Goal: Task Accomplishment & Management: Manage account settings

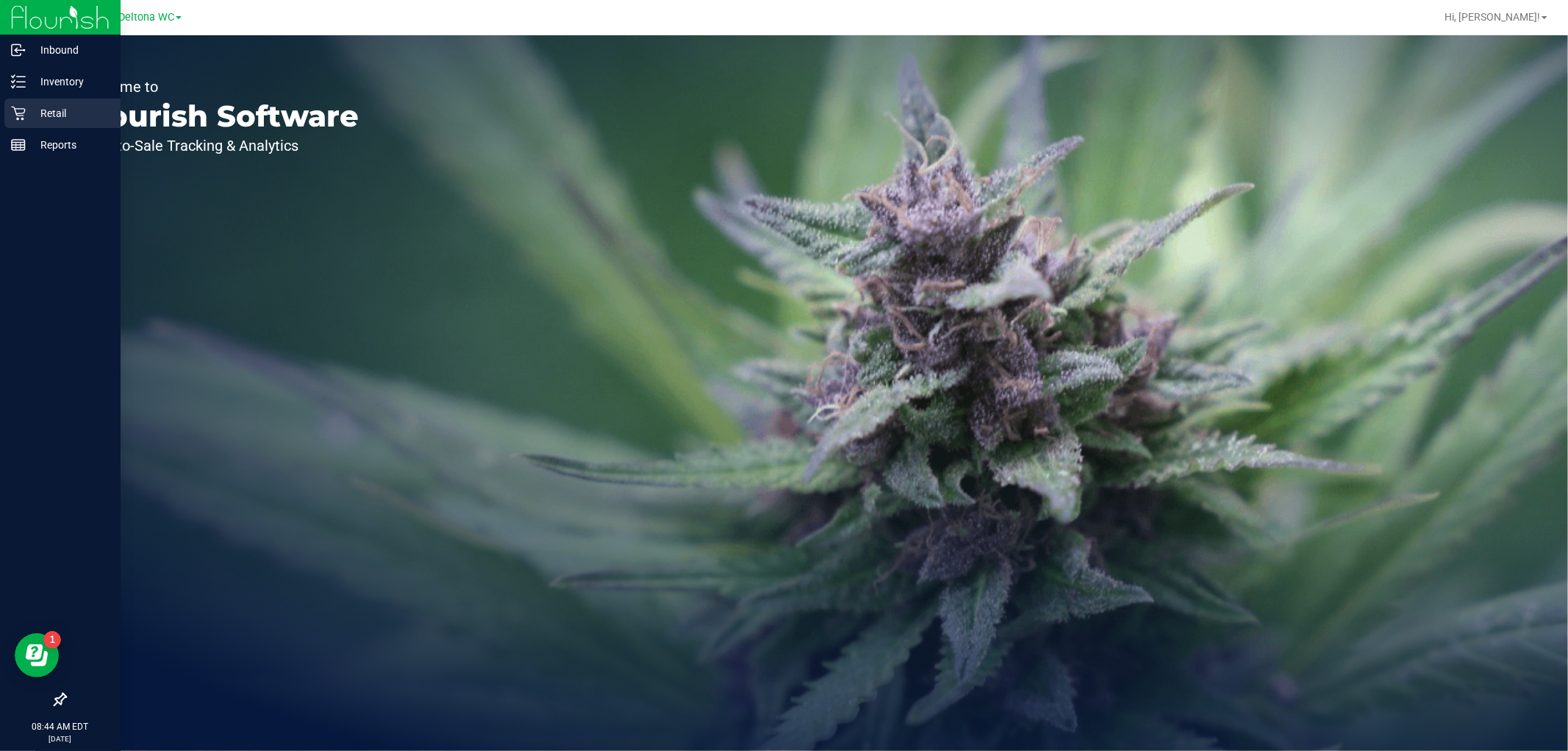
click at [13, 108] on icon at bounding box center [18, 113] width 15 height 15
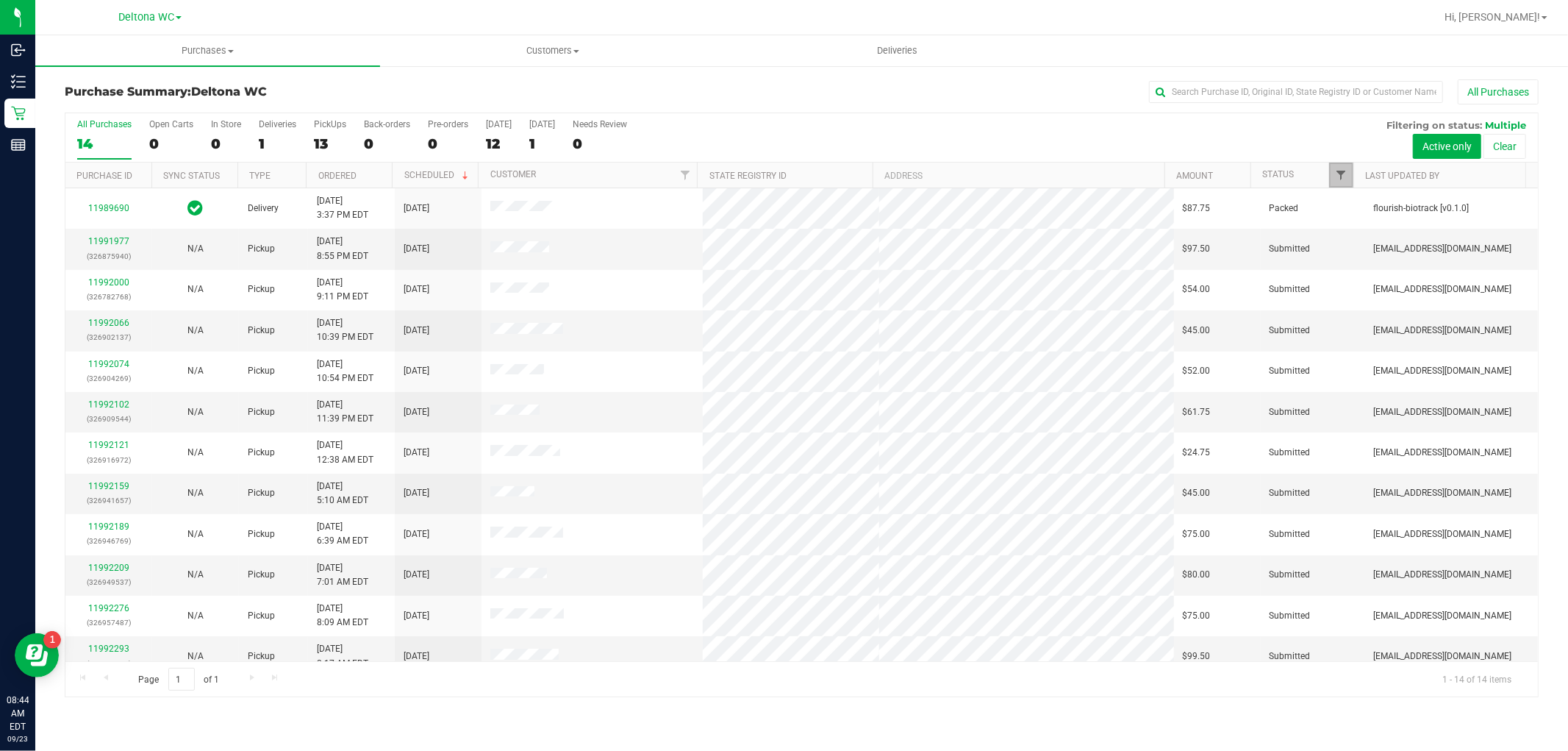
click at [1347, 180] on span "Filter" at bounding box center [1341, 174] width 11 height 11
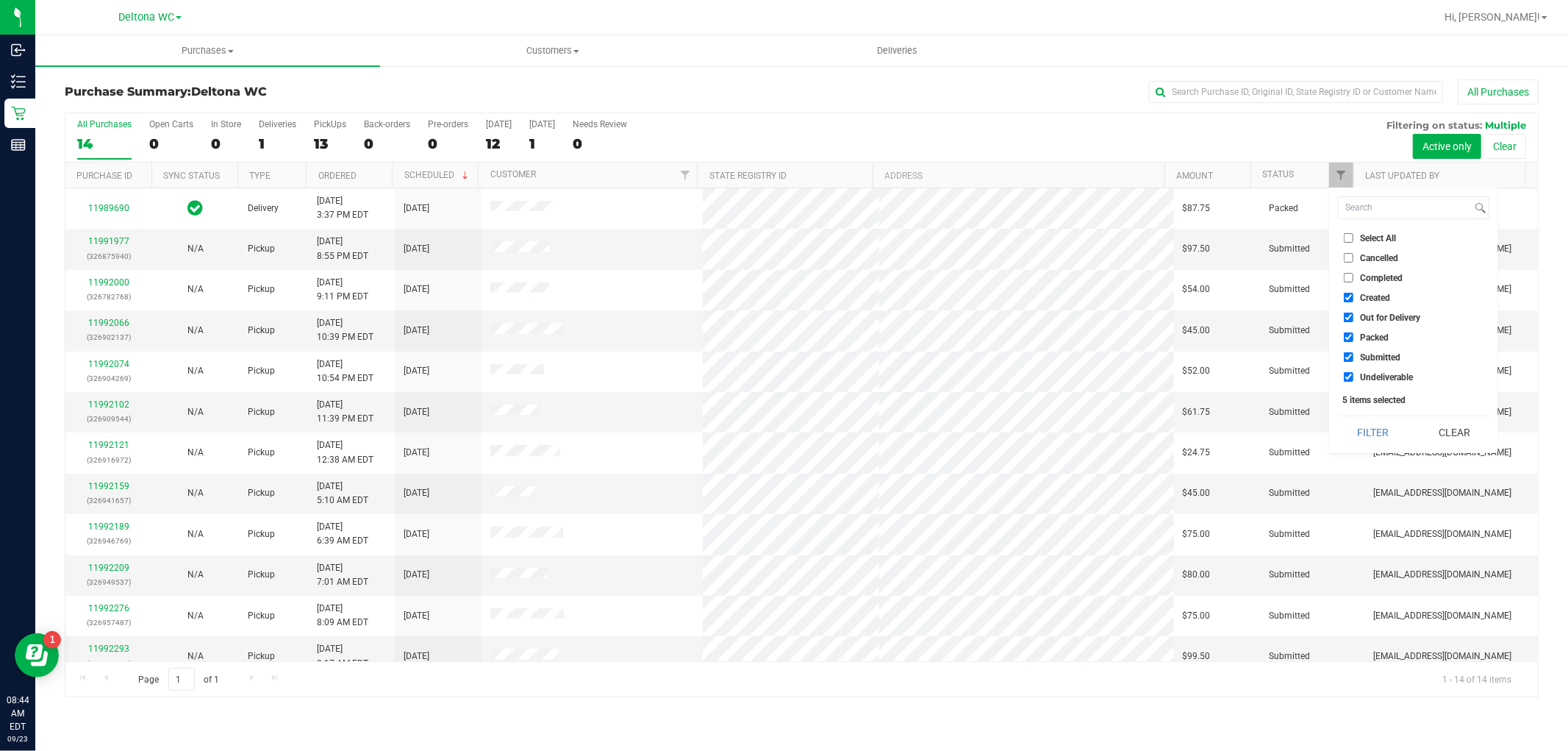
click at [1362, 237] on span "Select All" at bounding box center [1378, 238] width 36 height 9
click at [1353, 237] on input "Select All" at bounding box center [1349, 238] width 10 height 10
checkbox input "true"
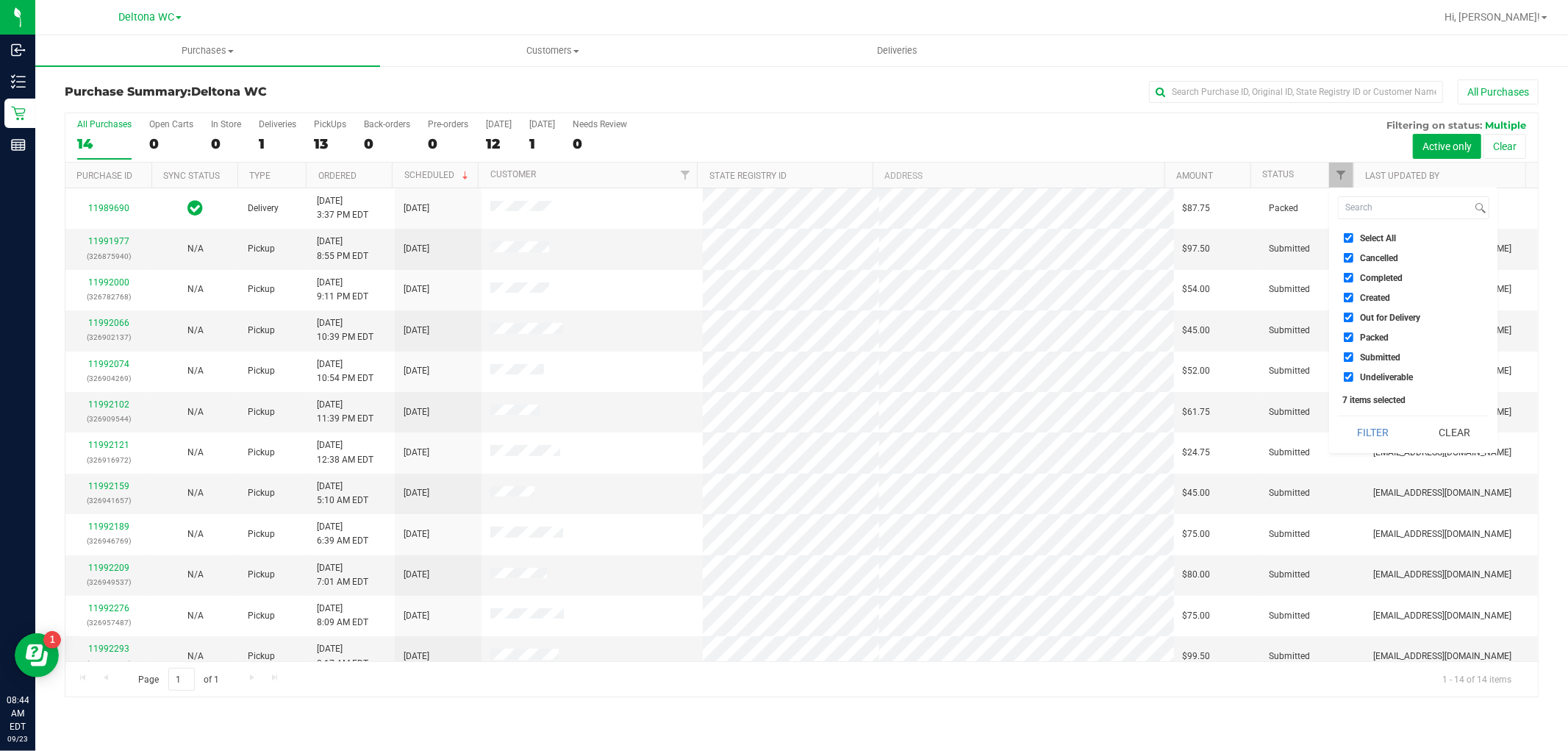
click at [1362, 237] on span "Select All" at bounding box center [1378, 238] width 36 height 9
click at [1353, 237] on input "Select All" at bounding box center [1349, 238] width 10 height 10
checkbox input "false"
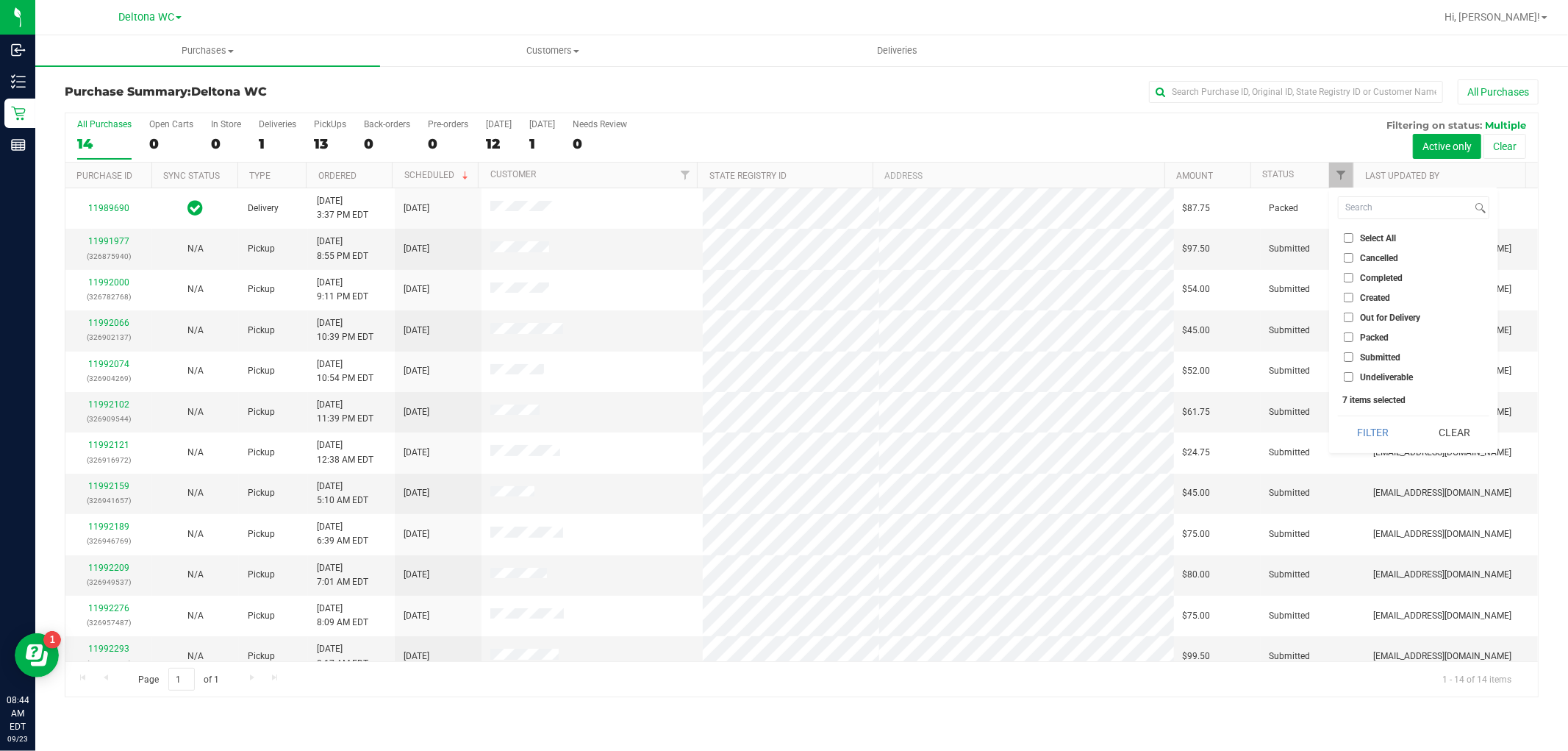
checkbox input "false"
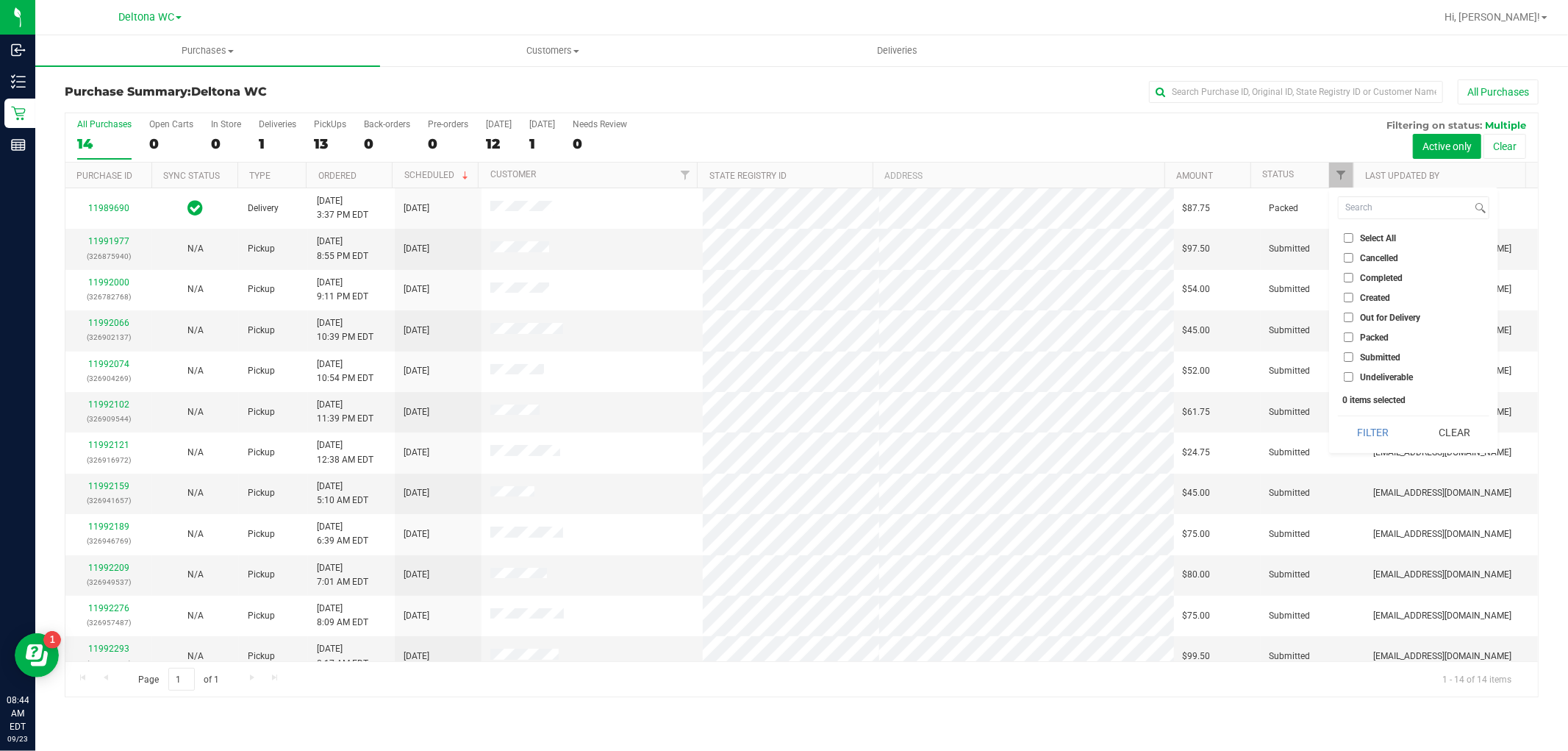
click at [1371, 353] on span "Submitted" at bounding box center [1380, 358] width 40 height 9
click at [1353, 352] on input "Submitted" at bounding box center [1349, 357] width 10 height 10
checkbox input "true"
click at [1372, 431] on button "Filter" at bounding box center [1373, 432] width 70 height 32
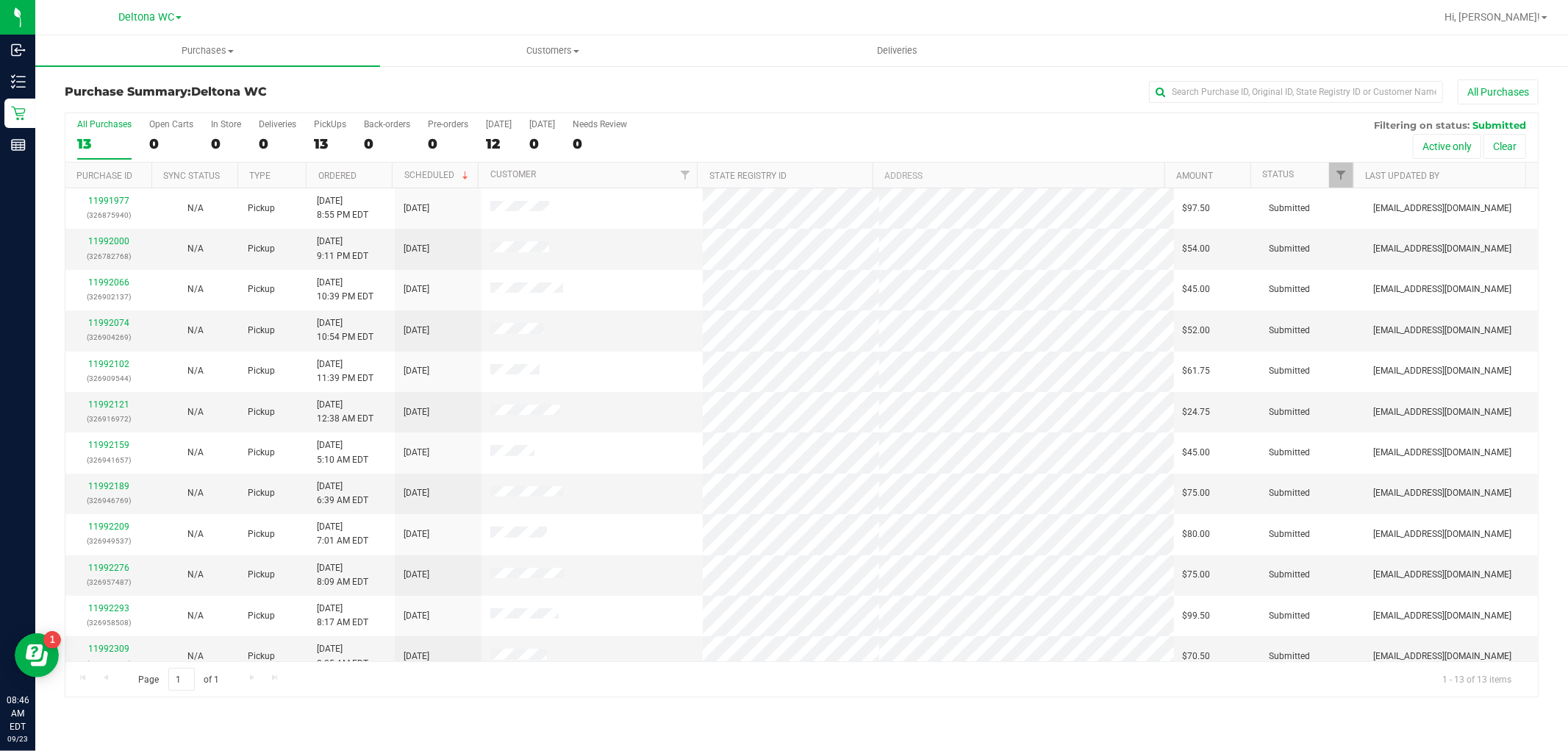
click at [372, 172] on th "Ordered" at bounding box center [348, 176] width 86 height 26
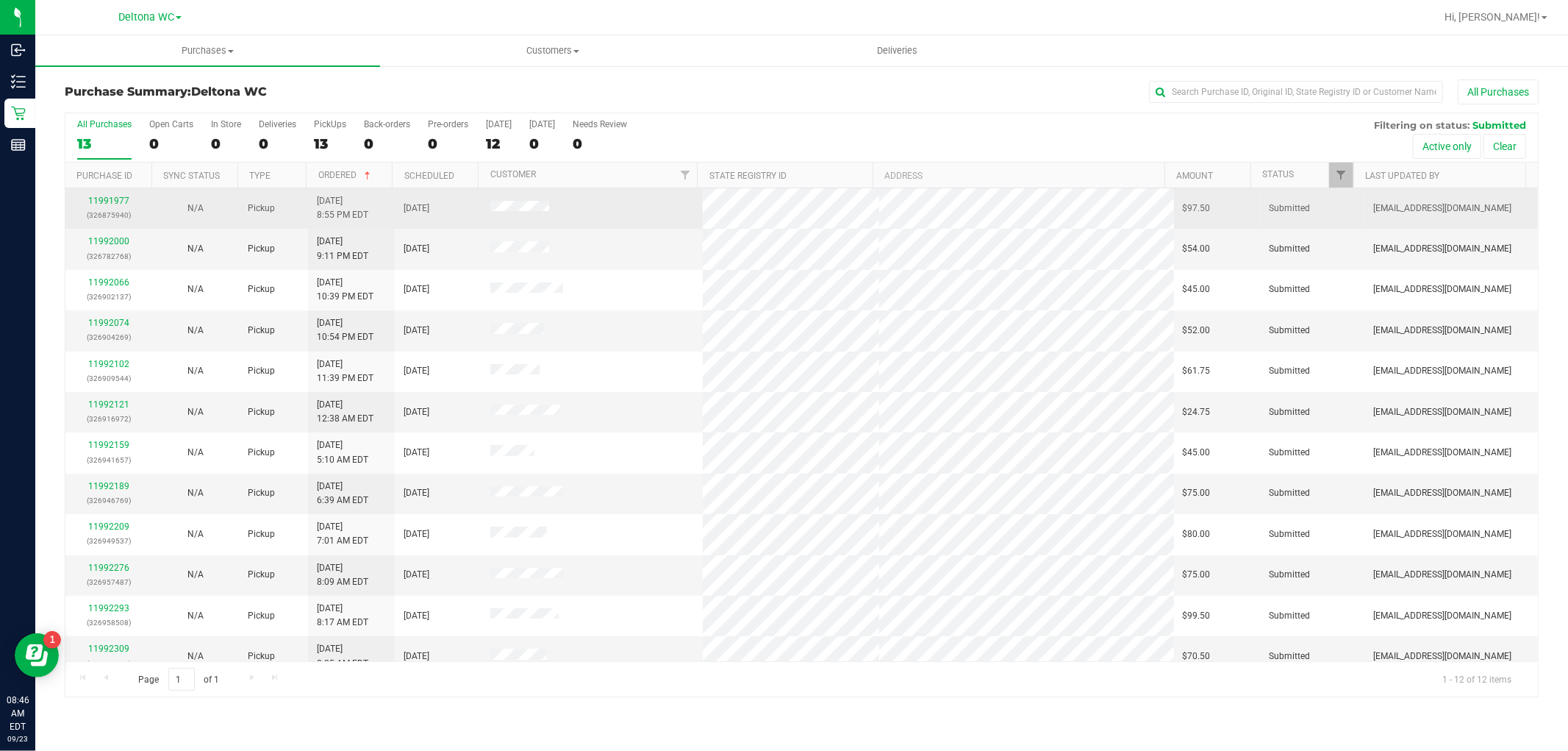
click at [101, 219] on p "(326875940)" at bounding box center [108, 215] width 69 height 14
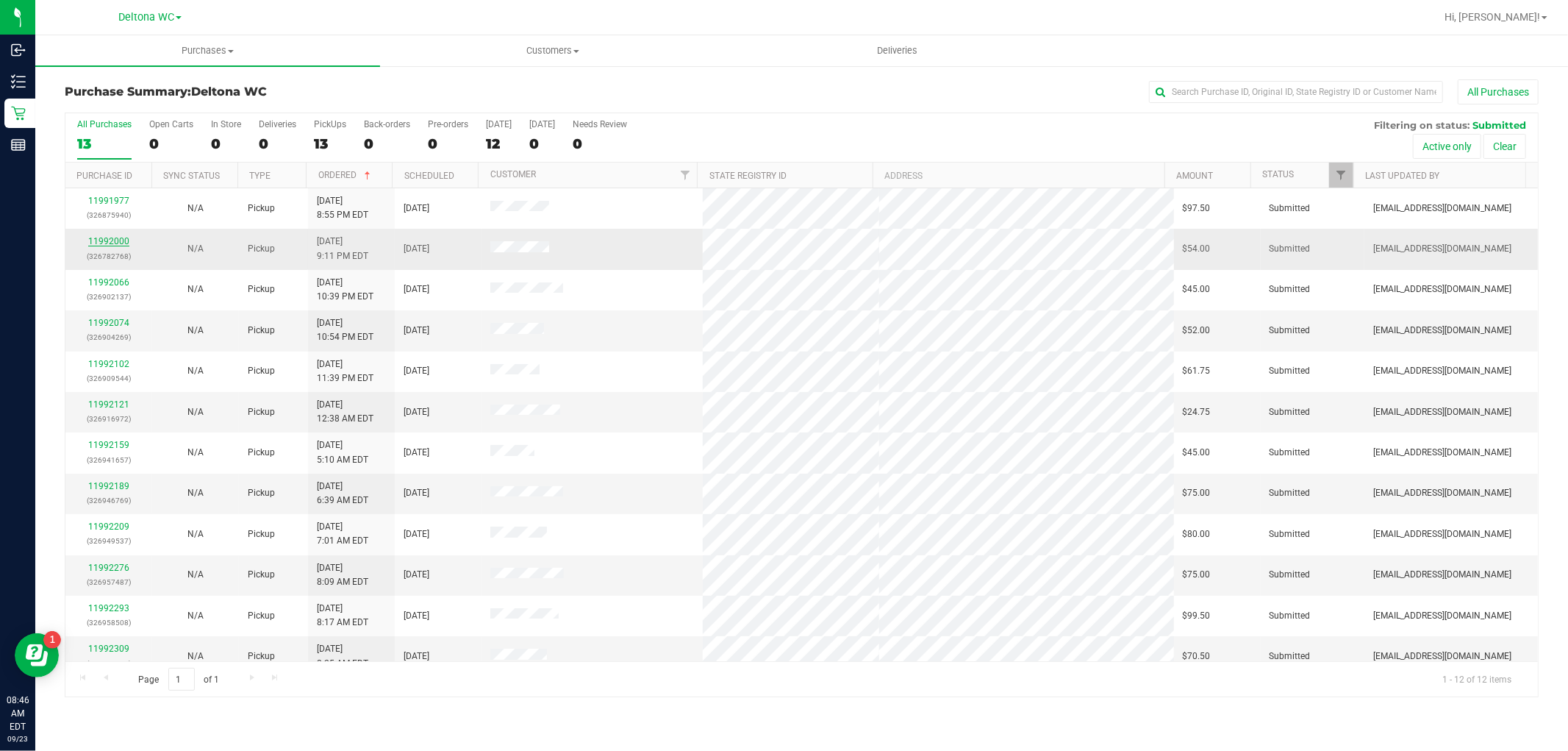
click at [106, 241] on link "11992000" at bounding box center [109, 241] width 41 height 10
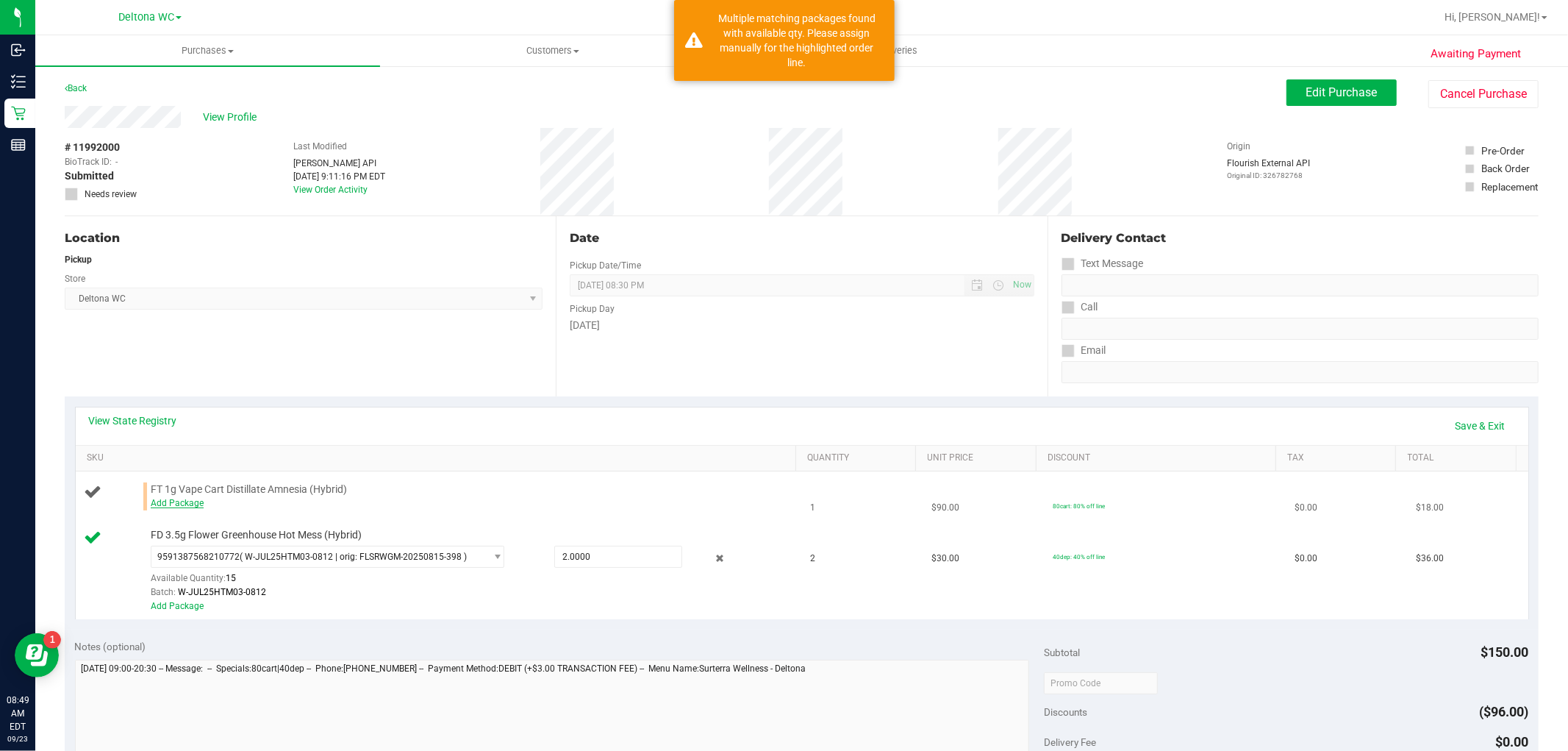
click at [184, 508] on link "Add Package" at bounding box center [176, 503] width 53 height 10
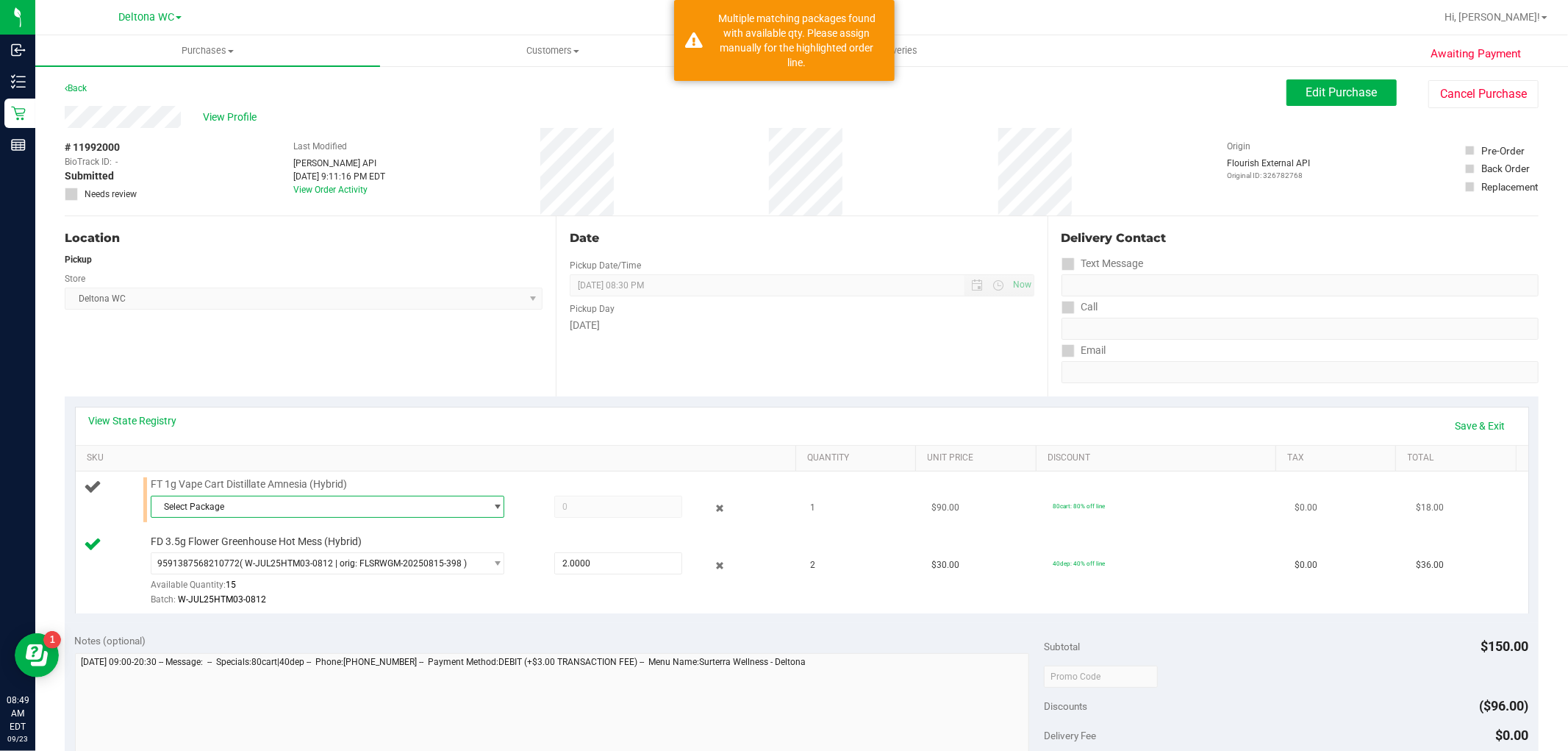
click at [253, 506] on span "Select Package" at bounding box center [318, 507] width 334 height 21
click at [348, 586] on span "( JUN25AMN01C-0630 | orig: FLSRWGM-20250707-1723 )" at bounding box center [359, 587] width 231 height 10
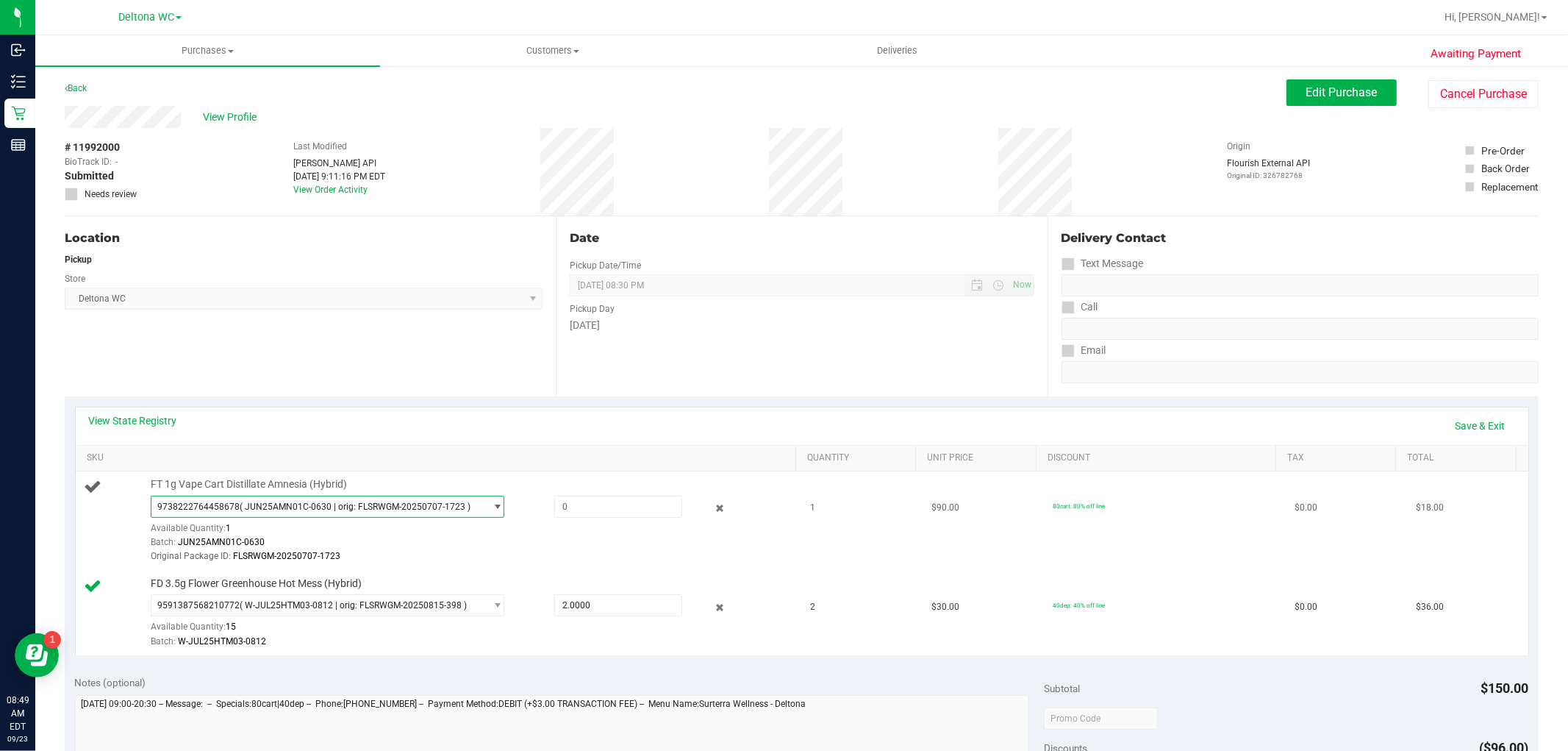
click at [370, 513] on span "9738222764458678 ( JUN25AMN01C-0630 | orig: FLSRWGM-20250707-1723 )" at bounding box center [318, 507] width 334 height 21
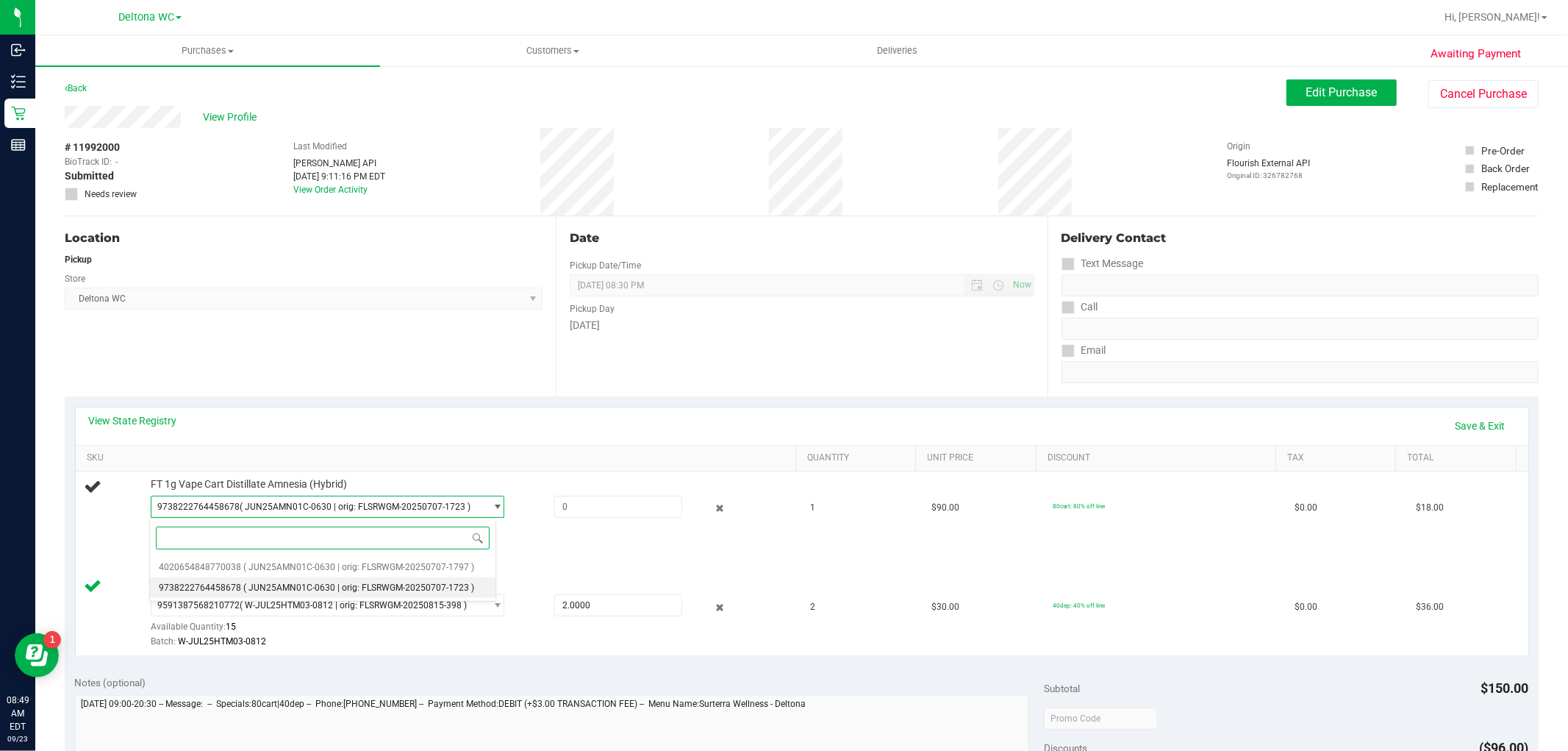
click at [370, 580] on li "9738222764458678 ( JUN25AMN01C-0630 | orig: FLSRWGM-20250707-1723 )" at bounding box center [322, 588] width 346 height 21
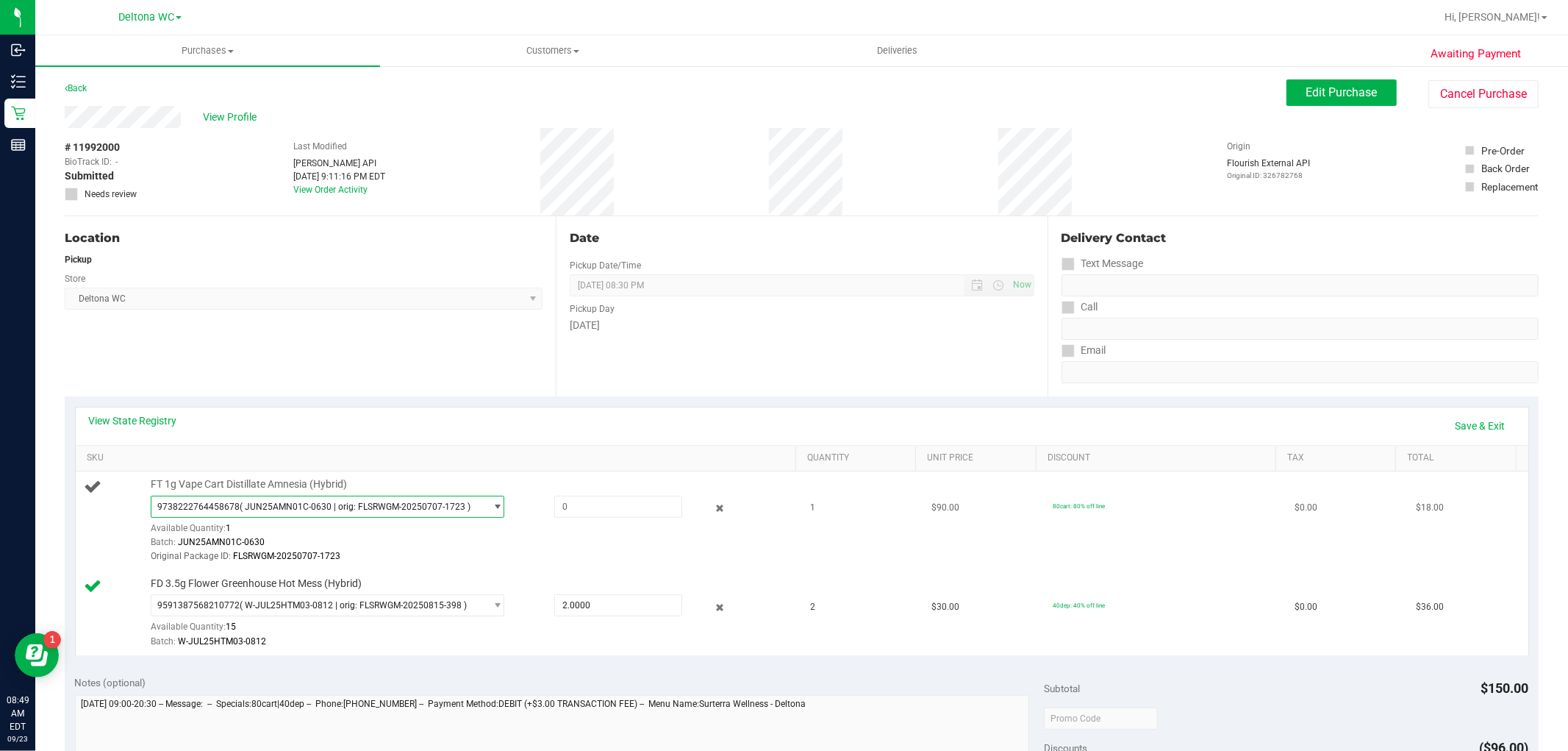
click at [383, 504] on span "( JUN25AMN01C-0630 | orig: FLSRWGM-20250707-1723 )" at bounding box center [355, 507] width 231 height 10
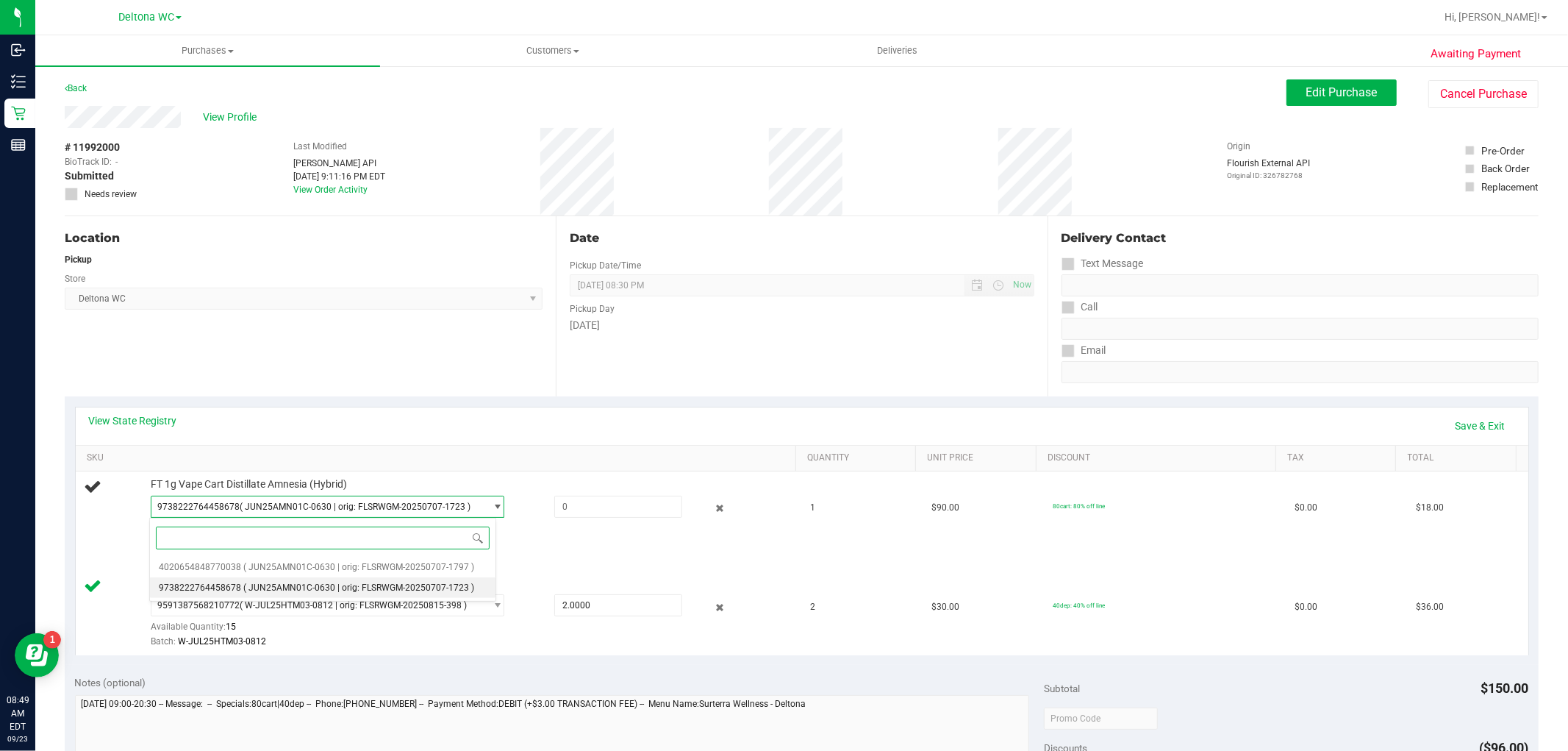
click at [357, 587] on span "( JUN25AMN01C-0630 | orig: FLSRWGM-20250707-1723 )" at bounding box center [359, 587] width 231 height 10
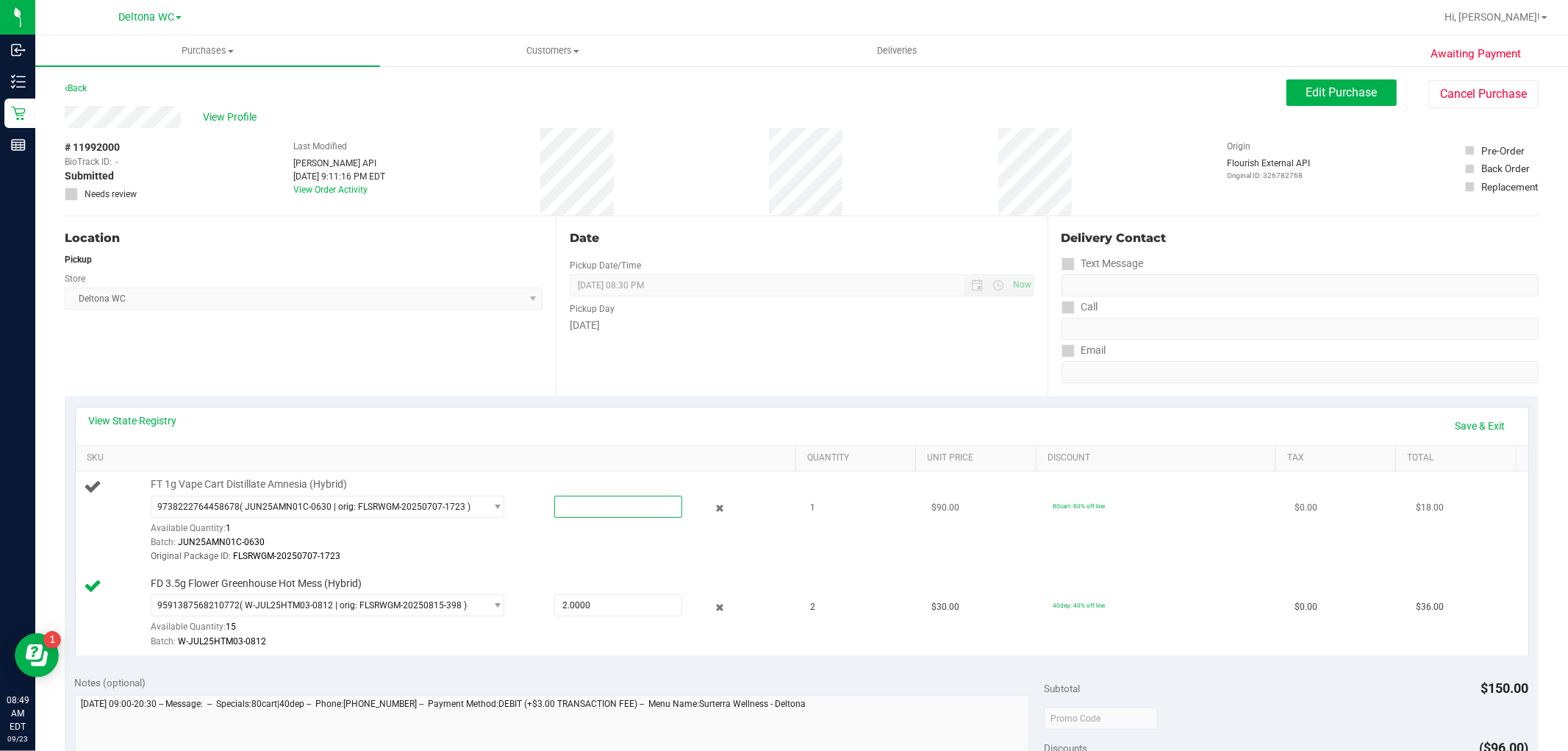
click at [577, 507] on span at bounding box center [619, 507] width 128 height 22
type input "1"
type input "1.0000"
click at [589, 534] on div "9738222764458678 ( JUN25AMN01C-0630 | orig: FLSRWGM-20250707-1723 ) 40206548487…" at bounding box center [470, 530] width 639 height 69
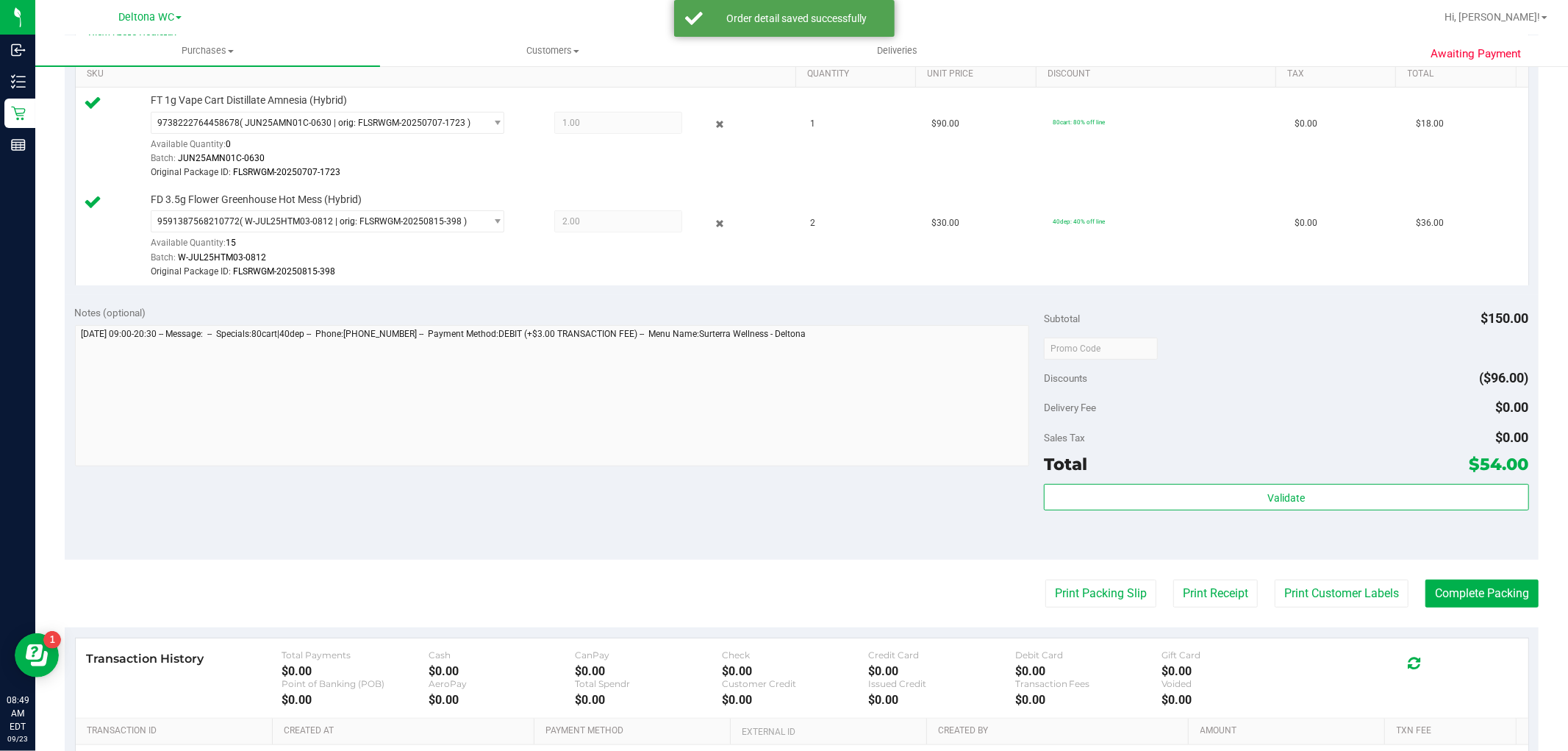
scroll to position [490, 0]
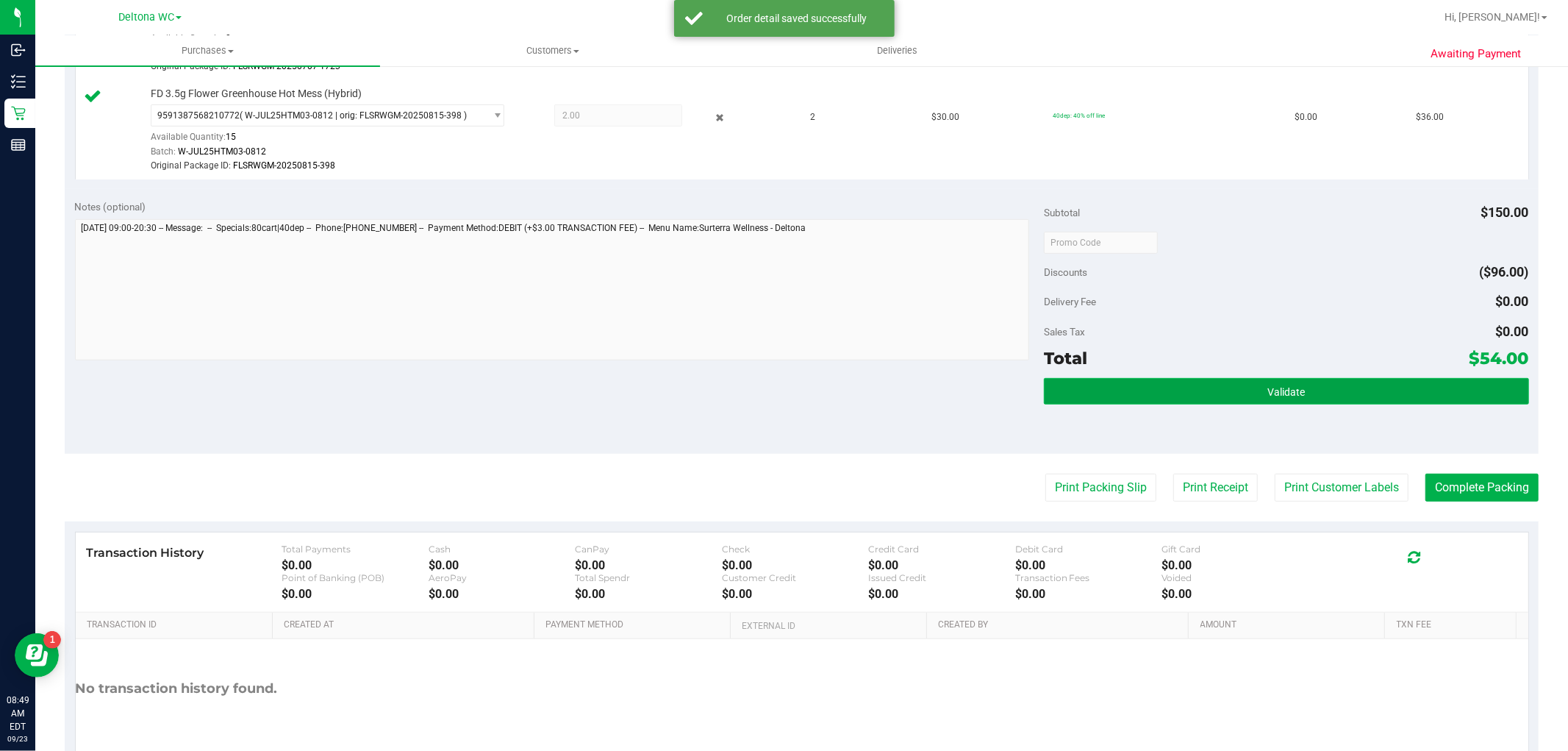
click at [1321, 400] on button "Validate" at bounding box center [1286, 391] width 484 height 27
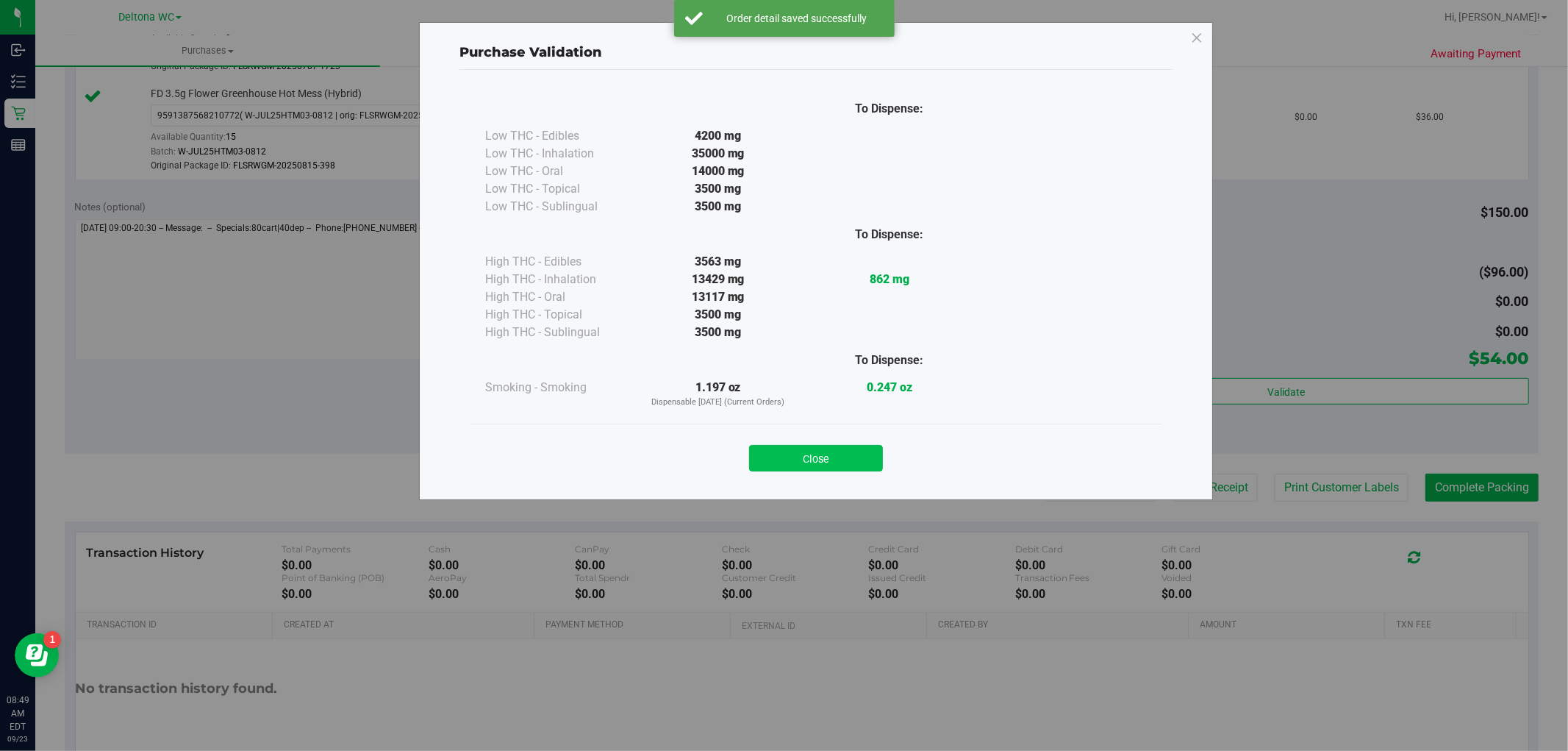
click at [868, 452] on button "Close" at bounding box center [816, 458] width 134 height 27
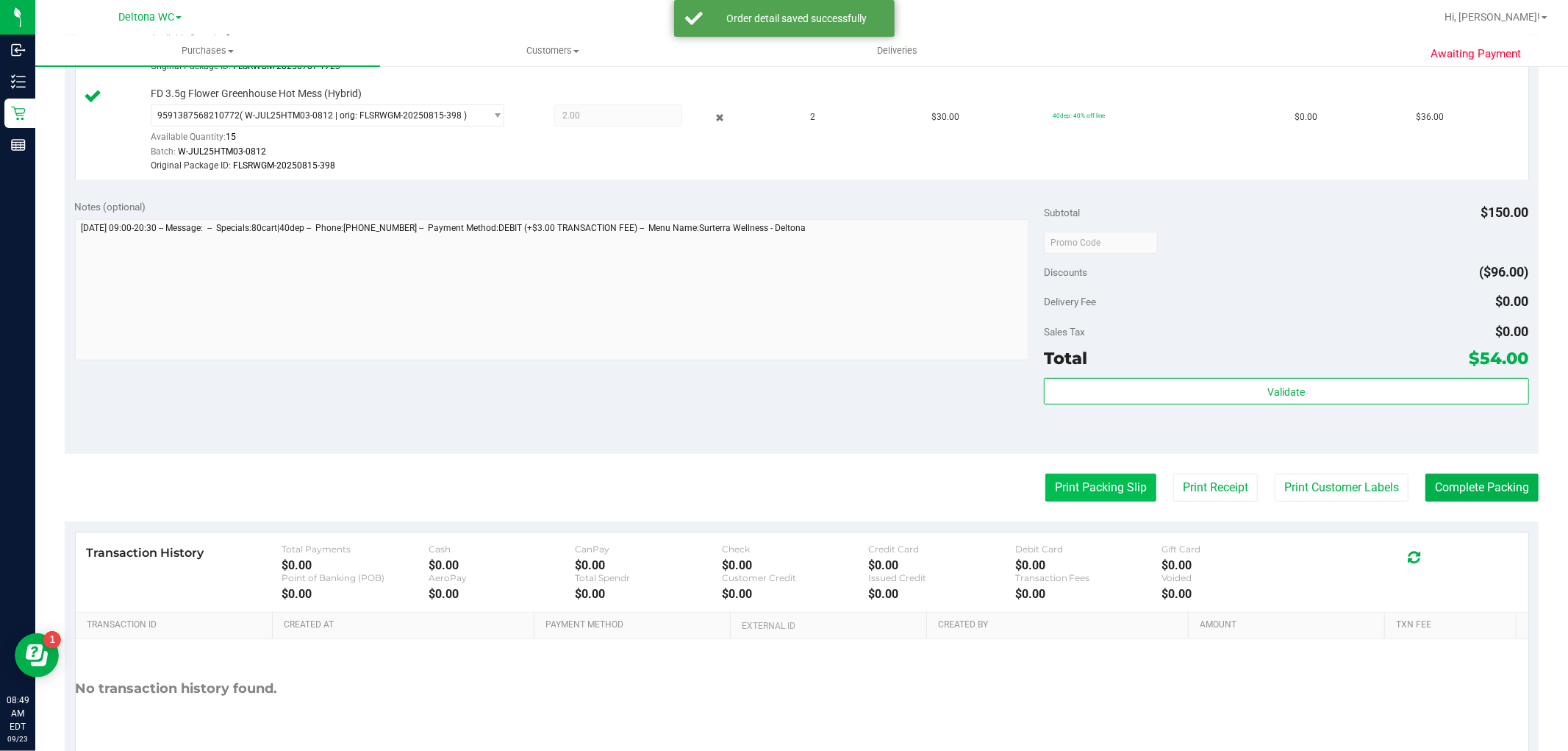
click at [1062, 490] on button "Print Packing Slip" at bounding box center [1101, 487] width 111 height 28
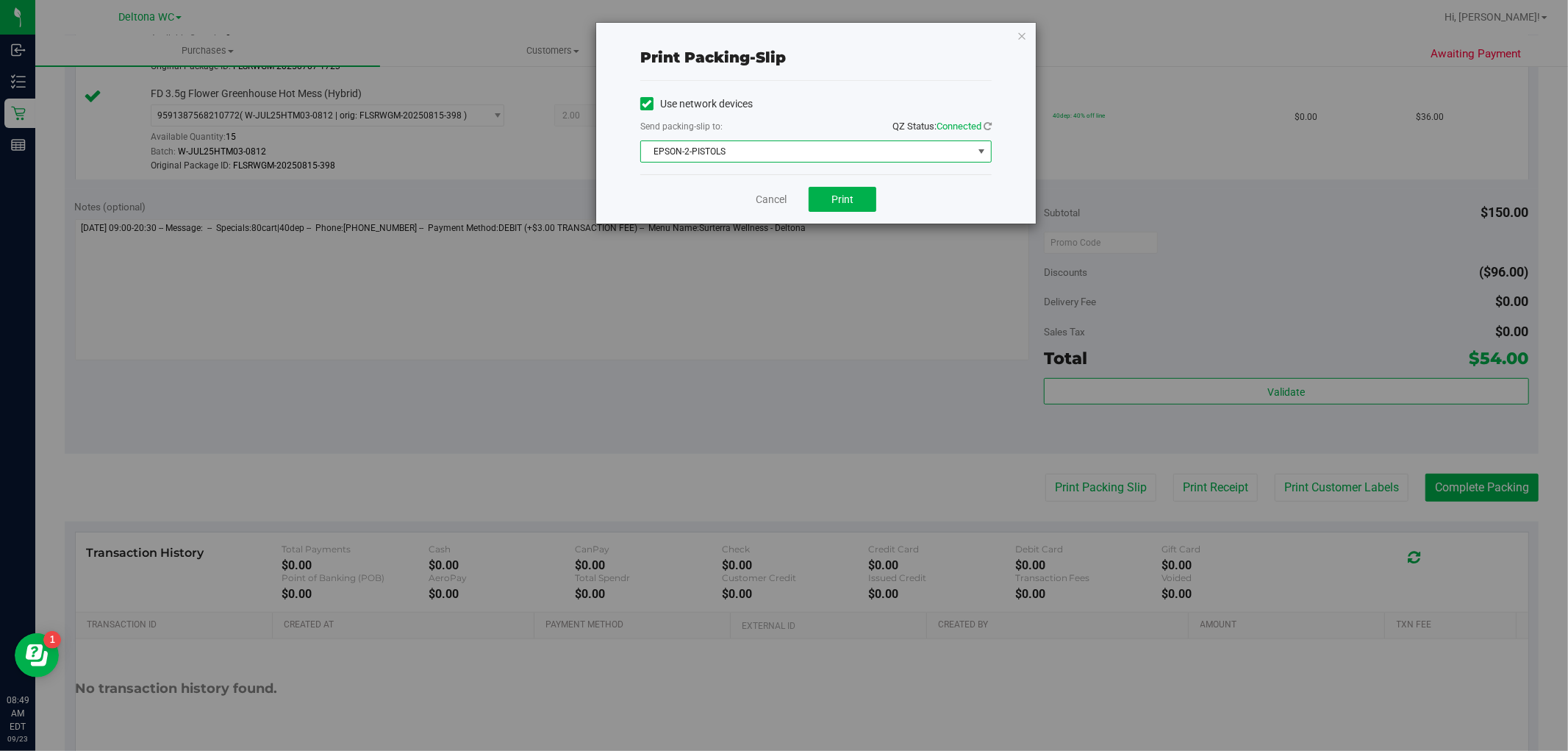
click at [813, 151] on span "EPSON-2-PISTOLS" at bounding box center [807, 151] width 331 height 21
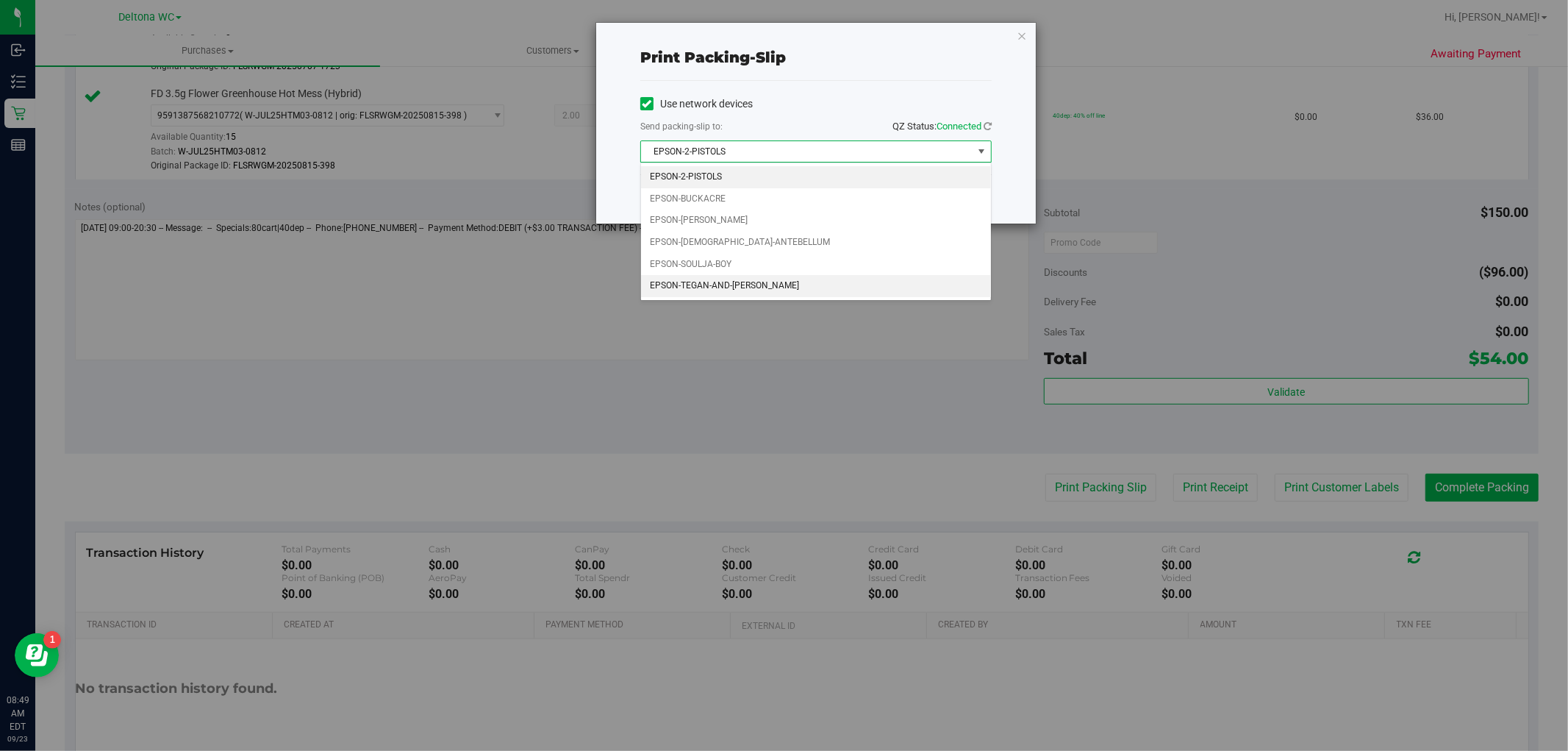
click at [759, 297] on div "Choose printer EPSON-2-PISTOLS EPSON-BUCKACRE EPSON-KATHY-KEMP EPSON-LADY-ANTEB…" at bounding box center [816, 231] width 351 height 138
click at [768, 286] on li "EPSON-TEGAN-AND-SARA" at bounding box center [816, 286] width 350 height 22
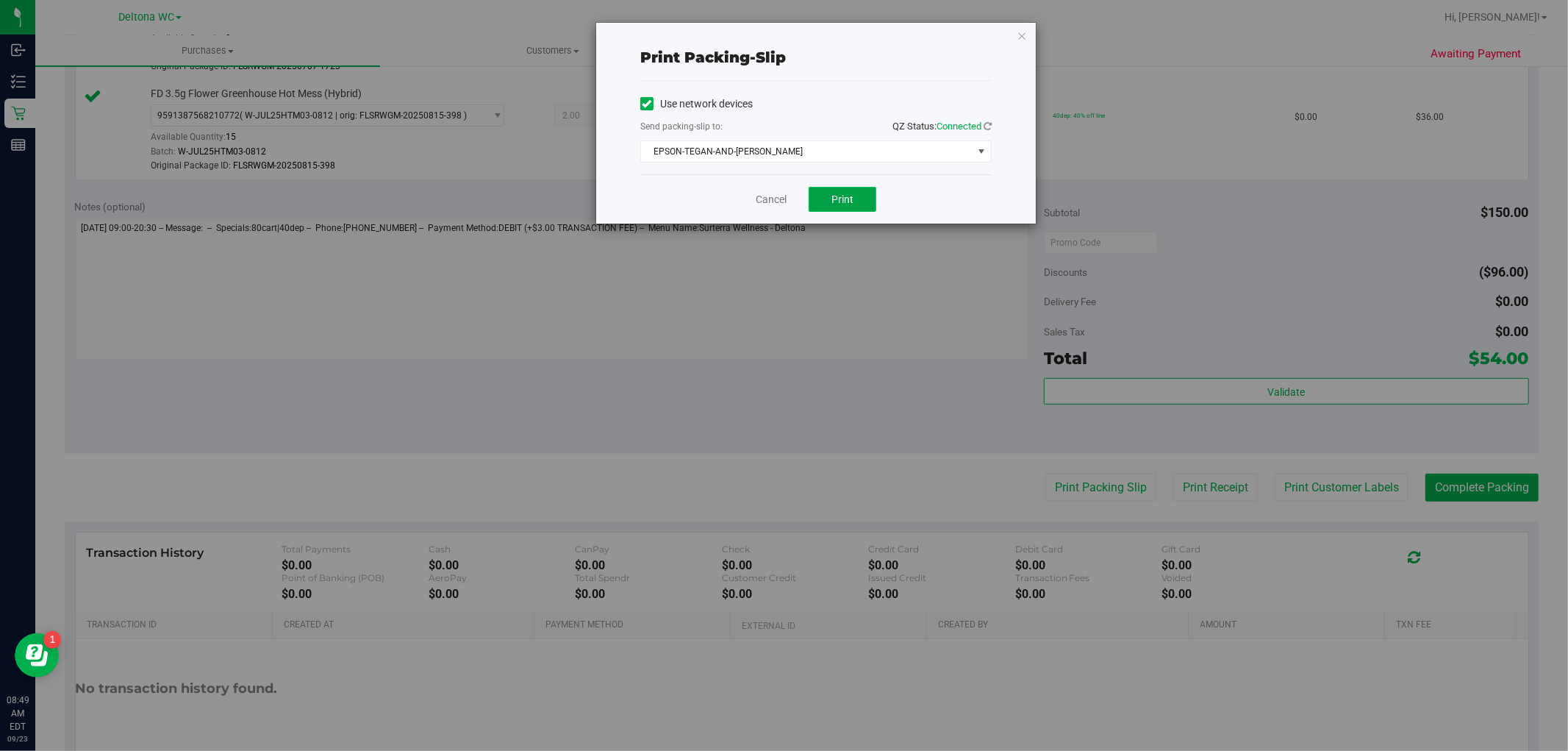
click at [848, 205] on span "Print" at bounding box center [842, 199] width 22 height 11
click at [774, 196] on link "Cancel" at bounding box center [771, 199] width 31 height 15
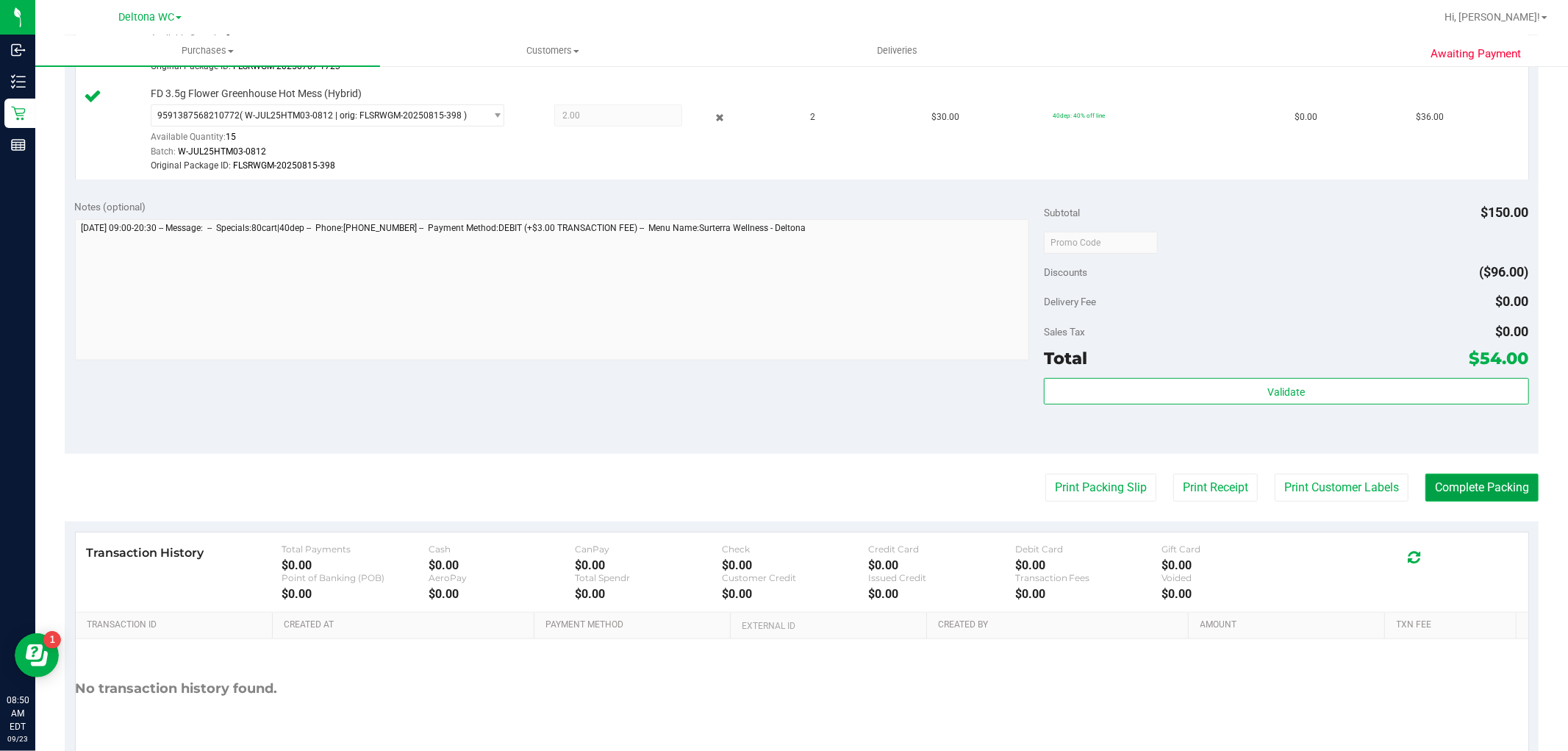
click at [1449, 497] on button "Complete Packing" at bounding box center [1482, 487] width 113 height 28
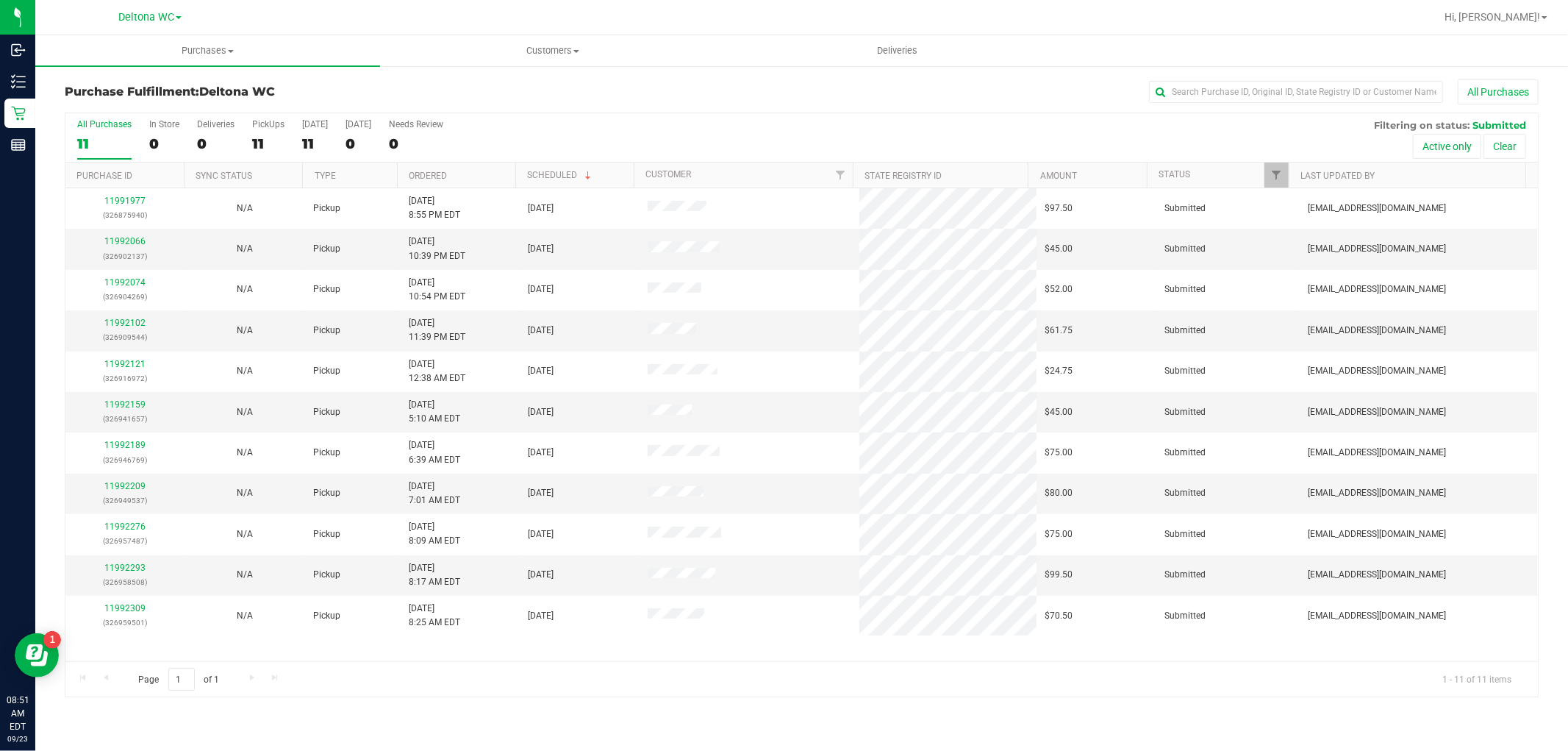
click at [473, 167] on th "Ordered" at bounding box center [456, 176] width 118 height 26
click at [134, 241] on link "11992074" at bounding box center [125, 241] width 41 height 10
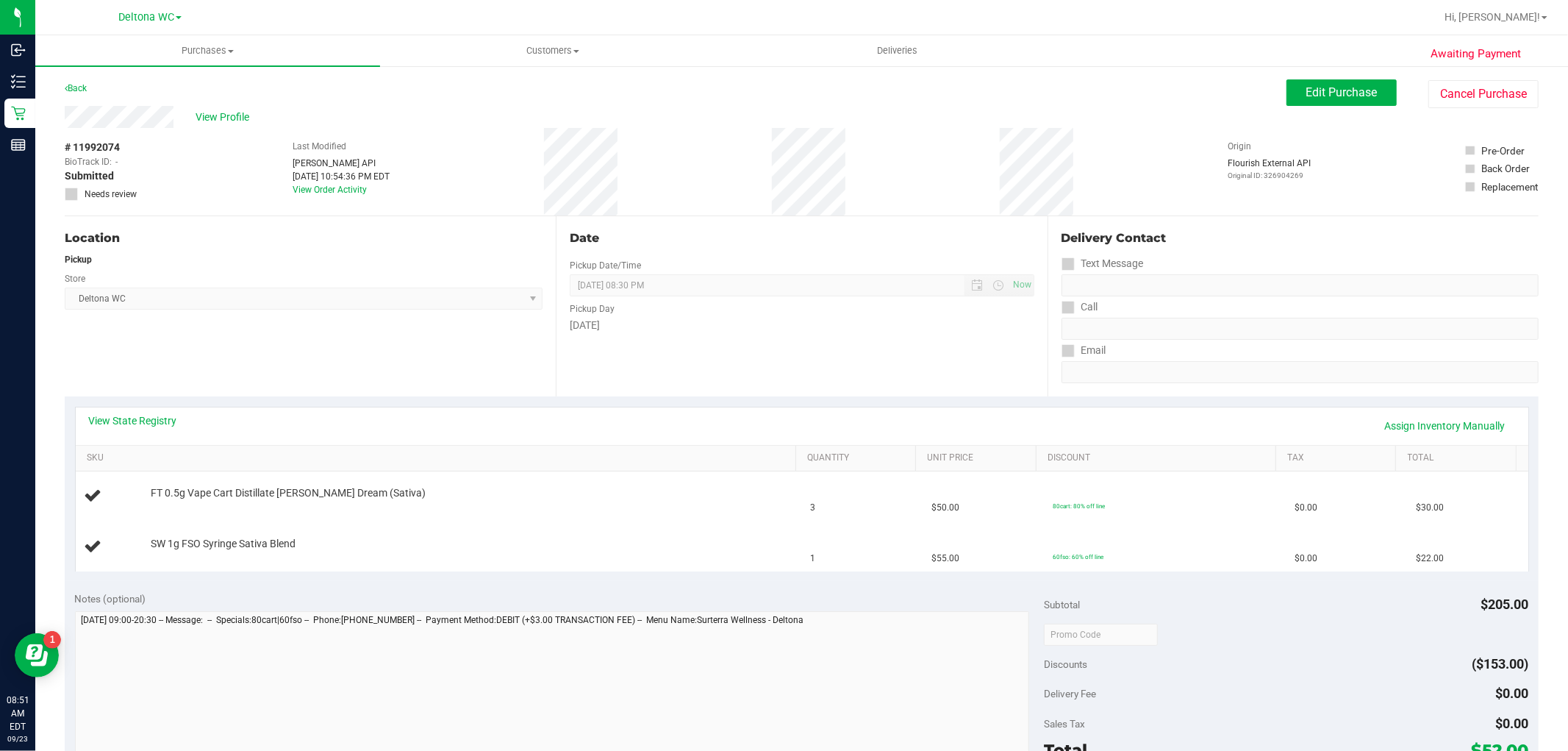
click at [314, 316] on div "Location Pickup Store Deltona WC Select Store Bonita Springs WC Boynton Beach W…" at bounding box center [310, 306] width 491 height 180
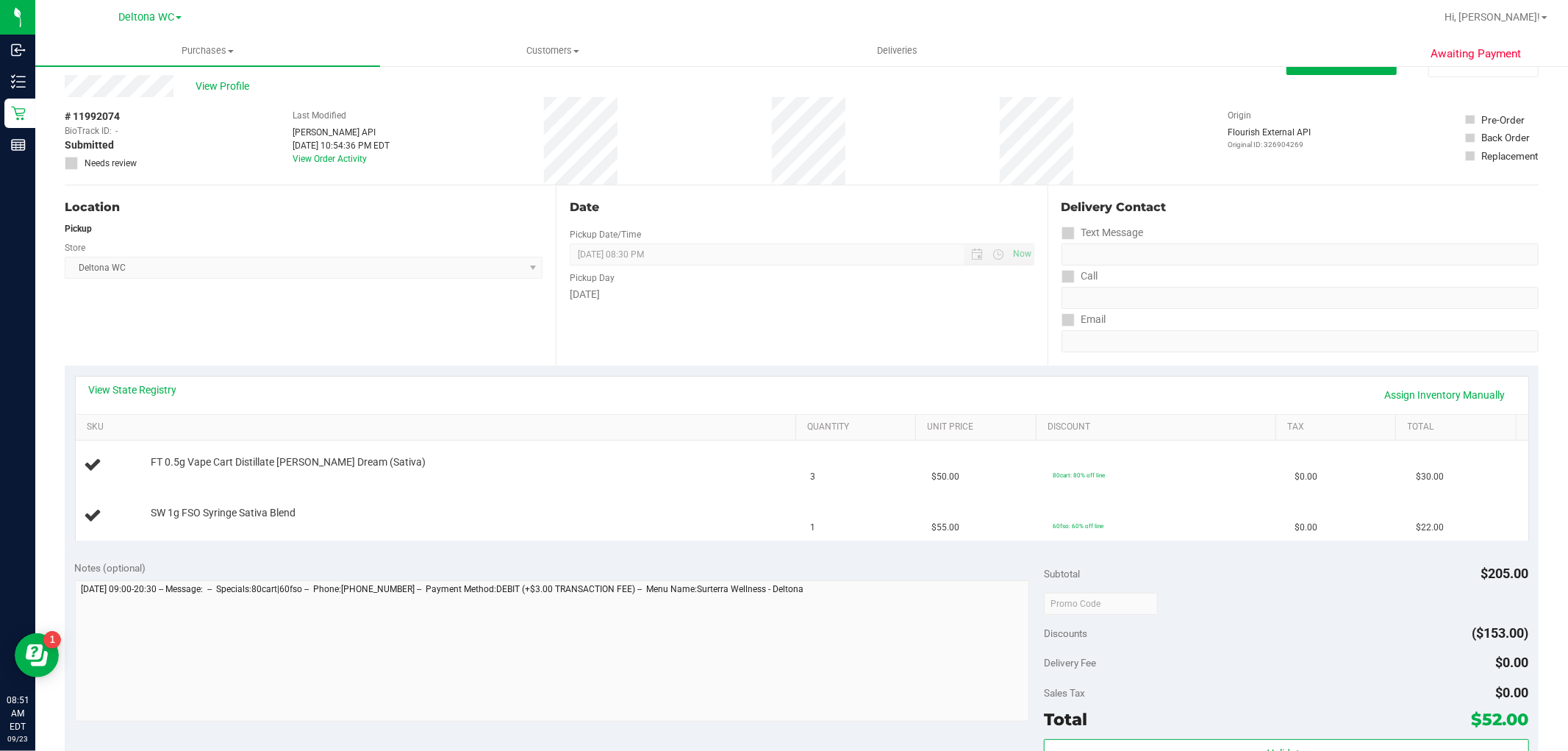
scroll to position [82, 0]
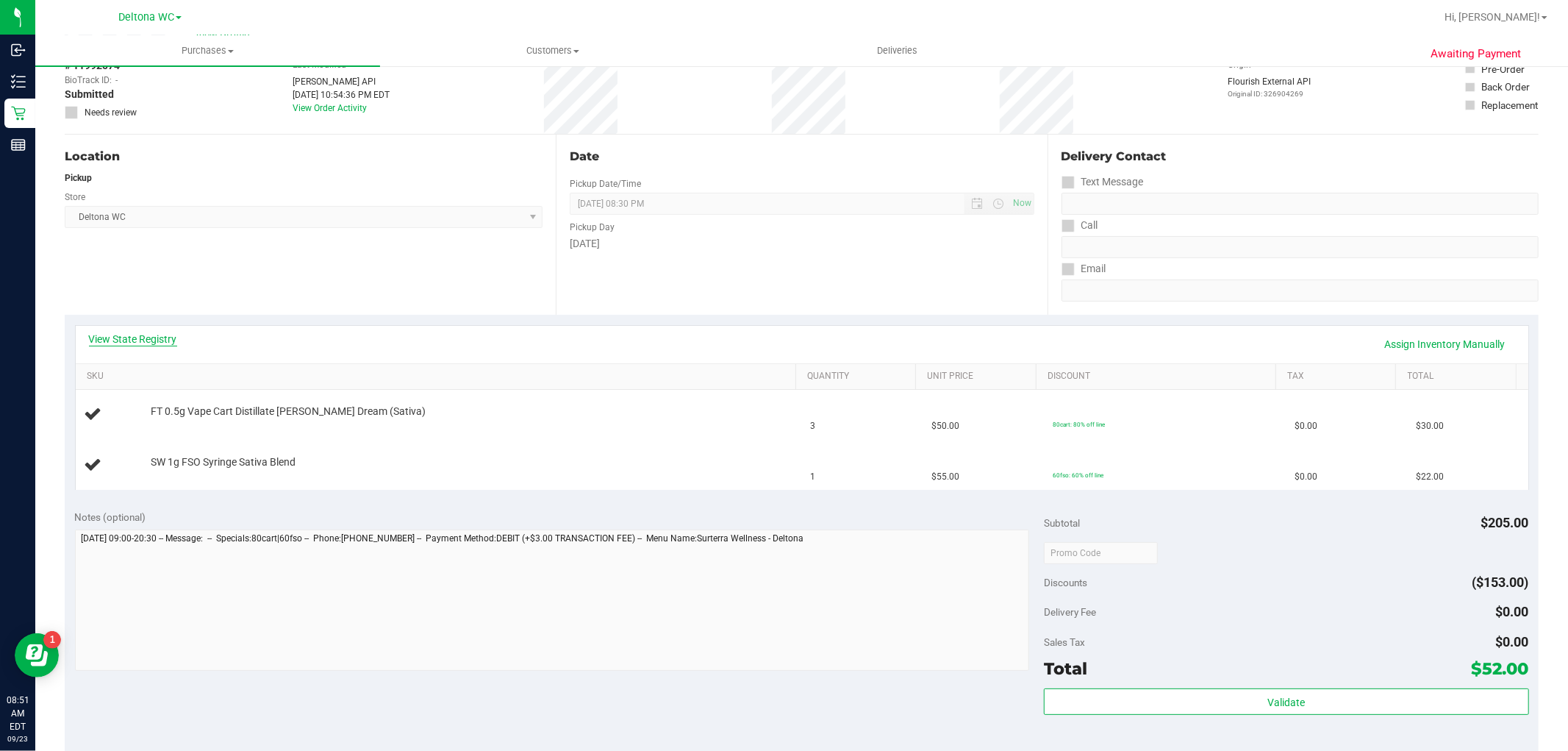
click at [138, 345] on link "View State Registry" at bounding box center [133, 338] width 89 height 15
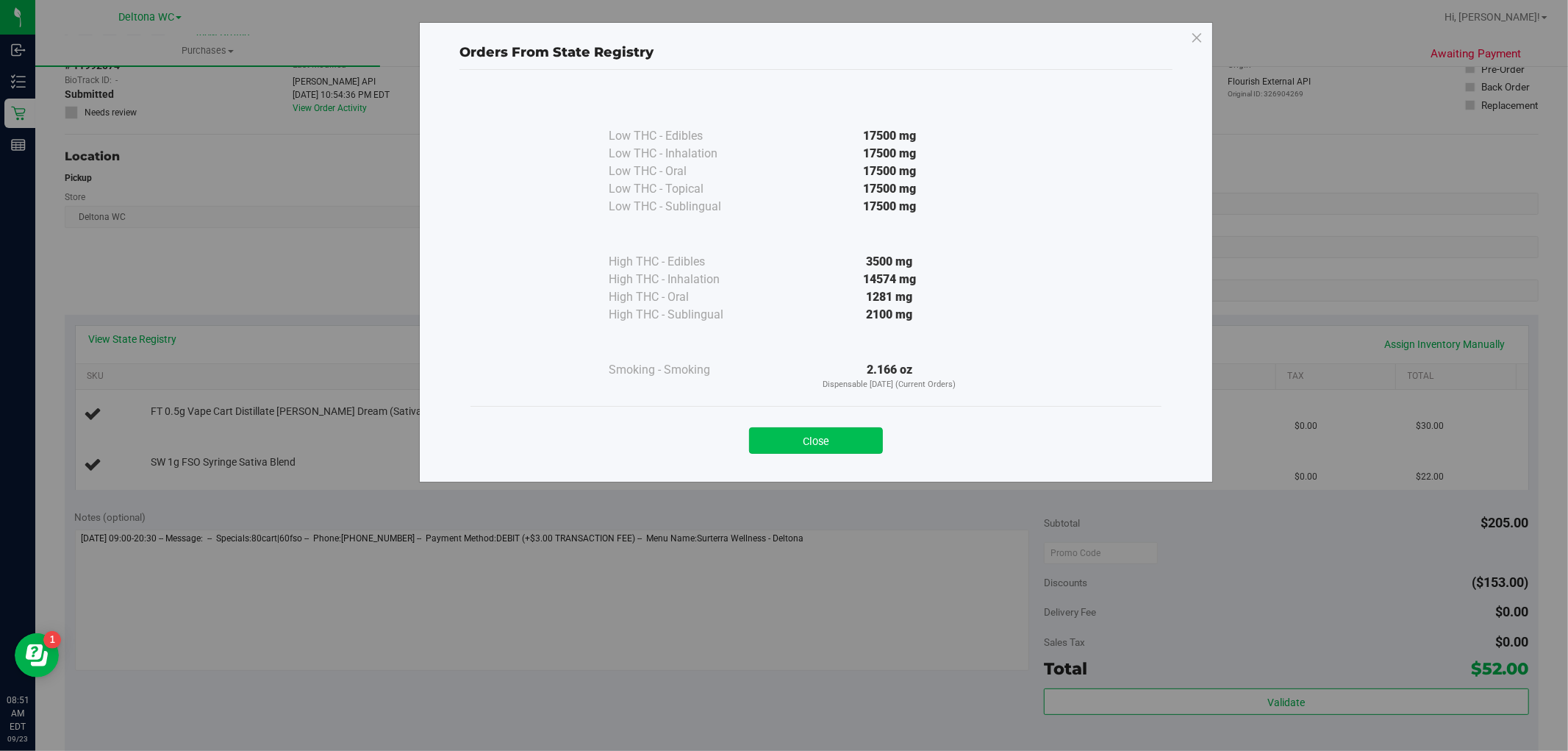
click at [819, 442] on button "Close" at bounding box center [816, 440] width 134 height 27
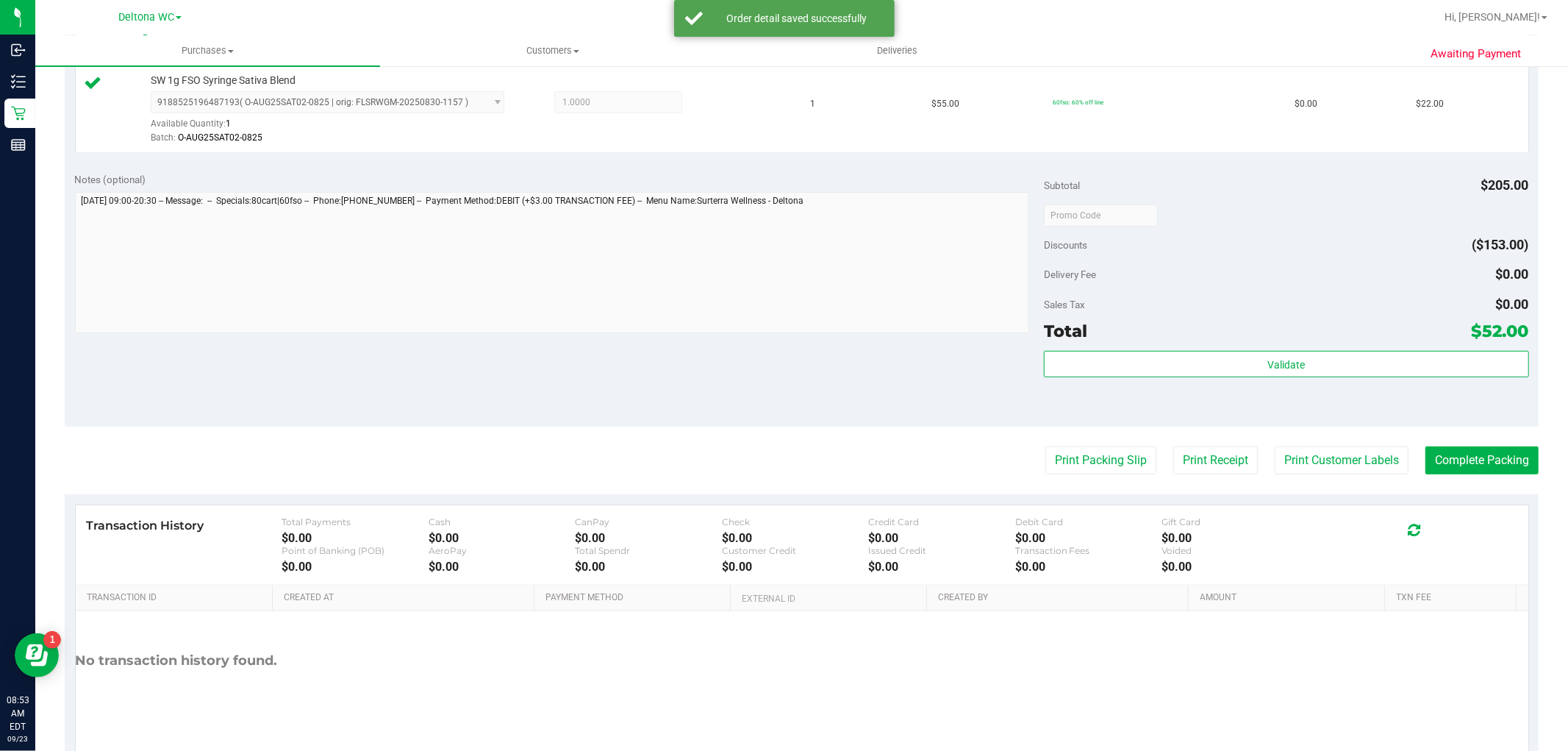
scroll to position [490, 0]
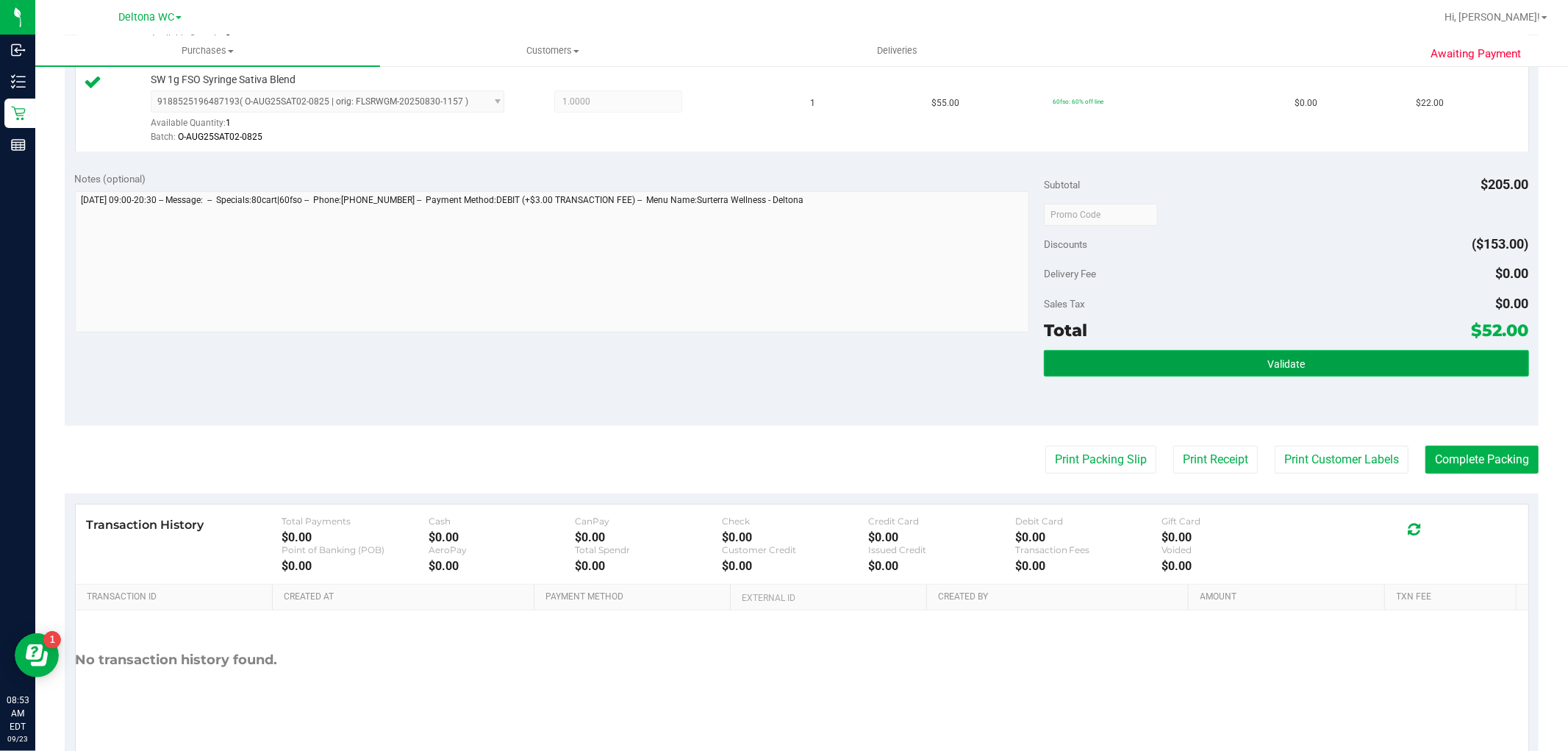
click at [1275, 358] on span "Validate" at bounding box center [1286, 364] width 37 height 11
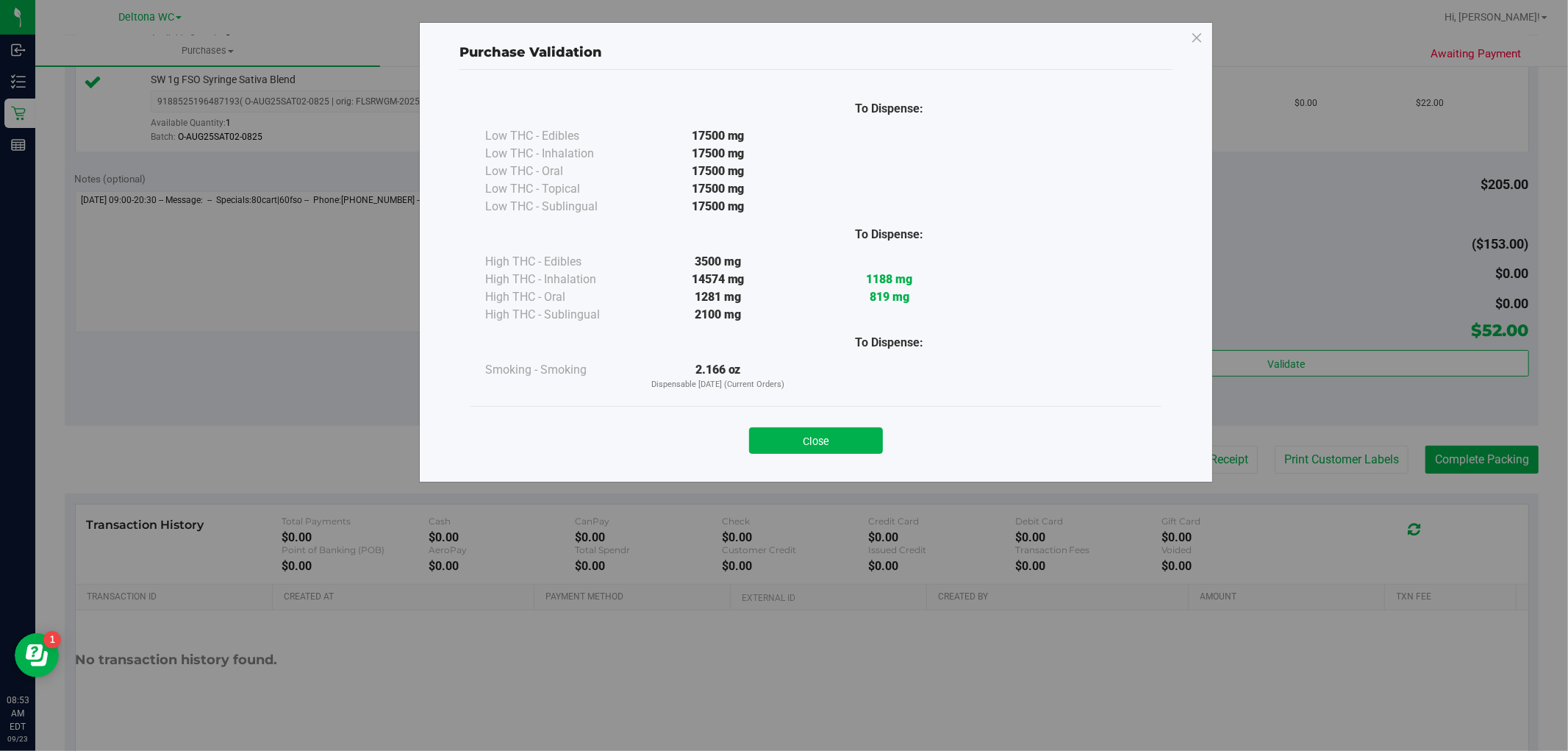
click at [820, 446] on button "Close" at bounding box center [816, 440] width 134 height 27
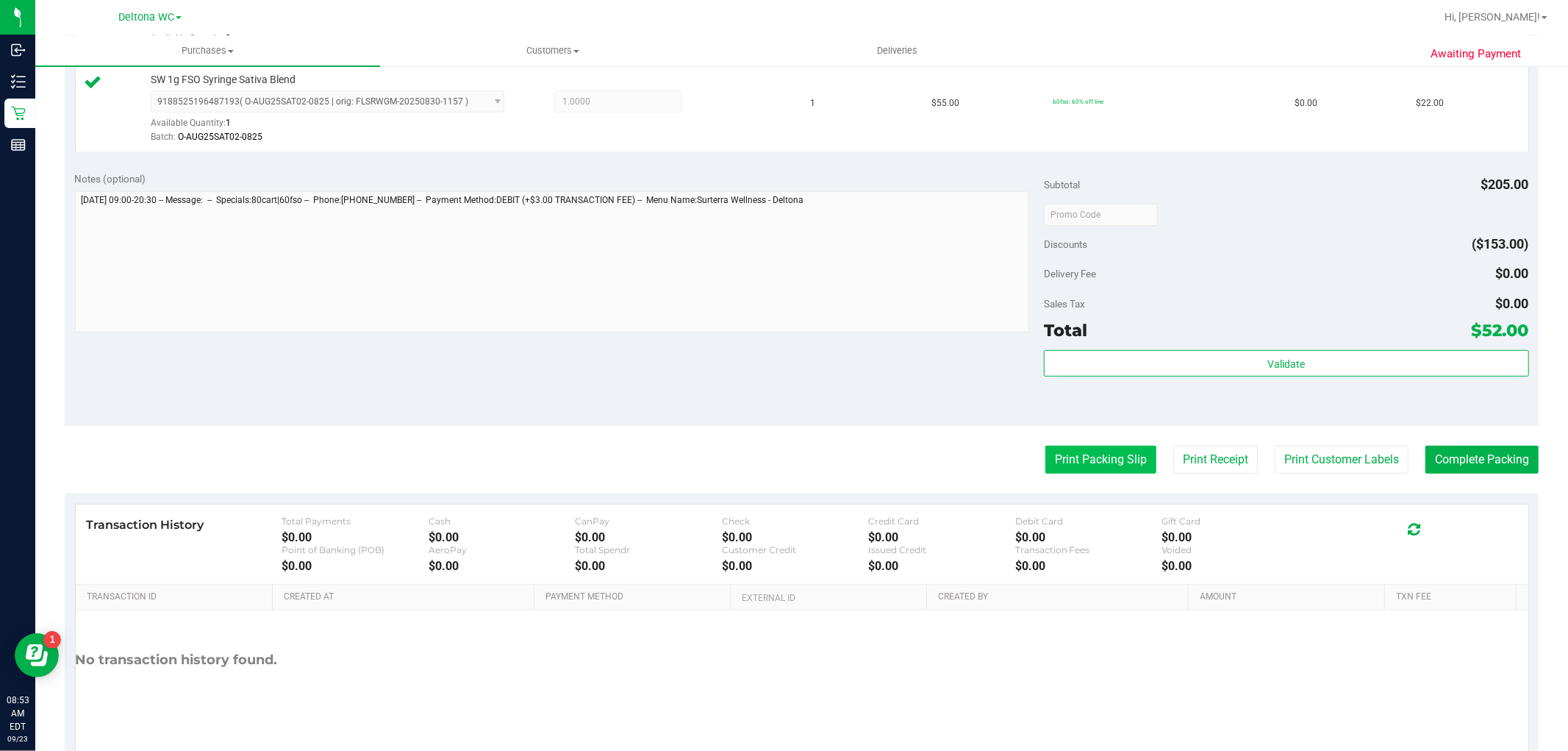
click at [1053, 448] on button "Print Packing Slip" at bounding box center [1101, 459] width 111 height 28
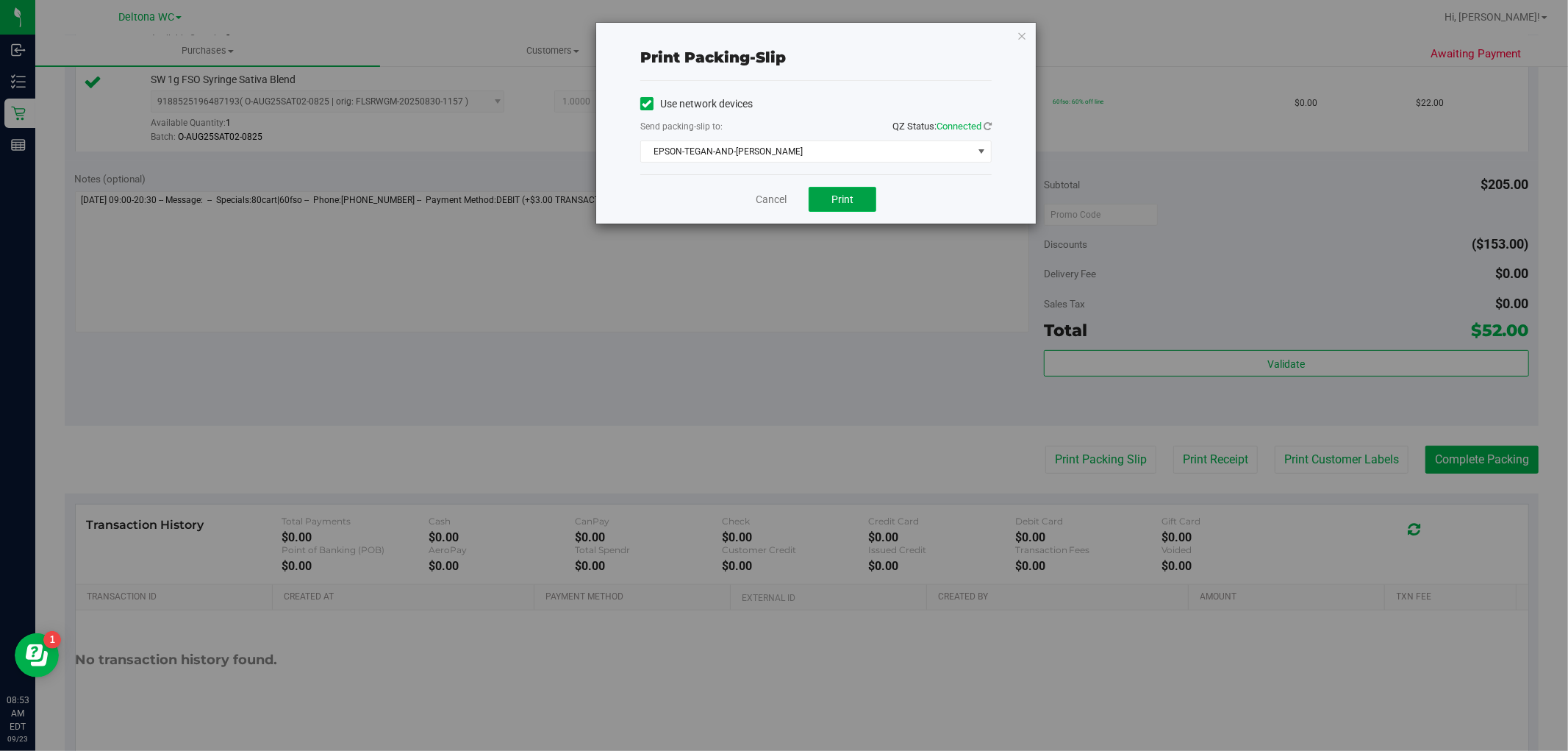
click at [866, 201] on button "Print" at bounding box center [842, 199] width 68 height 25
click at [780, 200] on link "Cancel" at bounding box center [771, 199] width 31 height 15
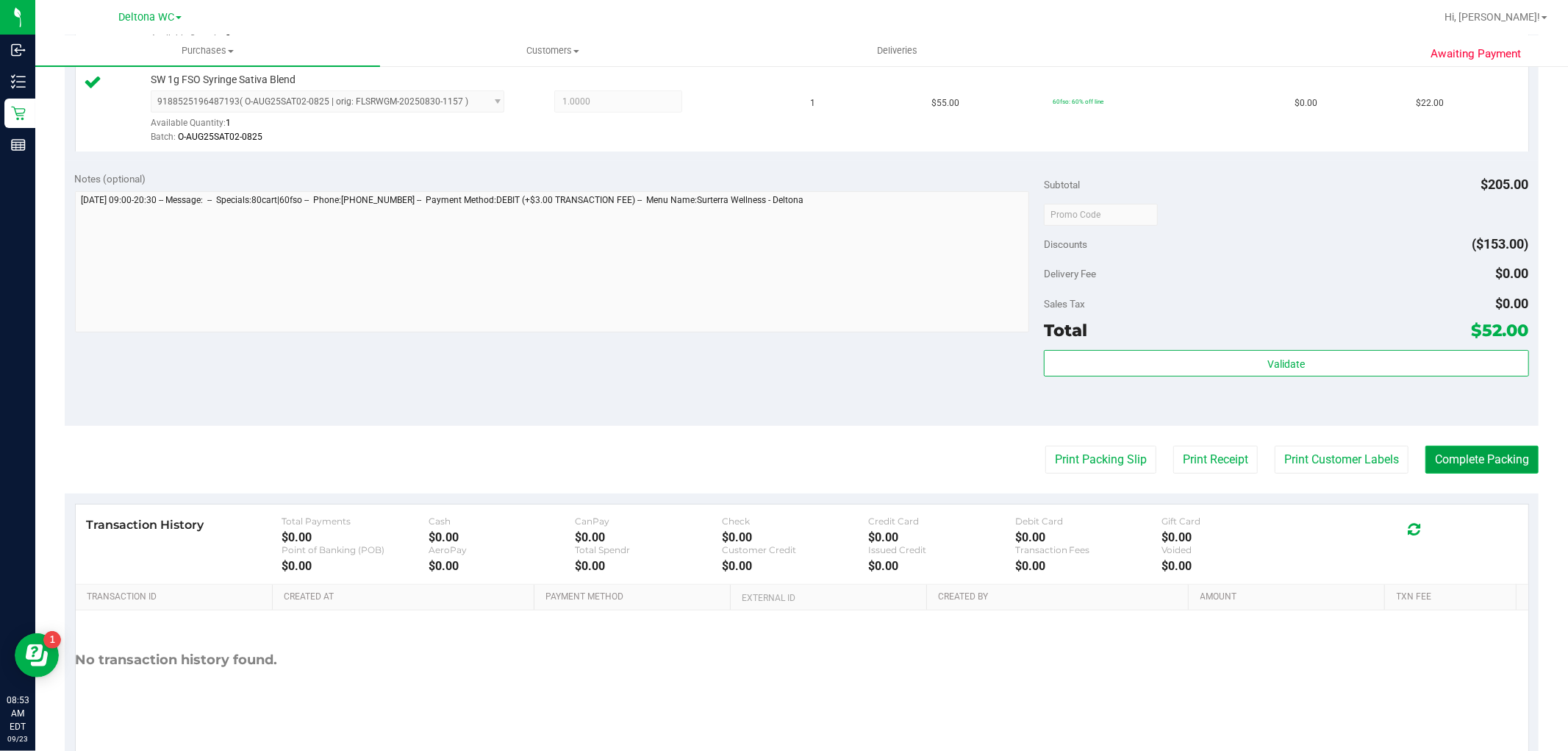
click at [1450, 460] on button "Complete Packing" at bounding box center [1482, 459] width 113 height 28
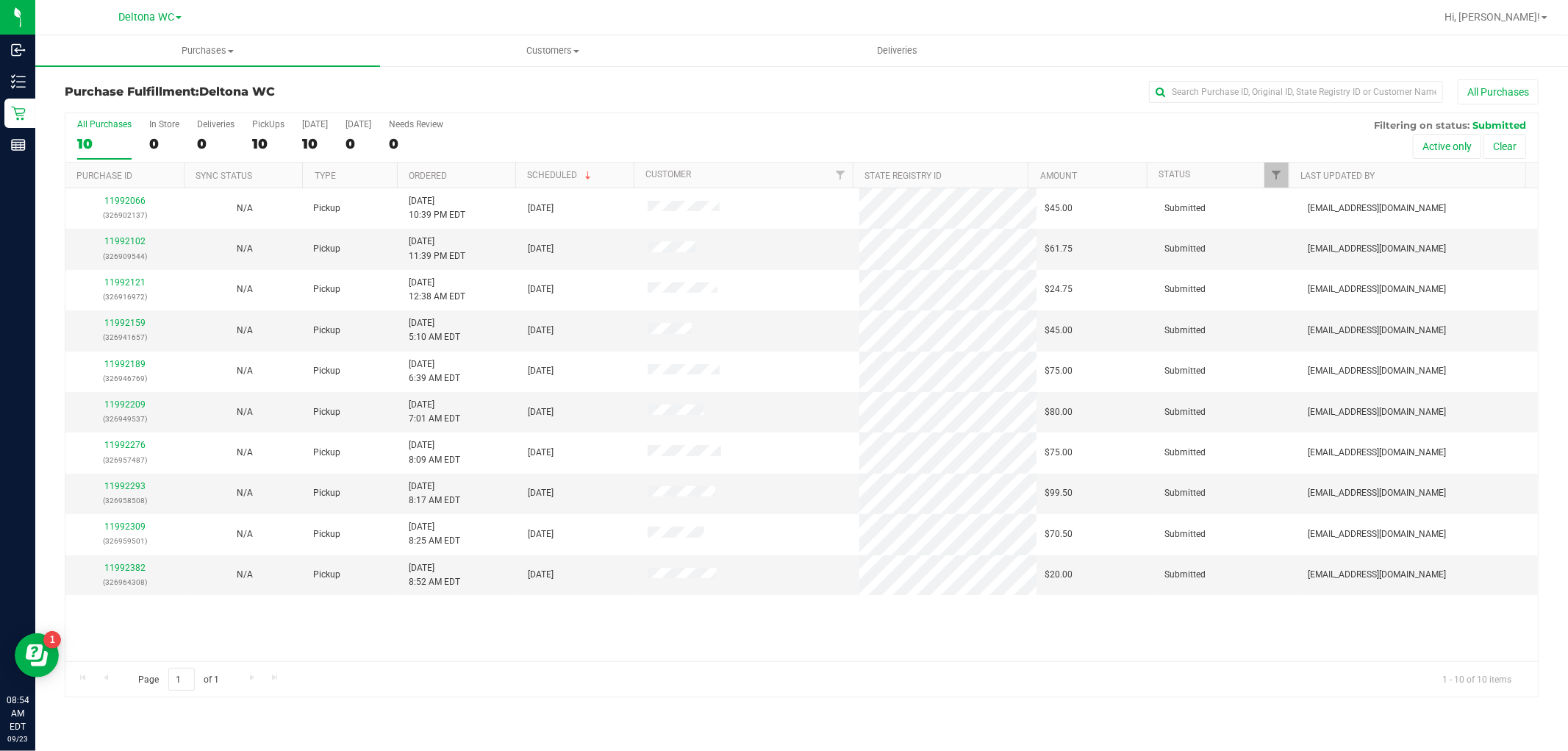
click at [478, 176] on th "Ordered" at bounding box center [456, 176] width 118 height 26
click at [120, 238] on link "11992102" at bounding box center [125, 241] width 41 height 10
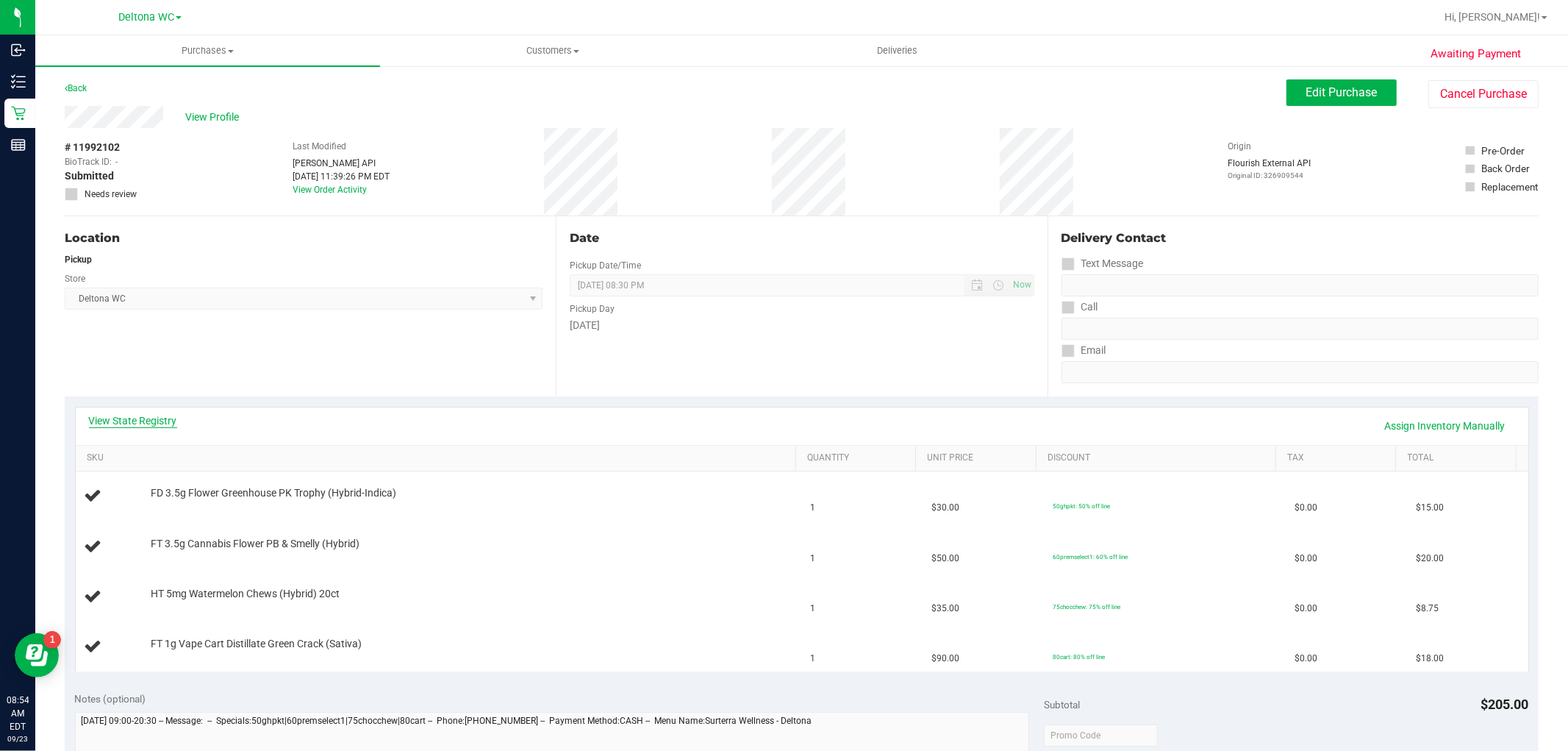
click at [142, 413] on link "View State Registry" at bounding box center [133, 420] width 89 height 15
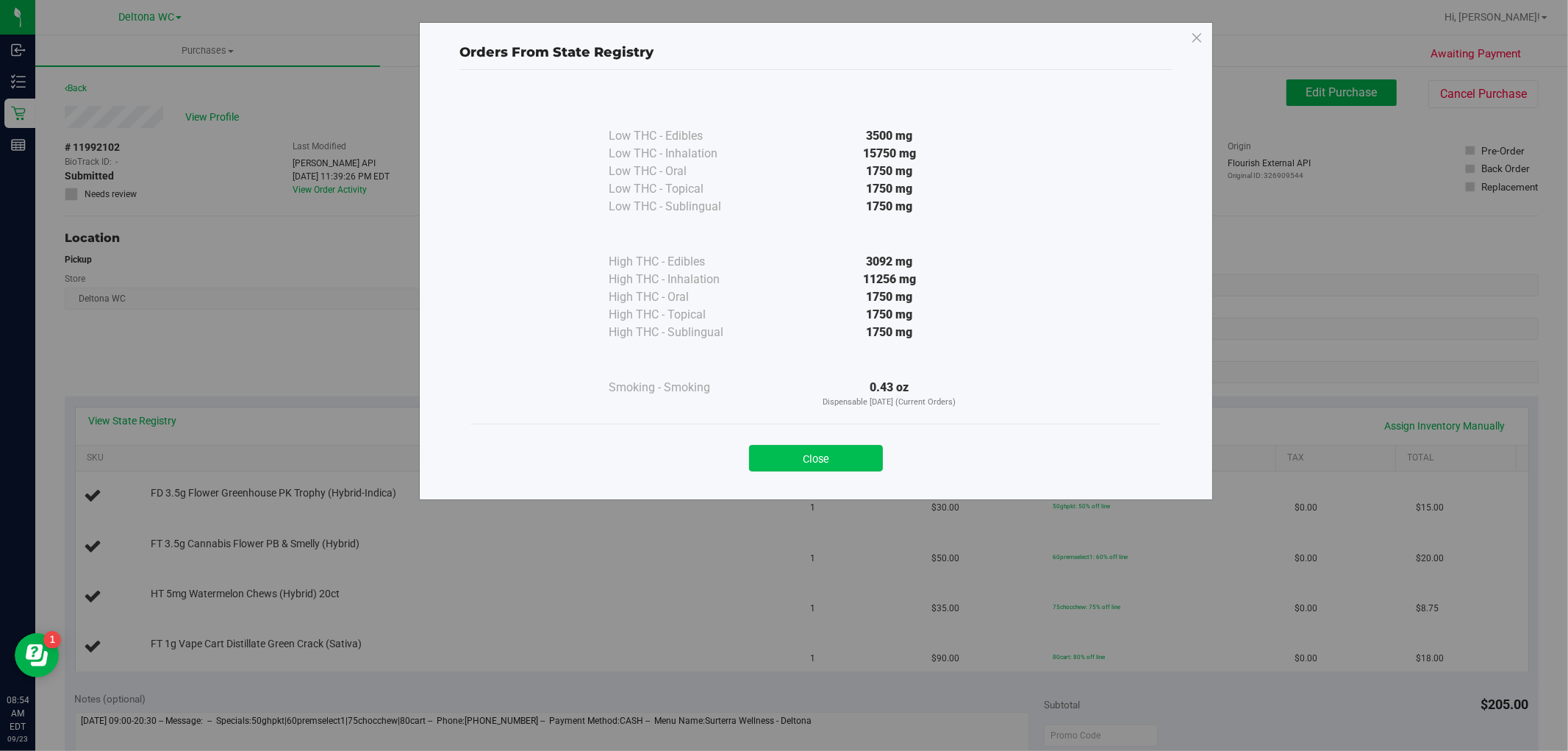
click at [849, 453] on button "Close" at bounding box center [816, 458] width 134 height 27
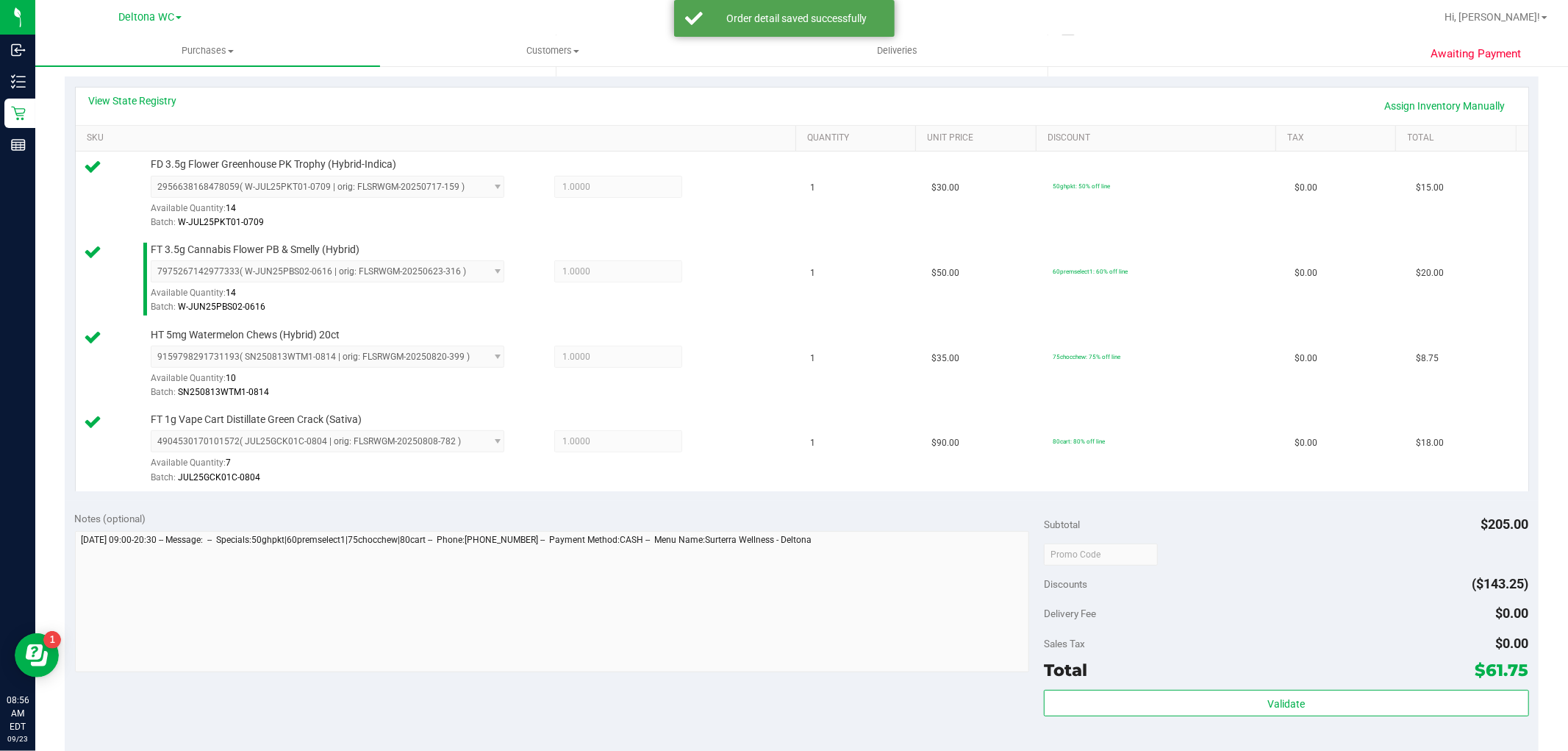
scroll to position [490, 0]
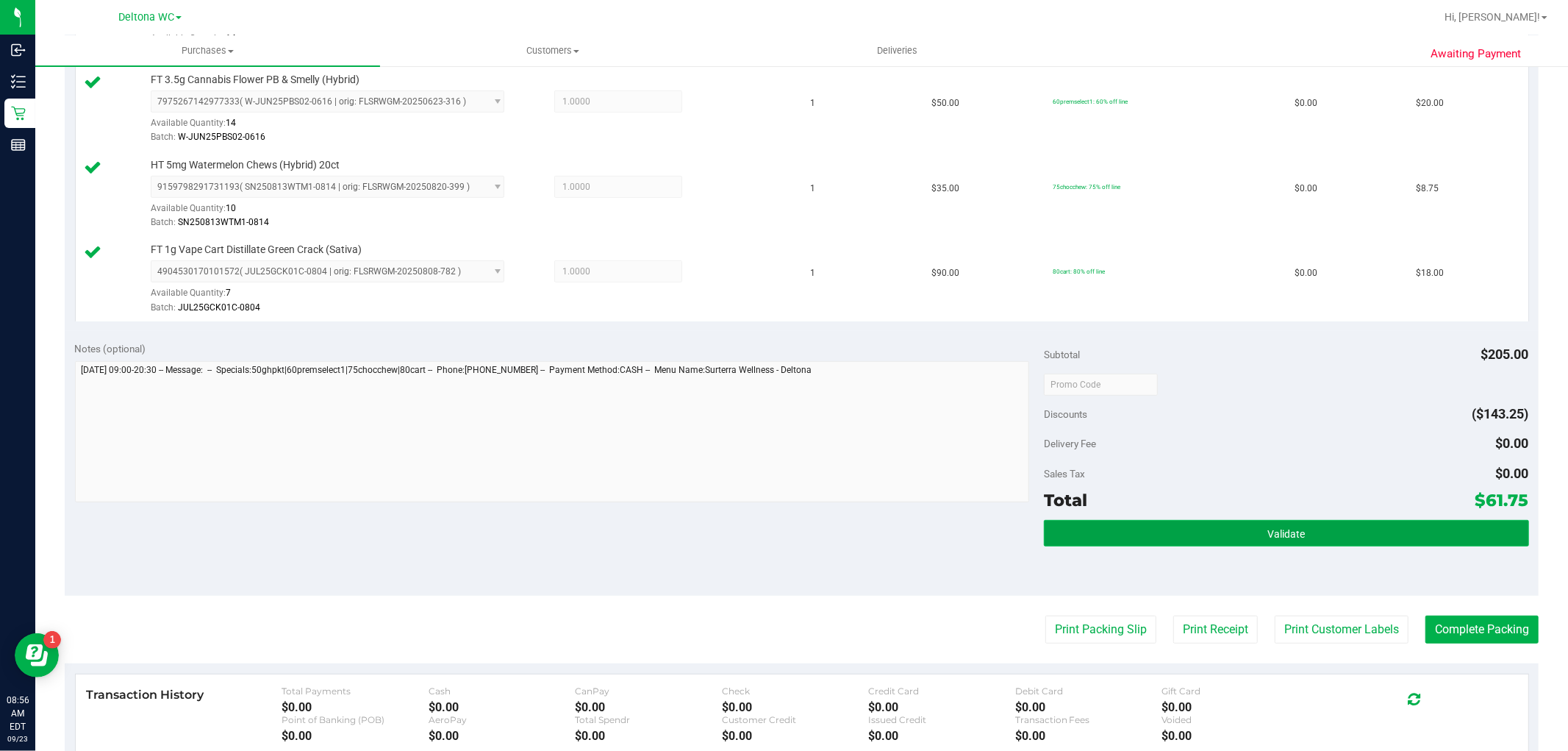
click at [1326, 532] on button "Validate" at bounding box center [1286, 533] width 484 height 27
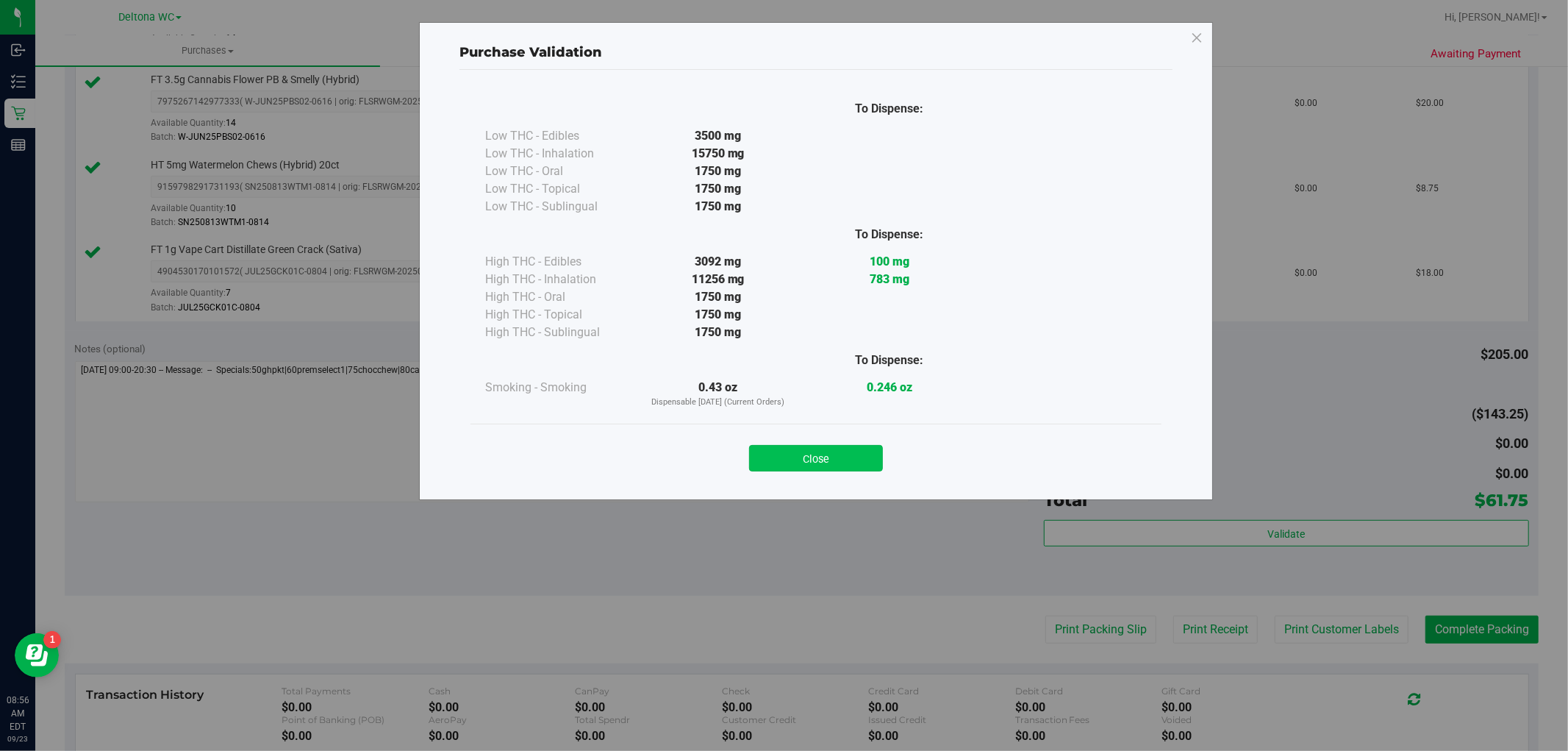
click at [851, 449] on button "Close" at bounding box center [816, 458] width 134 height 27
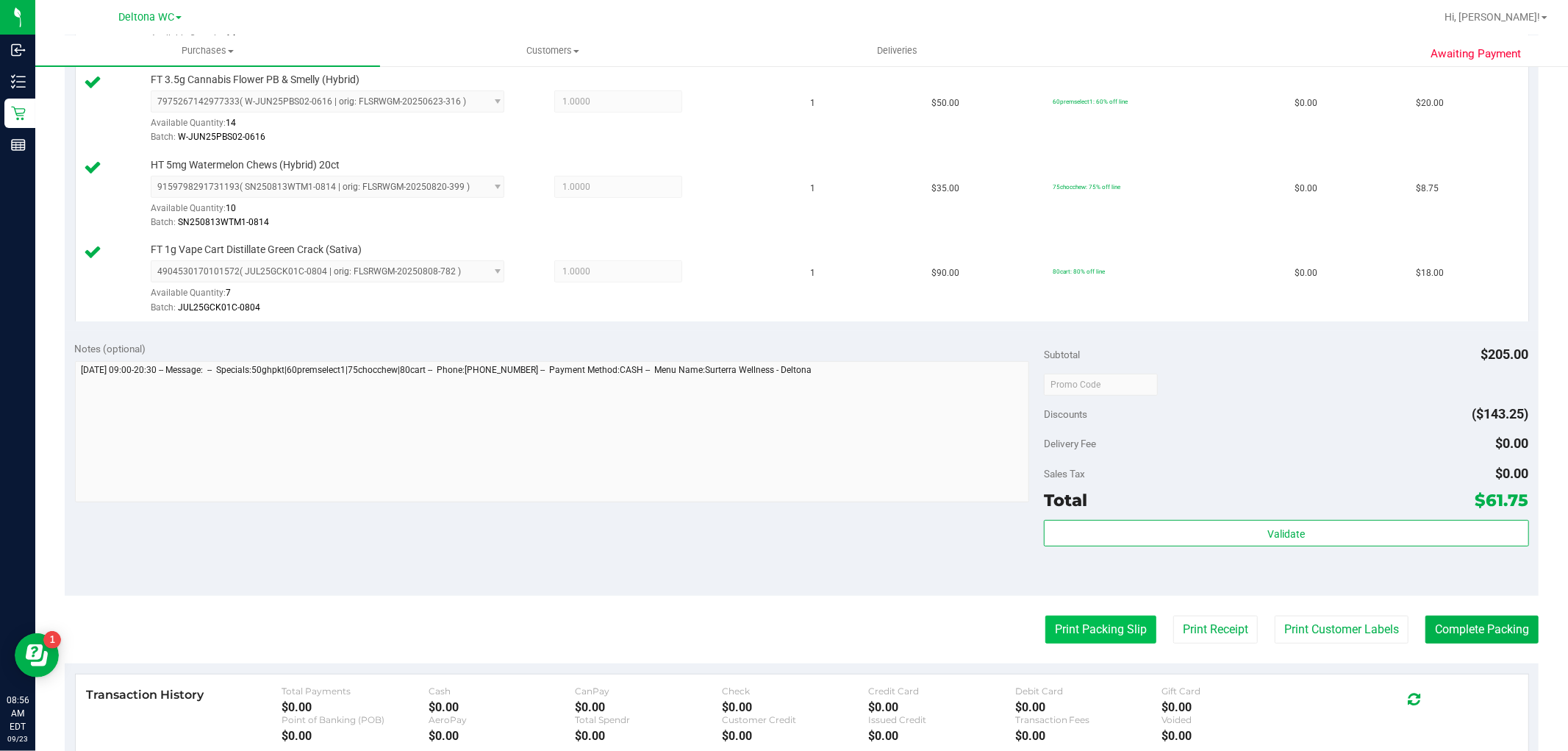
click at [1107, 633] on button "Print Packing Slip" at bounding box center [1101, 630] width 111 height 28
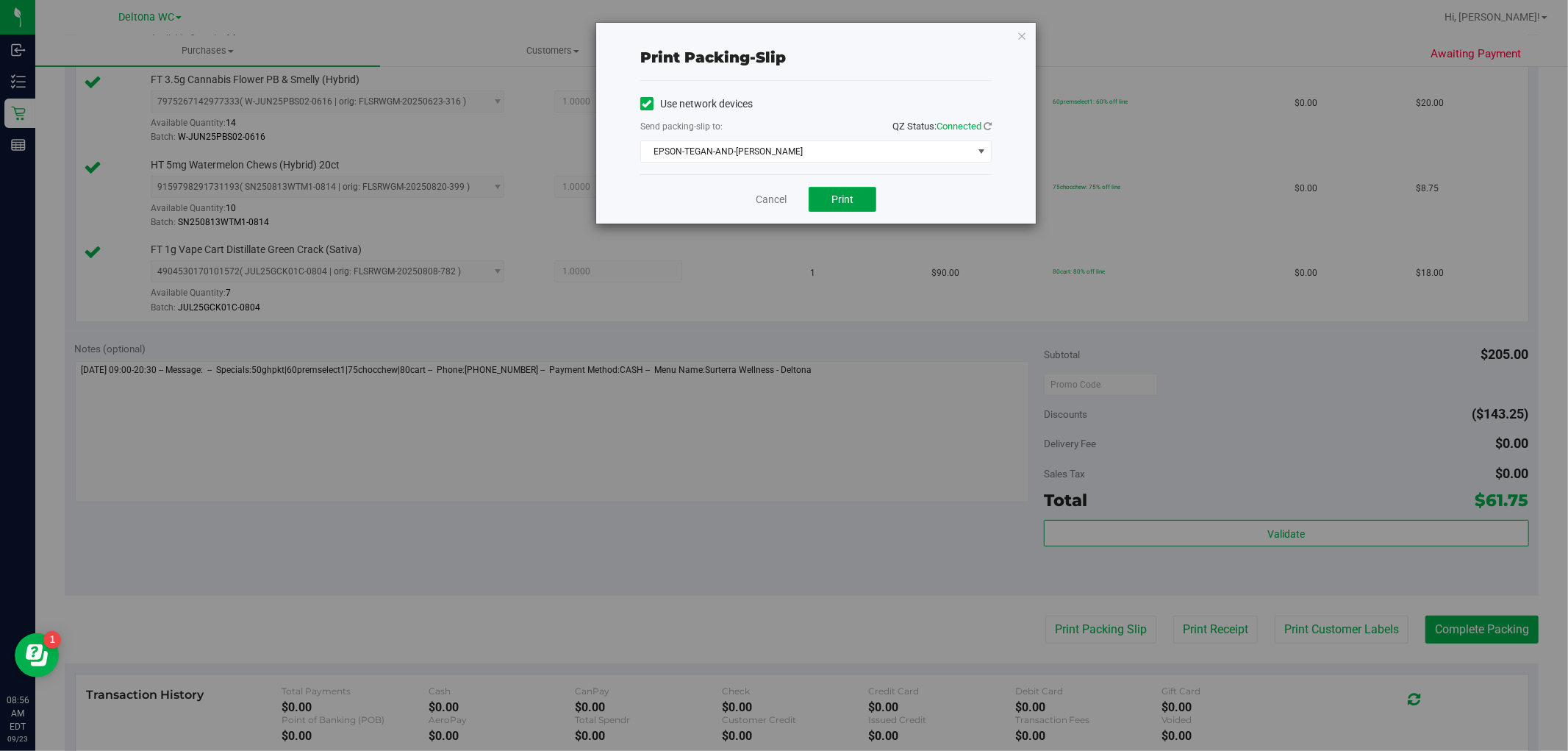
drag, startPoint x: 863, startPoint y: 196, endPoint x: 874, endPoint y: 192, distance: 11.7
click at [869, 197] on button "Print" at bounding box center [842, 199] width 68 height 25
drag, startPoint x: 761, startPoint y: 196, endPoint x: 785, endPoint y: 202, distance: 24.7
click at [762, 196] on link "Cancel" at bounding box center [771, 199] width 31 height 15
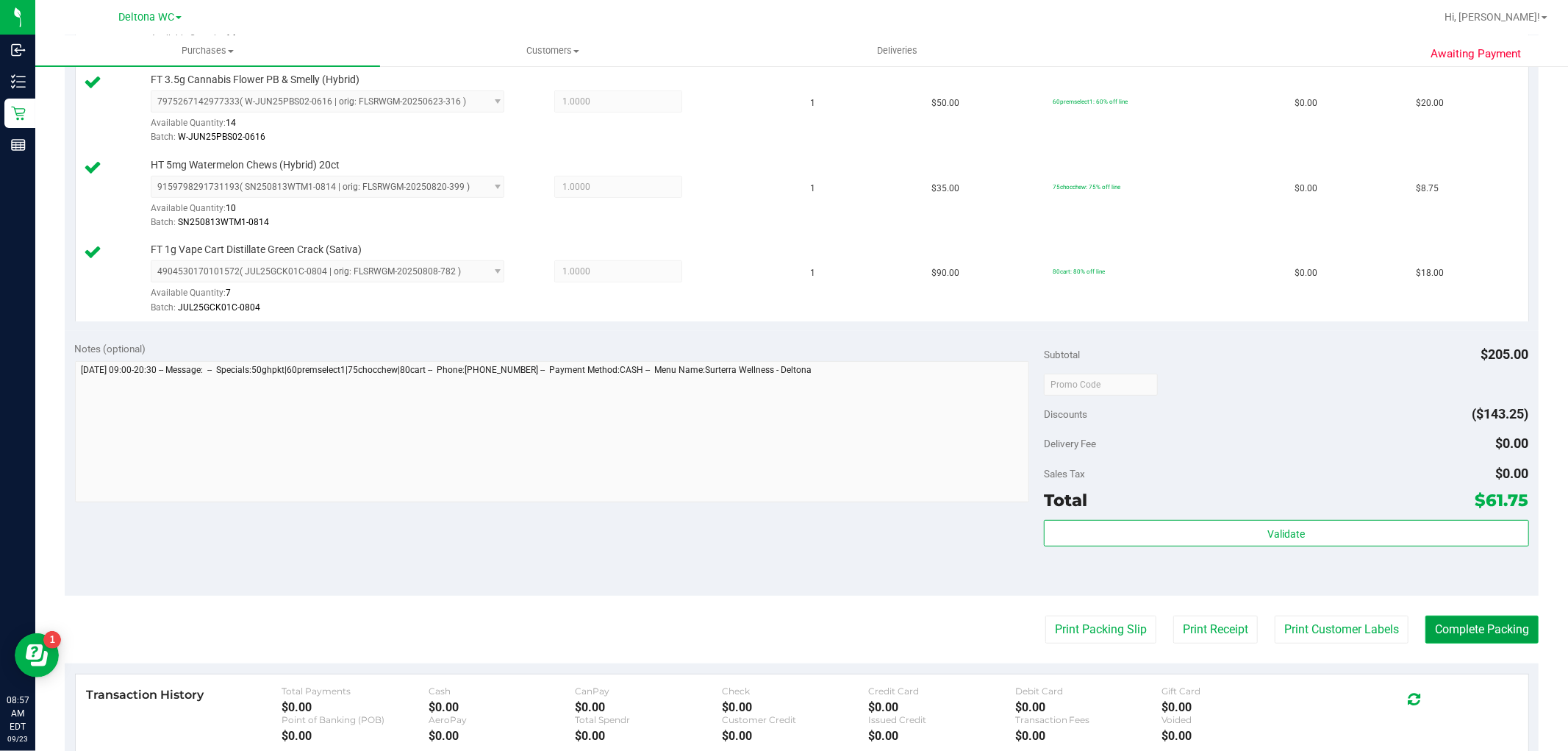
click at [1476, 626] on button "Complete Packing" at bounding box center [1482, 630] width 113 height 28
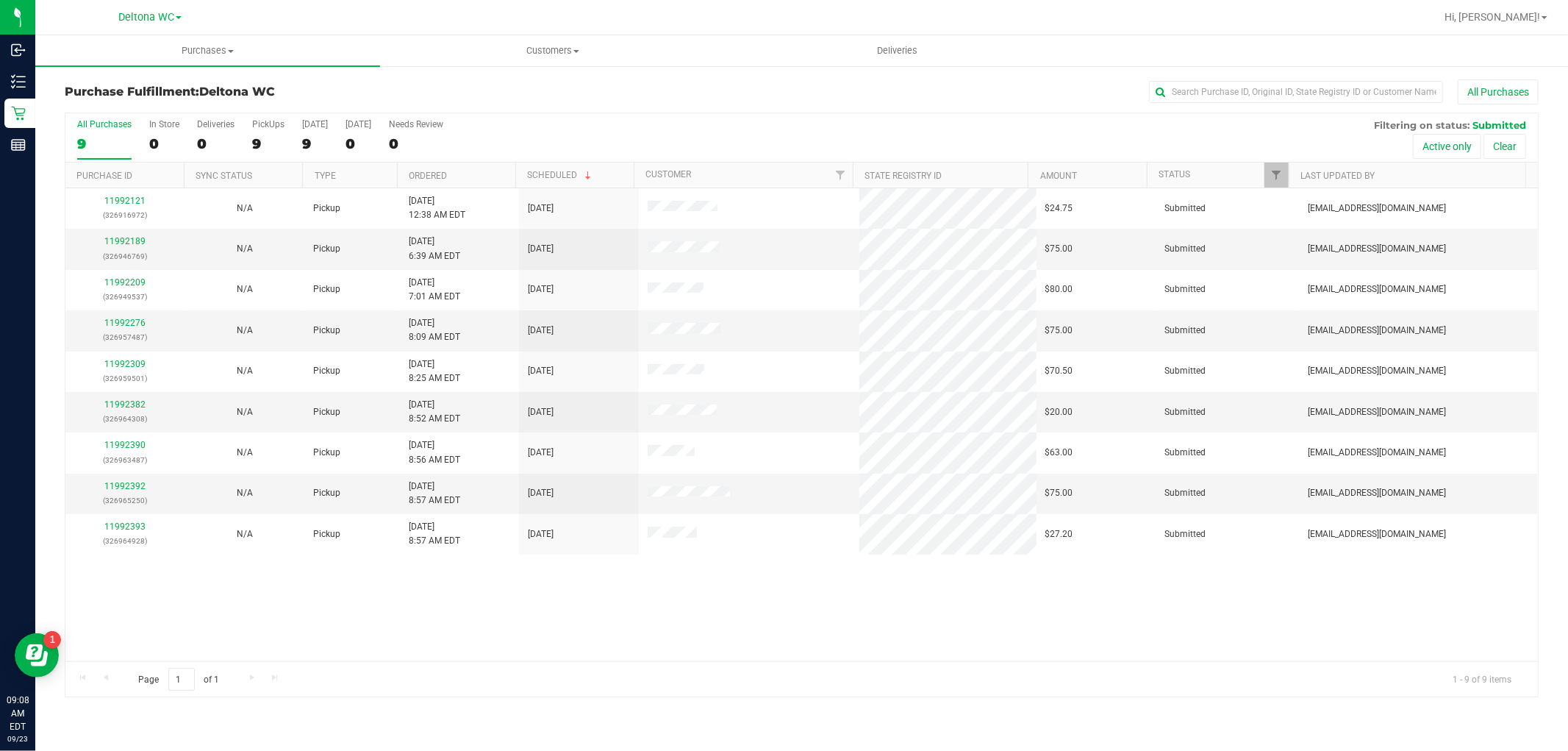
click at [464, 173] on th "Ordered" at bounding box center [456, 176] width 118 height 26
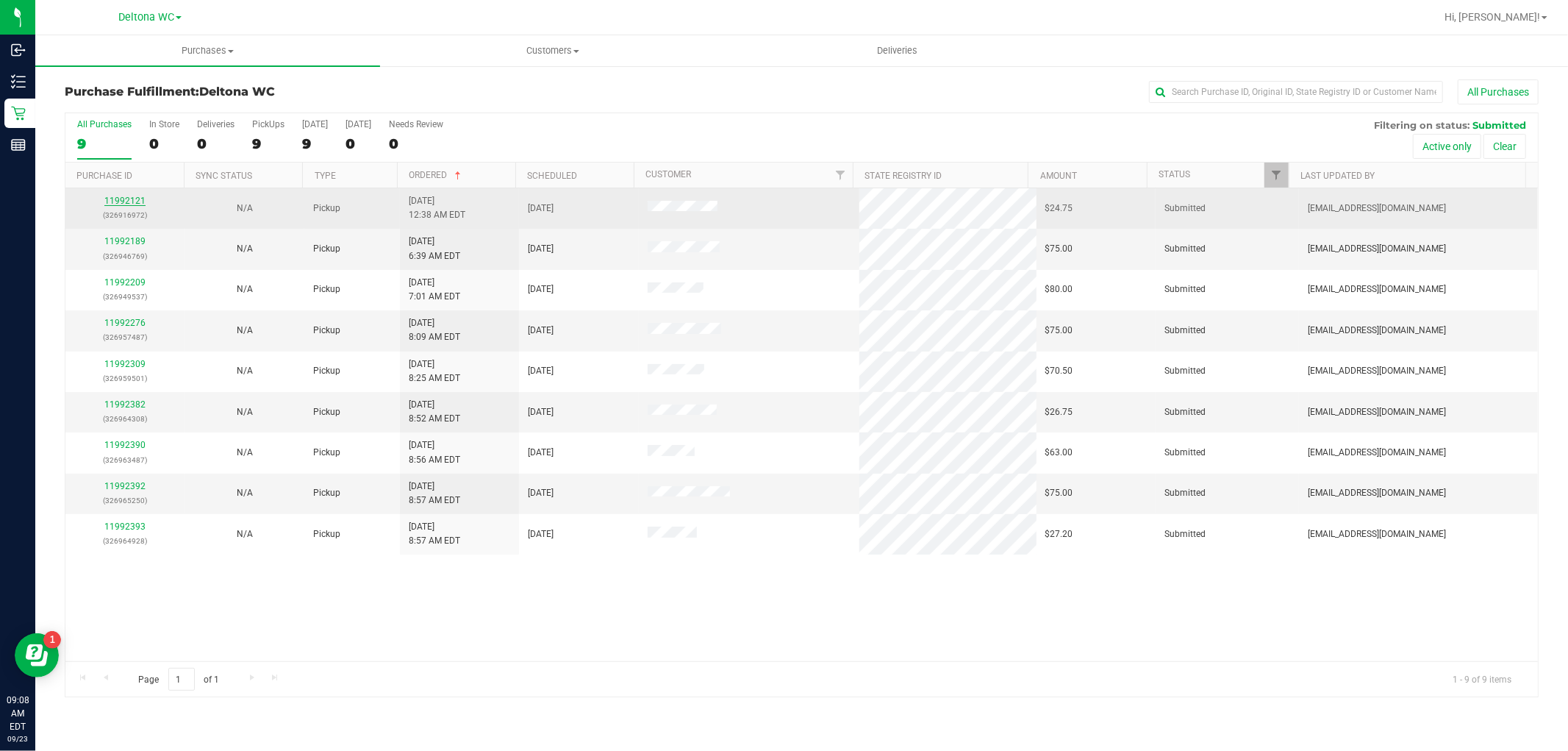
click at [140, 199] on link "11992121" at bounding box center [125, 200] width 41 height 10
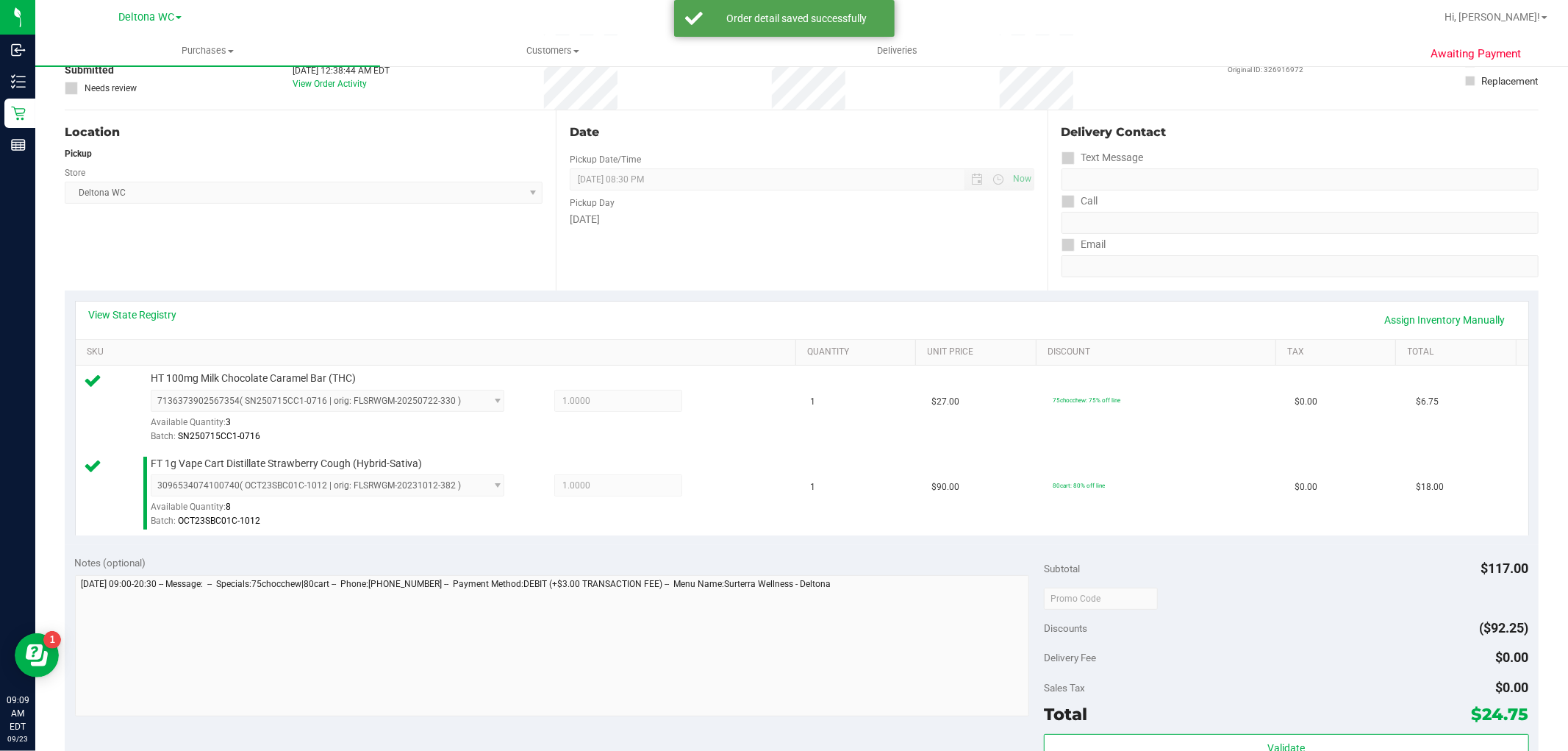
scroll to position [408, 0]
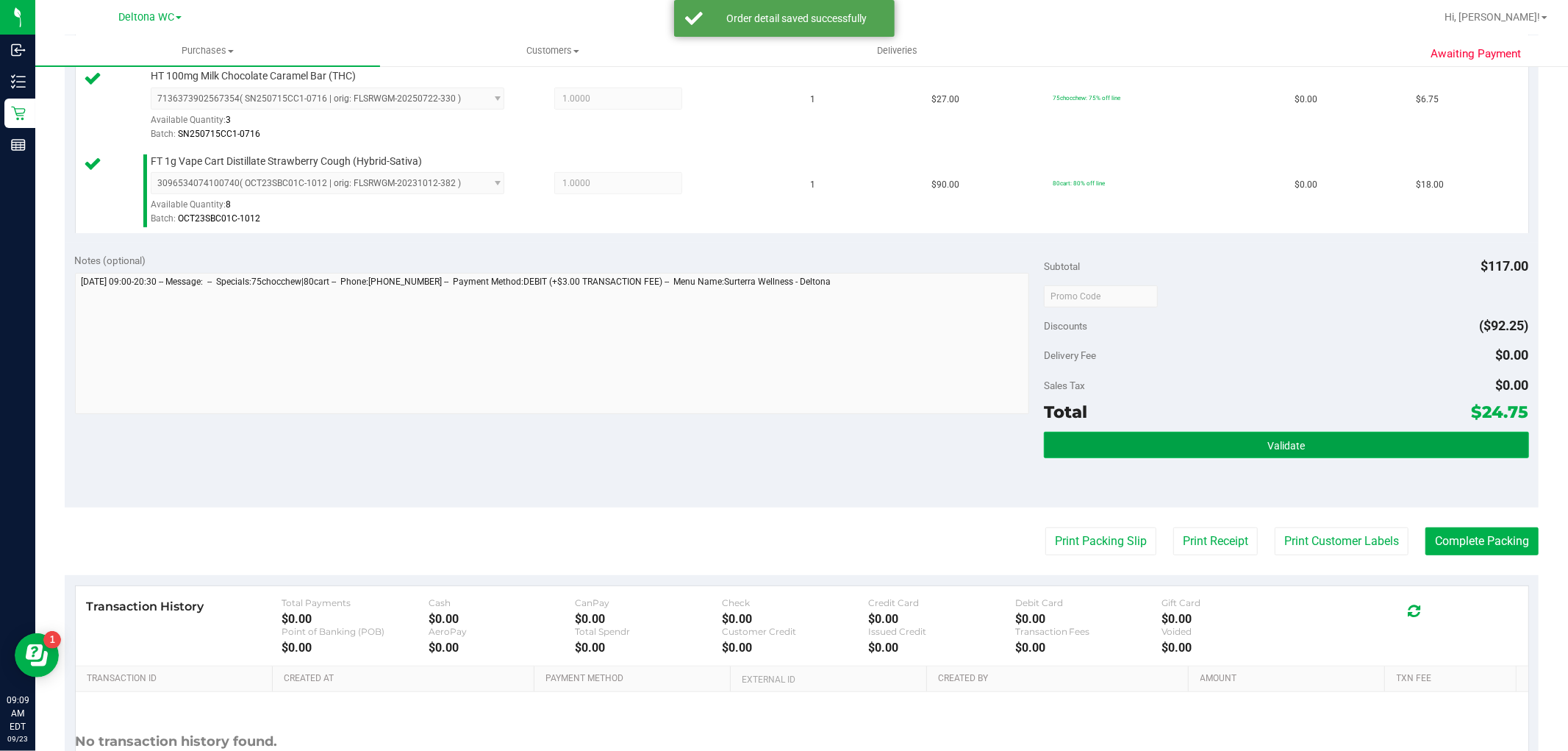
click at [1123, 436] on button "Validate" at bounding box center [1286, 445] width 484 height 27
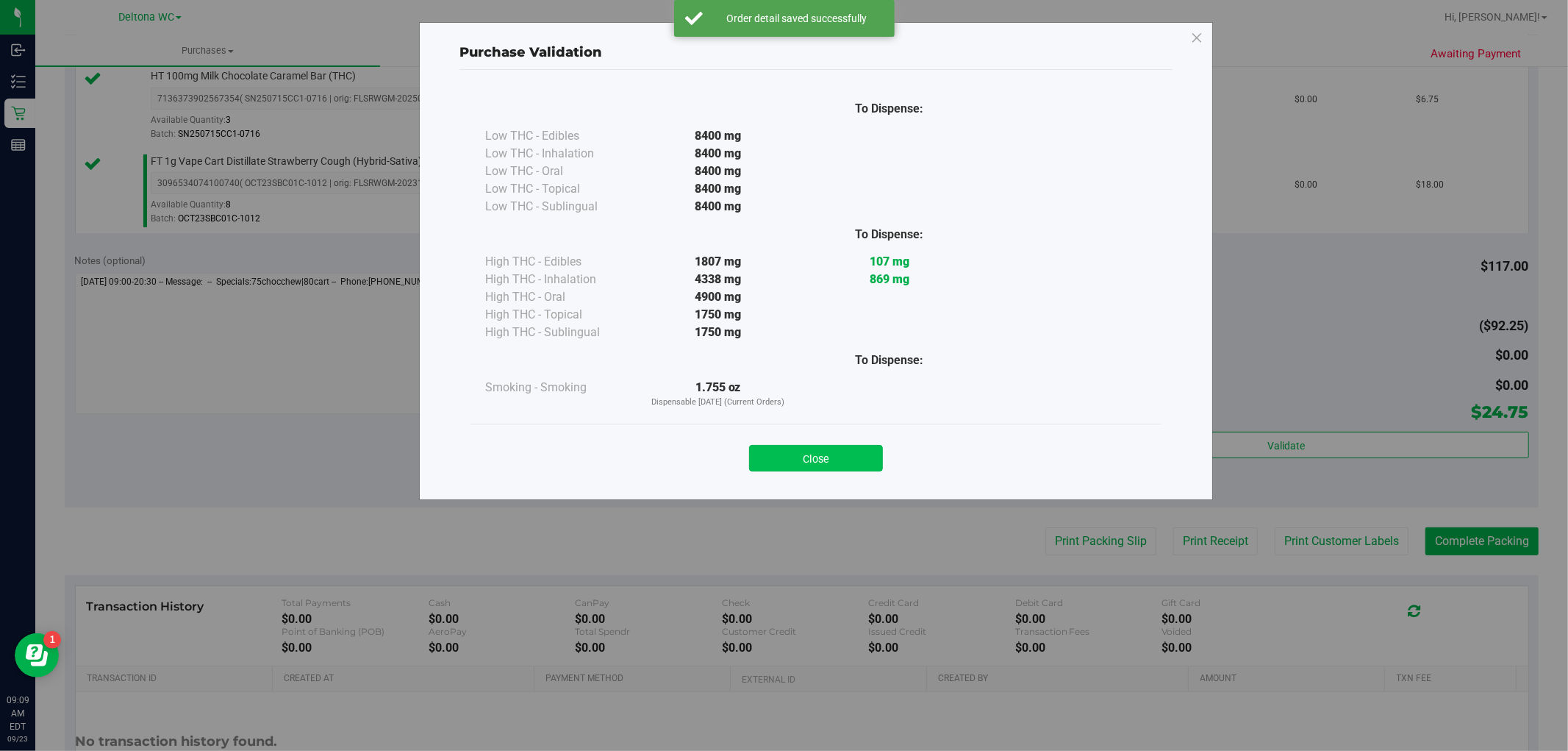
click at [866, 457] on button "Close" at bounding box center [816, 458] width 134 height 27
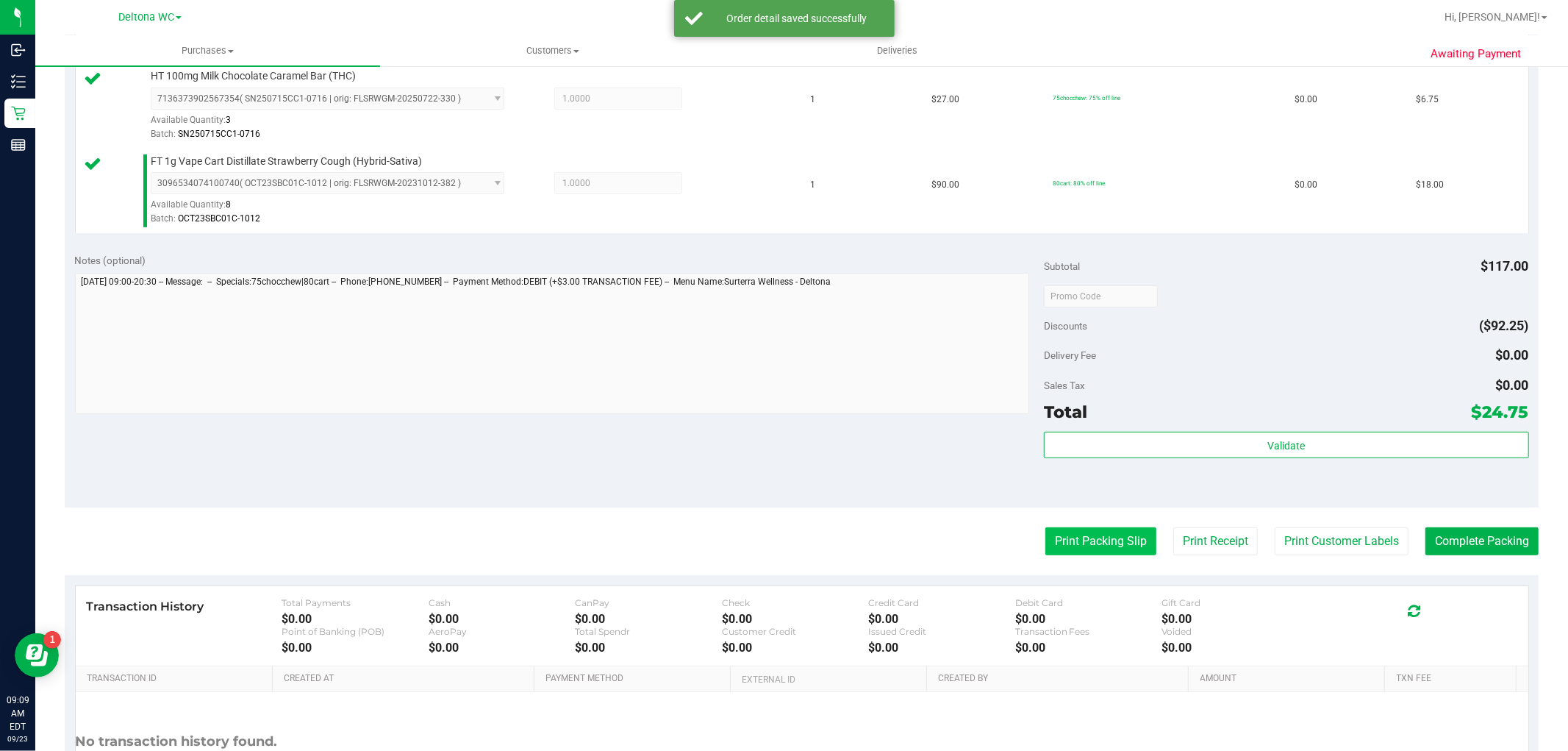
click at [1108, 549] on button "Print Packing Slip" at bounding box center [1101, 541] width 111 height 28
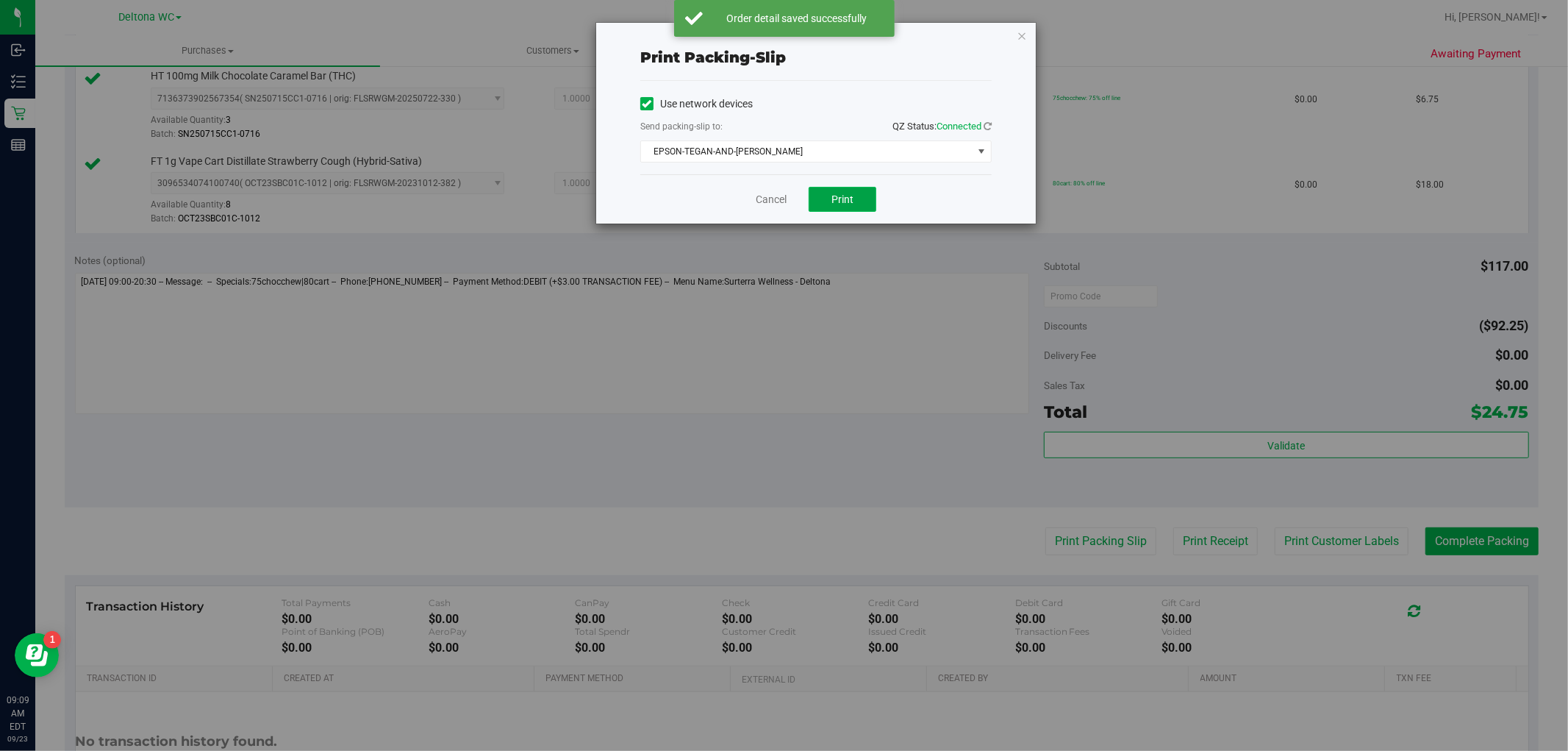
click at [826, 196] on button "Print" at bounding box center [842, 199] width 68 height 25
click at [772, 199] on link "Cancel" at bounding box center [771, 199] width 31 height 15
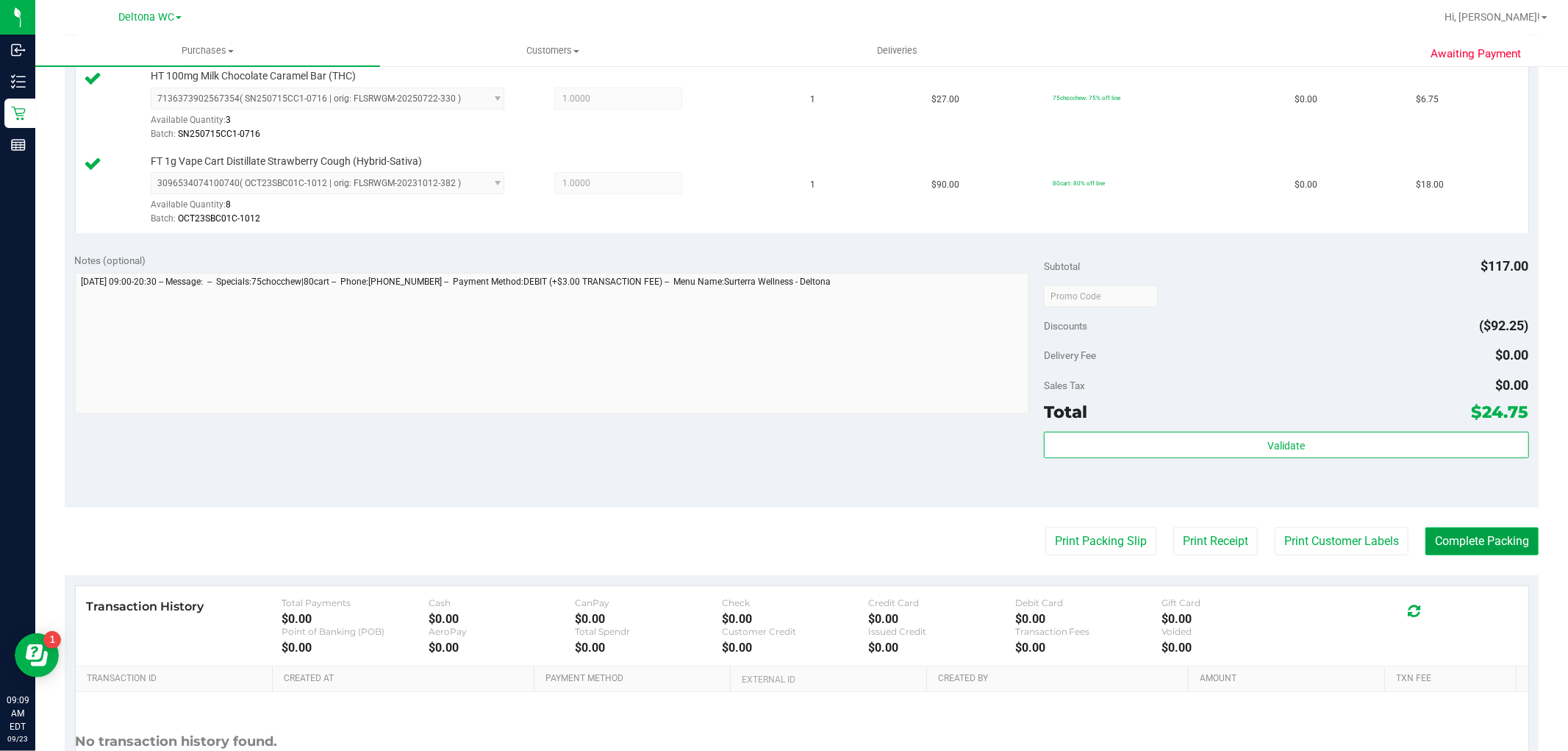
click at [1471, 541] on button "Complete Packing" at bounding box center [1482, 541] width 113 height 28
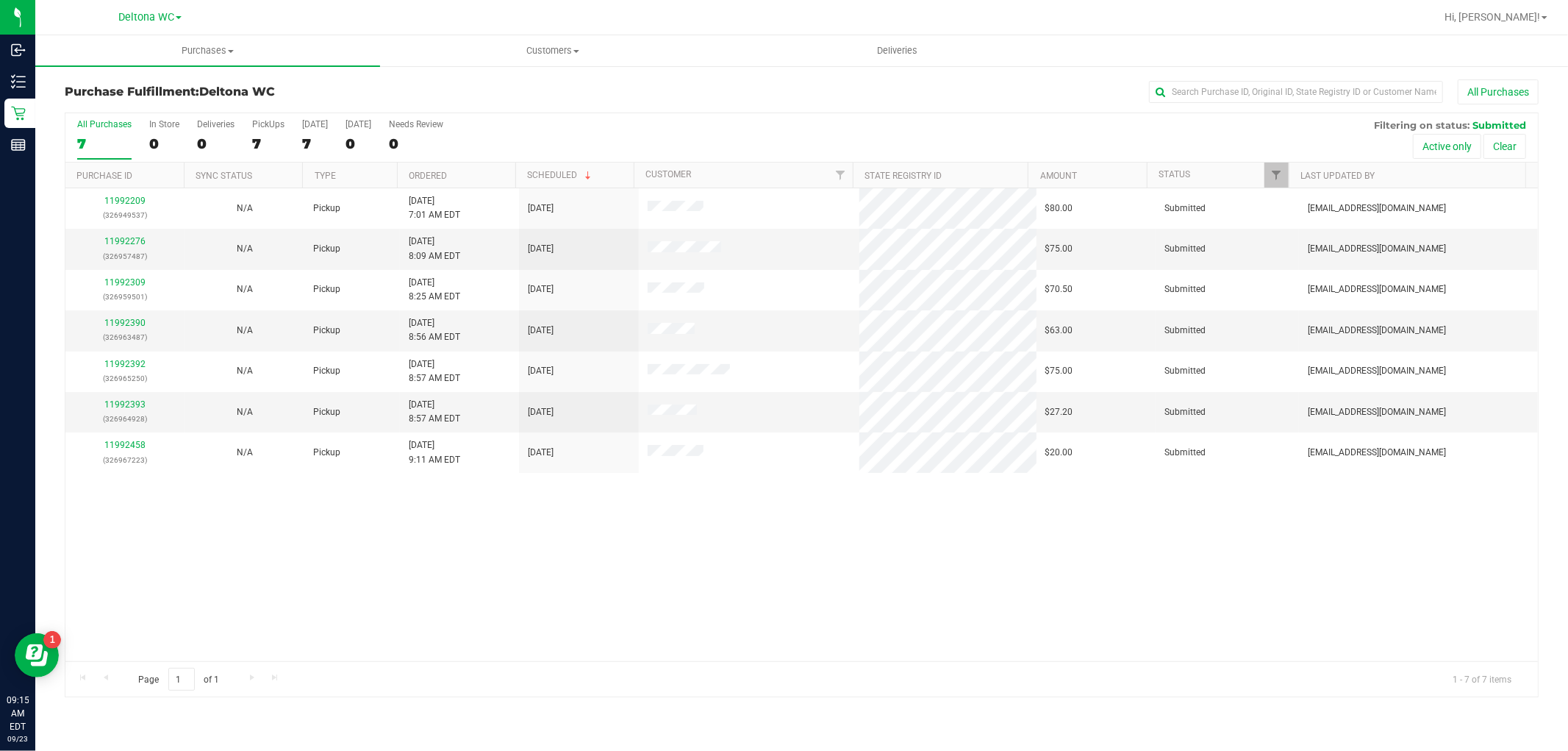
click at [480, 166] on th "Ordered" at bounding box center [456, 176] width 118 height 26
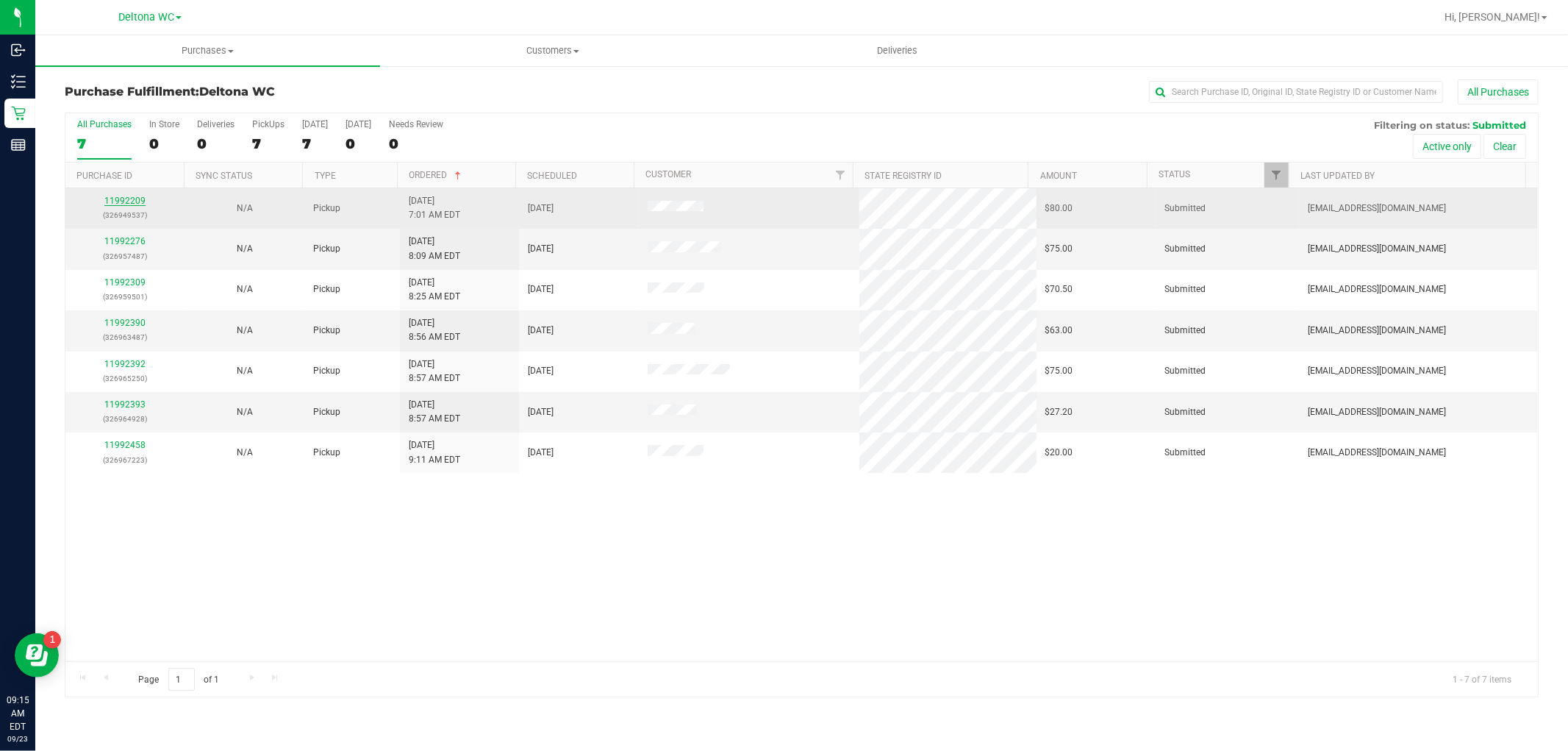
click at [121, 197] on link "11992209" at bounding box center [125, 200] width 41 height 10
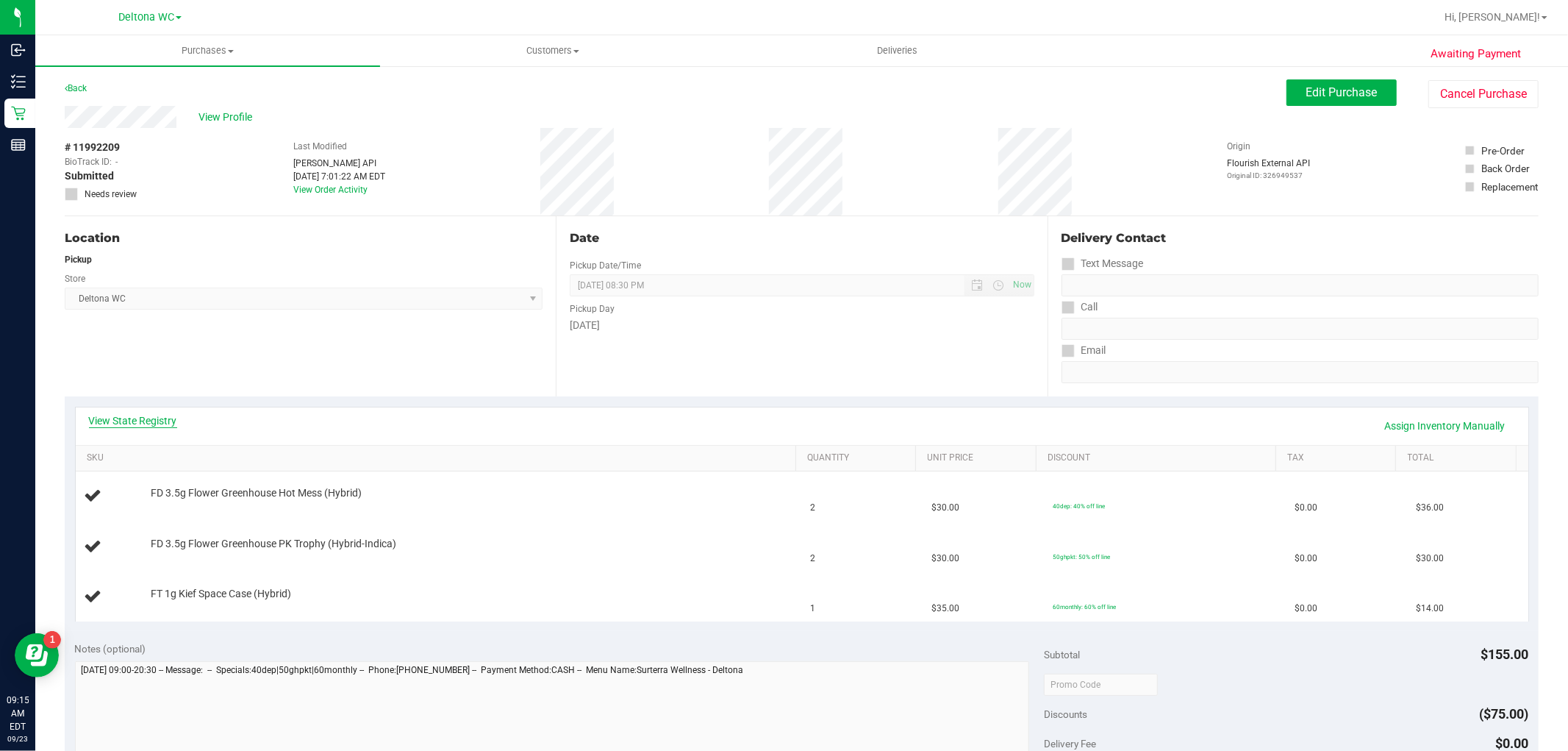
click at [138, 422] on link "View State Registry" at bounding box center [133, 420] width 89 height 15
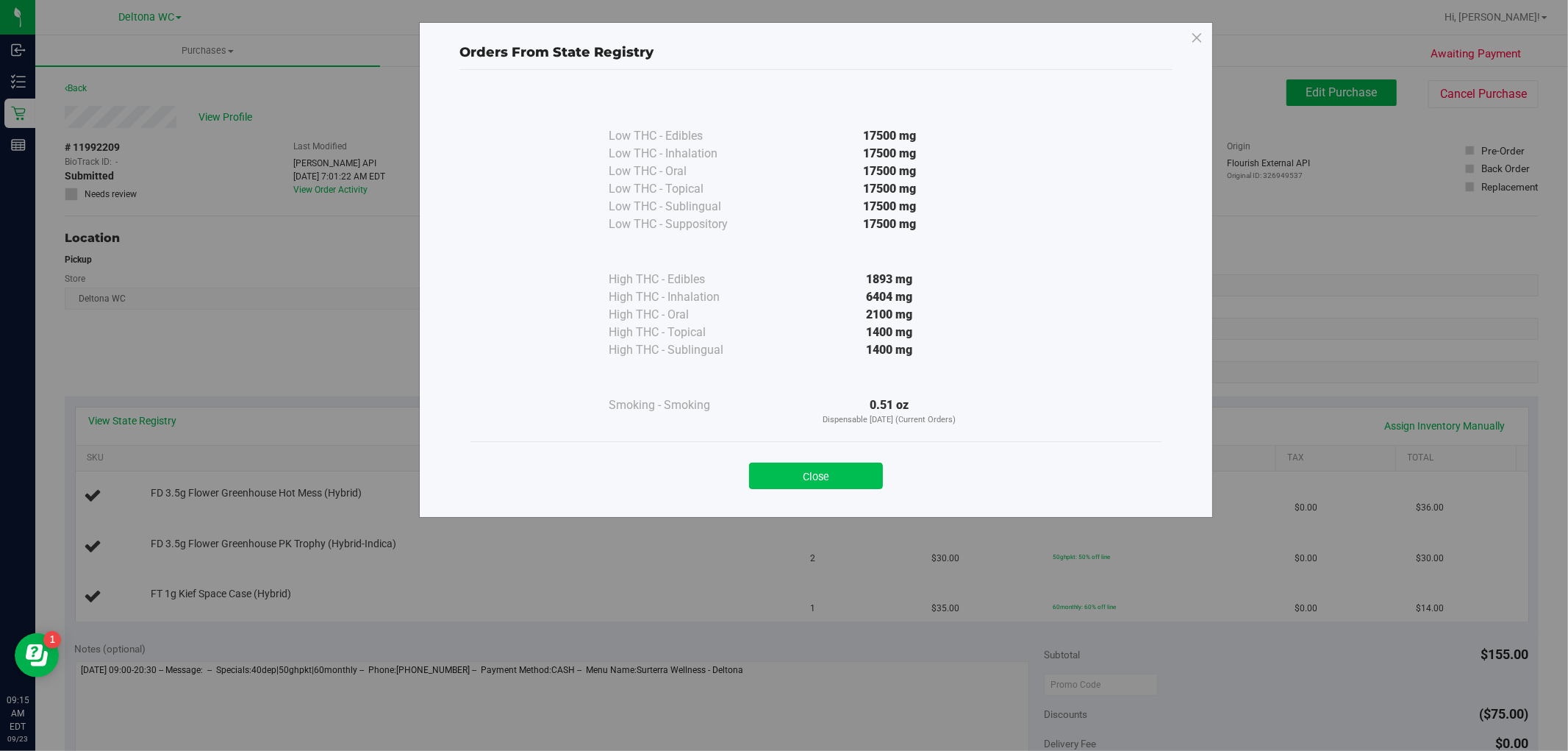
click at [797, 474] on button "Close" at bounding box center [816, 476] width 134 height 27
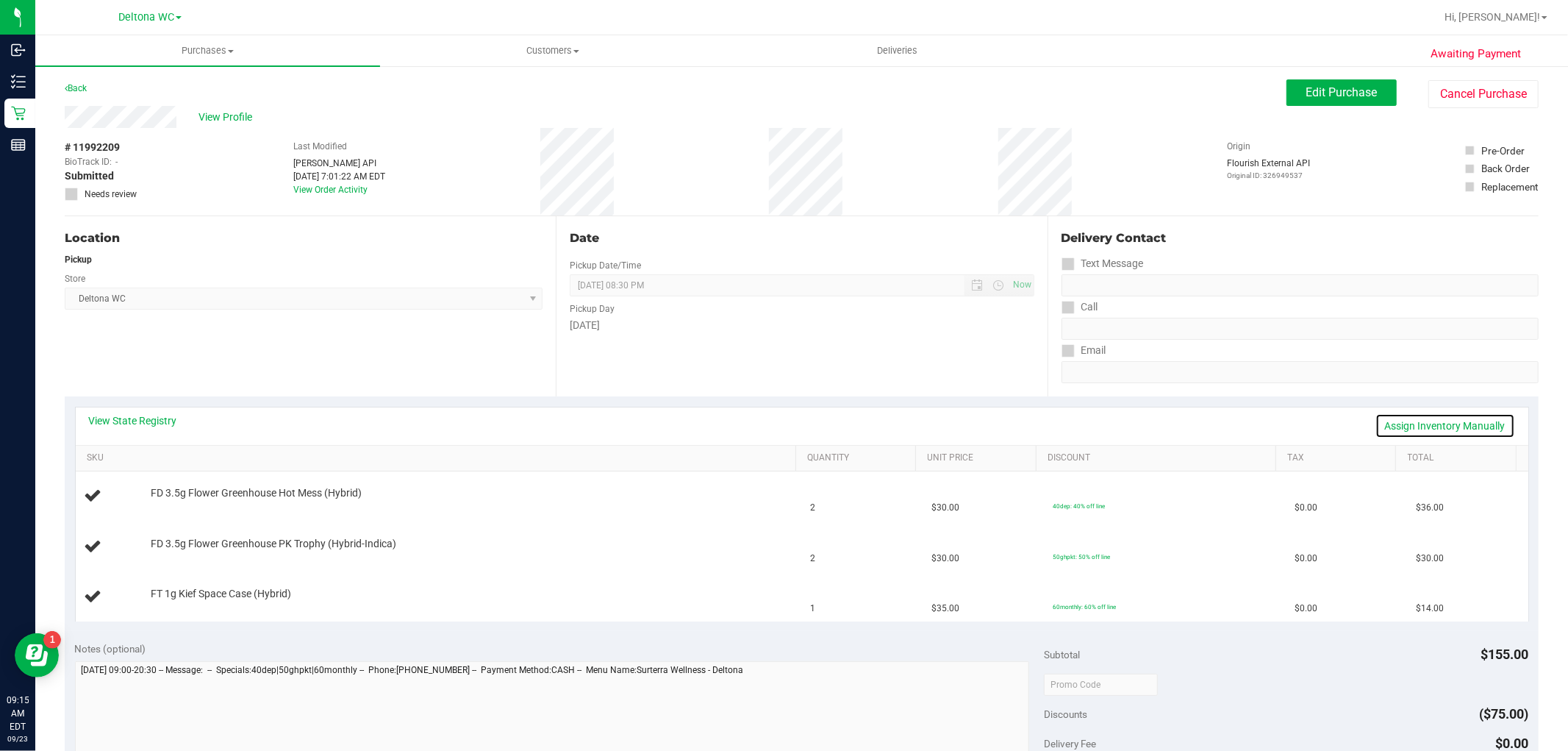
click at [1467, 427] on link "Assign Inventory Manually" at bounding box center [1445, 426] width 140 height 25
click at [189, 502] on link "Add Package" at bounding box center [176, 503] width 53 height 10
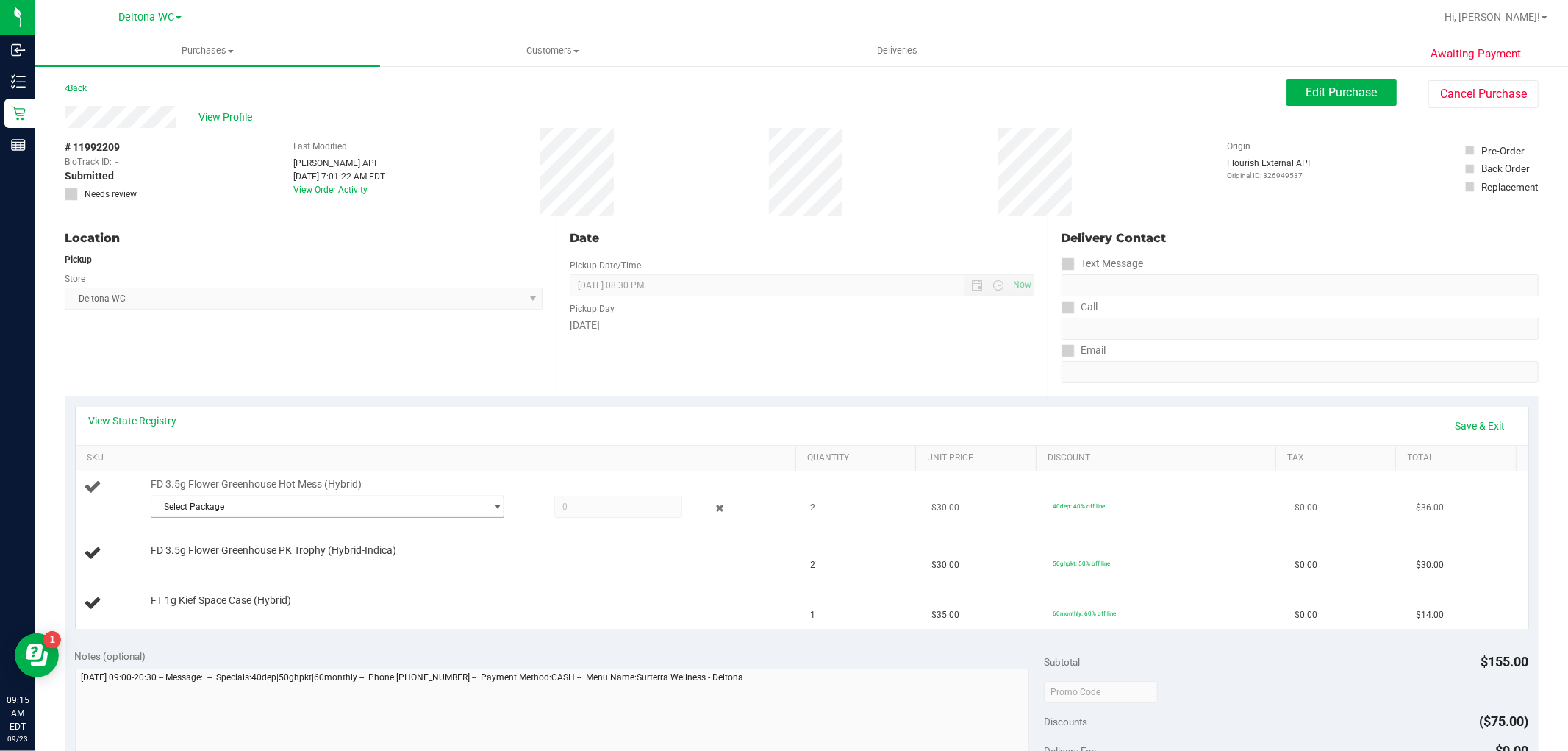
click at [267, 502] on span "Select Package" at bounding box center [318, 507] width 334 height 21
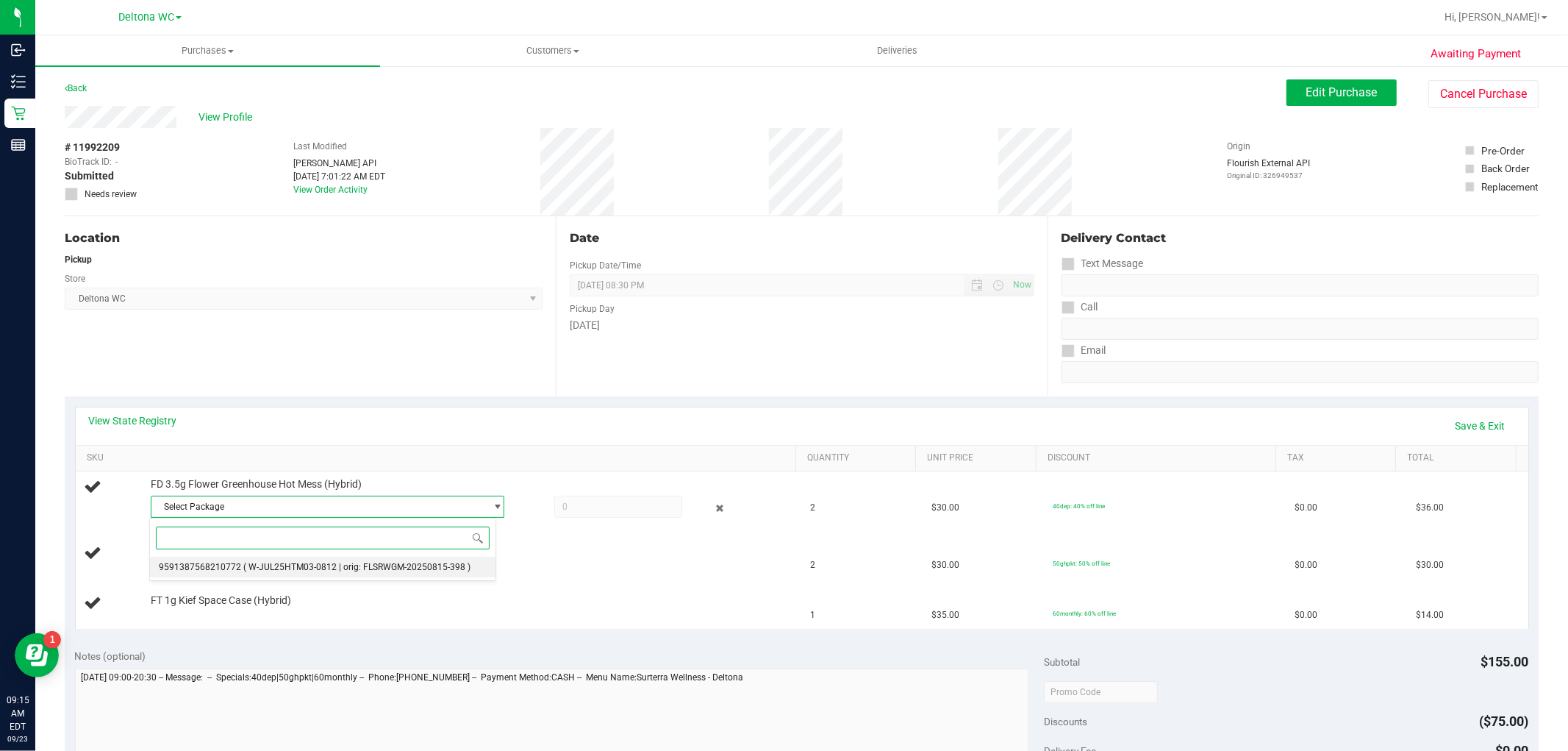
click at [322, 562] on li "9591387568210772 ( W-JUL25HTM03-0812 | orig: FLSRWGM-20250815-398 )" at bounding box center [322, 567] width 346 height 21
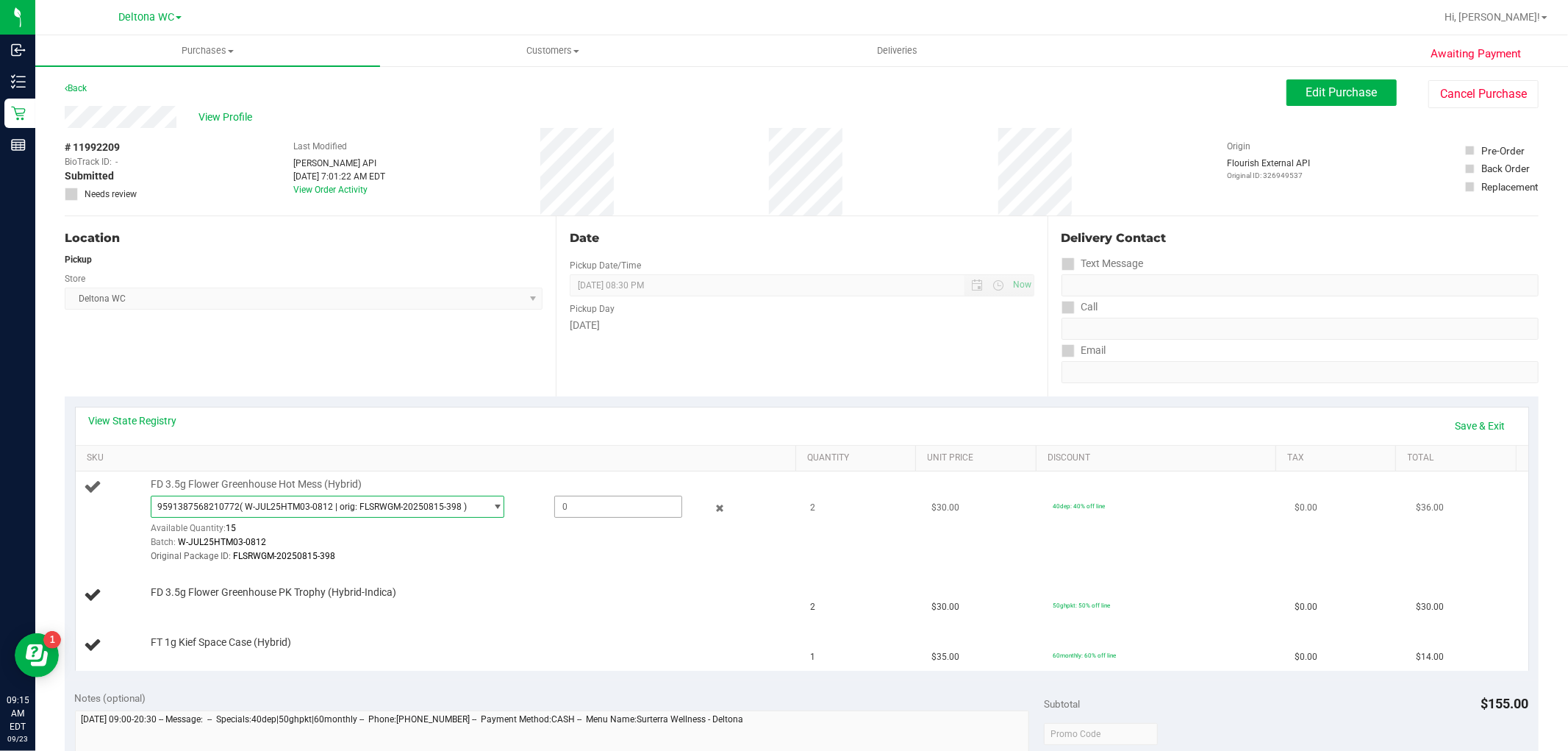
click at [584, 504] on span at bounding box center [619, 507] width 128 height 22
type input "2"
type input "2.0000"
drag, startPoint x: 554, startPoint y: 563, endPoint x: 531, endPoint y: 554, distance: 24.7
click at [554, 561] on td "FD 3.5g Flower Greenhouse Hot Mess (Hybrid) 9591387568210772 ( W-JUL25HTM03-081…" at bounding box center [438, 521] width 726 height 99
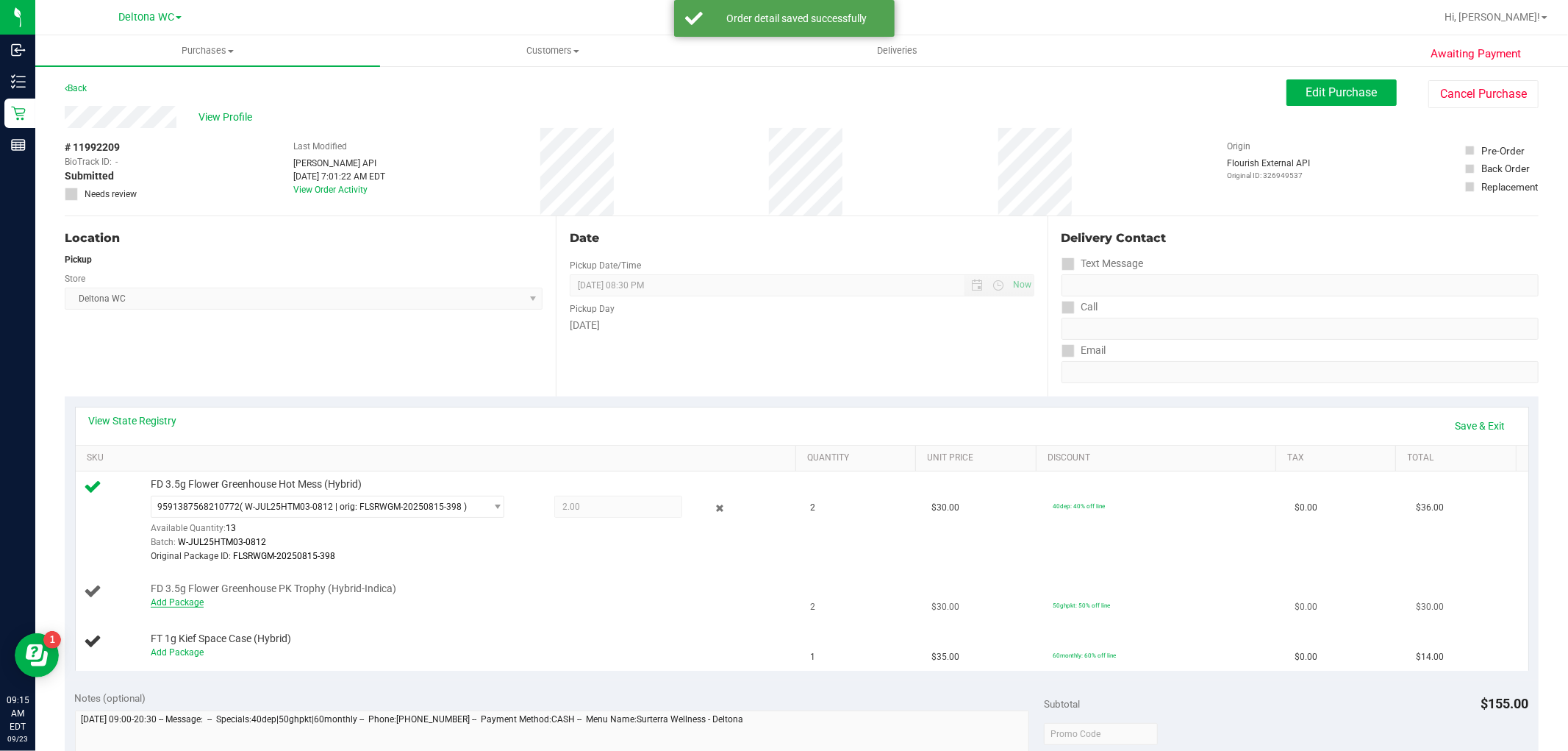
click at [187, 604] on link "Add Package" at bounding box center [176, 602] width 53 height 10
click at [240, 607] on span "Select Package" at bounding box center [318, 605] width 334 height 21
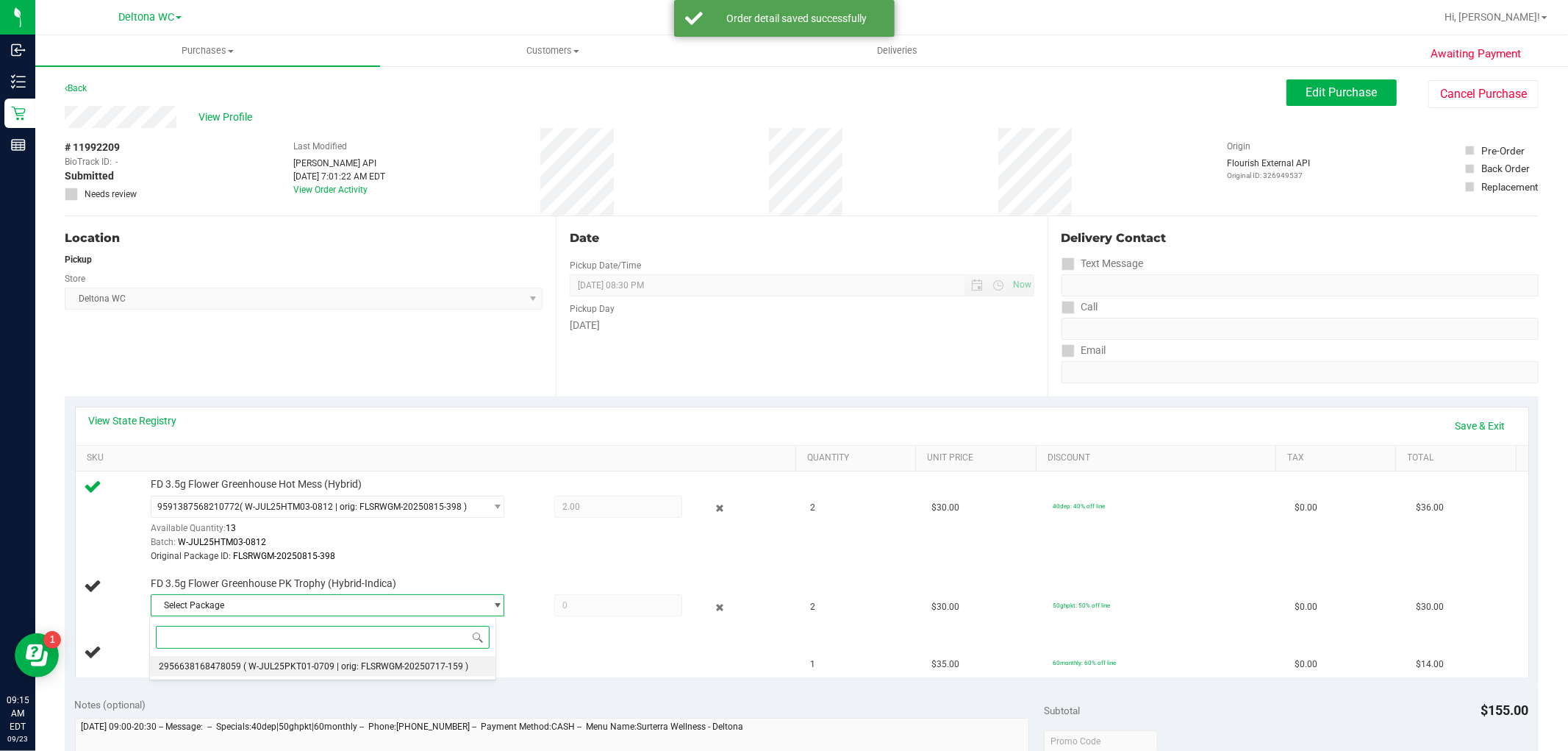
drag, startPoint x: 305, startPoint y: 664, endPoint x: 480, endPoint y: 639, distance: 176.8
click at [310, 662] on span "( W-JUL25PKT01-0709 | orig: FLSRWGM-20250717-159 )" at bounding box center [356, 665] width 225 height 10
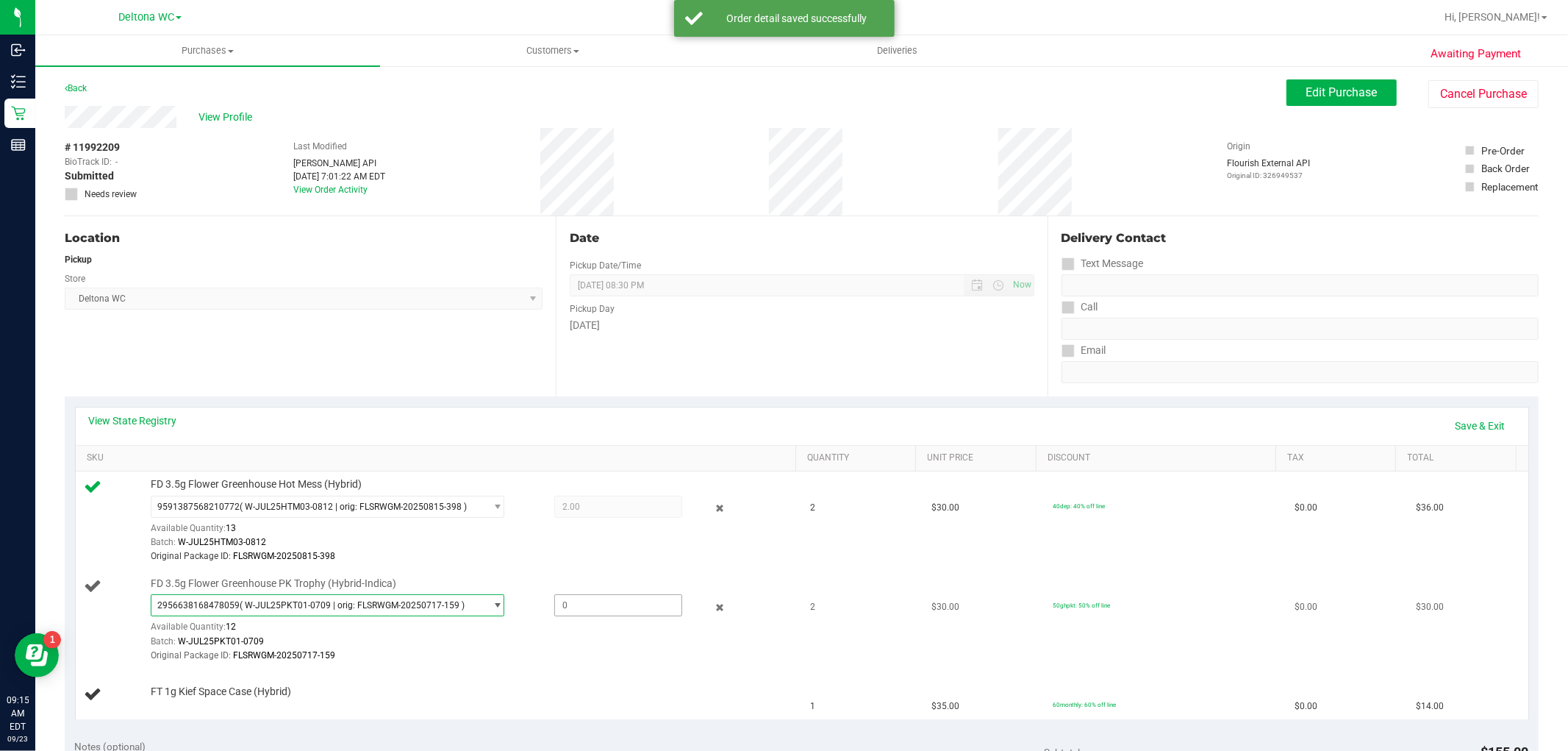
click at [608, 601] on span at bounding box center [619, 605] width 128 height 22
type input "2"
type input "2.0000"
click at [535, 640] on div "Batch: W-JUL25PKT01-0709" at bounding box center [470, 642] width 639 height 14
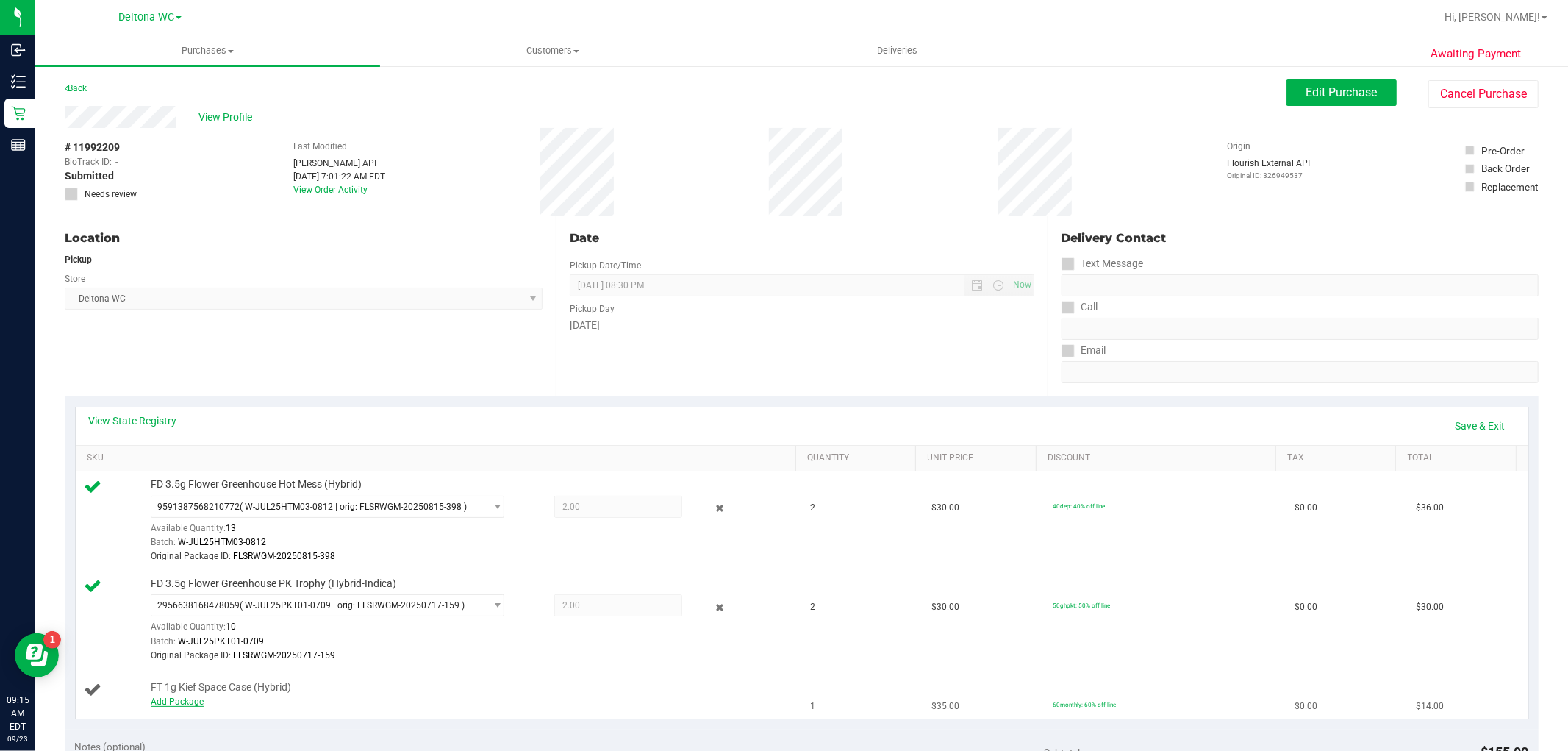
click at [184, 701] on link "Add Package" at bounding box center [176, 701] width 53 height 10
click at [254, 699] on span "Select Package" at bounding box center [318, 704] width 334 height 21
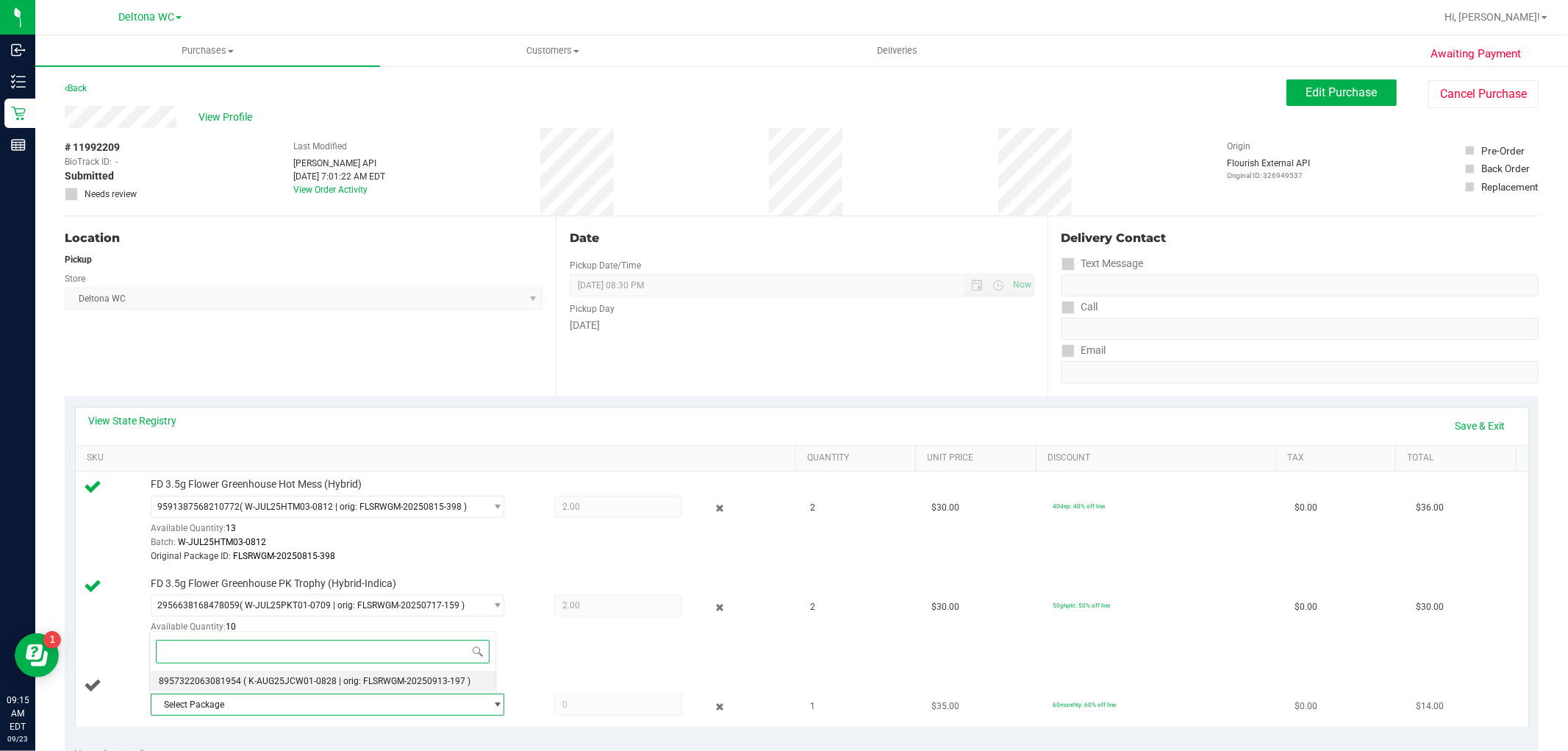
drag, startPoint x: 394, startPoint y: 687, endPoint x: 405, endPoint y: 686, distance: 11.0
click at [397, 687] on li "8957322063081954 ( K-AUG25JCW01-0828 | orig: FLSRWGM-20250913-197 )" at bounding box center [322, 681] width 346 height 21
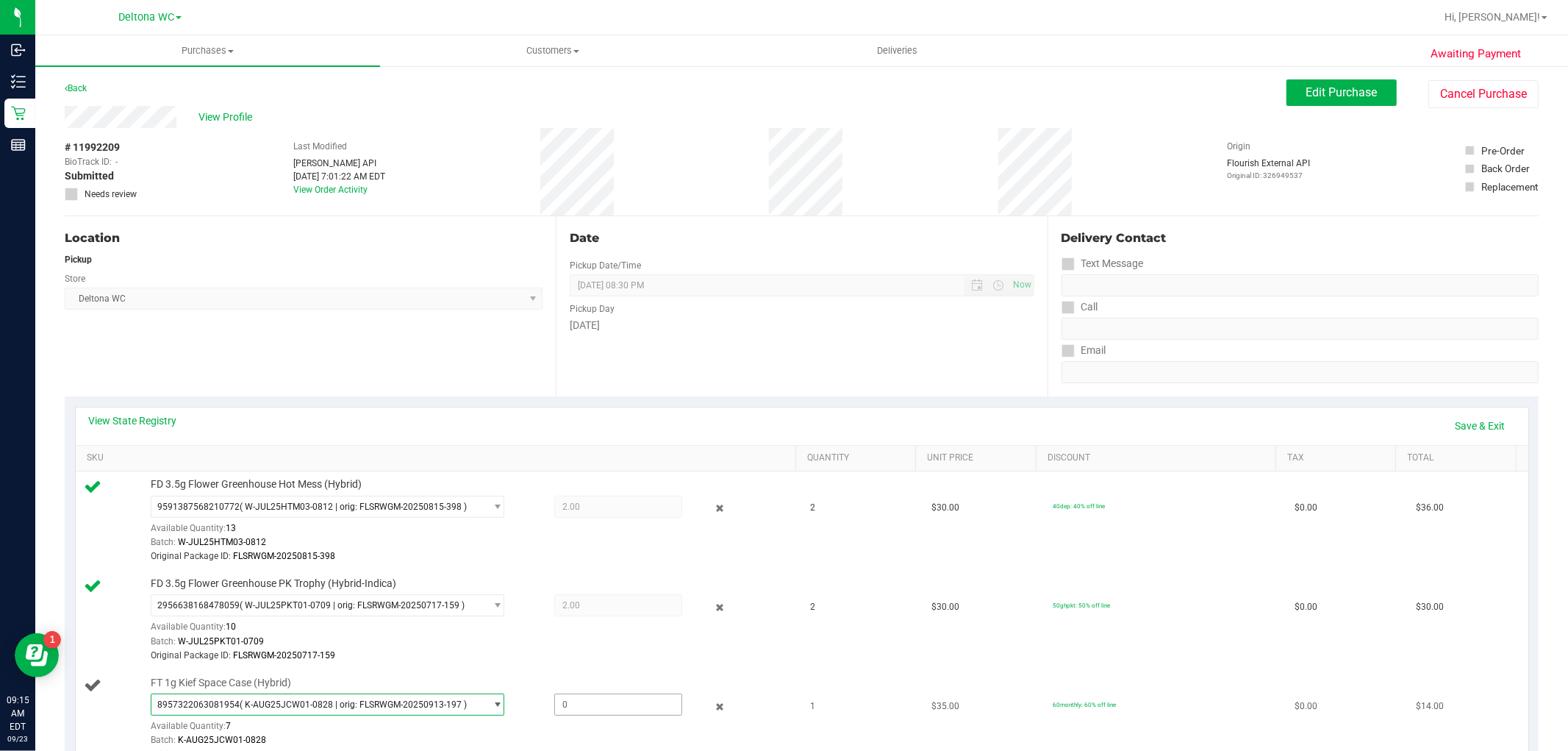
click at [610, 710] on span at bounding box center [619, 704] width 128 height 22
type input "1"
type input "1.0000"
click at [496, 645] on div "Batch: W-JUL25PKT01-0709" at bounding box center [470, 642] width 639 height 14
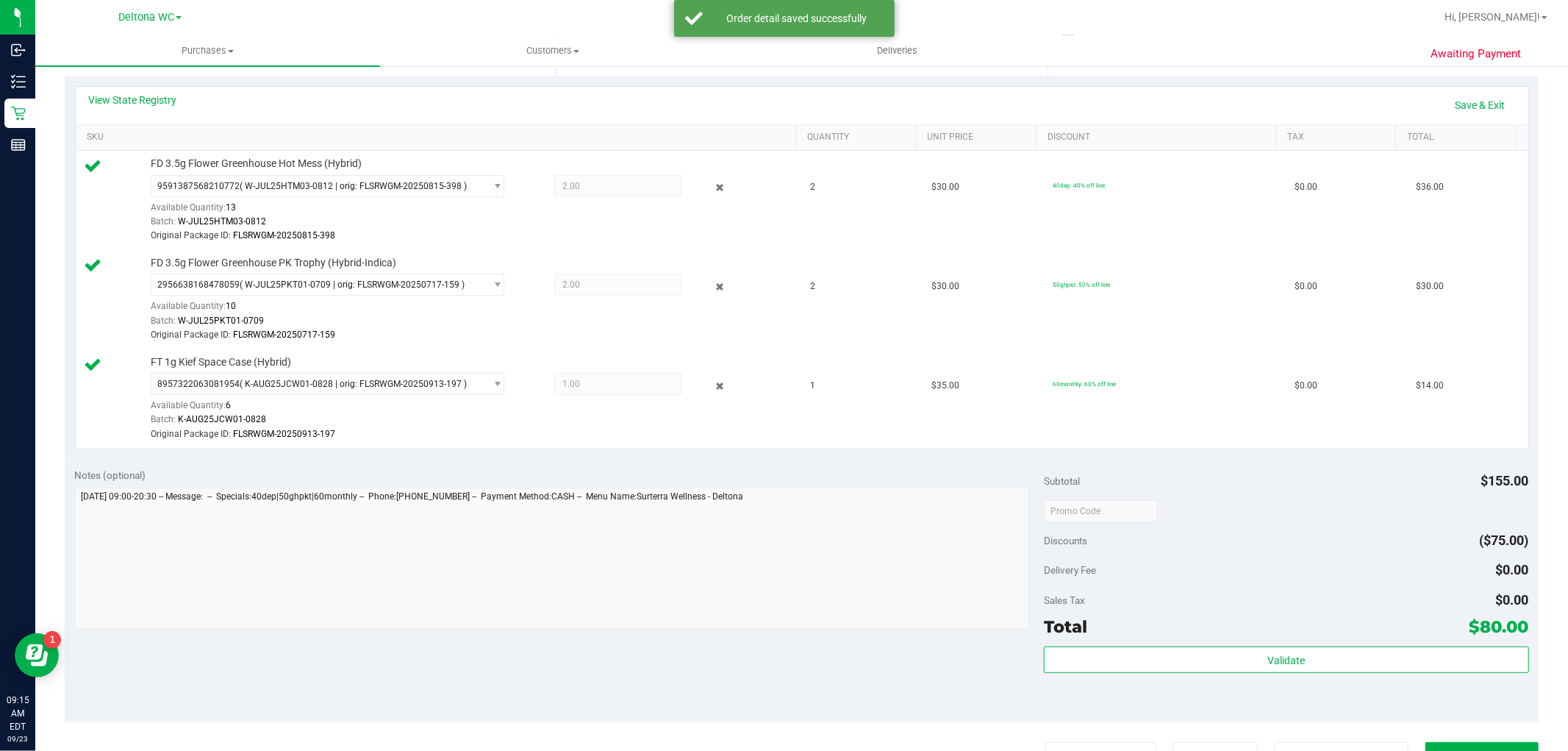
scroll to position [326, 0]
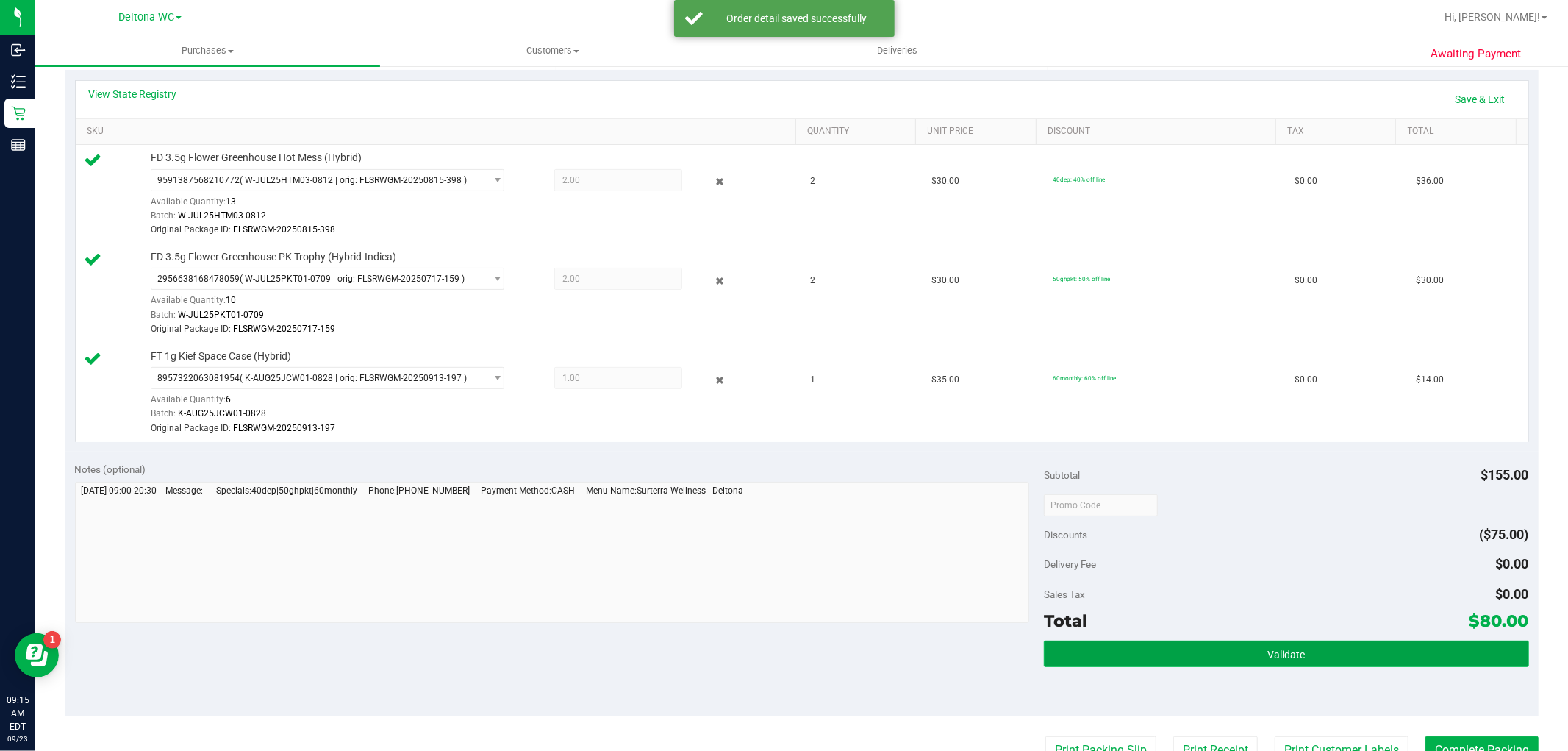
click at [1207, 651] on button "Validate" at bounding box center [1286, 653] width 484 height 27
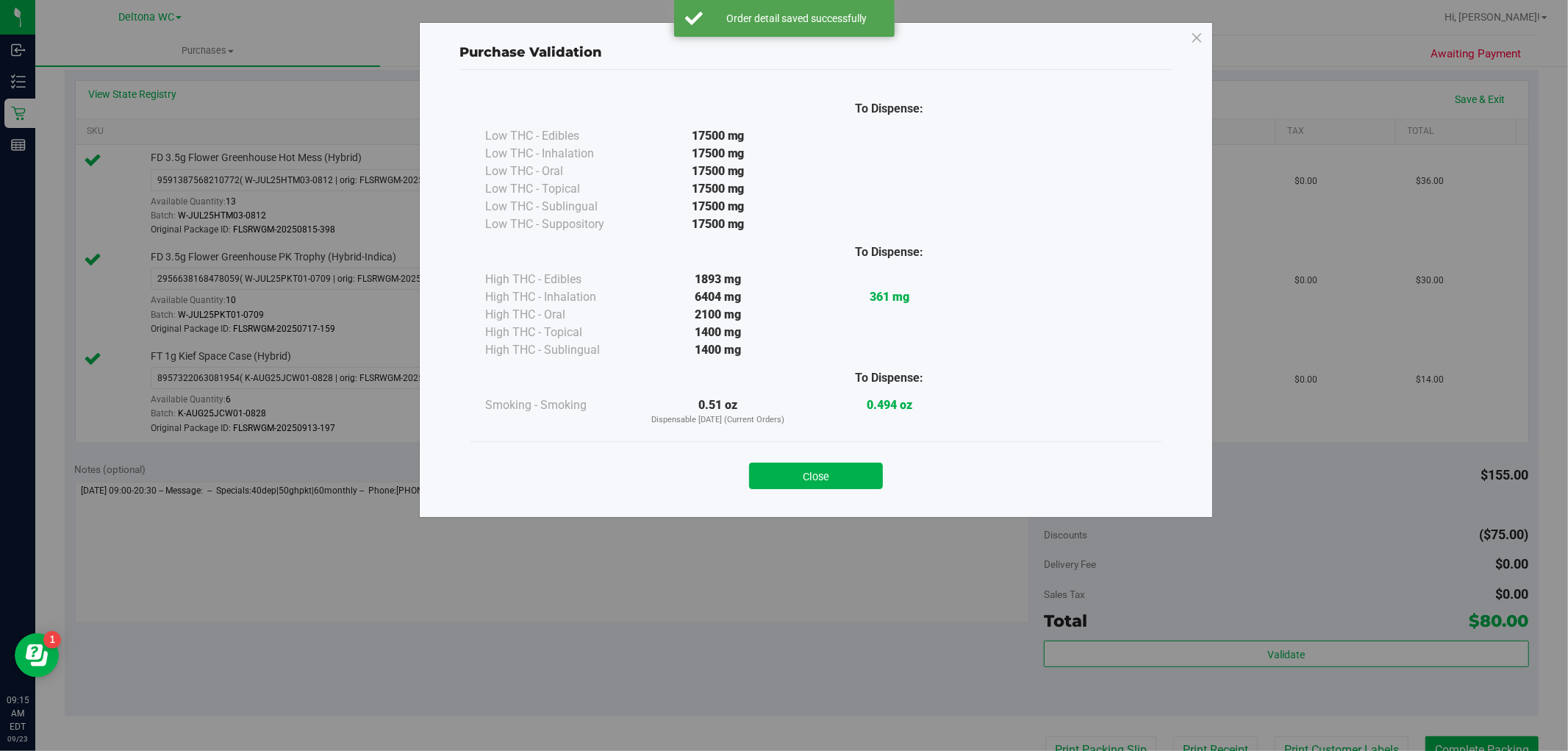
click at [858, 490] on div "Close" at bounding box center [816, 471] width 691 height 60
drag, startPoint x: 829, startPoint y: 503, endPoint x: 836, endPoint y: 494, distance: 11.4
click at [833, 497] on div "Purchase Validation To Dispense: Low THC - Edibles 17500 mg" at bounding box center [816, 270] width 794 height 496
click at [842, 472] on button "Close" at bounding box center [816, 476] width 134 height 27
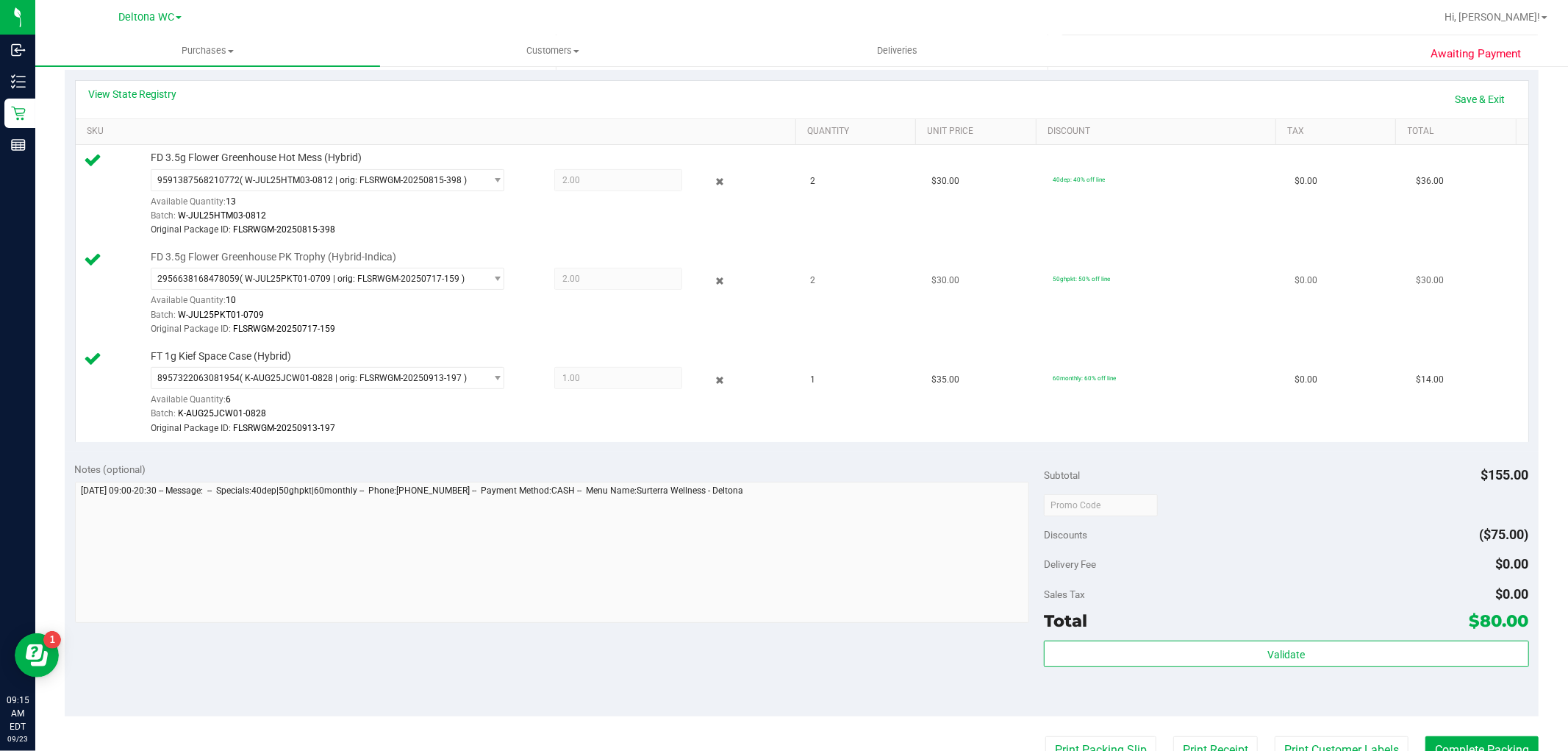
drag, startPoint x: 707, startPoint y: 376, endPoint x: 707, endPoint y: 309, distance: 67.0
click at [707, 371] on div at bounding box center [708, 379] width 53 height 18
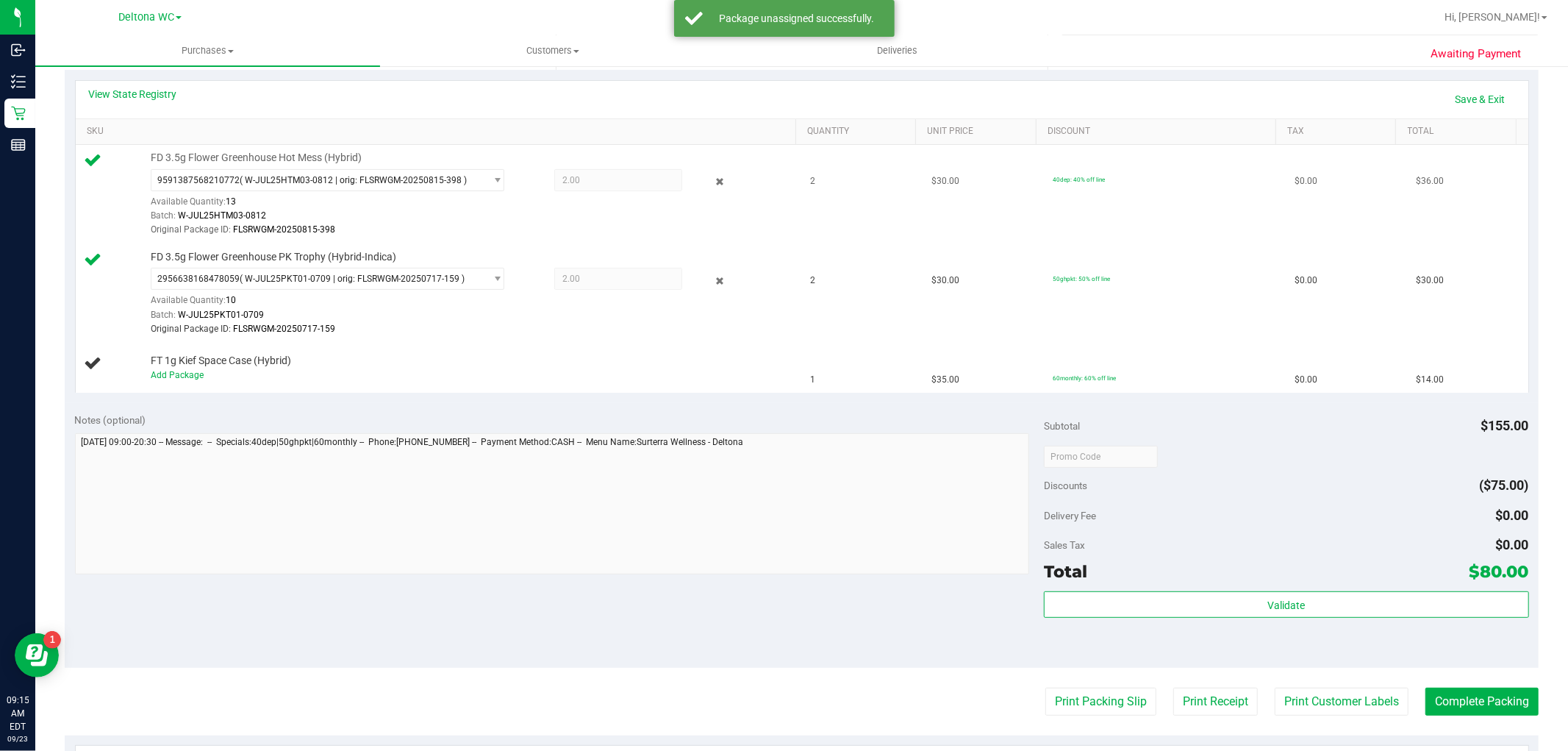
drag, startPoint x: 709, startPoint y: 178, endPoint x: 709, endPoint y: 206, distance: 28.0
click at [712, 179] on icon at bounding box center [719, 182] width 15 height 17
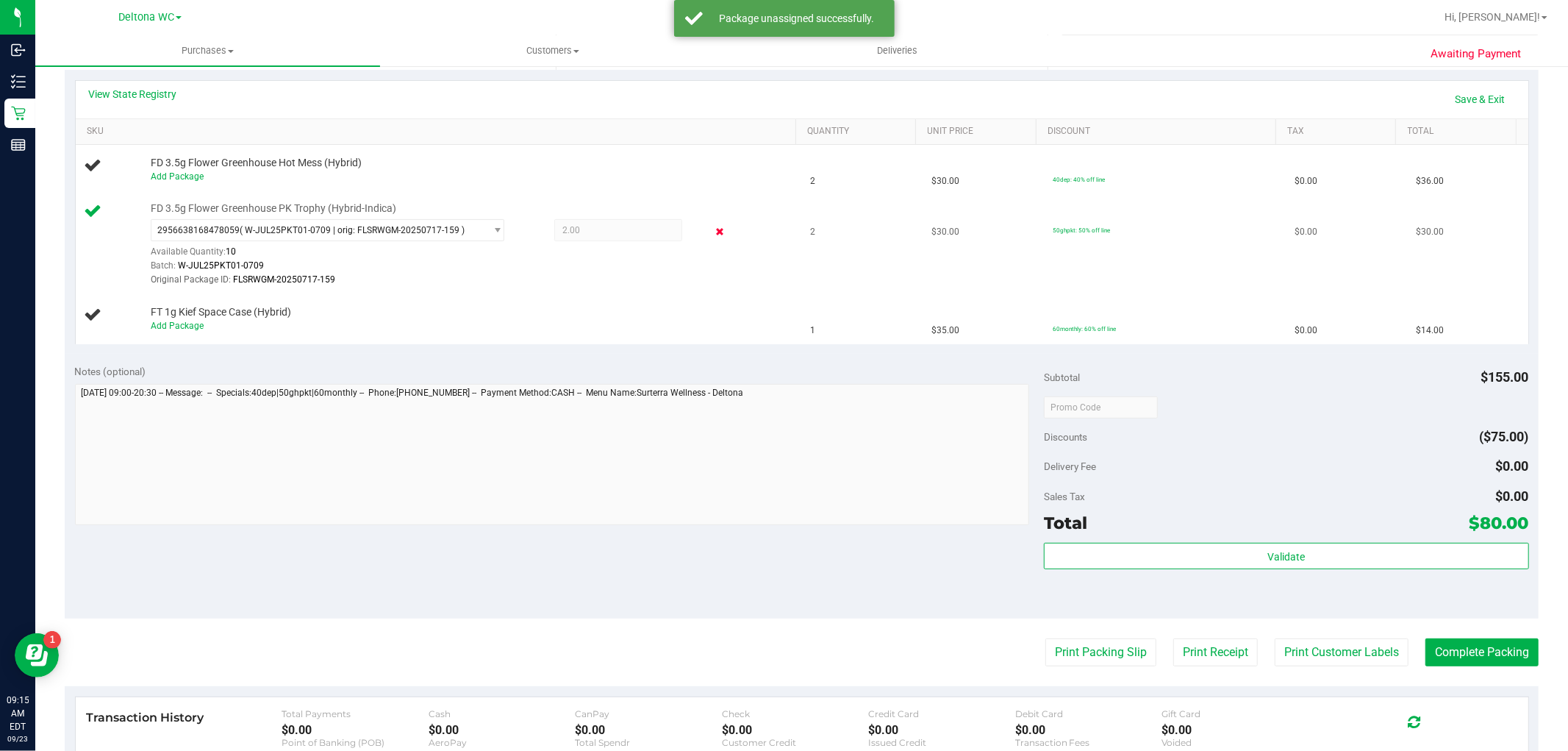
click at [712, 232] on icon at bounding box center [719, 232] width 15 height 17
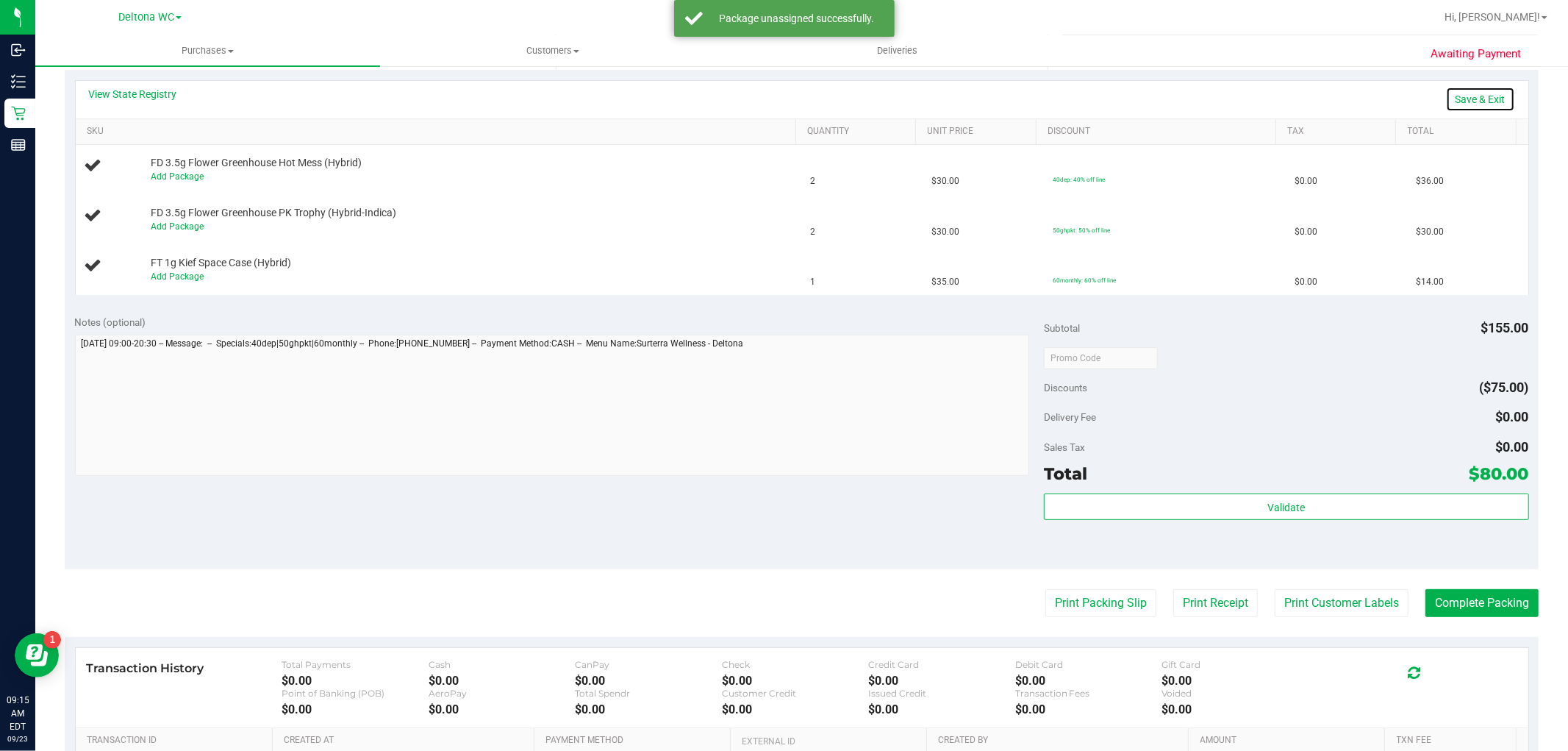
click at [1487, 91] on link "Save & Exit" at bounding box center [1481, 99] width 69 height 25
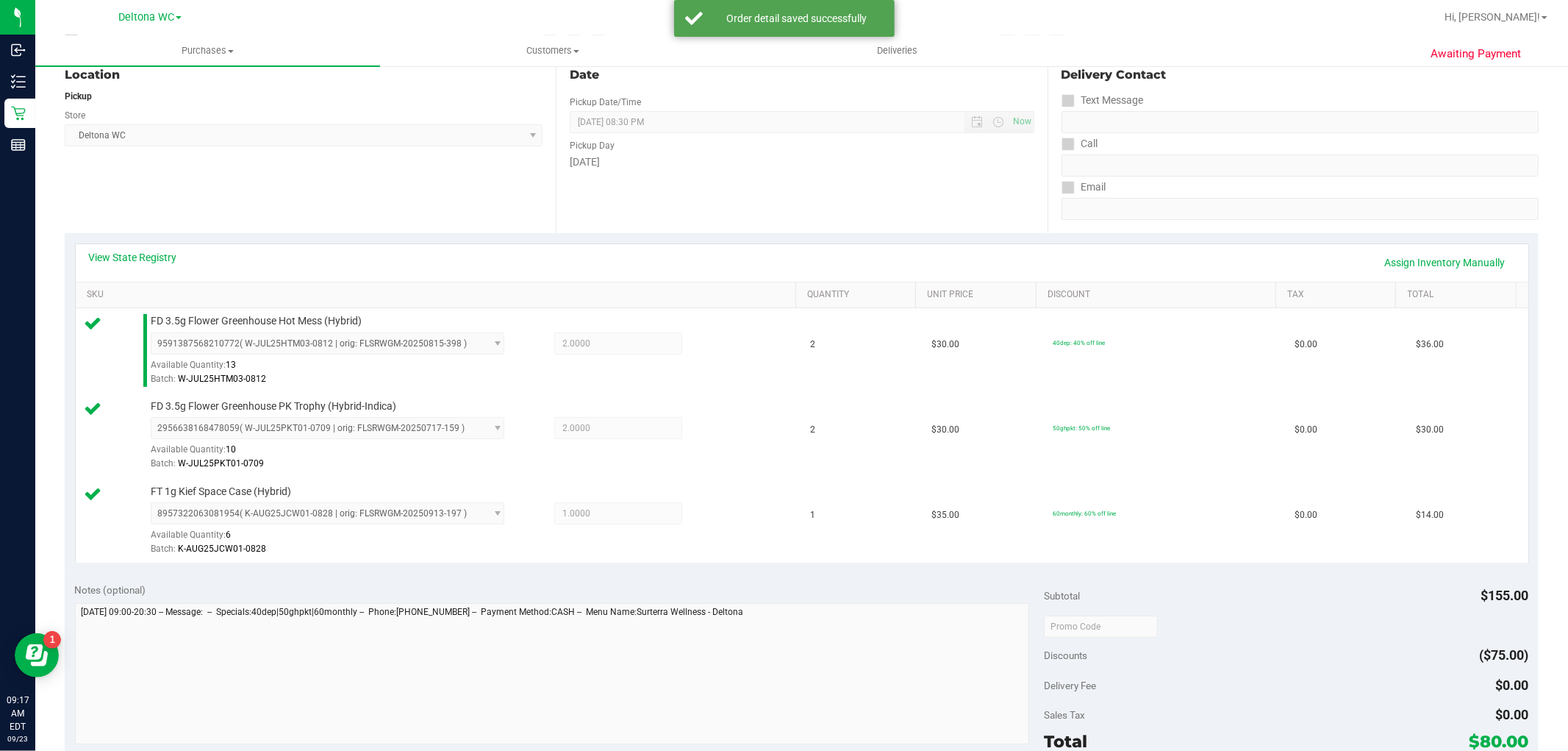
scroll to position [623, 0]
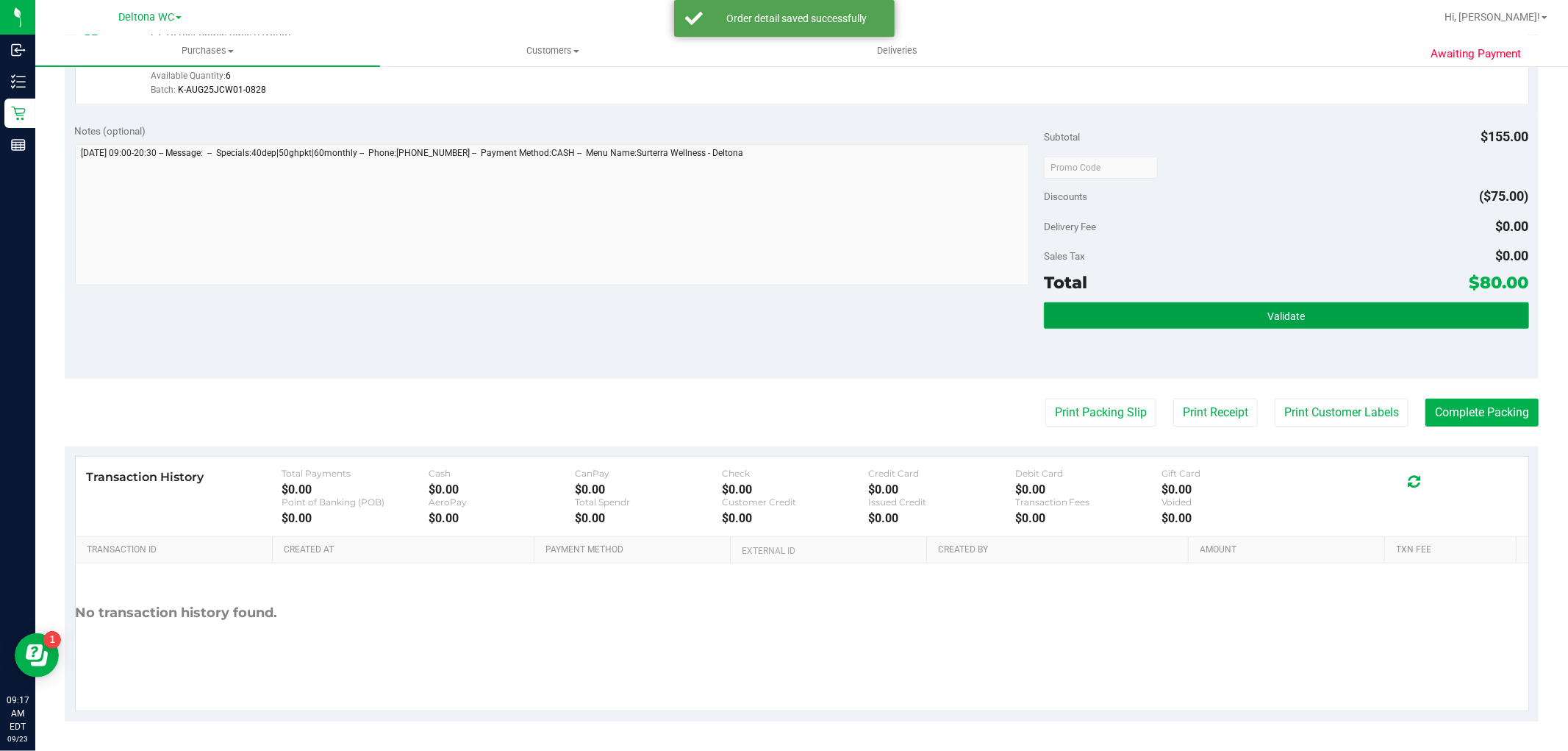
click at [1222, 322] on button "Validate" at bounding box center [1286, 316] width 484 height 27
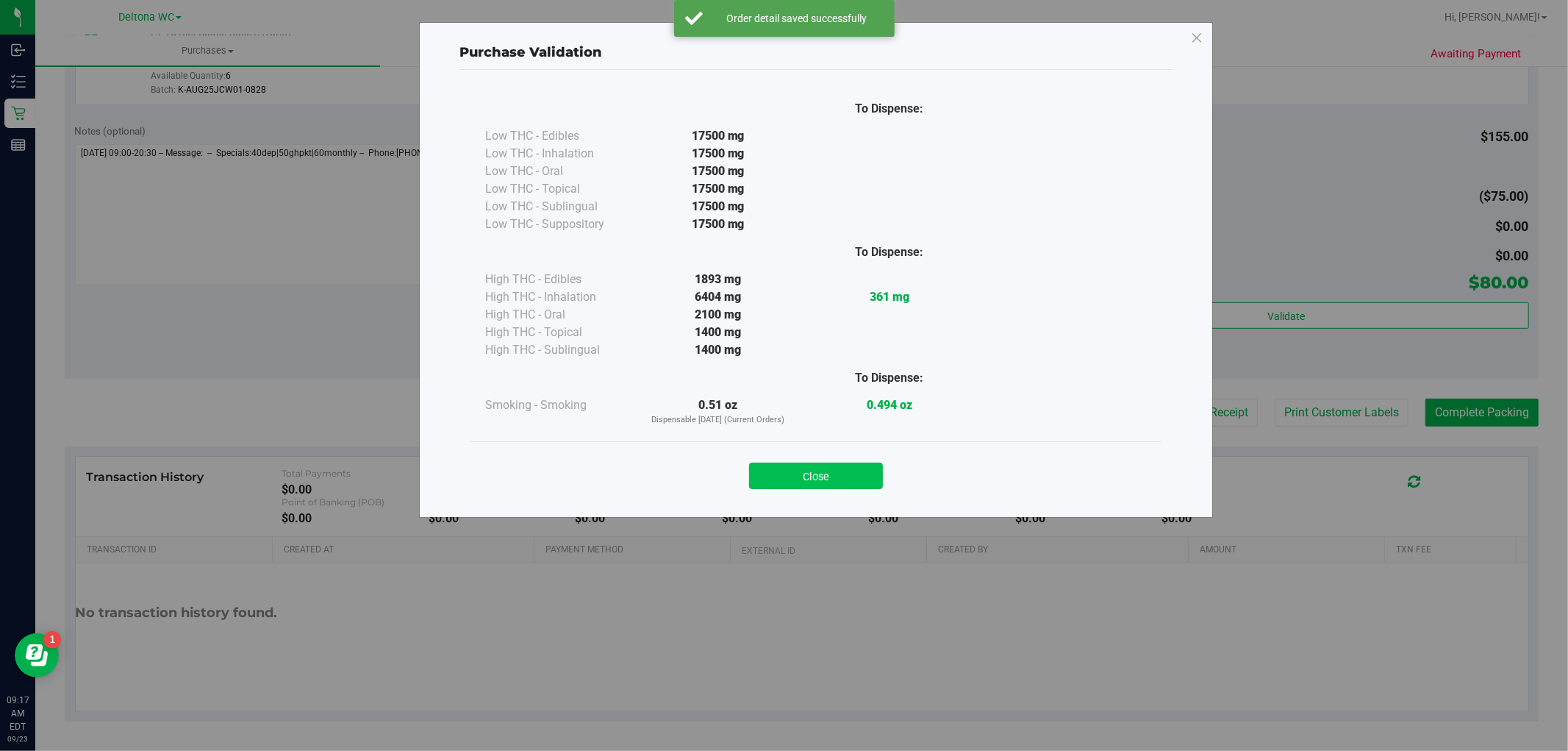
click at [843, 480] on button "Close" at bounding box center [816, 476] width 134 height 27
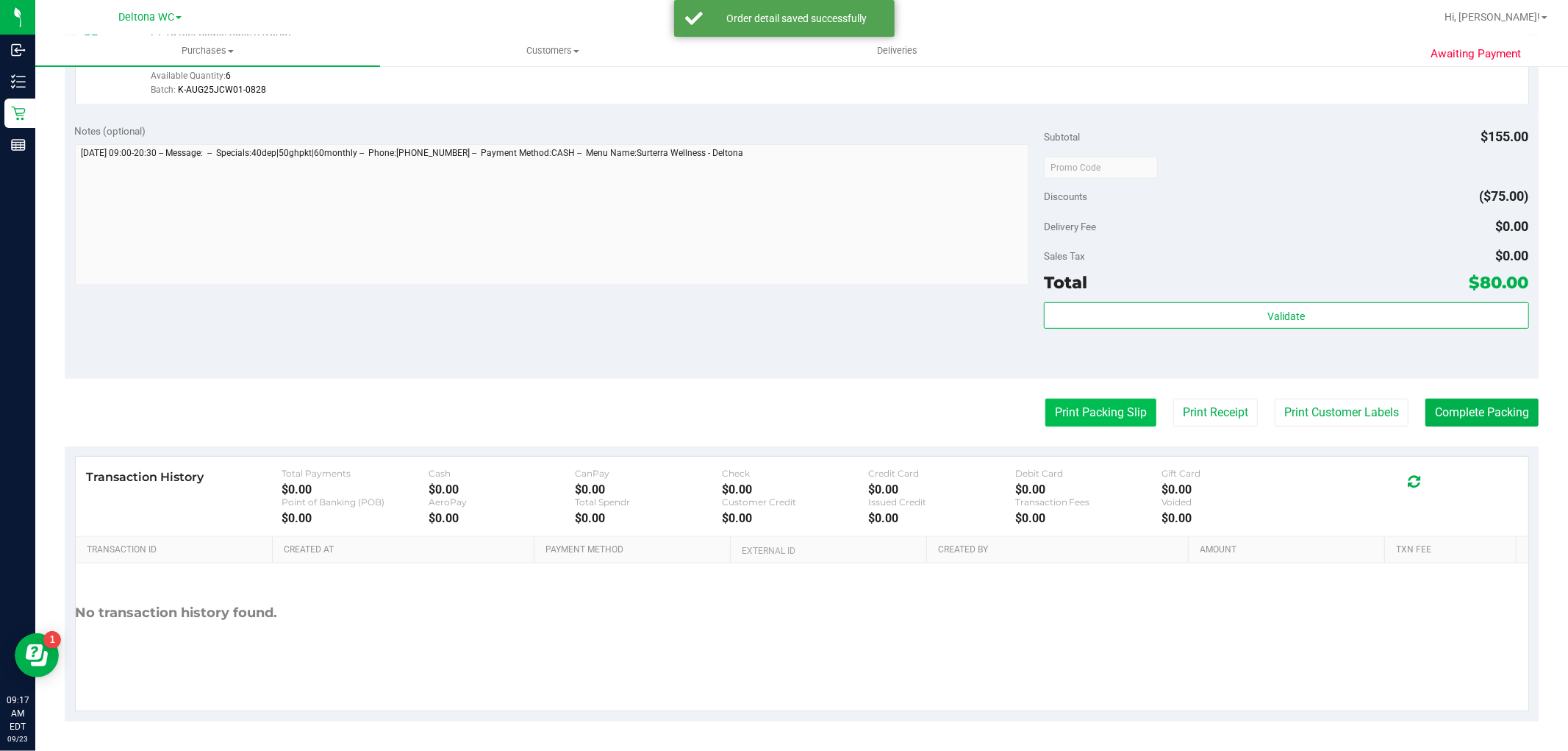
click at [1057, 413] on button "Print Packing Slip" at bounding box center [1101, 413] width 111 height 28
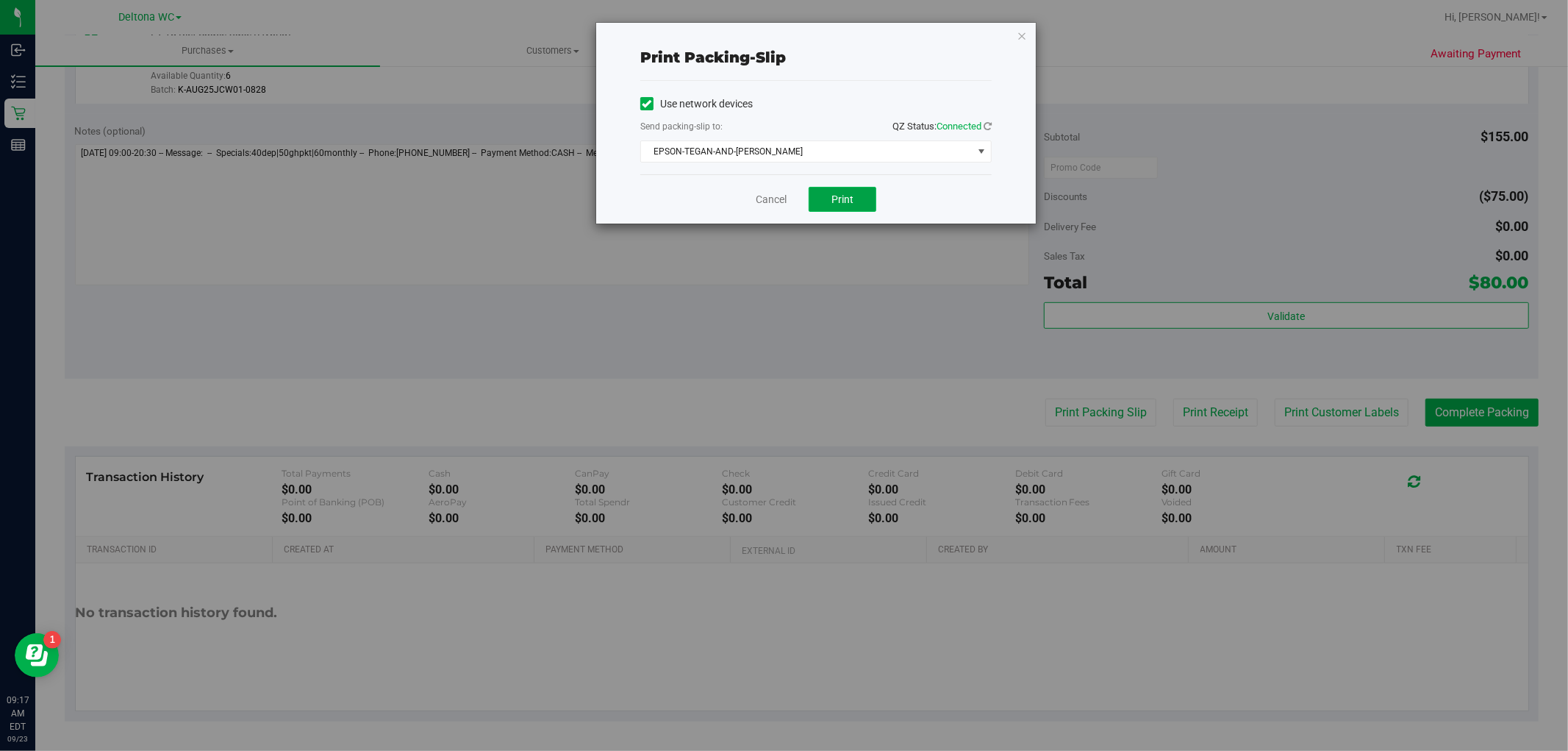
click at [822, 202] on button "Print" at bounding box center [842, 199] width 68 height 25
click at [765, 196] on link "Cancel" at bounding box center [771, 199] width 31 height 15
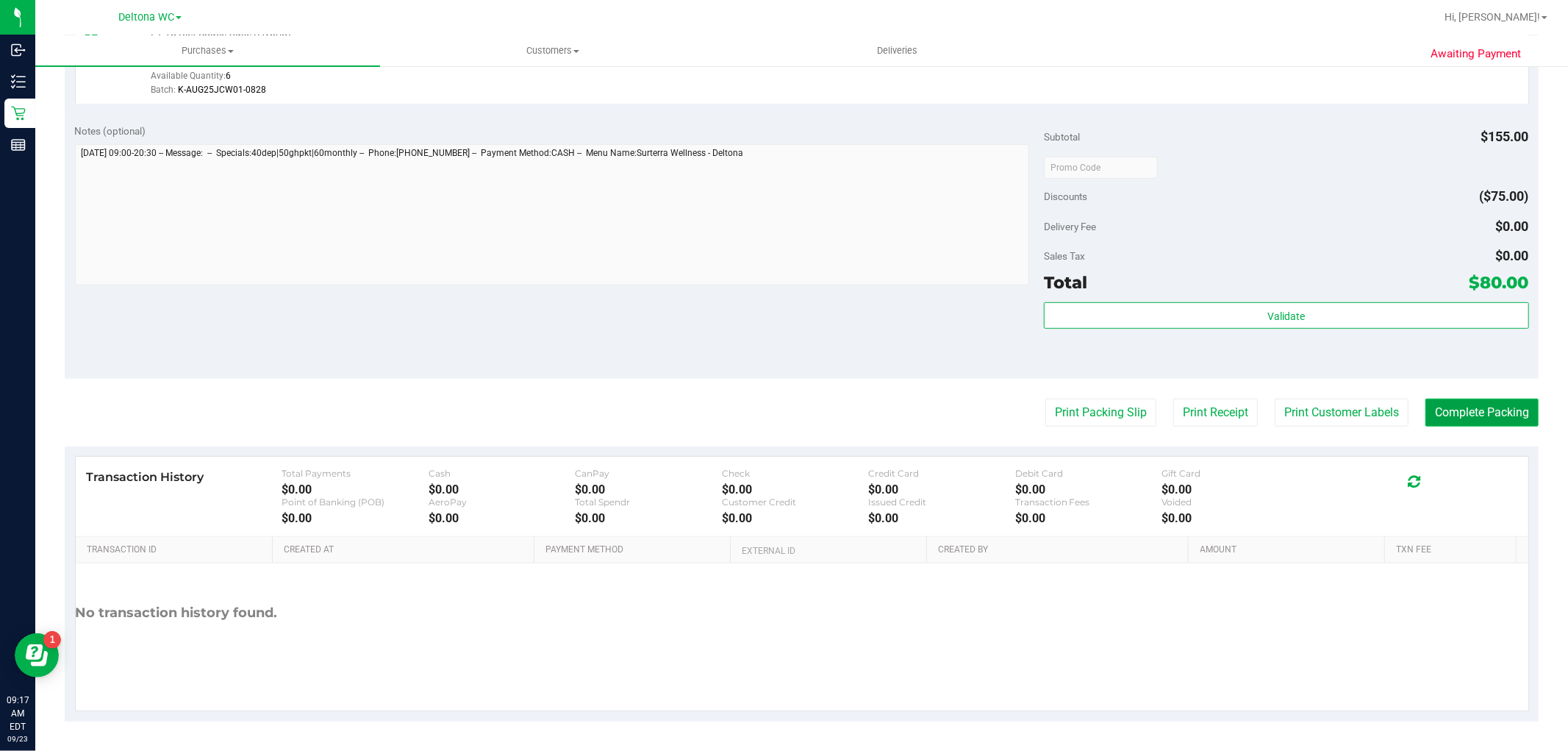
click at [1498, 420] on button "Complete Packing" at bounding box center [1482, 413] width 113 height 28
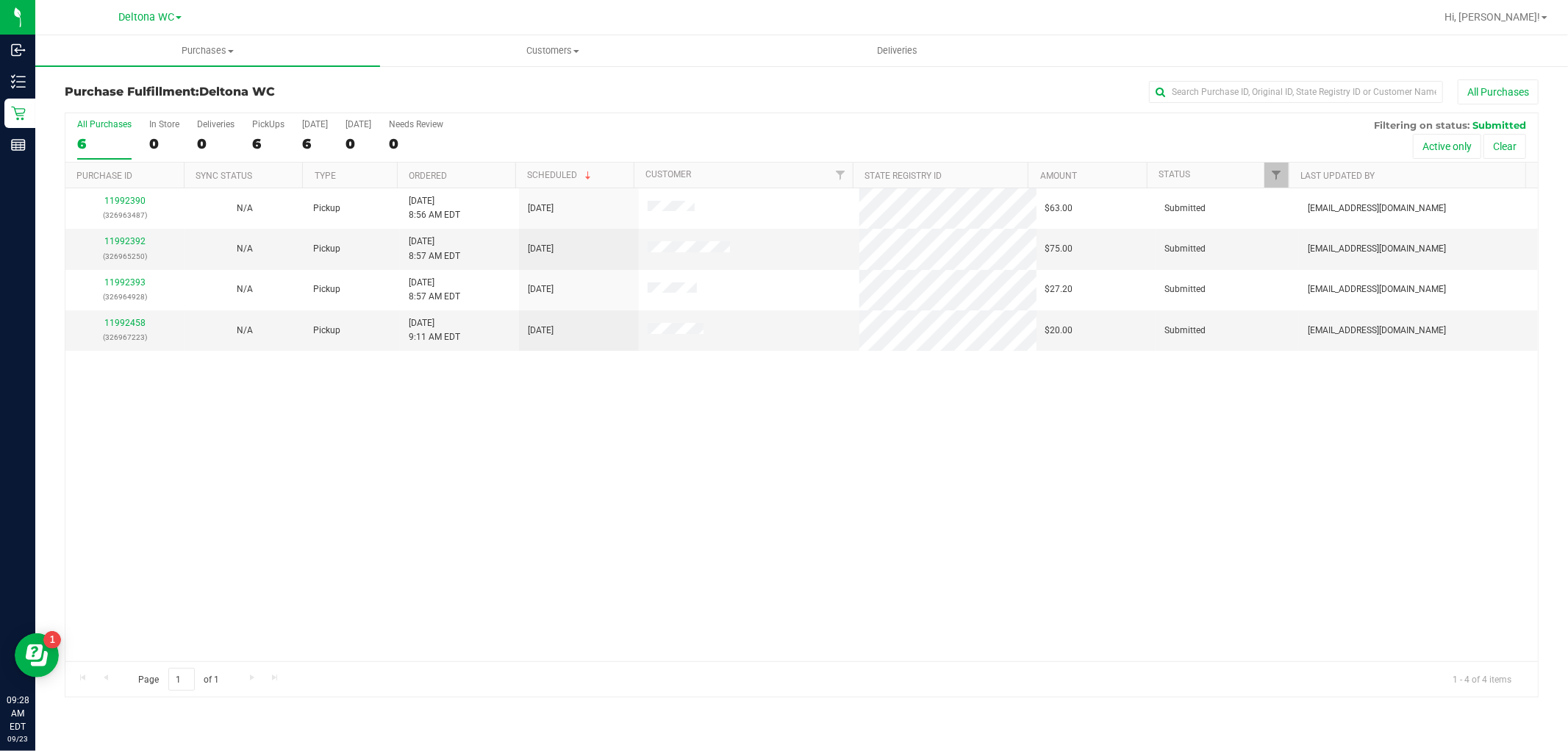
click at [479, 176] on th "Ordered" at bounding box center [456, 176] width 118 height 26
click at [141, 236] on div "11992392 (326965250)" at bounding box center [124, 248] width 102 height 28
click at [135, 240] on link "11992392" at bounding box center [125, 241] width 41 height 10
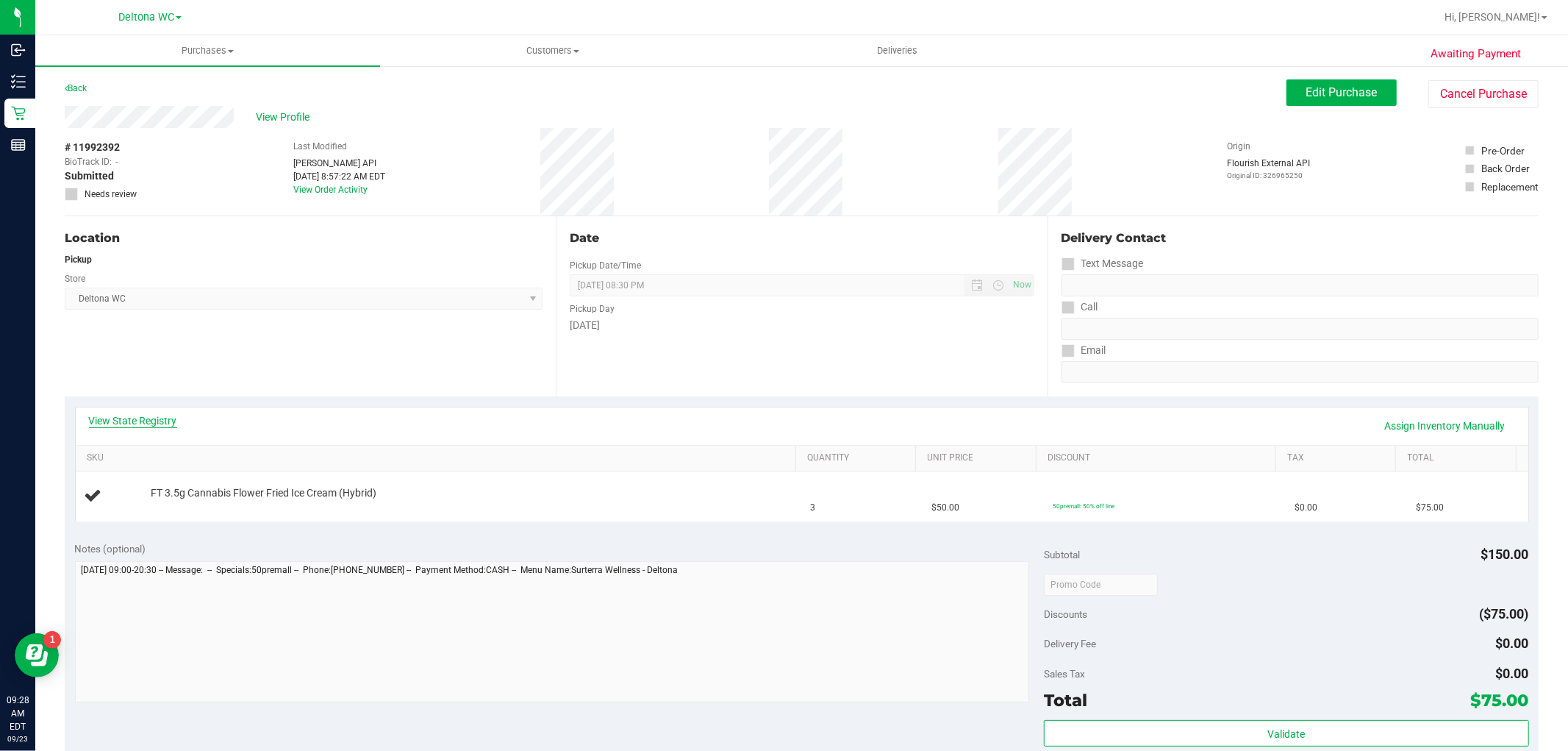
click at [135, 423] on link "View State Registry" at bounding box center [133, 420] width 89 height 15
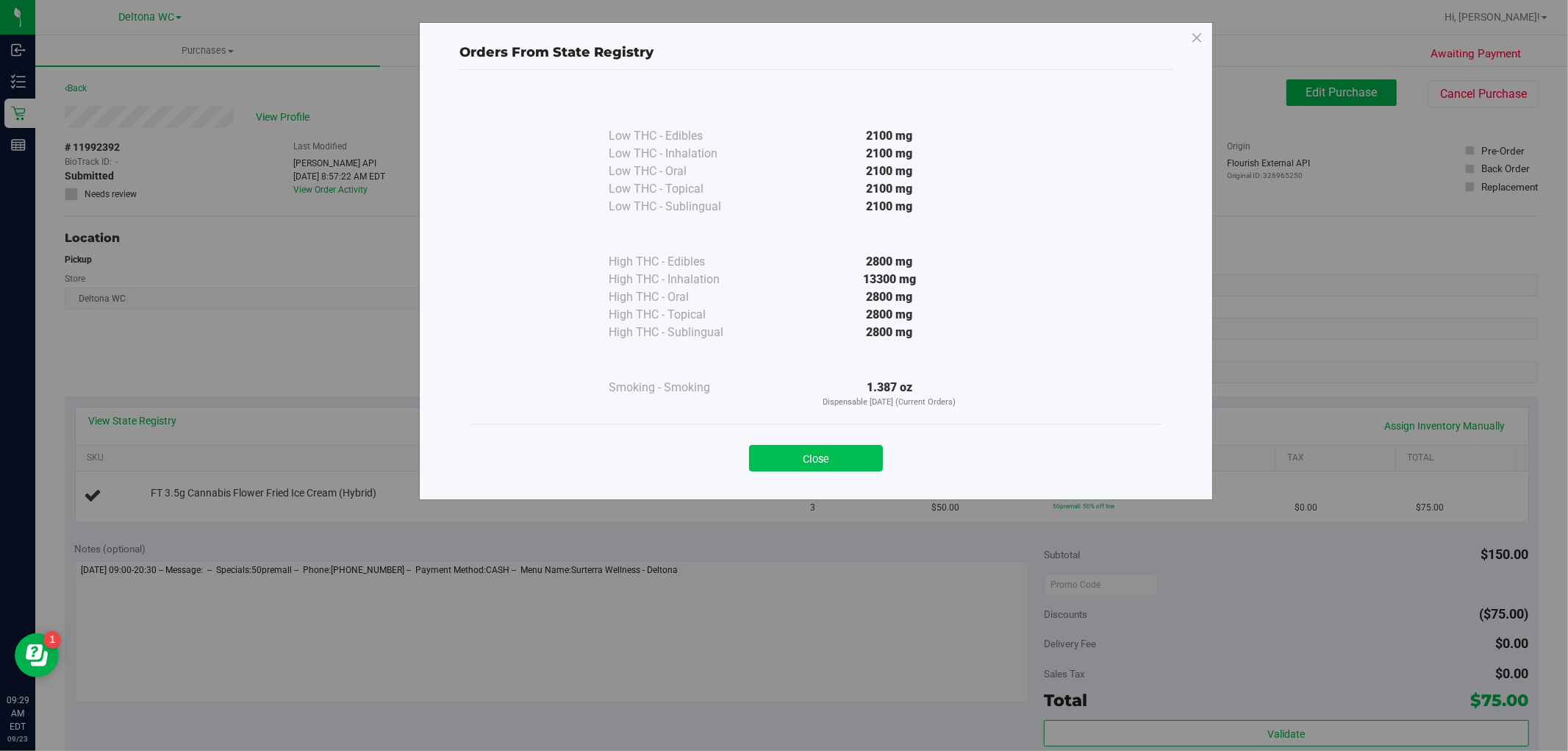
click at [783, 454] on button "Close" at bounding box center [816, 458] width 134 height 27
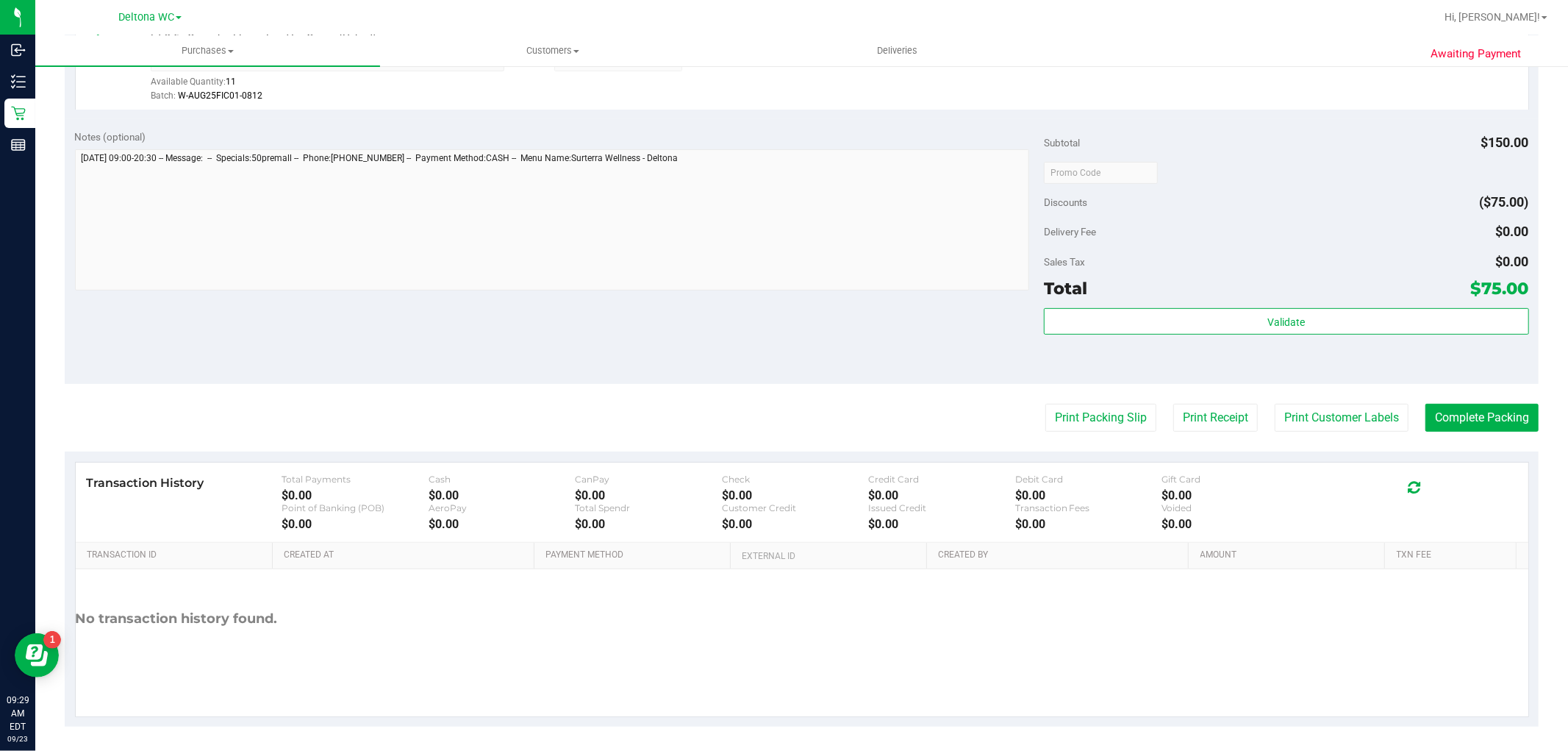
scroll to position [452, 0]
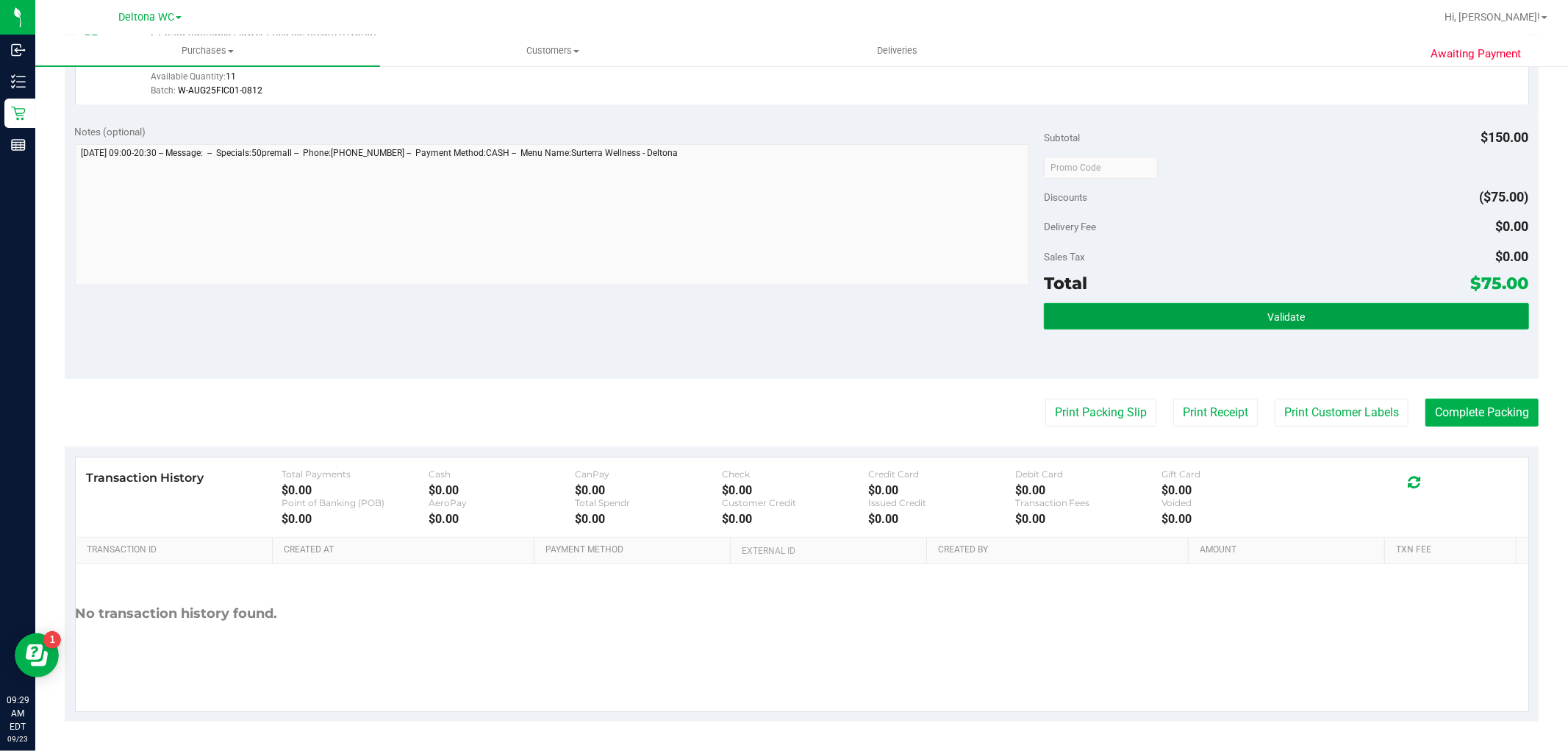
drag, startPoint x: 1248, startPoint y: 309, endPoint x: 1240, endPoint y: 299, distance: 12.8
click at [1247, 305] on button "Validate" at bounding box center [1286, 316] width 484 height 27
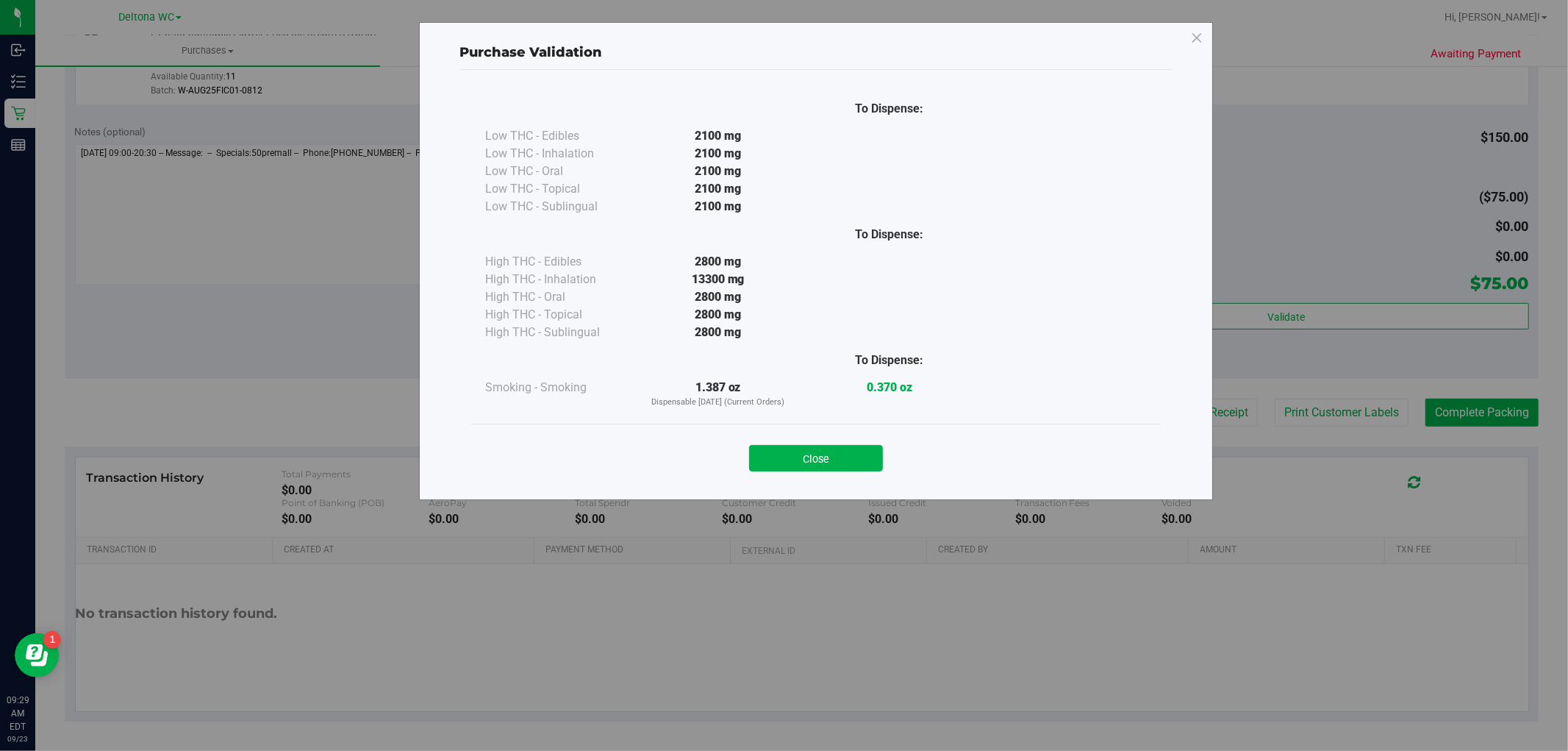
click at [853, 463] on button "Close" at bounding box center [816, 458] width 134 height 27
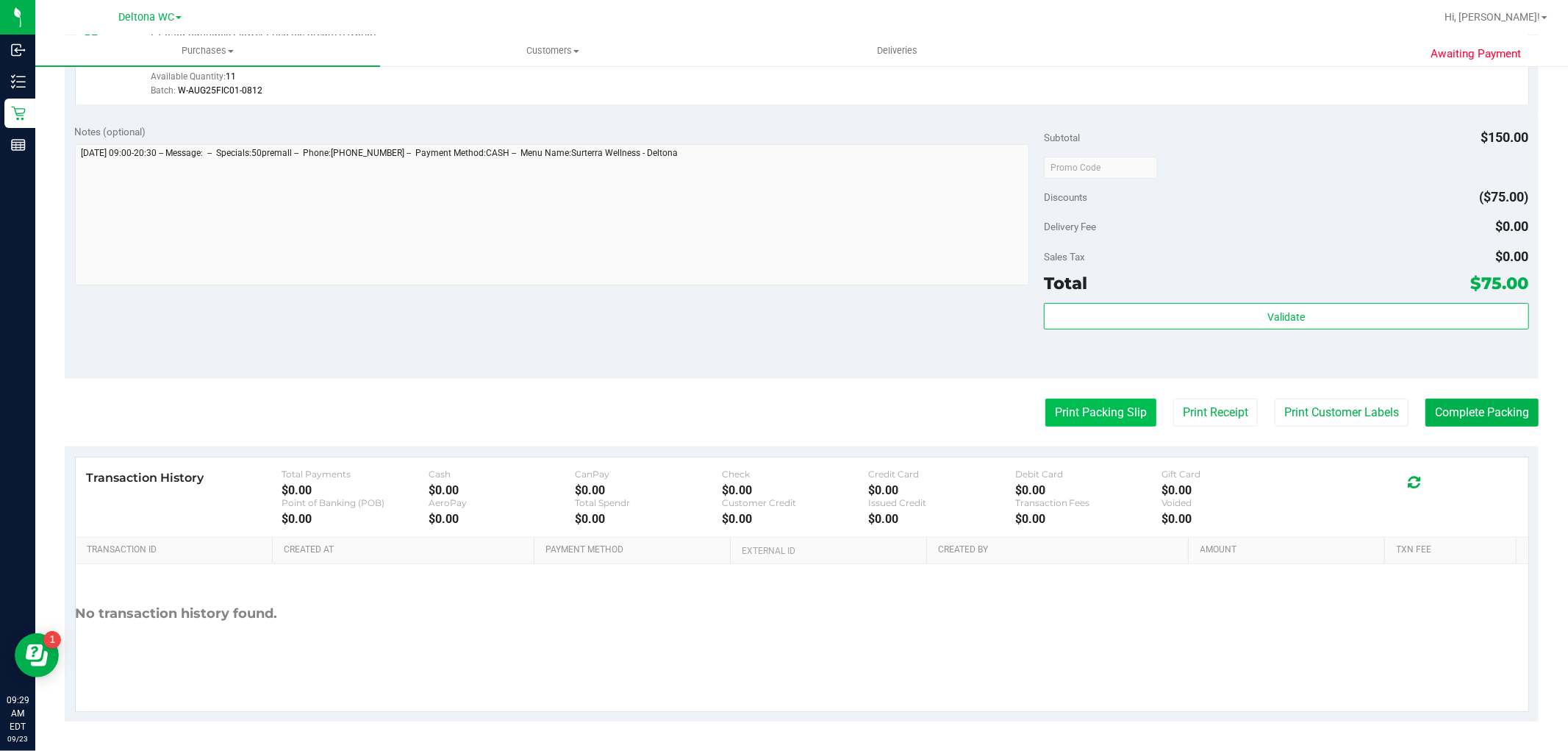
click at [1077, 415] on button "Print Packing Slip" at bounding box center [1101, 413] width 111 height 28
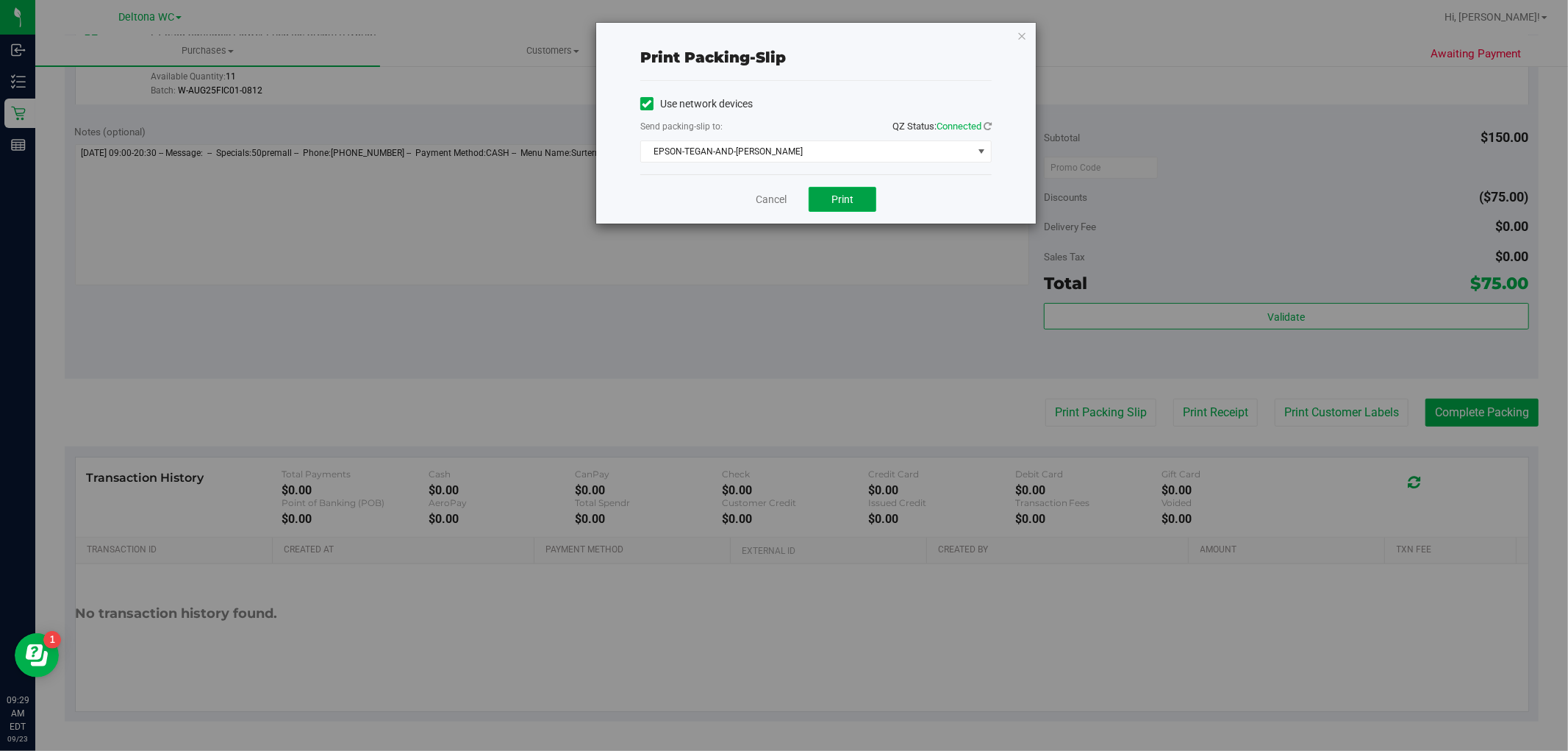
click at [846, 193] on span "Print" at bounding box center [842, 199] width 22 height 11
click at [779, 201] on link "Cancel" at bounding box center [771, 199] width 31 height 15
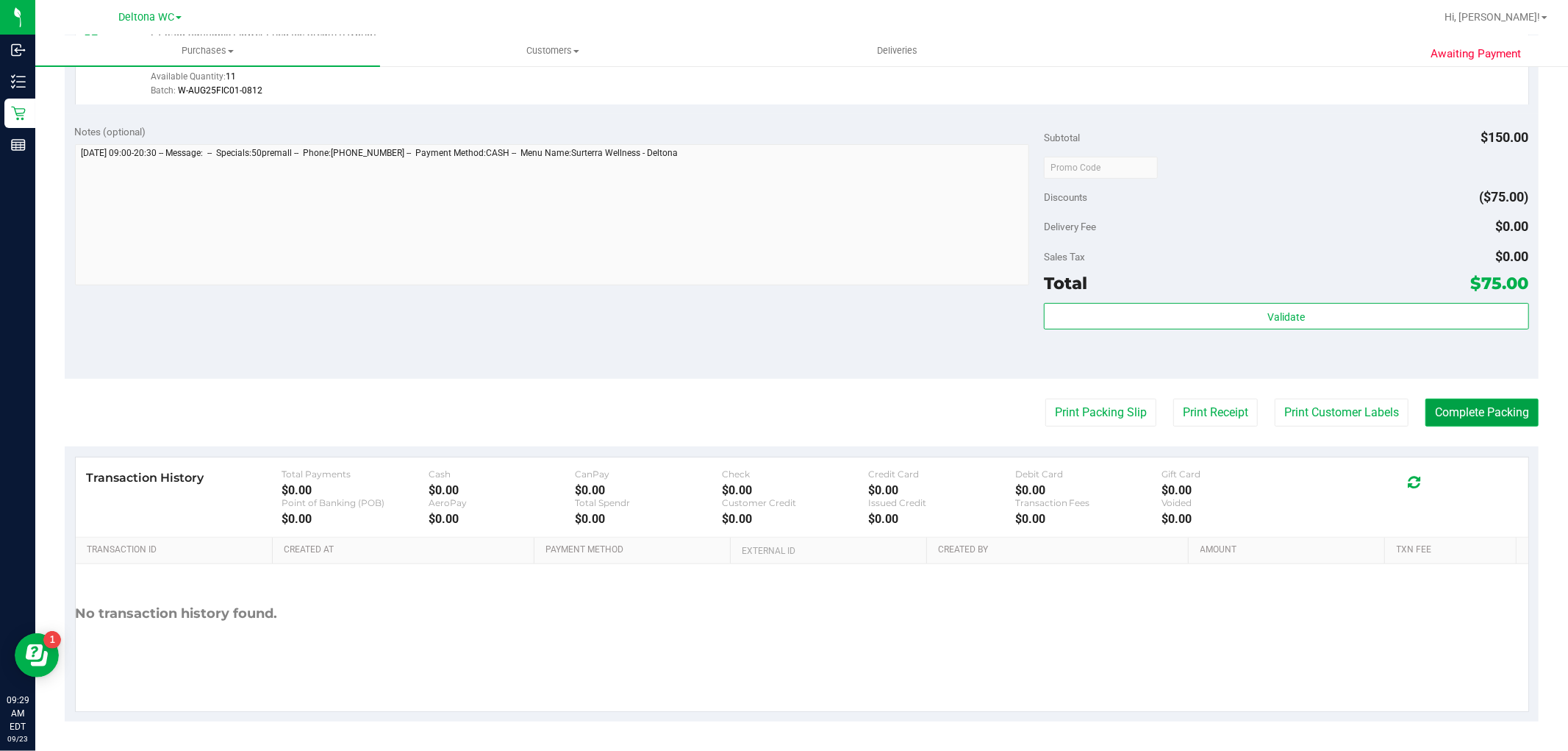
click at [1452, 406] on button "Complete Packing" at bounding box center [1482, 413] width 113 height 28
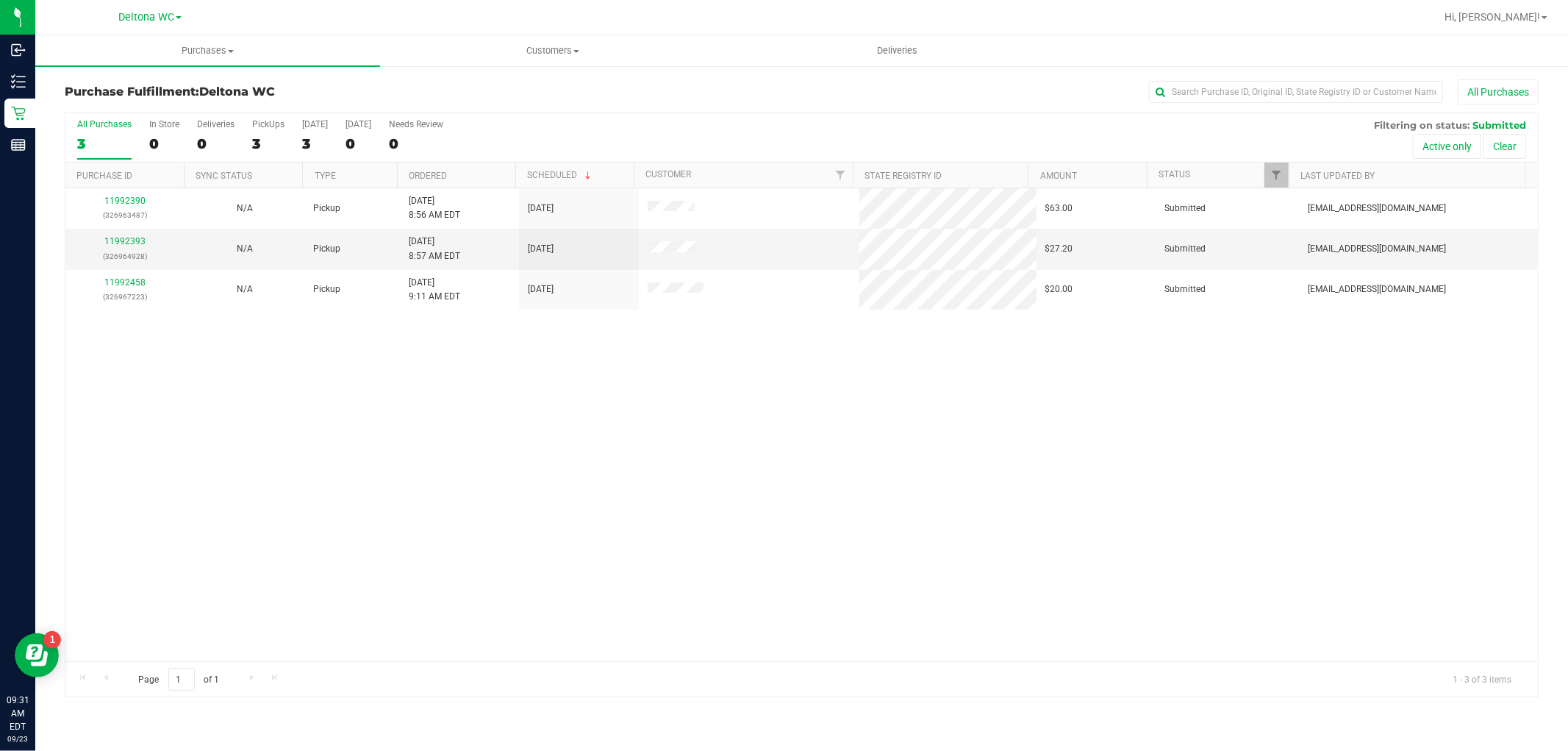
click at [474, 172] on th "Ordered" at bounding box center [456, 176] width 118 height 26
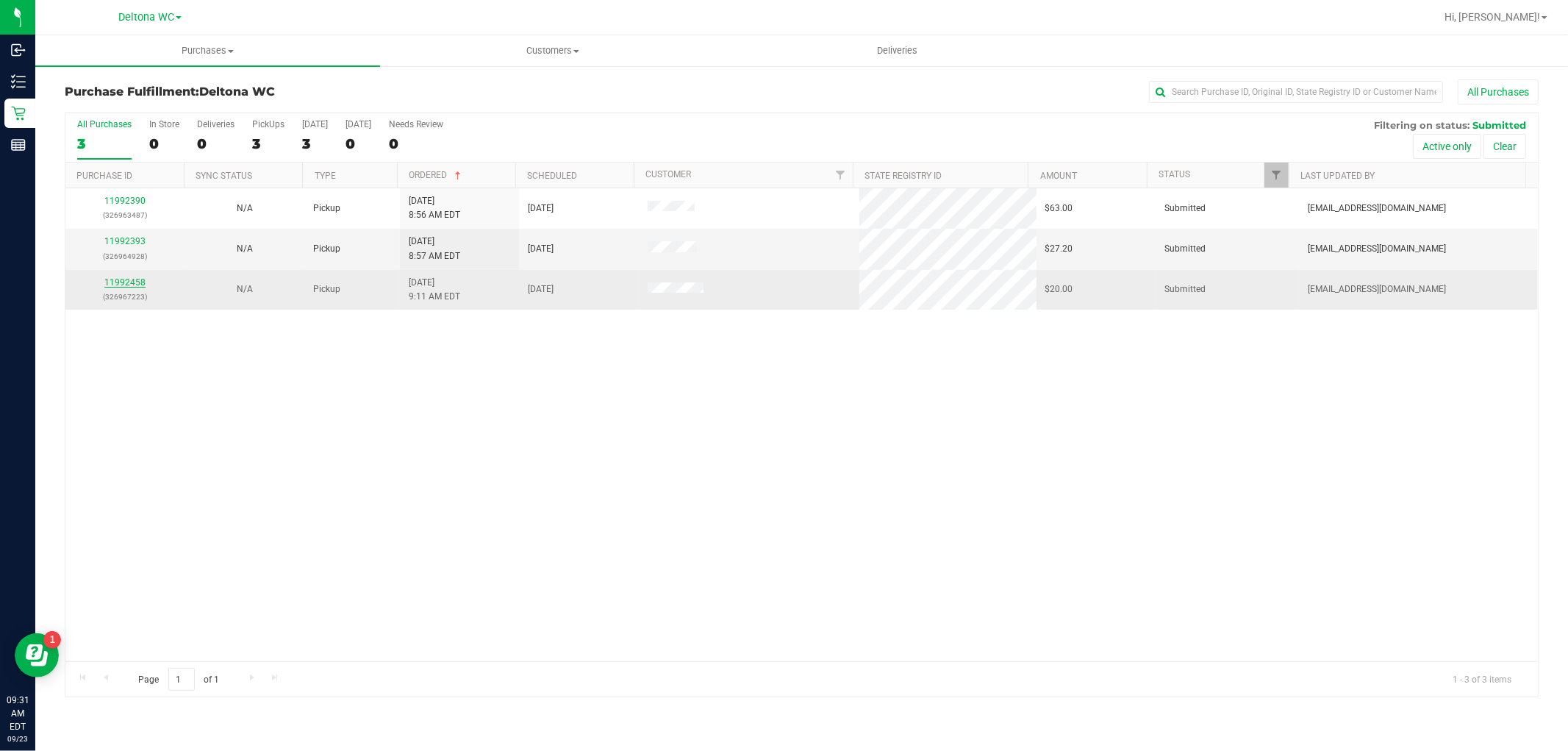
click at [135, 284] on link "11992458" at bounding box center [125, 282] width 41 height 10
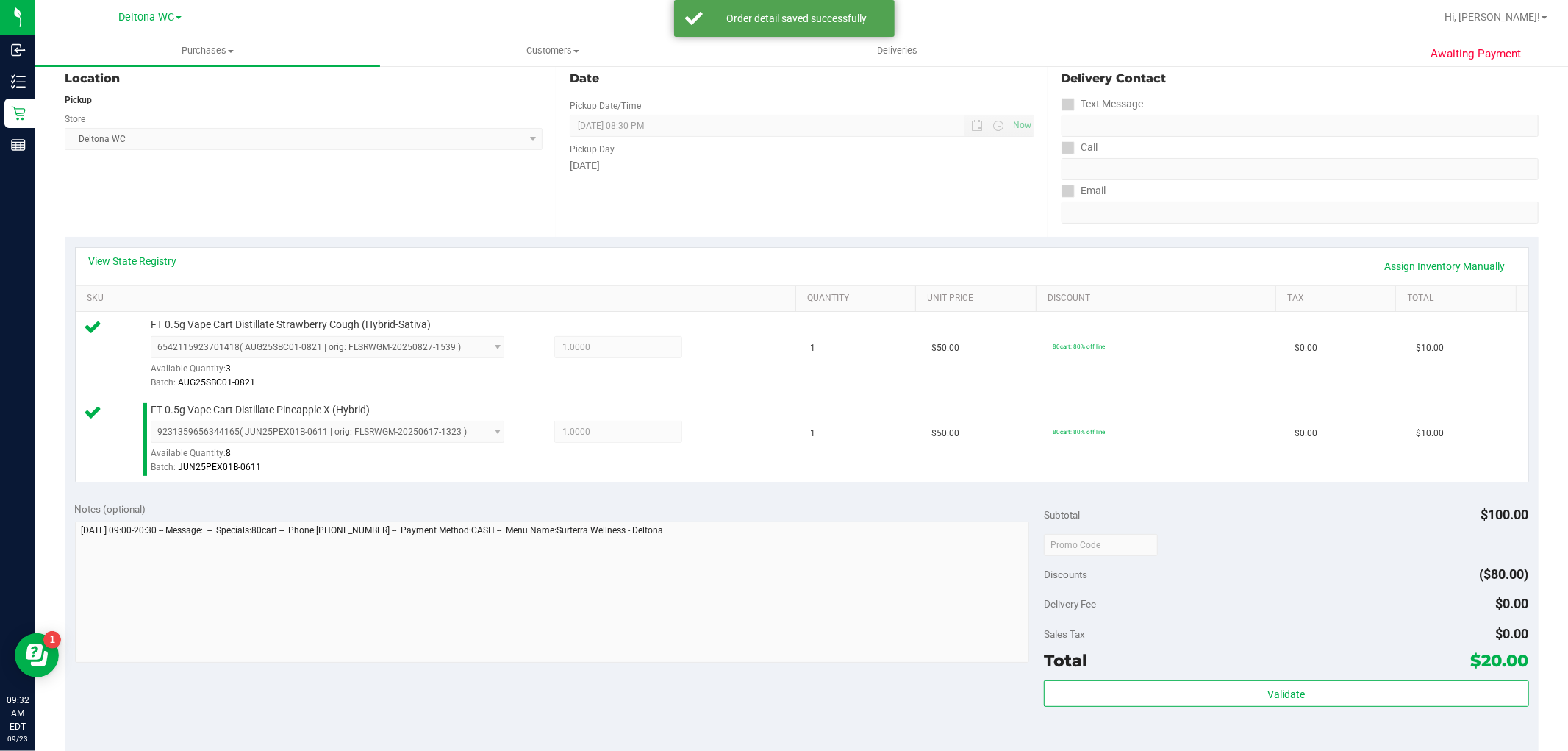
scroll to position [490, 0]
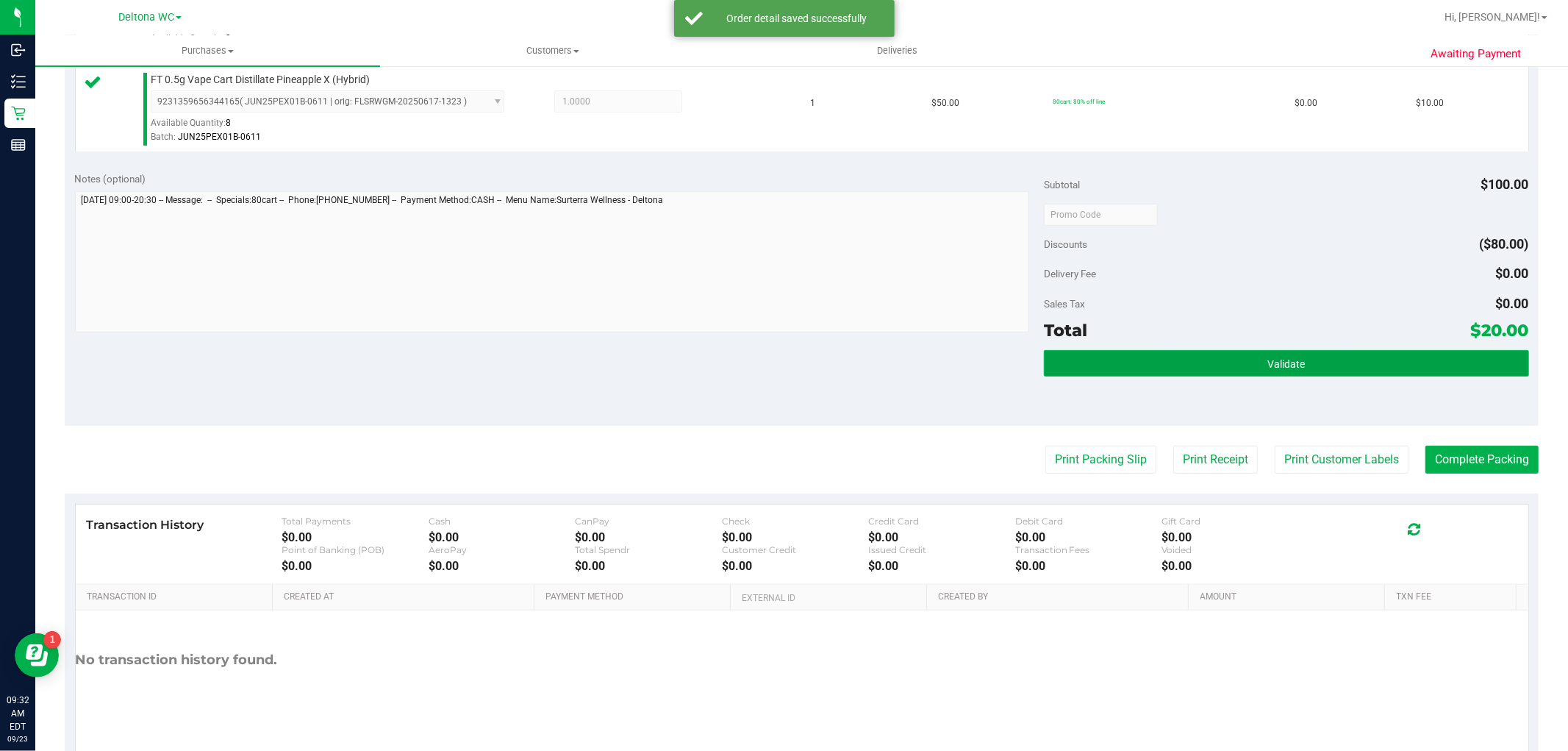
click at [1307, 364] on button "Validate" at bounding box center [1286, 363] width 484 height 27
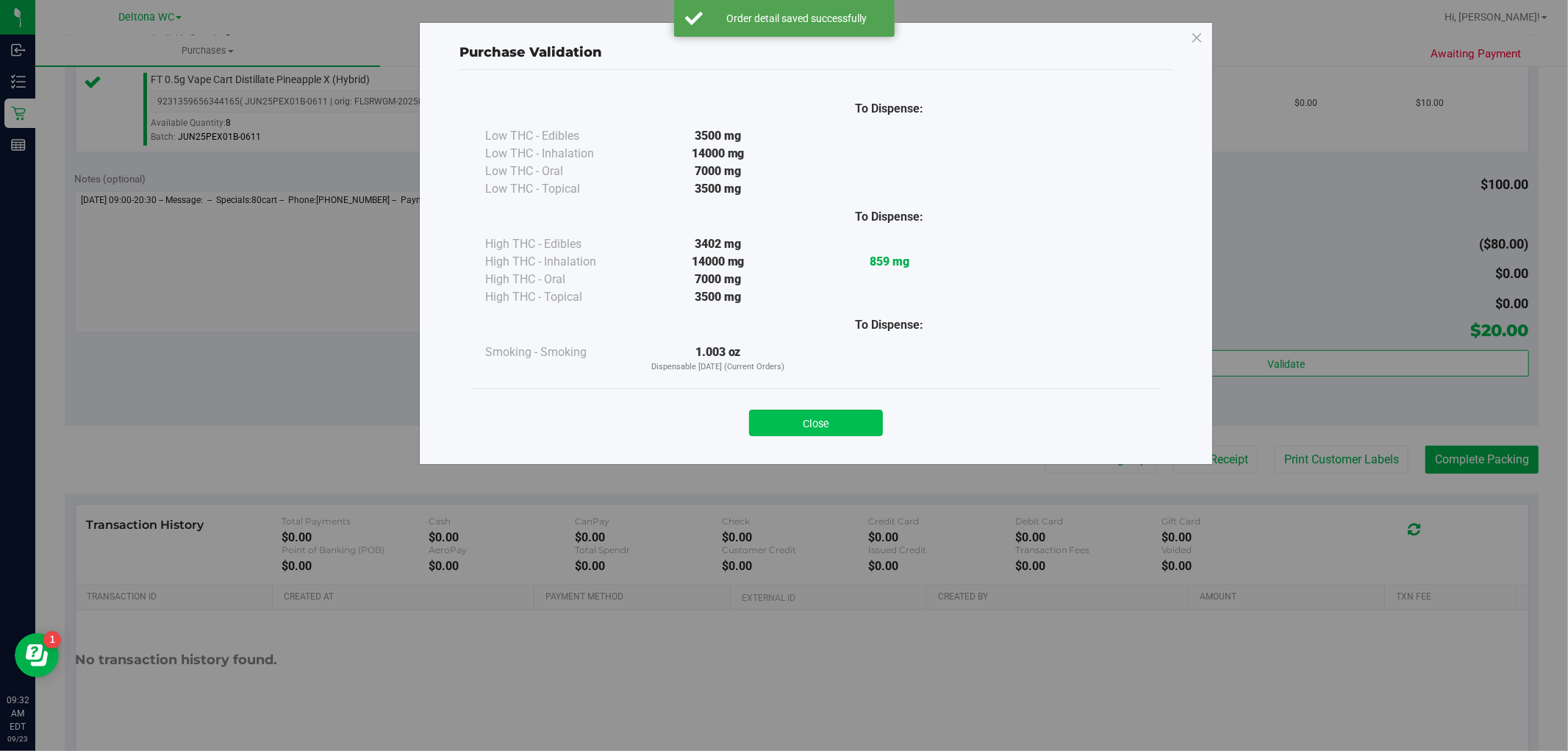
click at [842, 416] on button "Close" at bounding box center [816, 422] width 134 height 27
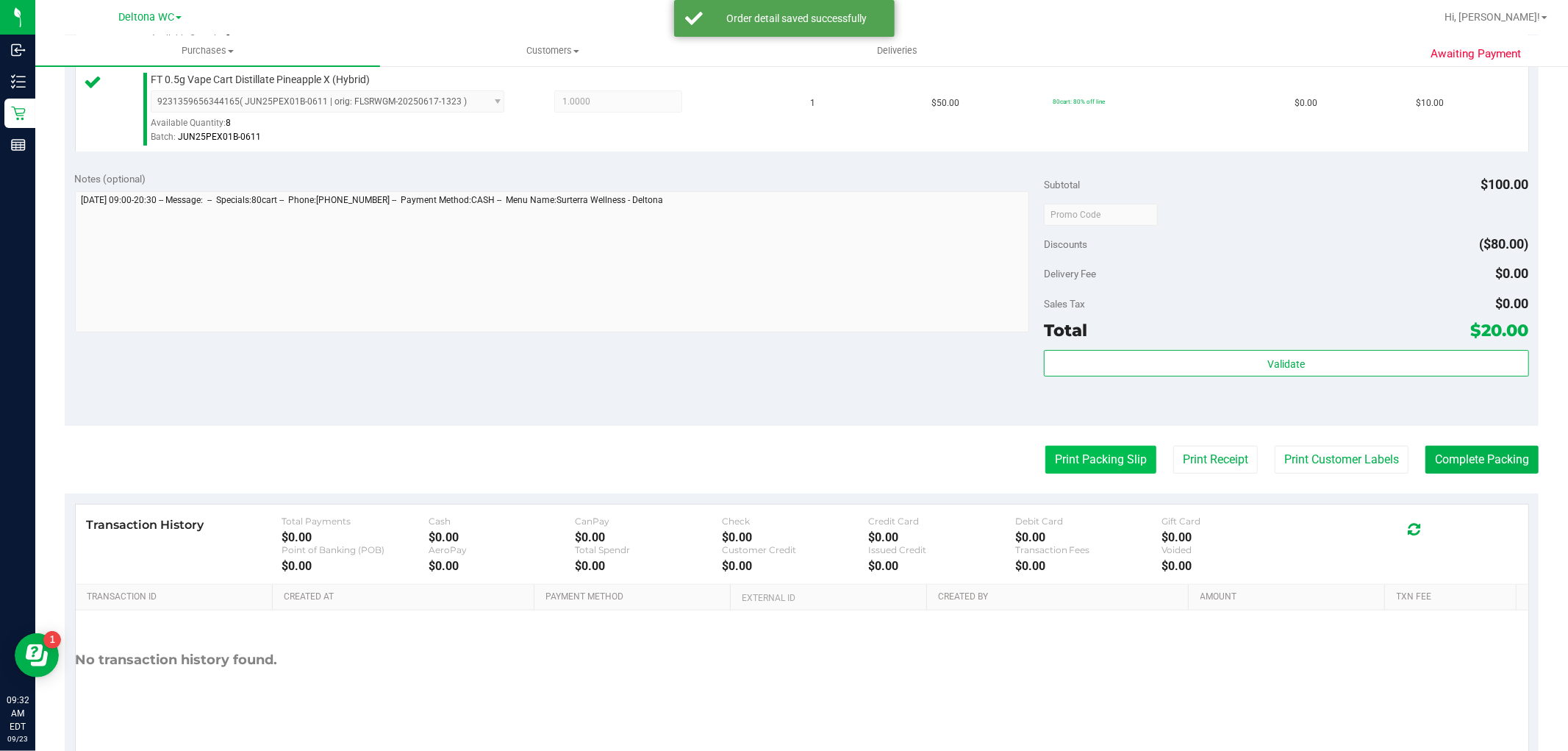
click at [1107, 451] on button "Print Packing Slip" at bounding box center [1101, 459] width 111 height 28
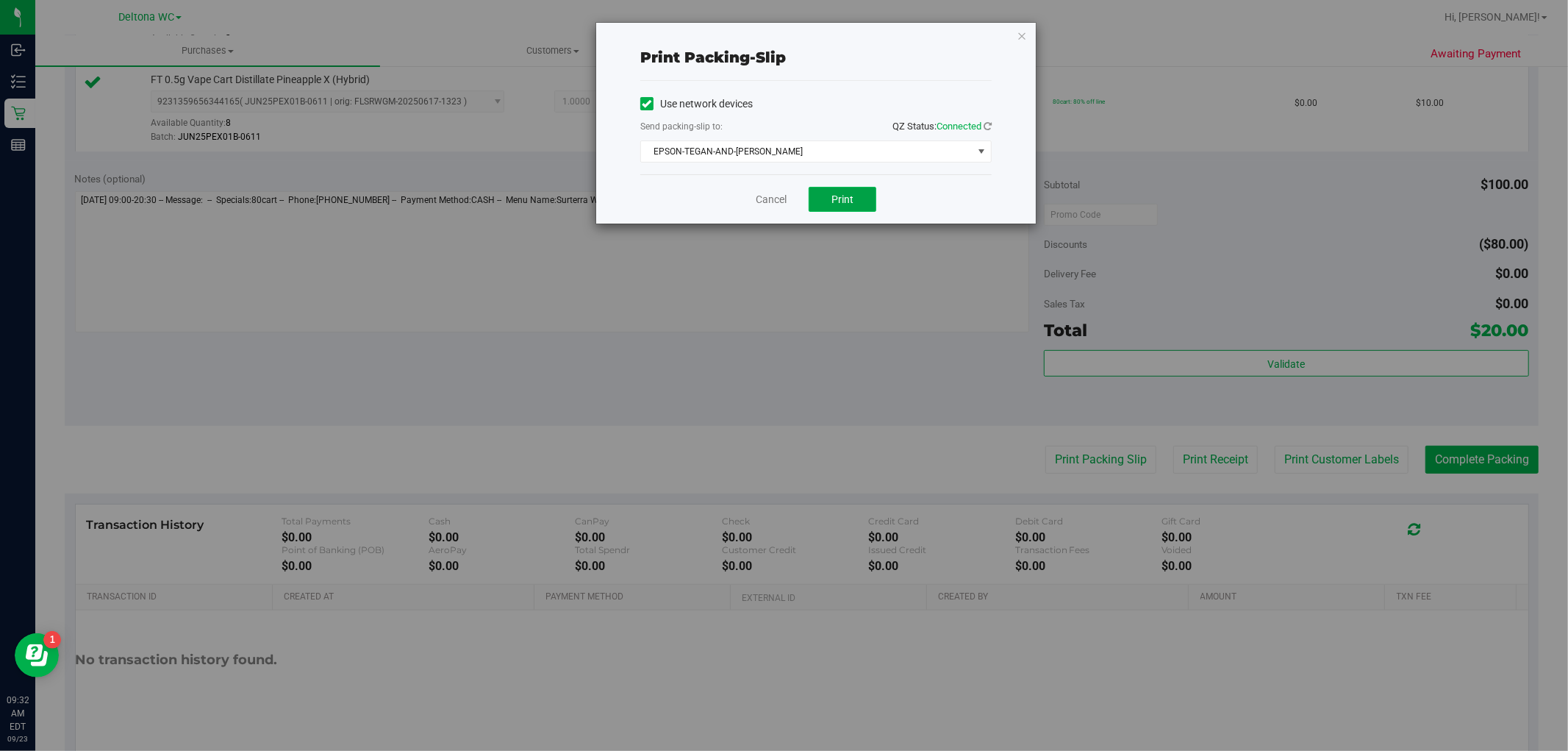
click at [840, 187] on button "Print" at bounding box center [842, 199] width 68 height 25
click at [783, 189] on div "Cancel Print" at bounding box center [816, 199] width 351 height 49
click at [777, 200] on link "Cancel" at bounding box center [771, 199] width 31 height 15
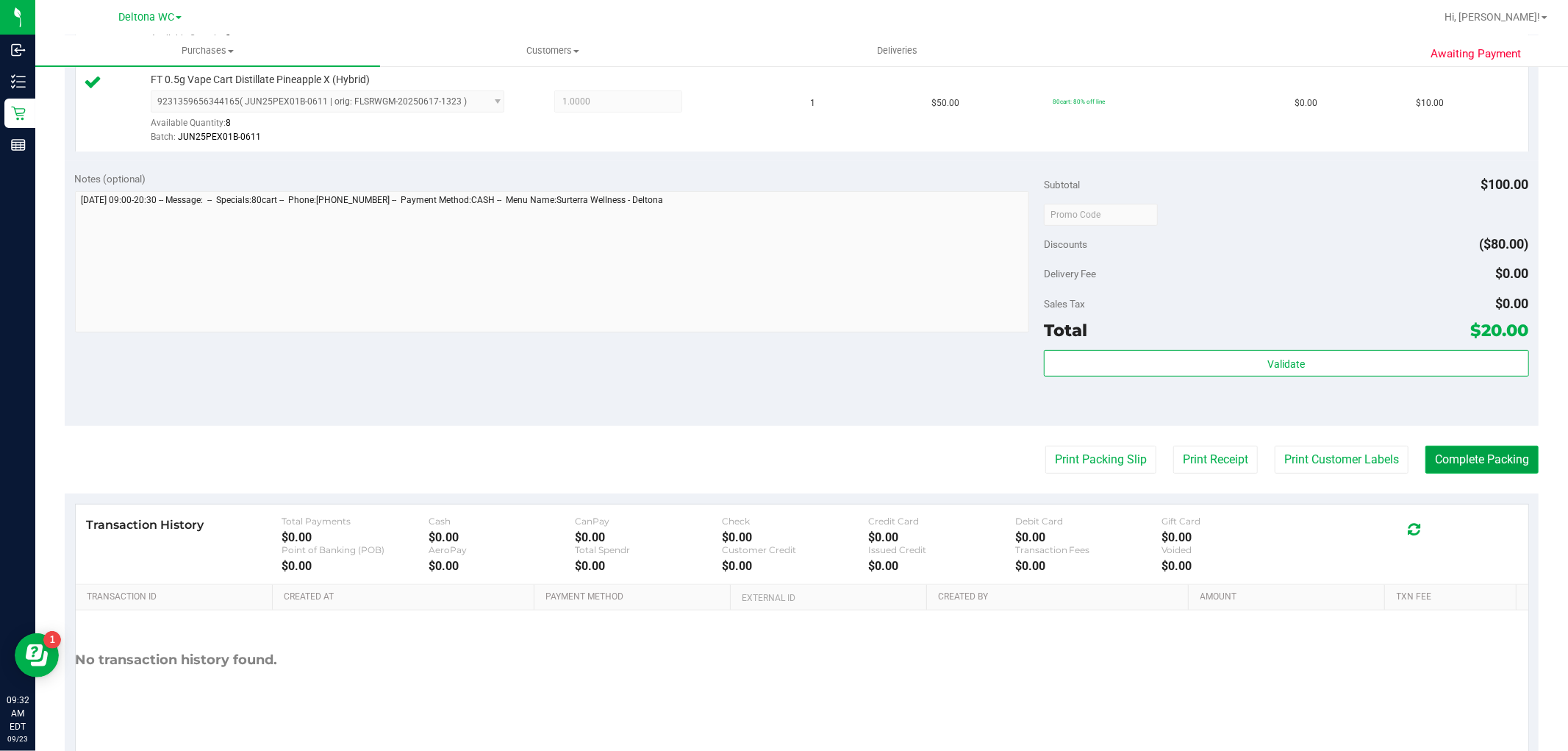
click at [1504, 471] on button "Complete Packing" at bounding box center [1482, 459] width 113 height 28
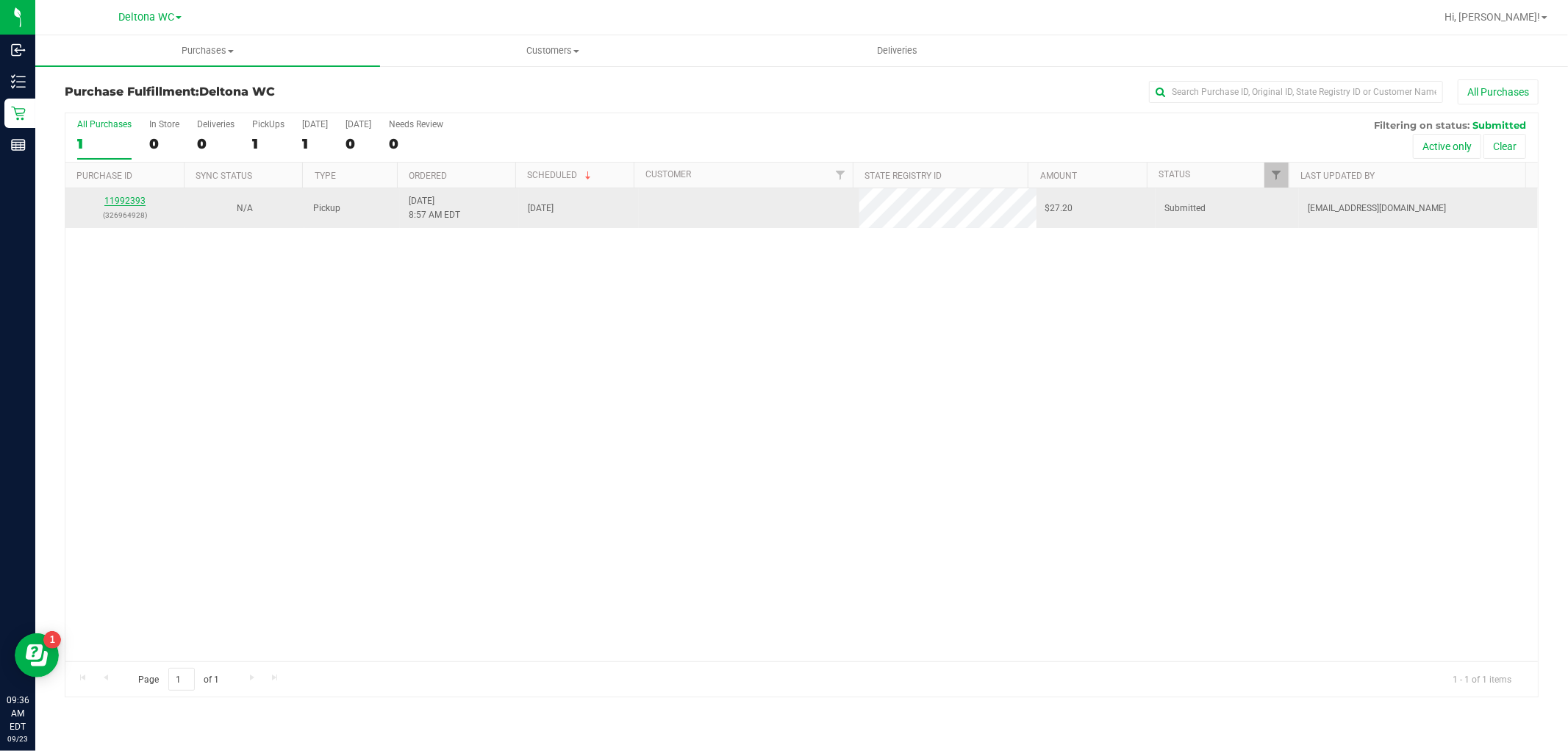
click at [140, 205] on link "11992393" at bounding box center [125, 200] width 41 height 10
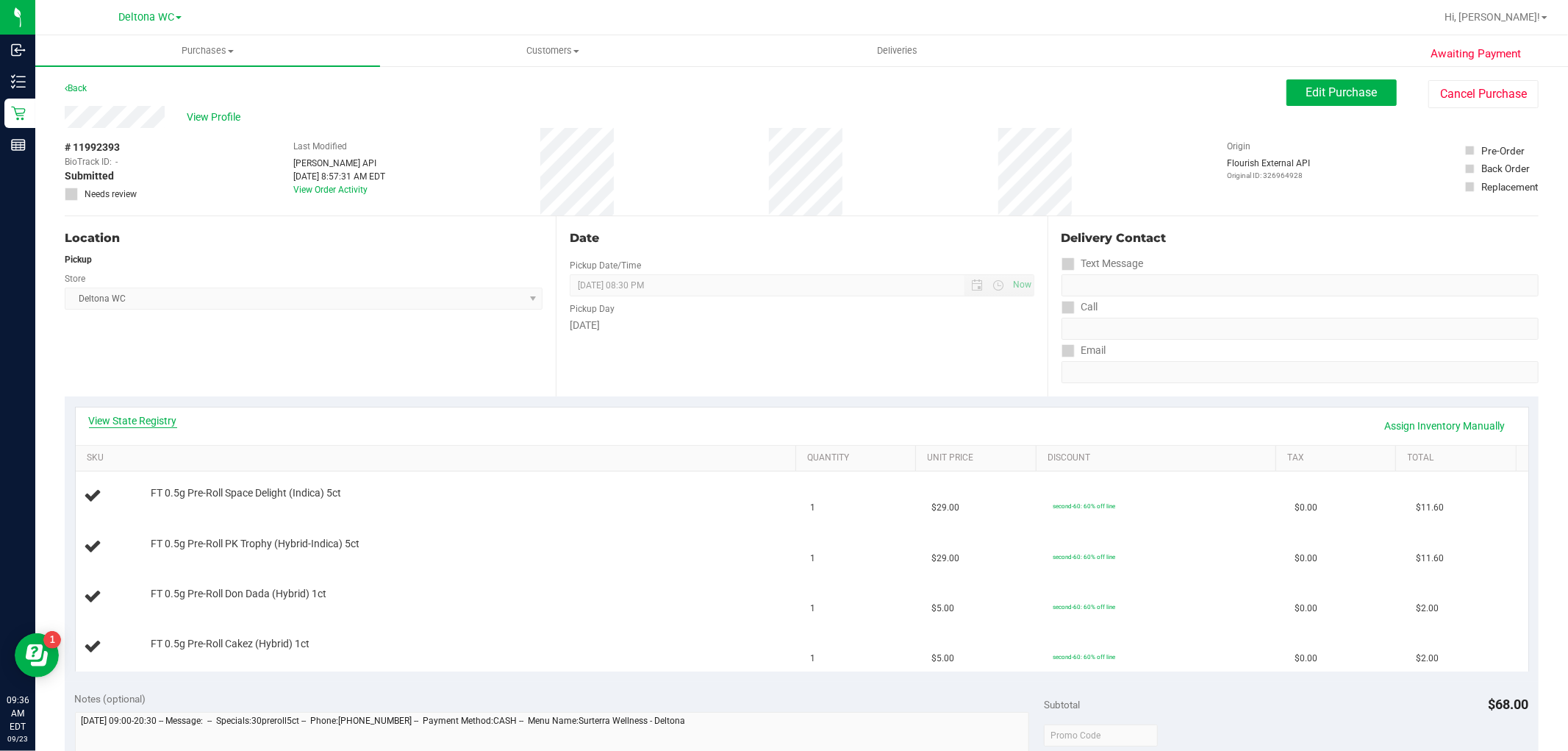
click at [158, 422] on link "View State Registry" at bounding box center [133, 420] width 89 height 15
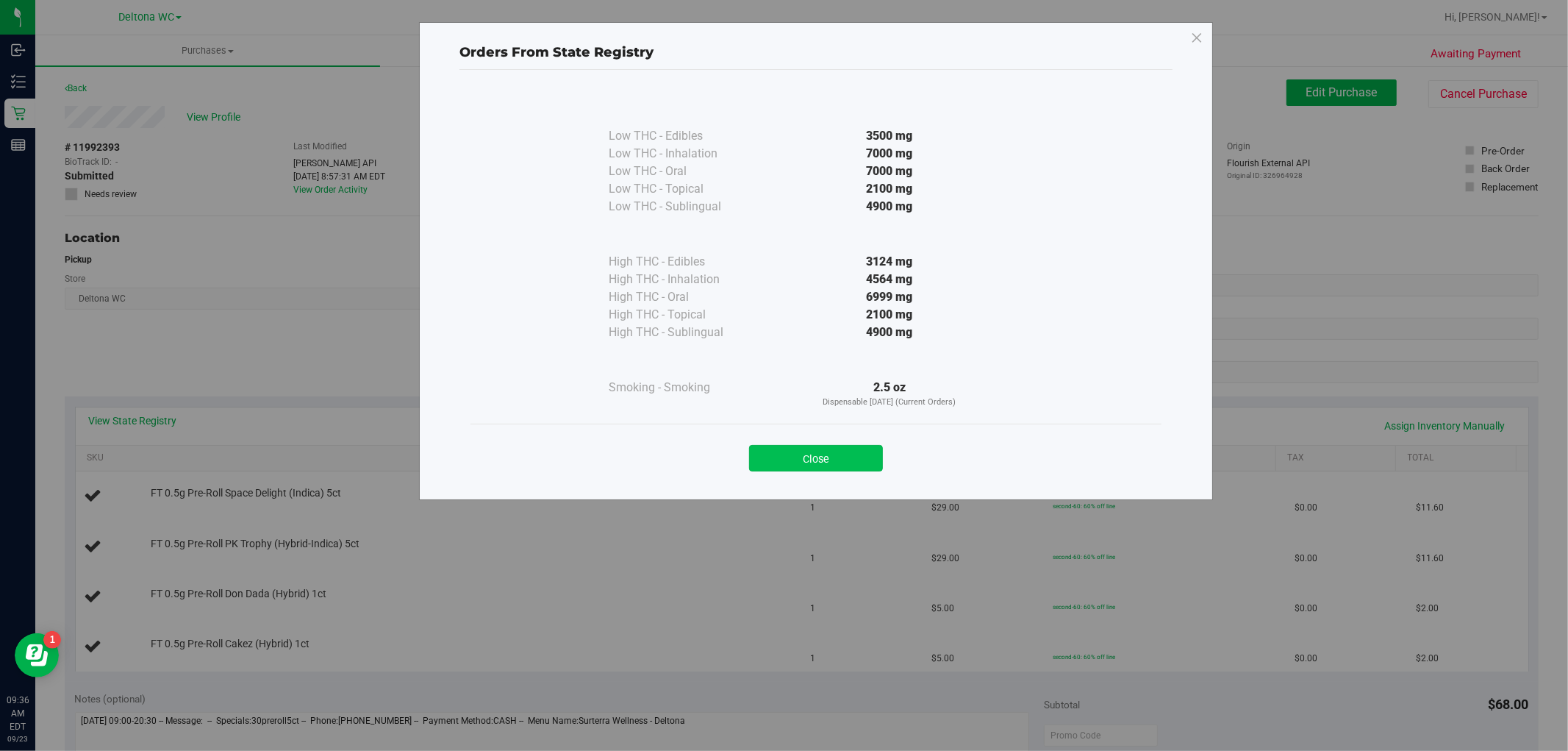
click at [831, 454] on button "Close" at bounding box center [816, 458] width 134 height 27
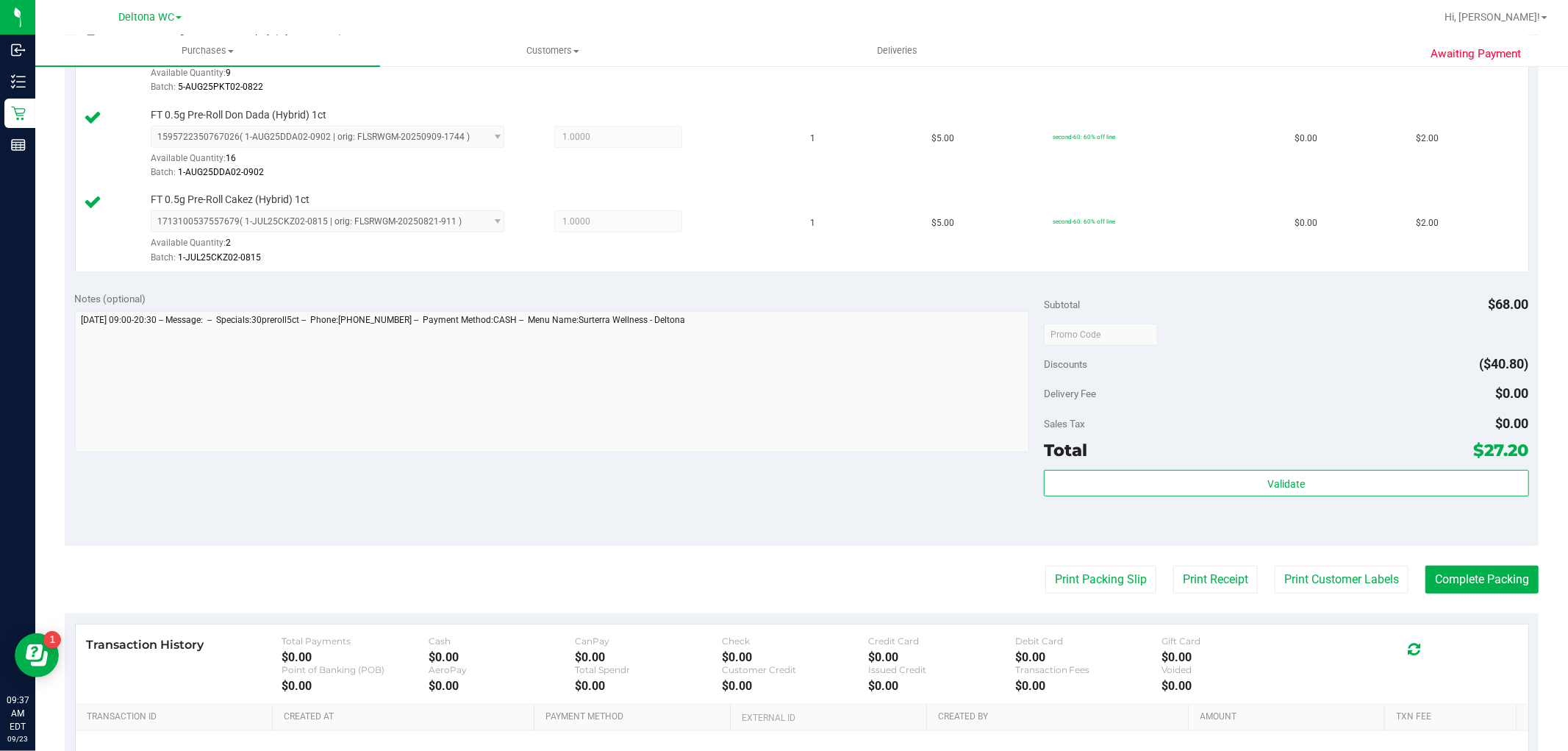
scroll to position [708, 0]
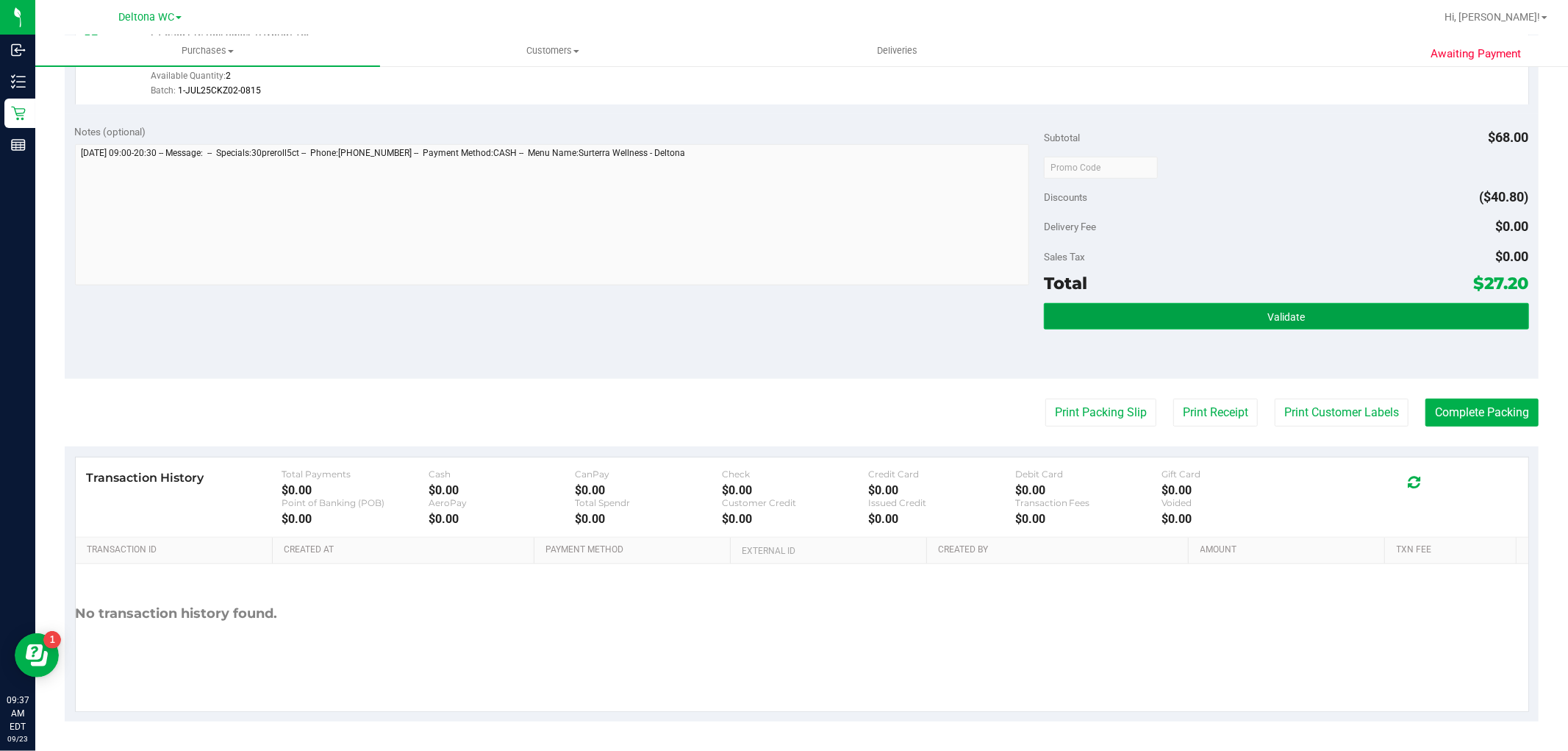
click at [1268, 319] on span "Validate" at bounding box center [1286, 316] width 37 height 11
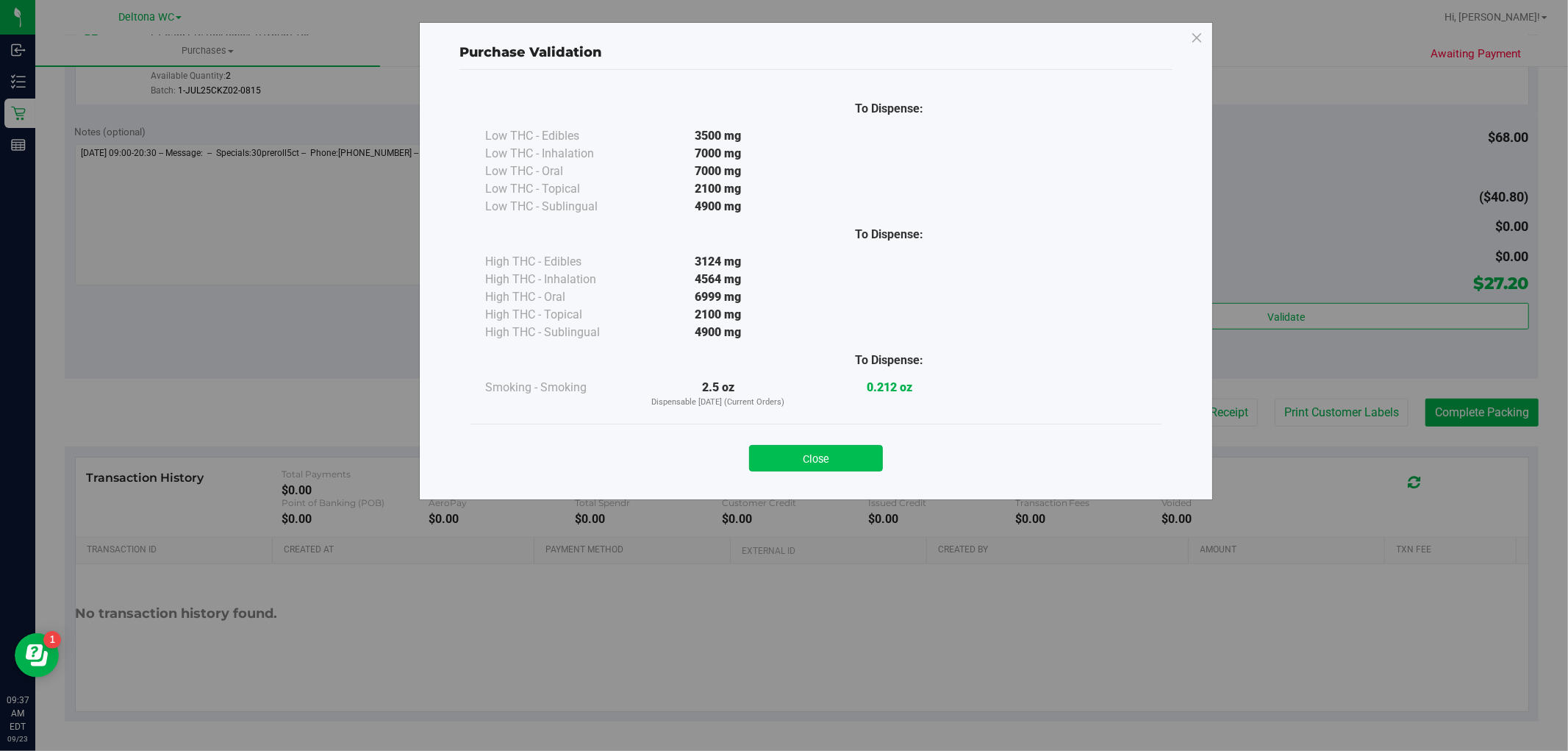
click at [846, 468] on button "Close" at bounding box center [816, 458] width 134 height 27
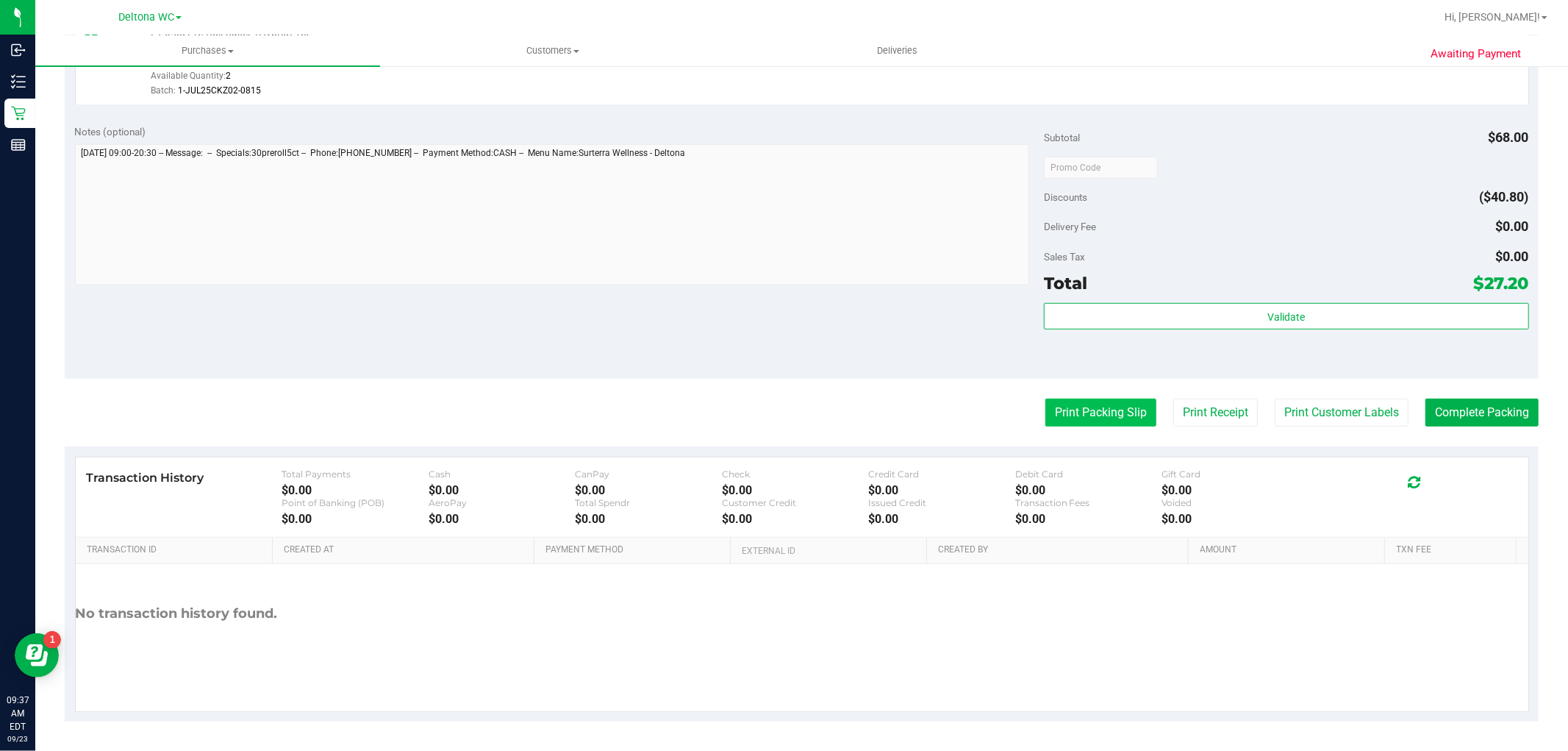
click at [1127, 412] on button "Print Packing Slip" at bounding box center [1101, 413] width 111 height 28
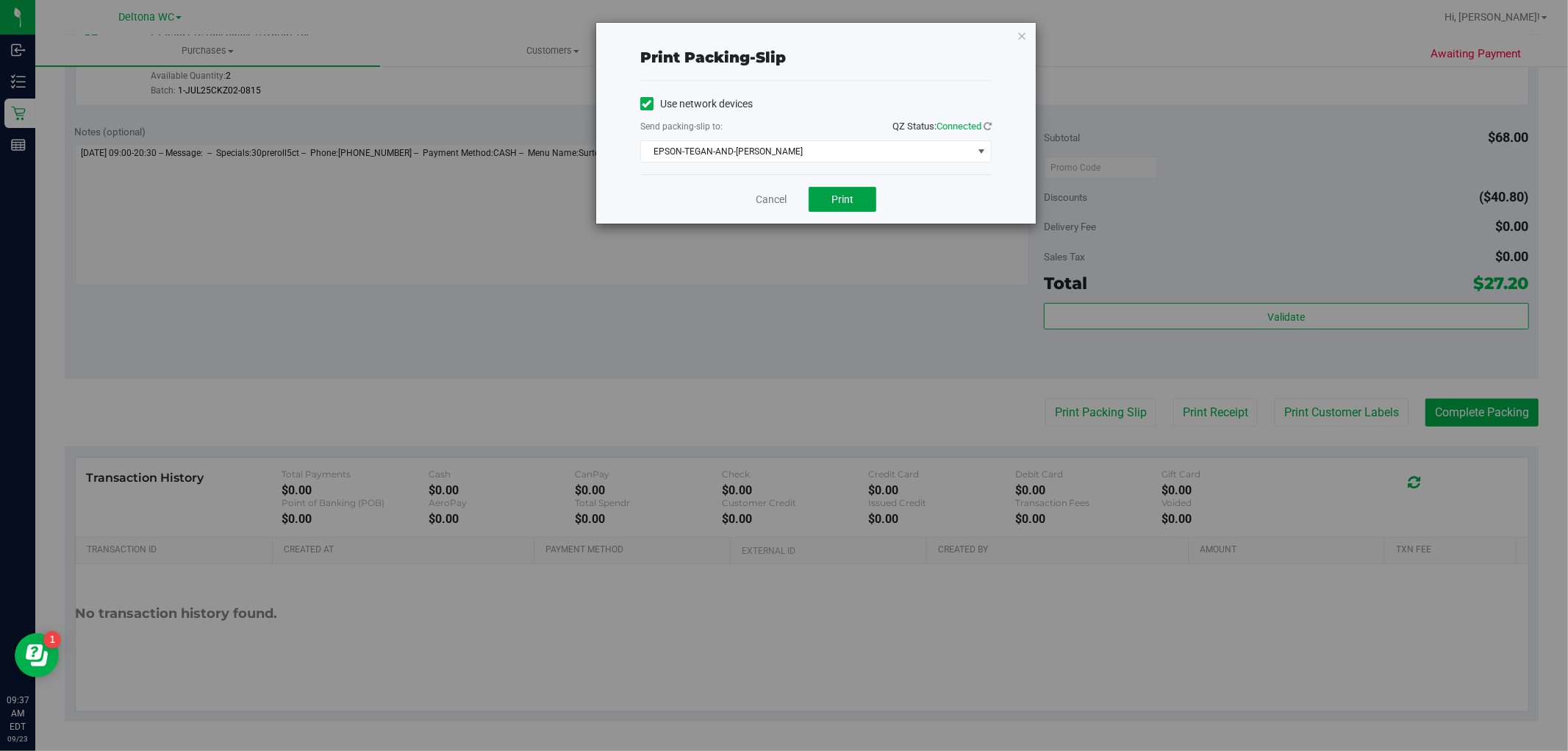
drag, startPoint x: 832, startPoint y: 199, endPoint x: 861, endPoint y: 108, distance: 95.5
click at [832, 196] on span "Print" at bounding box center [842, 199] width 22 height 11
click at [772, 200] on link "Cancel" at bounding box center [771, 199] width 31 height 15
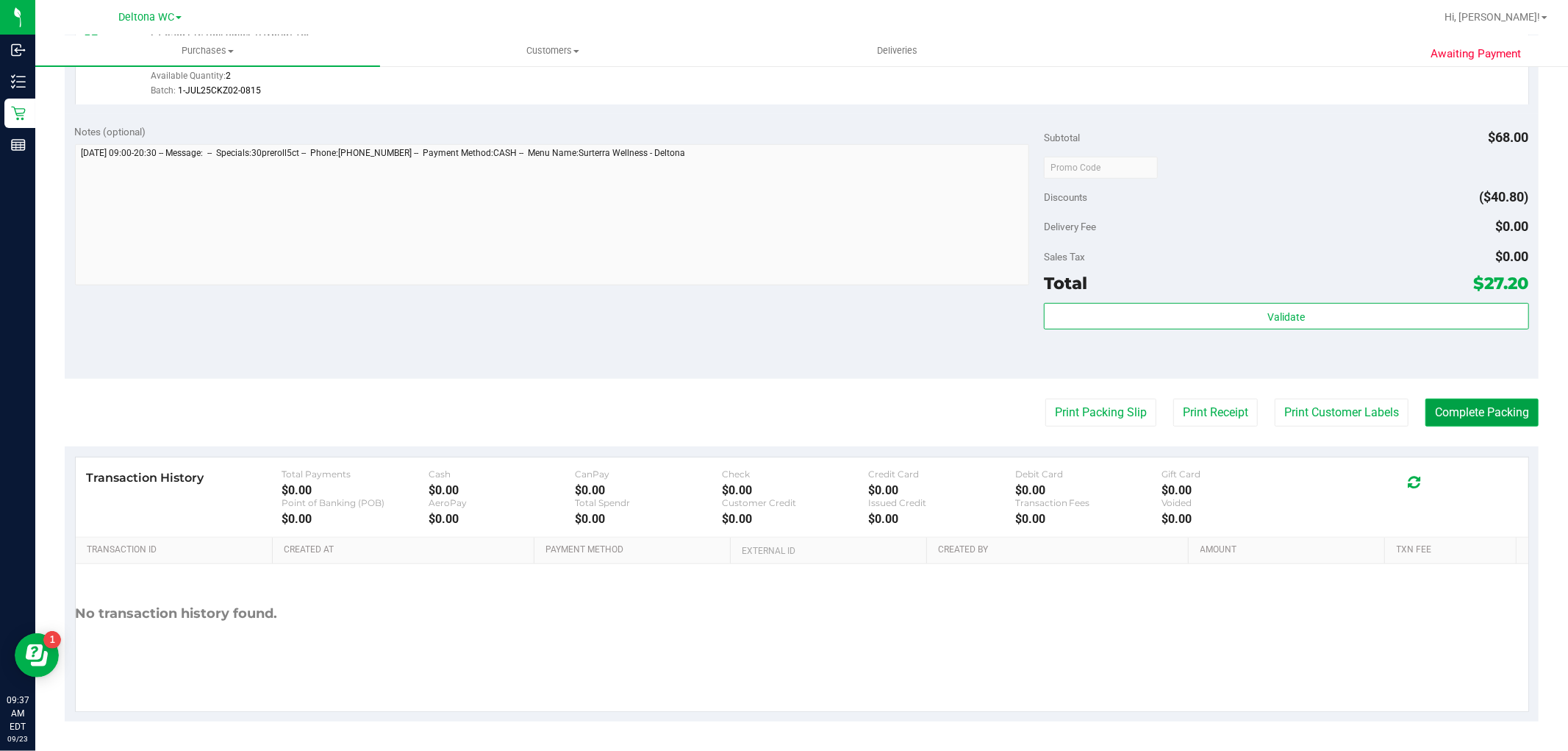
click at [1490, 414] on button "Complete Packing" at bounding box center [1482, 413] width 113 height 28
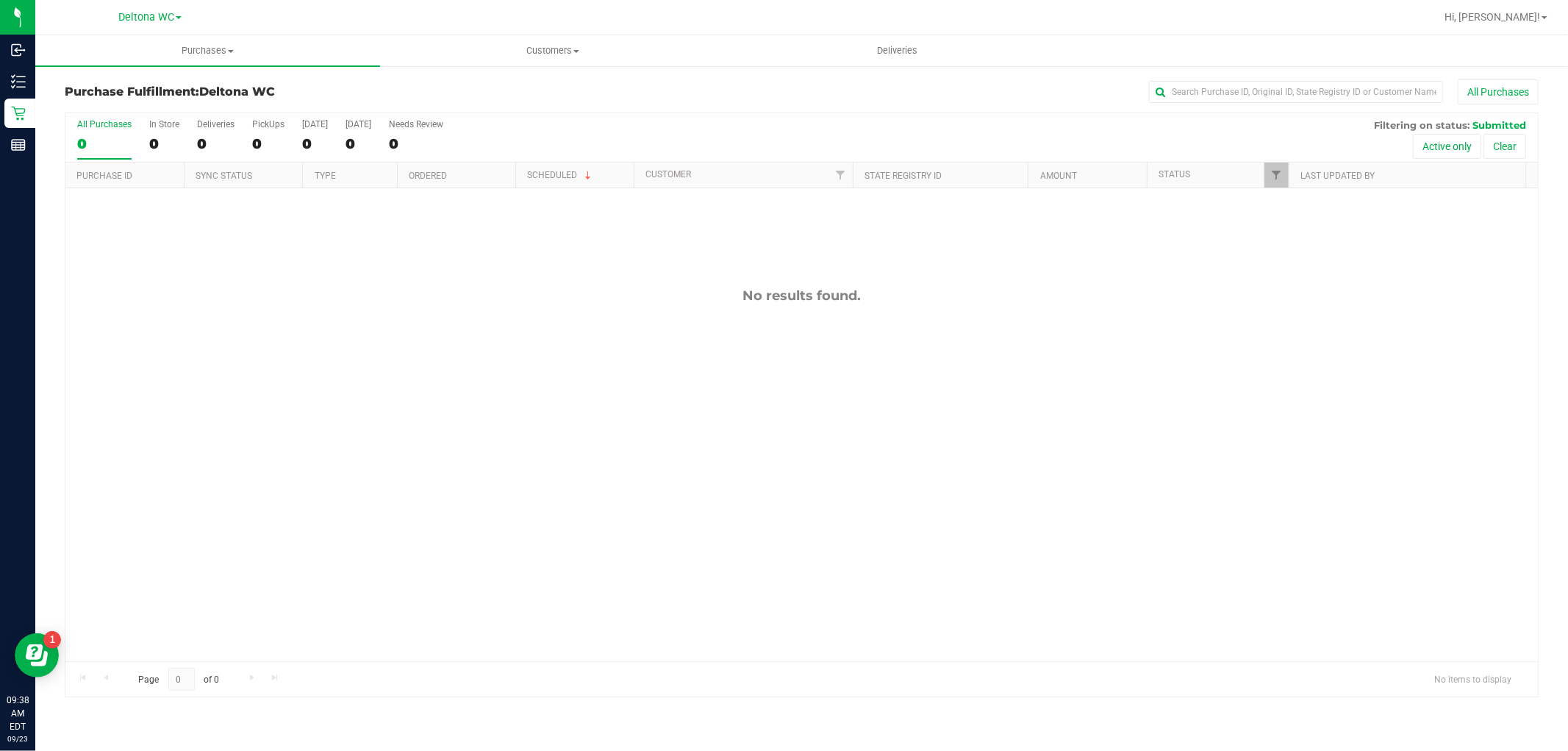
drag, startPoint x: 721, startPoint y: 535, endPoint x: 709, endPoint y: 539, distance: 12.6
click at [709, 539] on div "No results found." at bounding box center [802, 474] width 1473 height 572
click at [669, 420] on div "No results found." at bounding box center [802, 474] width 1473 height 572
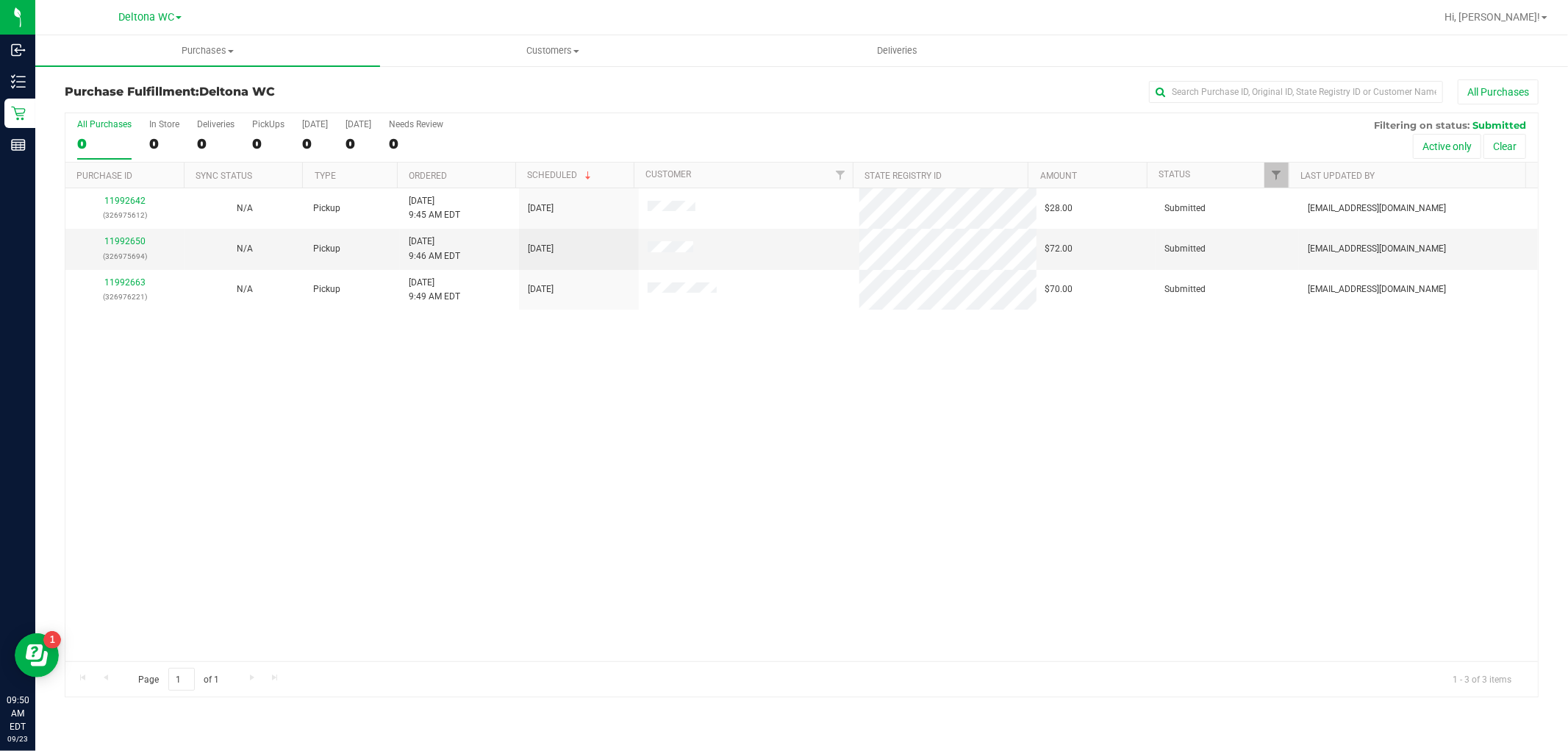
click at [619, 416] on div "11992642 (326975612) N/A Pickup 9/23/2025 9:45 AM EDT 9/23/2025 $28.00 Submitte…" at bounding box center [802, 424] width 1473 height 473
click at [459, 172] on th "Ordered" at bounding box center [456, 176] width 118 height 26
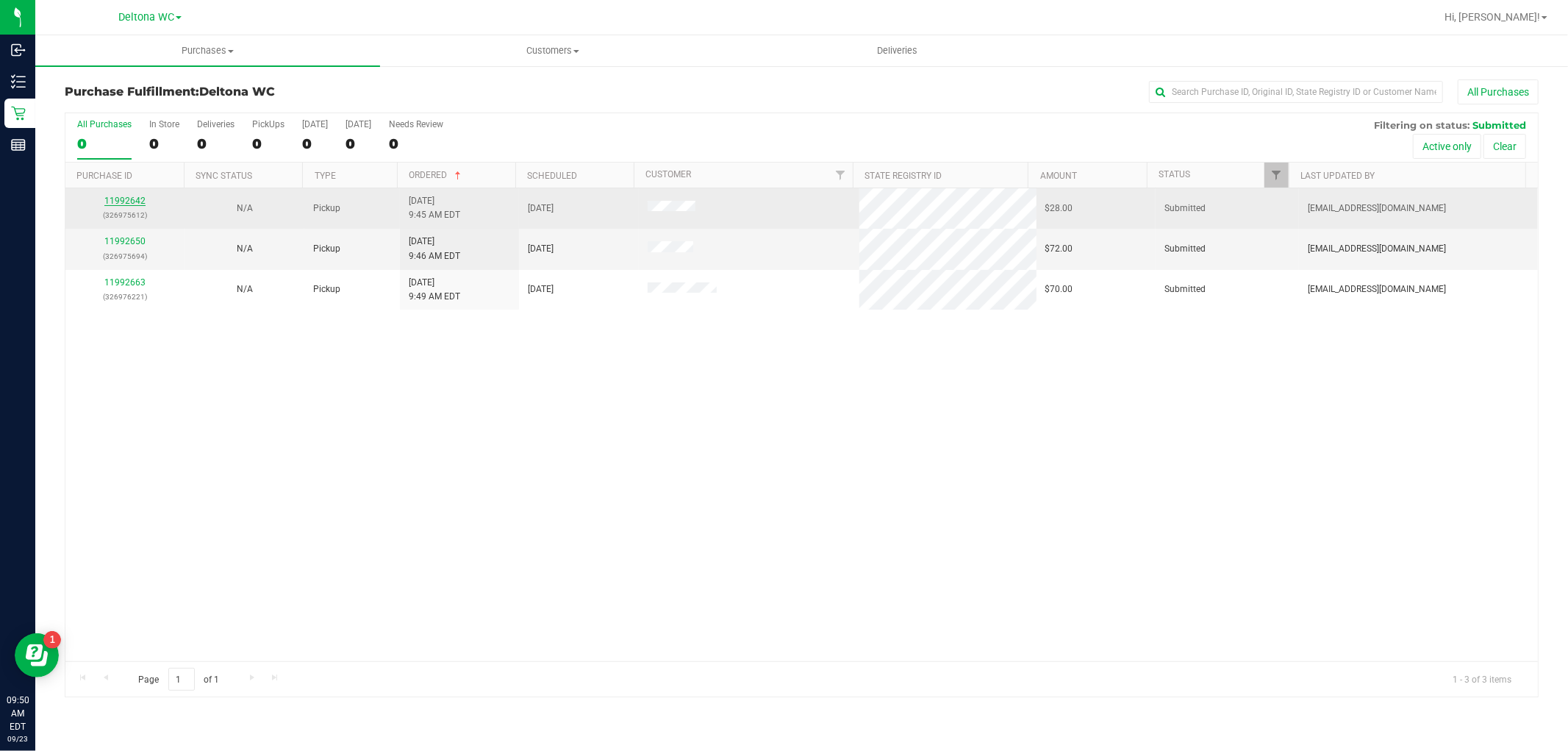
click at [124, 202] on link "11992642" at bounding box center [125, 200] width 41 height 10
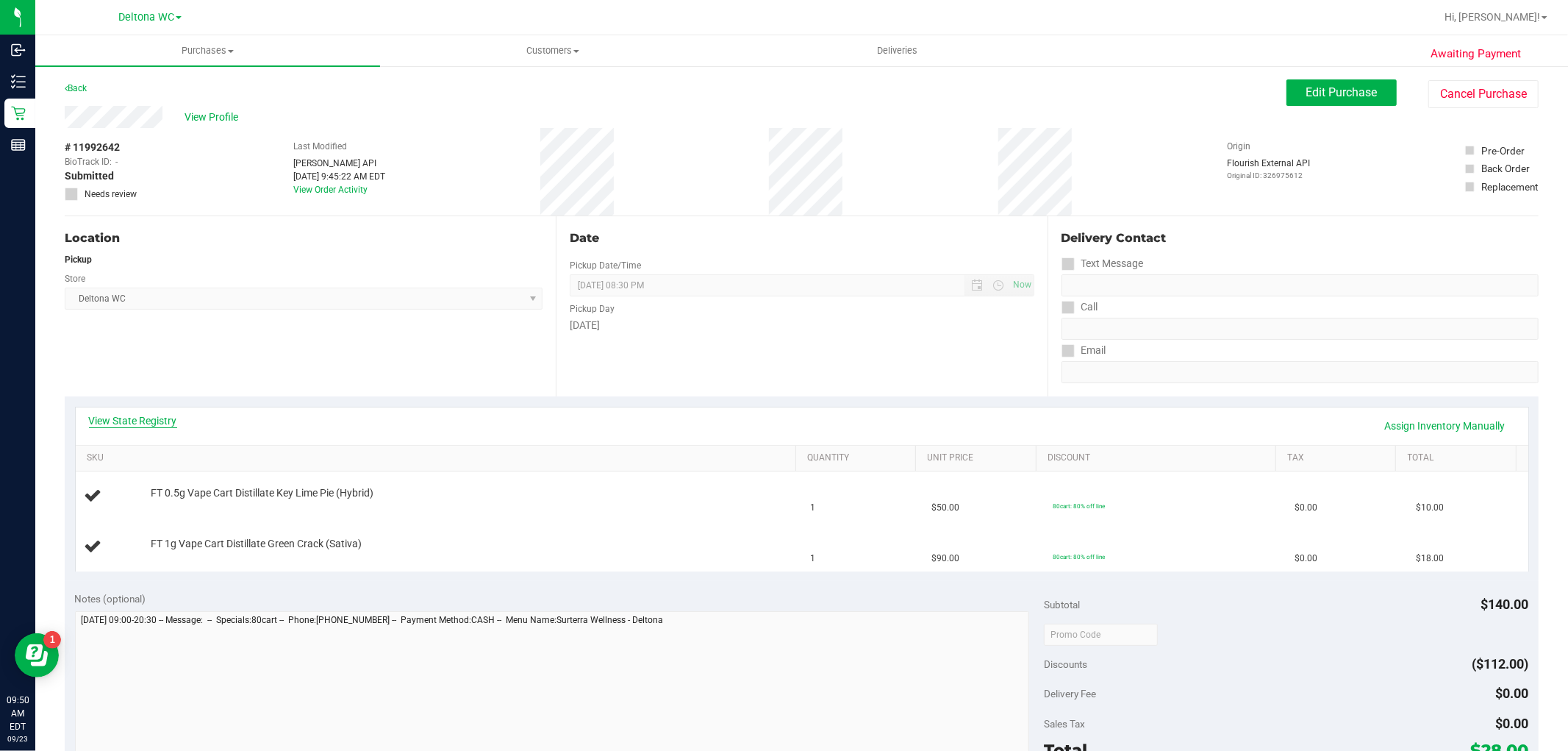
click at [133, 413] on link "View State Registry" at bounding box center [133, 420] width 89 height 15
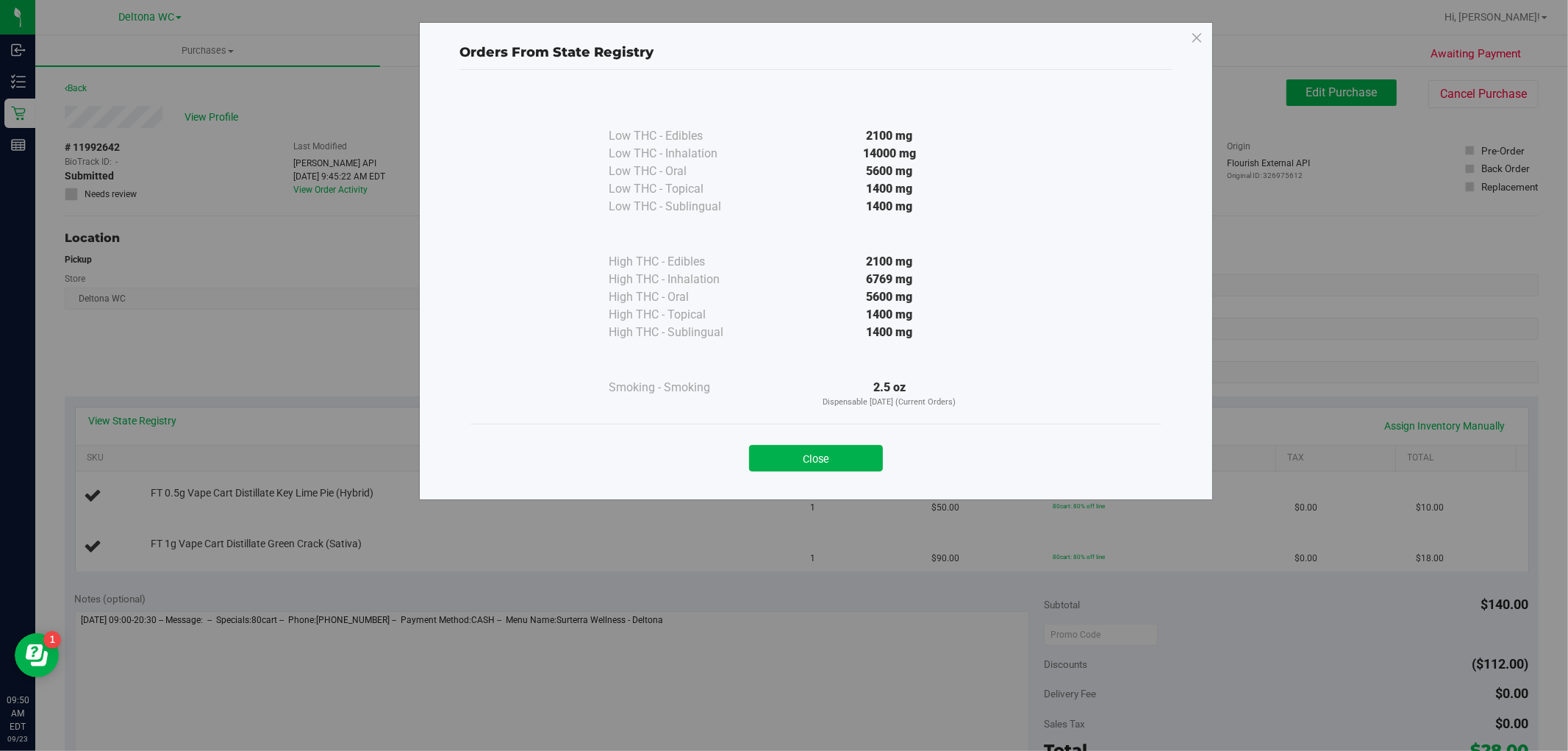
click at [800, 454] on button "Close" at bounding box center [816, 458] width 134 height 27
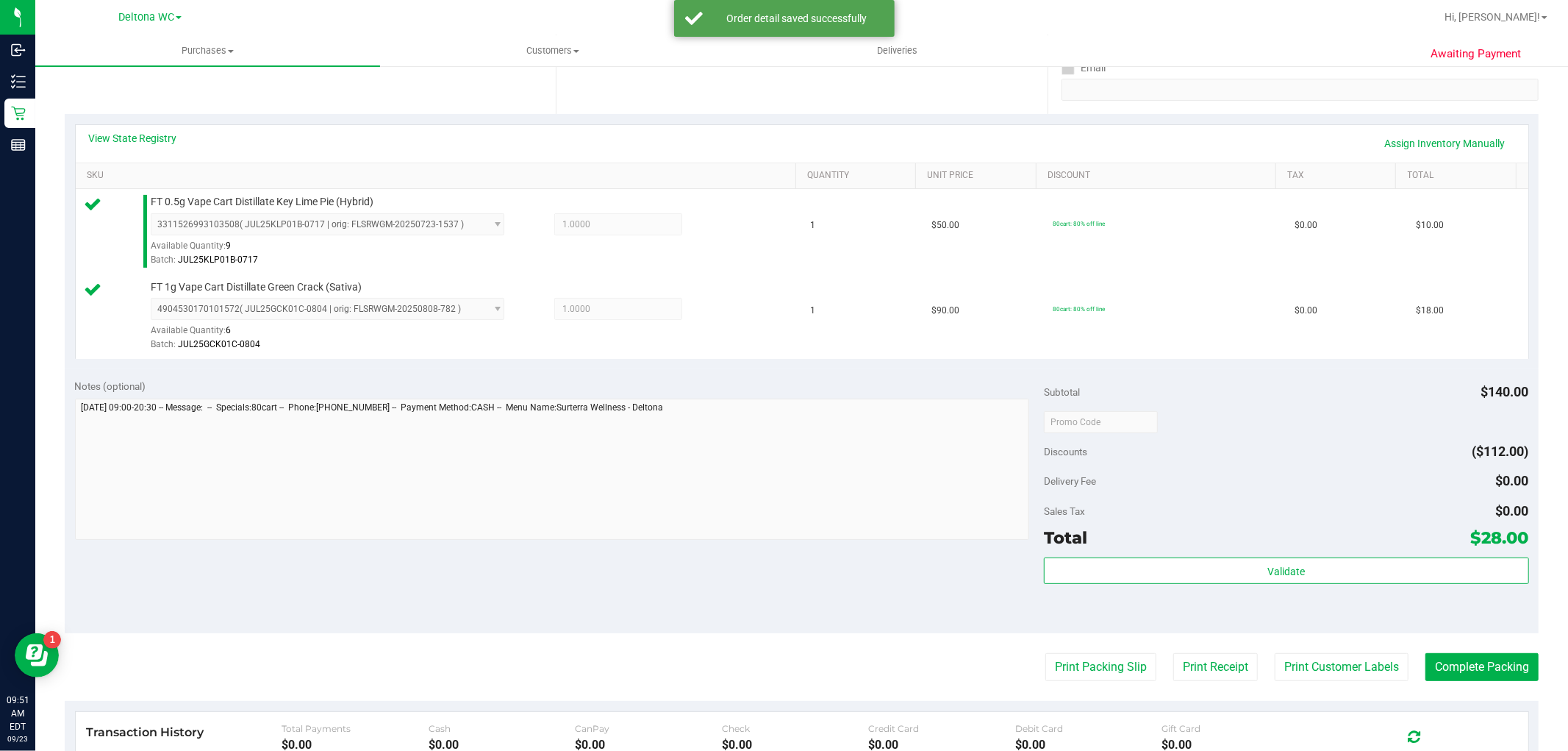
scroll to position [490, 0]
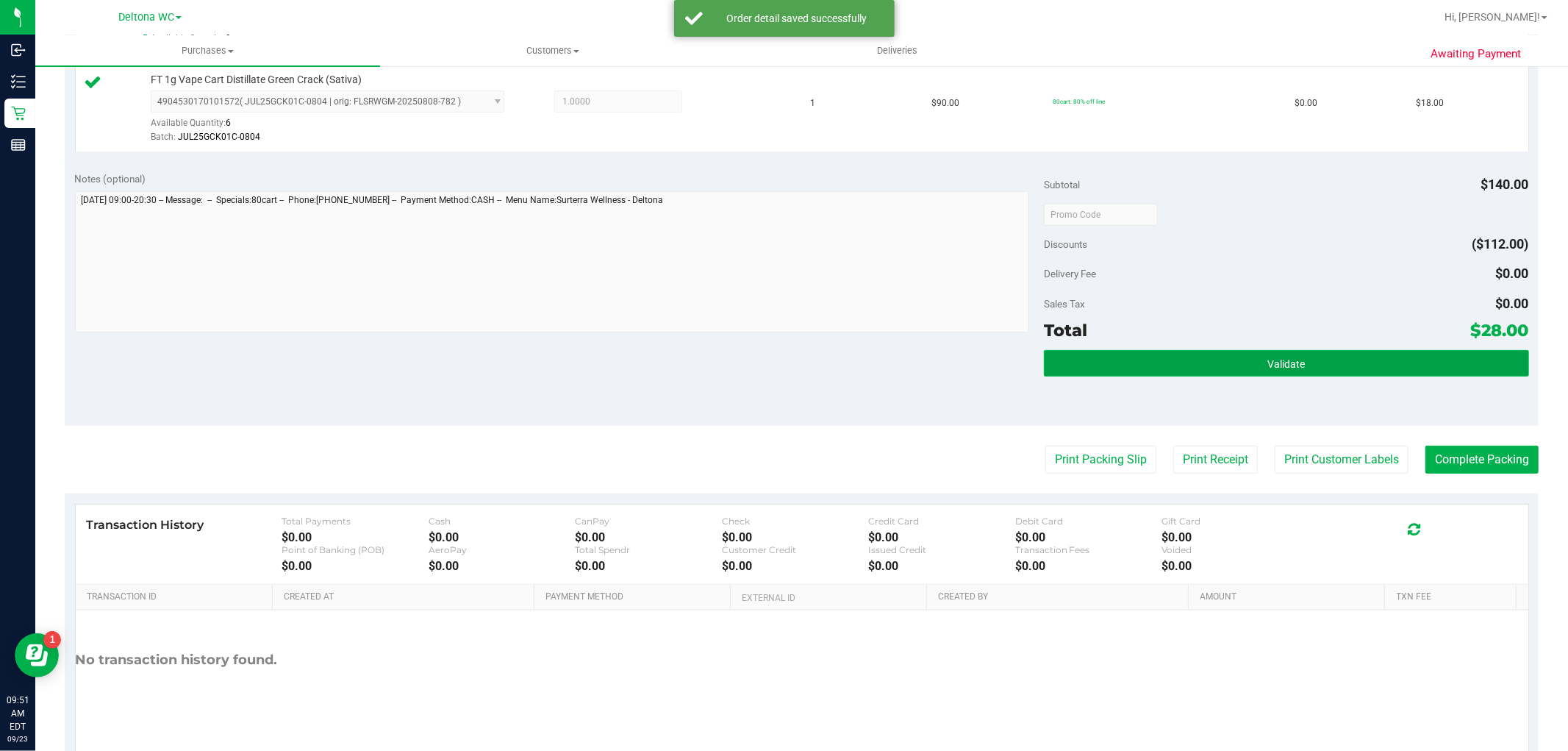
click at [1198, 350] on button "Validate" at bounding box center [1286, 363] width 484 height 27
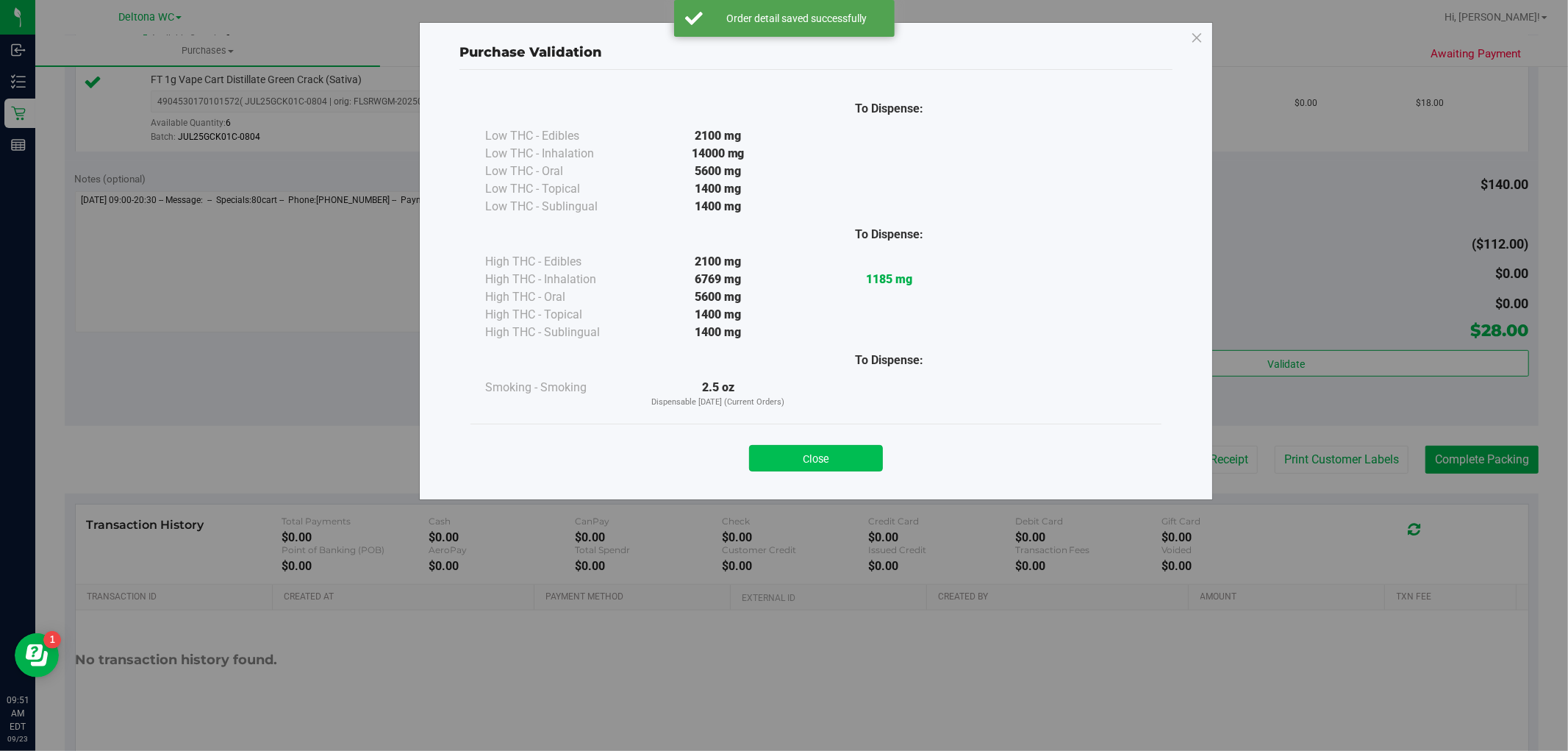
click at [794, 454] on button "Close" at bounding box center [816, 458] width 134 height 27
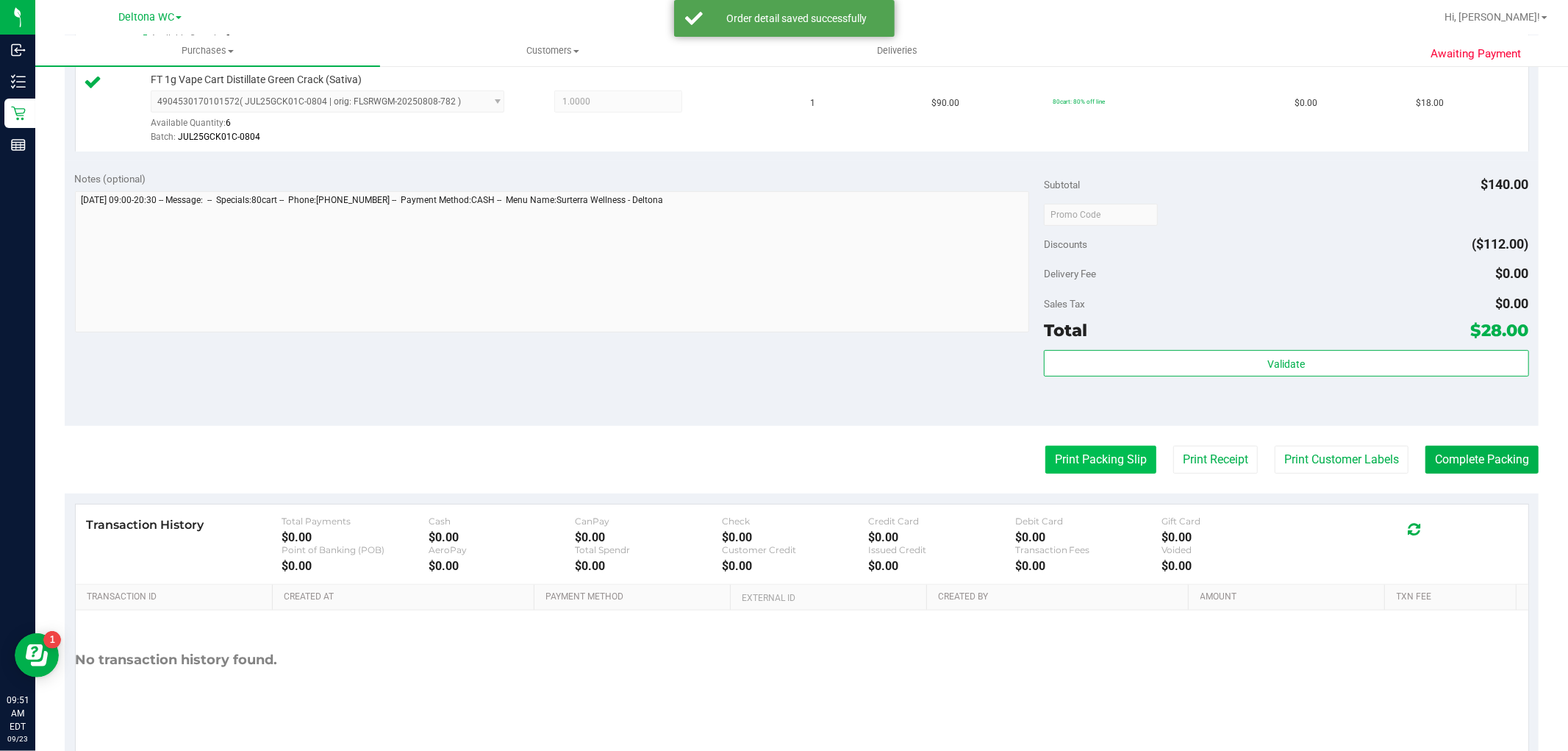
click at [1075, 458] on button "Print Packing Slip" at bounding box center [1101, 459] width 111 height 28
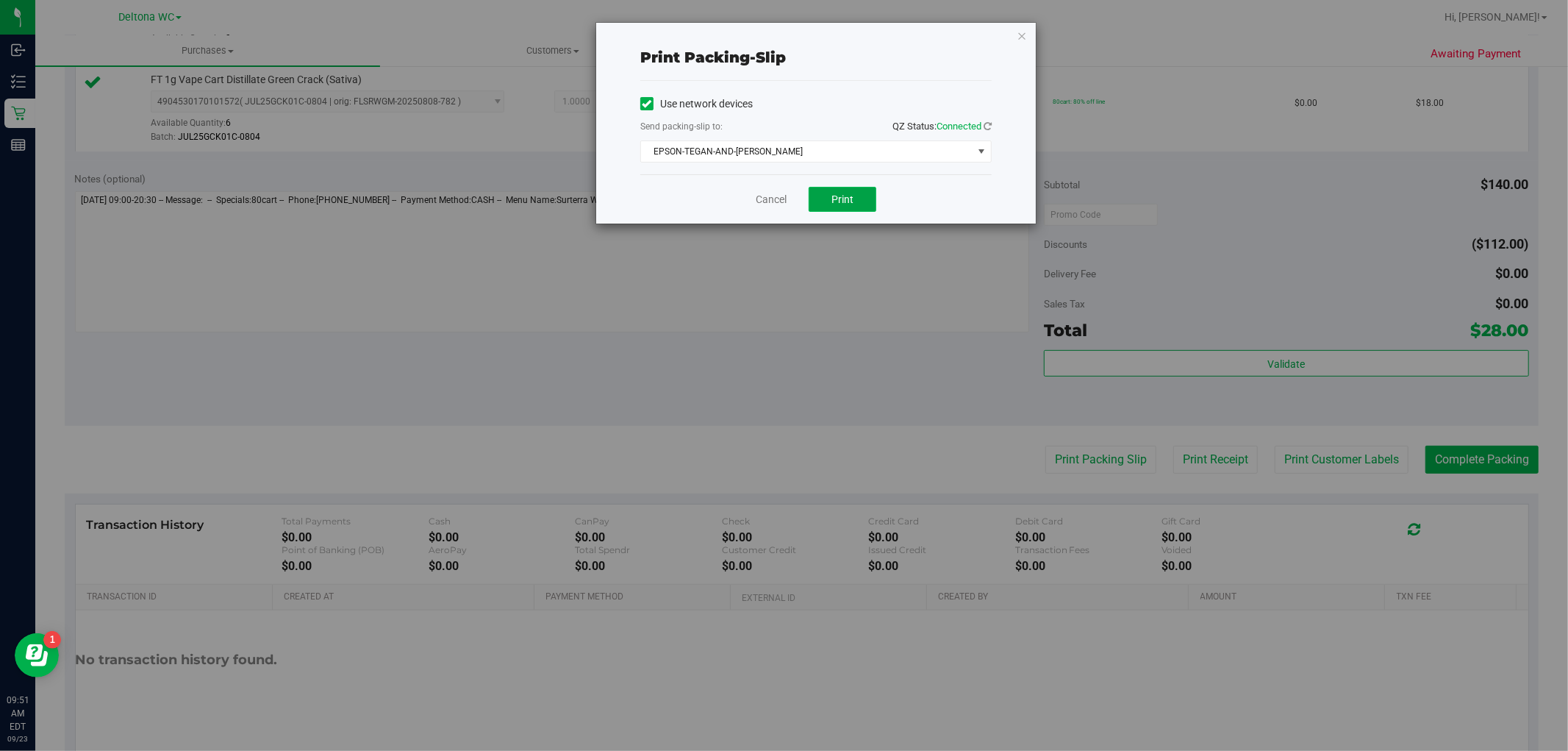
click at [862, 207] on button "Print" at bounding box center [842, 199] width 68 height 25
drag, startPoint x: 765, startPoint y: 197, endPoint x: 758, endPoint y: 191, distance: 9.2
click at [765, 199] on link "Cancel" at bounding box center [771, 199] width 31 height 15
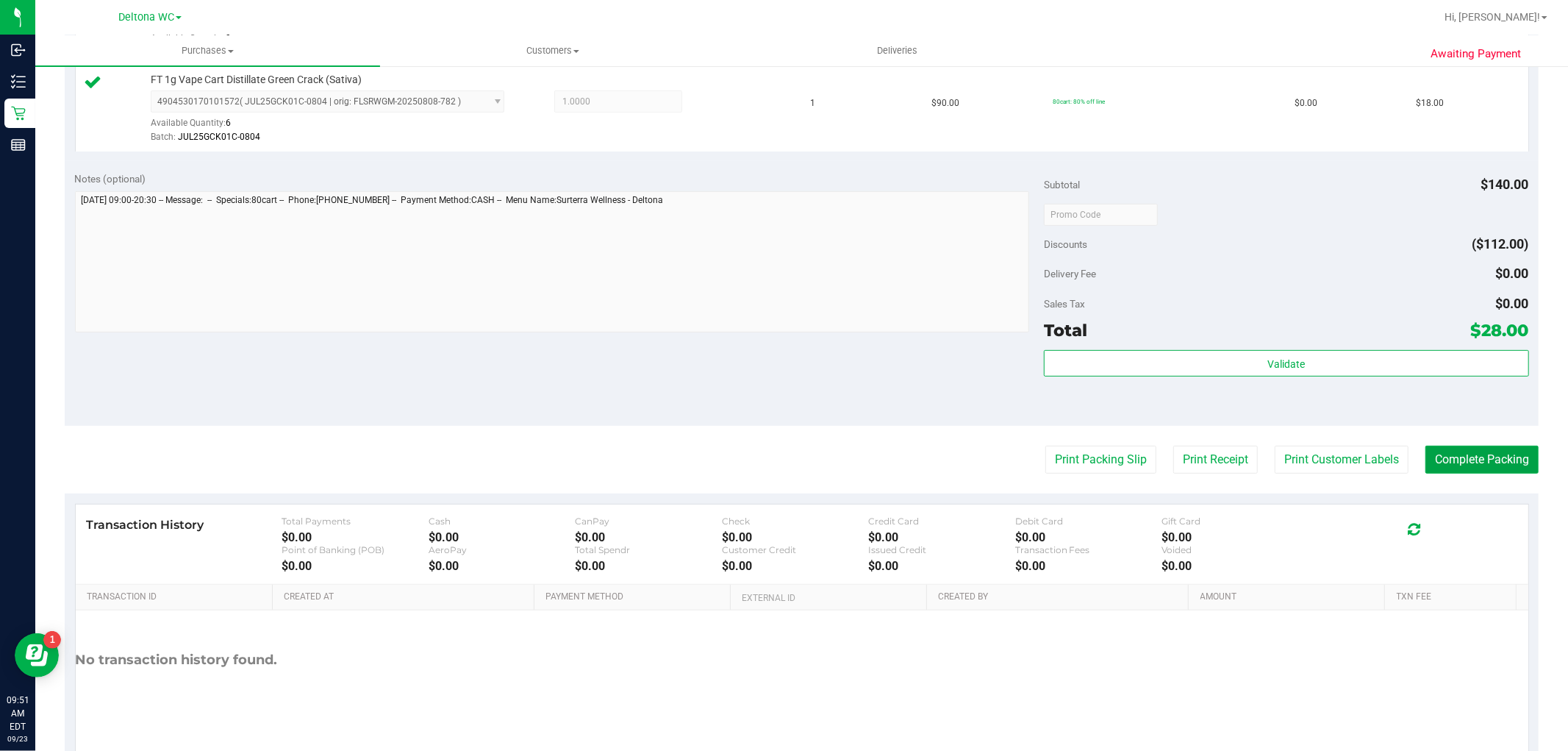
drag, startPoint x: 1459, startPoint y: 454, endPoint x: 1489, endPoint y: 408, distance: 54.9
click at [1460, 452] on button "Complete Packing" at bounding box center [1482, 459] width 113 height 28
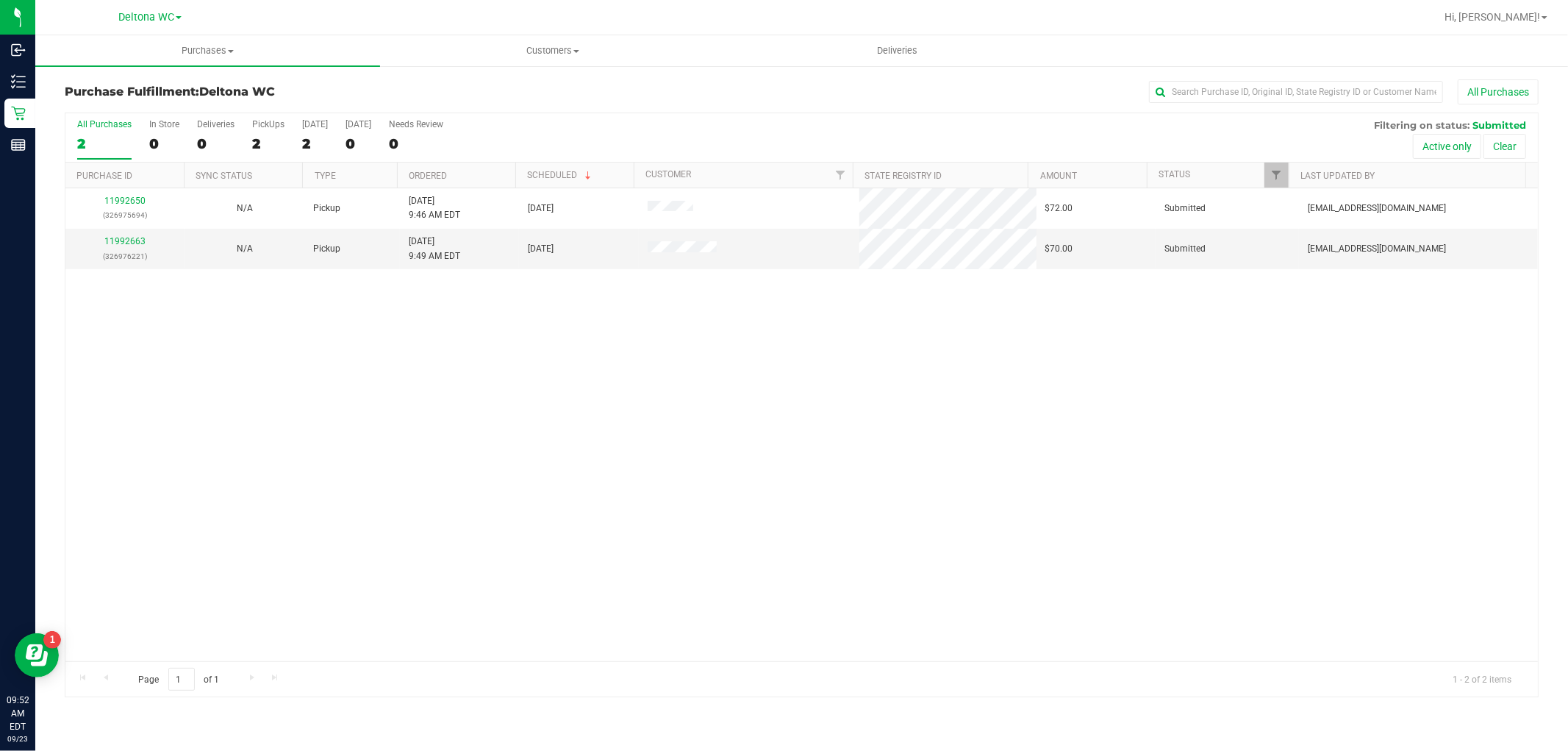
click at [474, 179] on th "Ordered" at bounding box center [456, 176] width 118 height 26
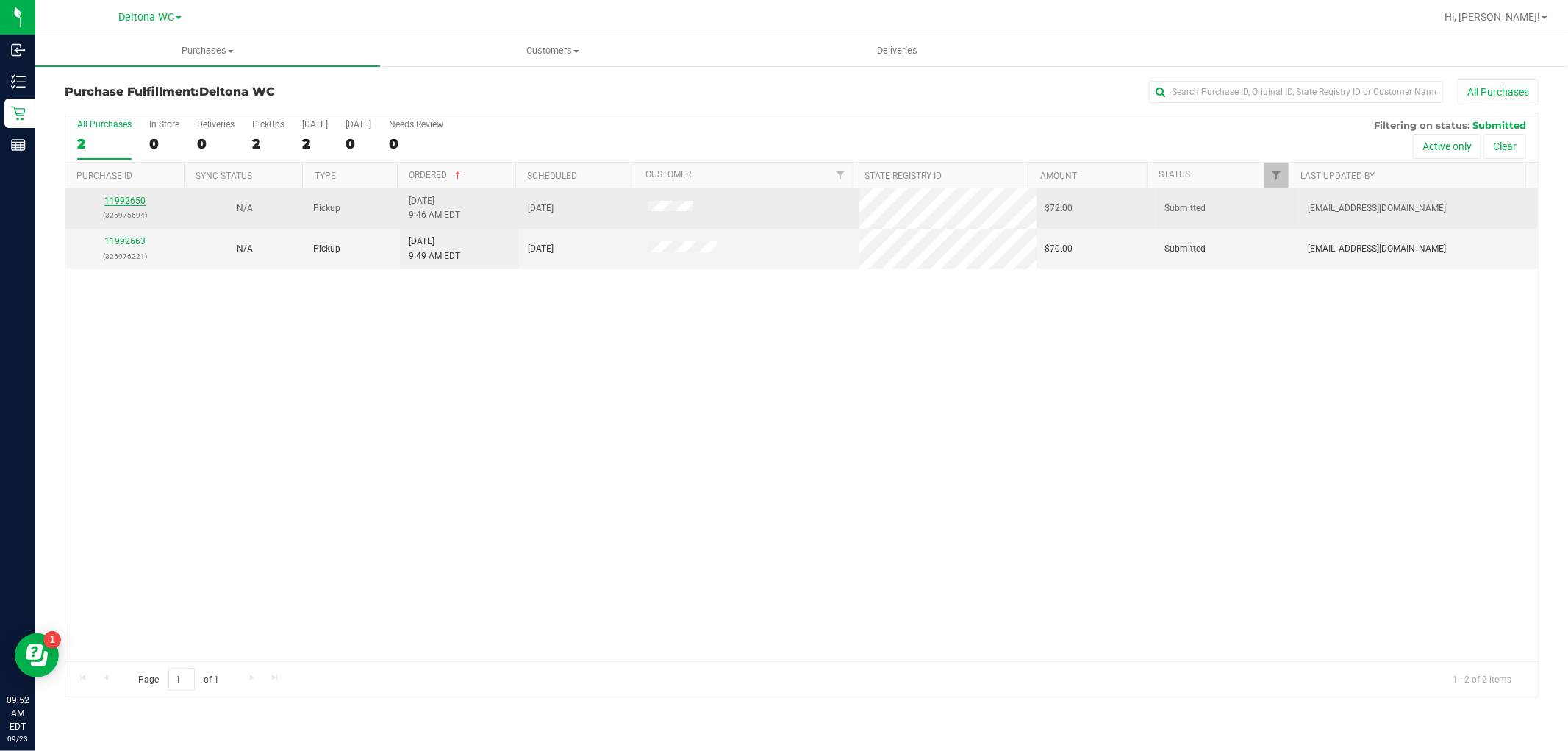
click at [133, 204] on link "11992650" at bounding box center [125, 200] width 41 height 10
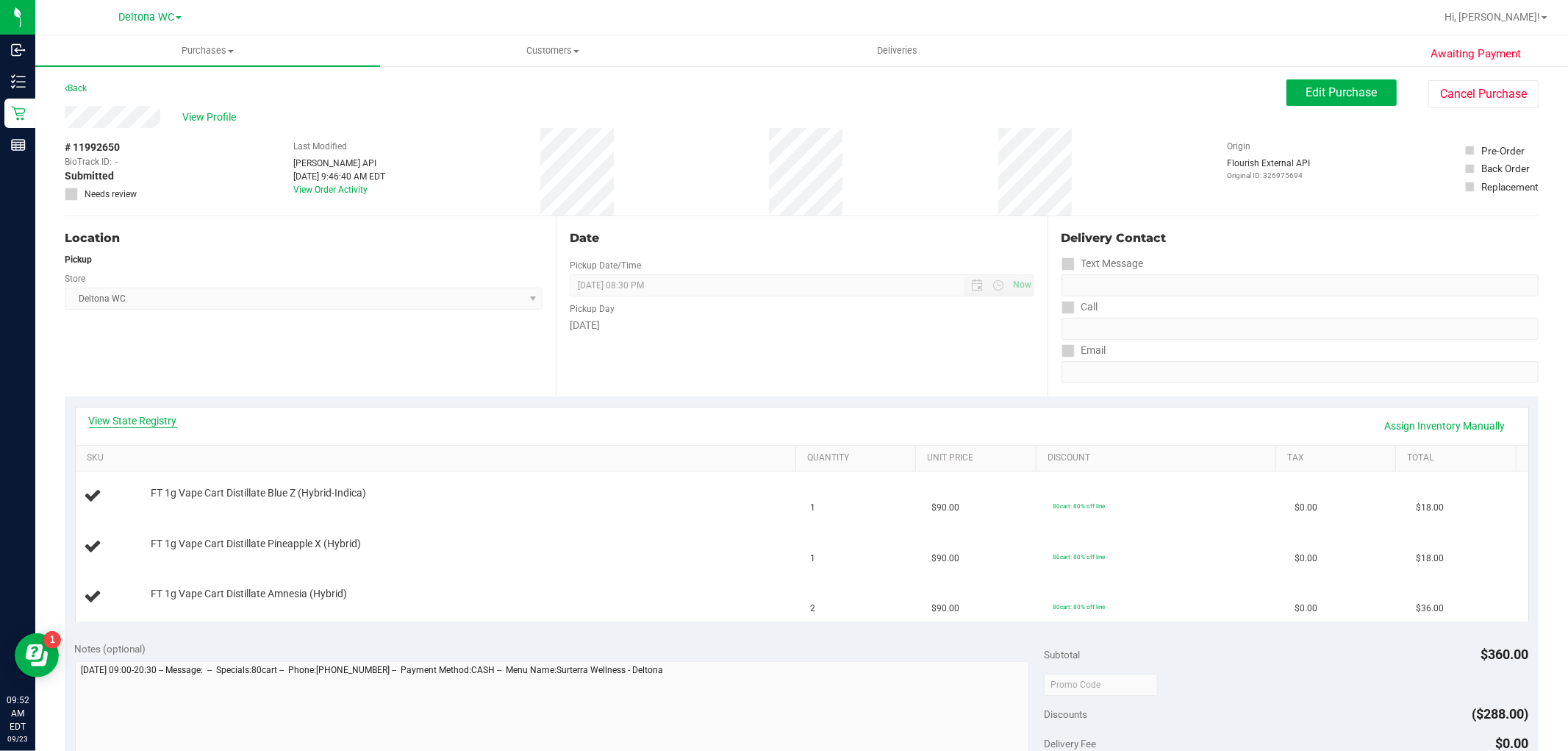
click at [156, 418] on link "View State Registry" at bounding box center [133, 420] width 89 height 15
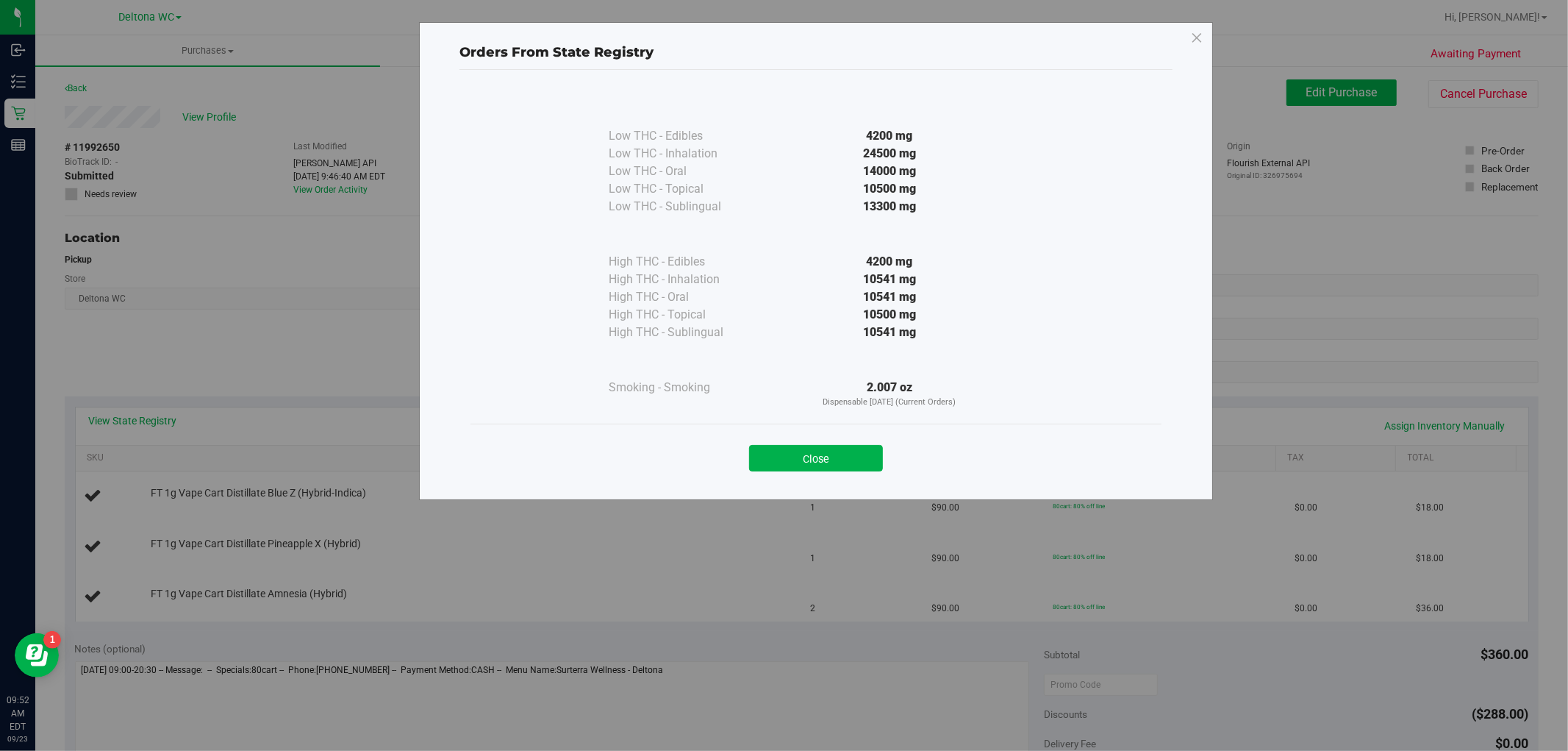
click at [819, 450] on button "Close" at bounding box center [816, 458] width 134 height 27
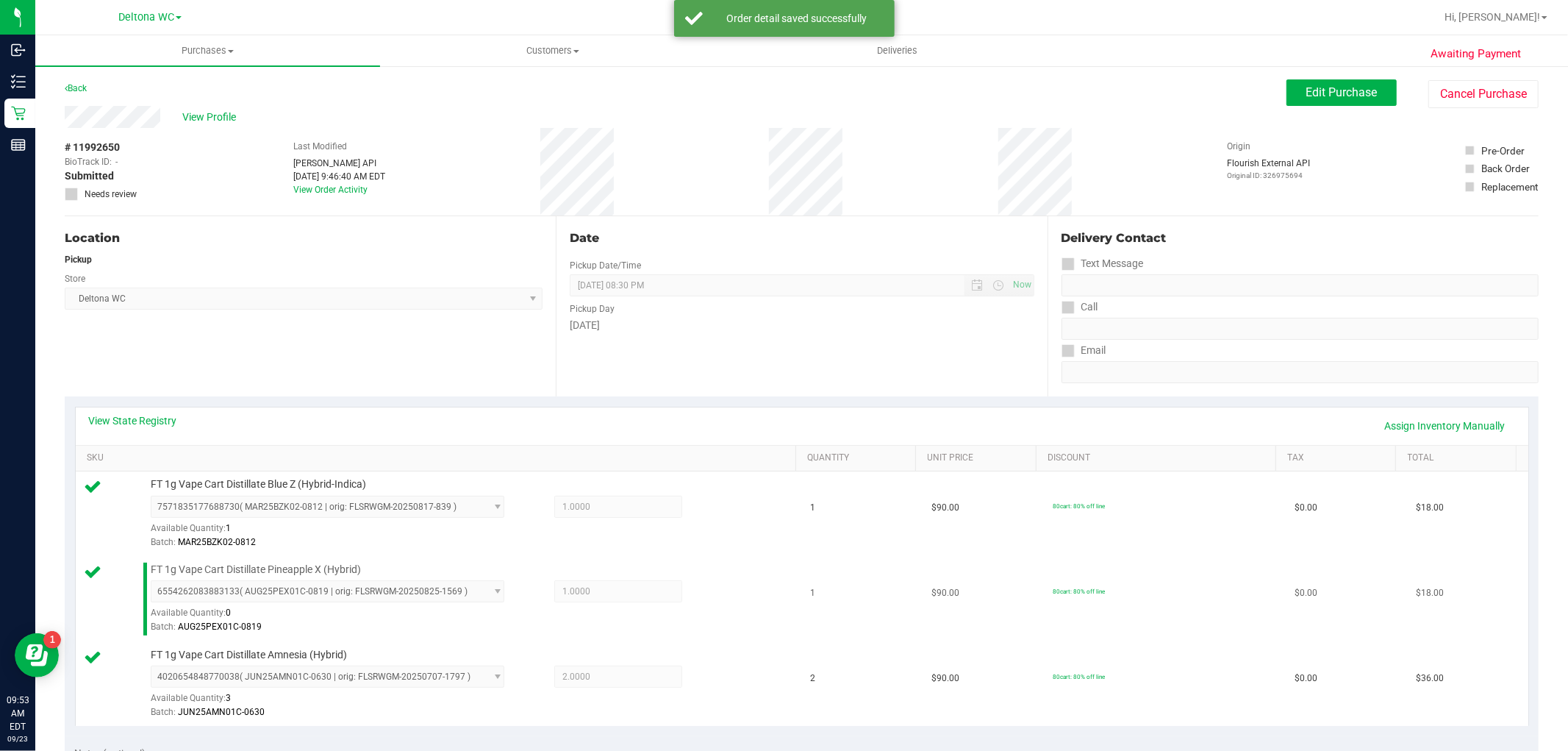
click at [212, 562] on td "FT 1g Vape Cart Distillate Pineapple X (Hybrid) 6554262083883133 ( AUG25PEX01C-…" at bounding box center [438, 600] width 726 height 86
click at [222, 571] on span "FT 1g Vape Cart Distillate Pineapple X (Hybrid)" at bounding box center [255, 569] width 210 height 14
copy div "FT 1g Vape Cart Distillate Pineapple X (Hybrid)"
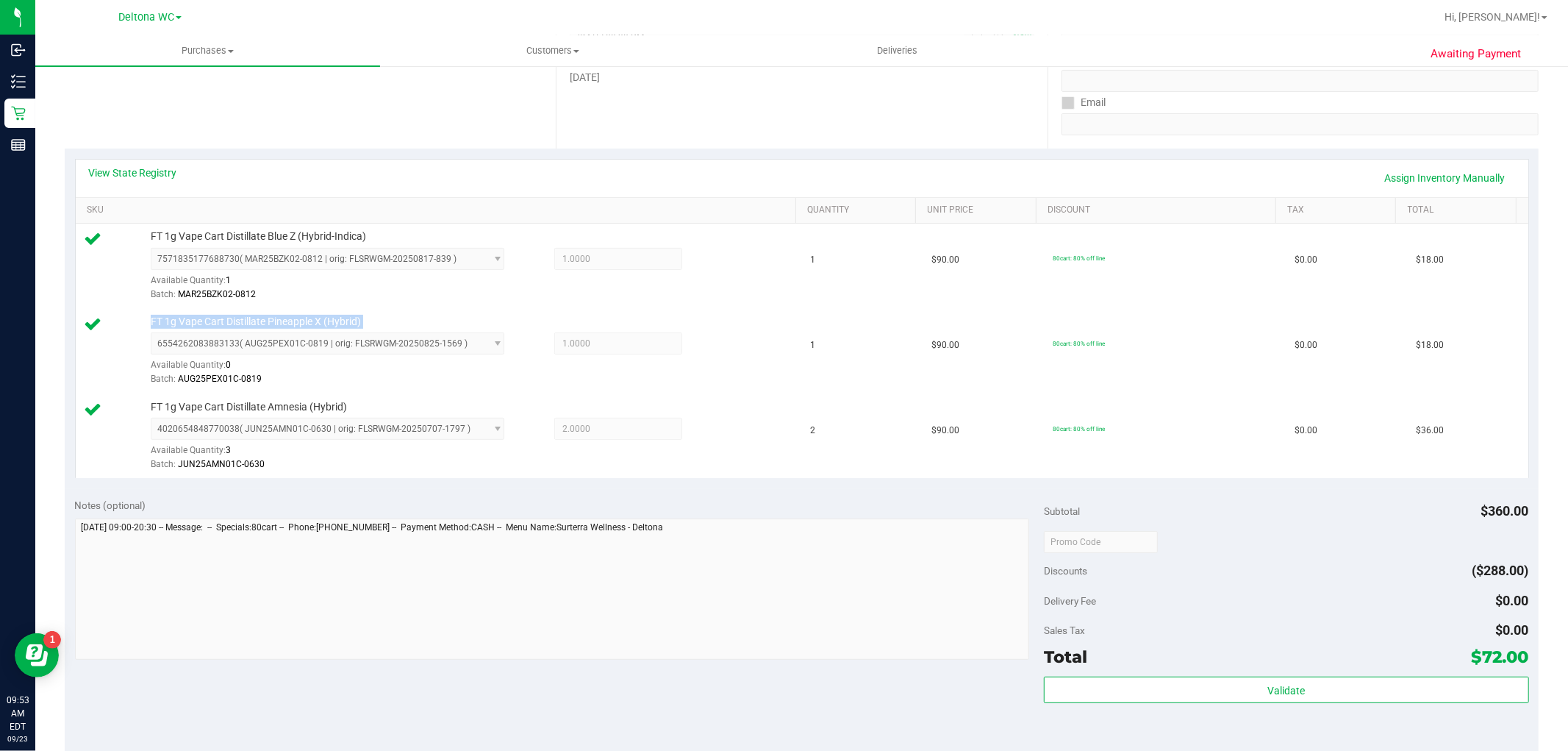
scroll to position [490, 0]
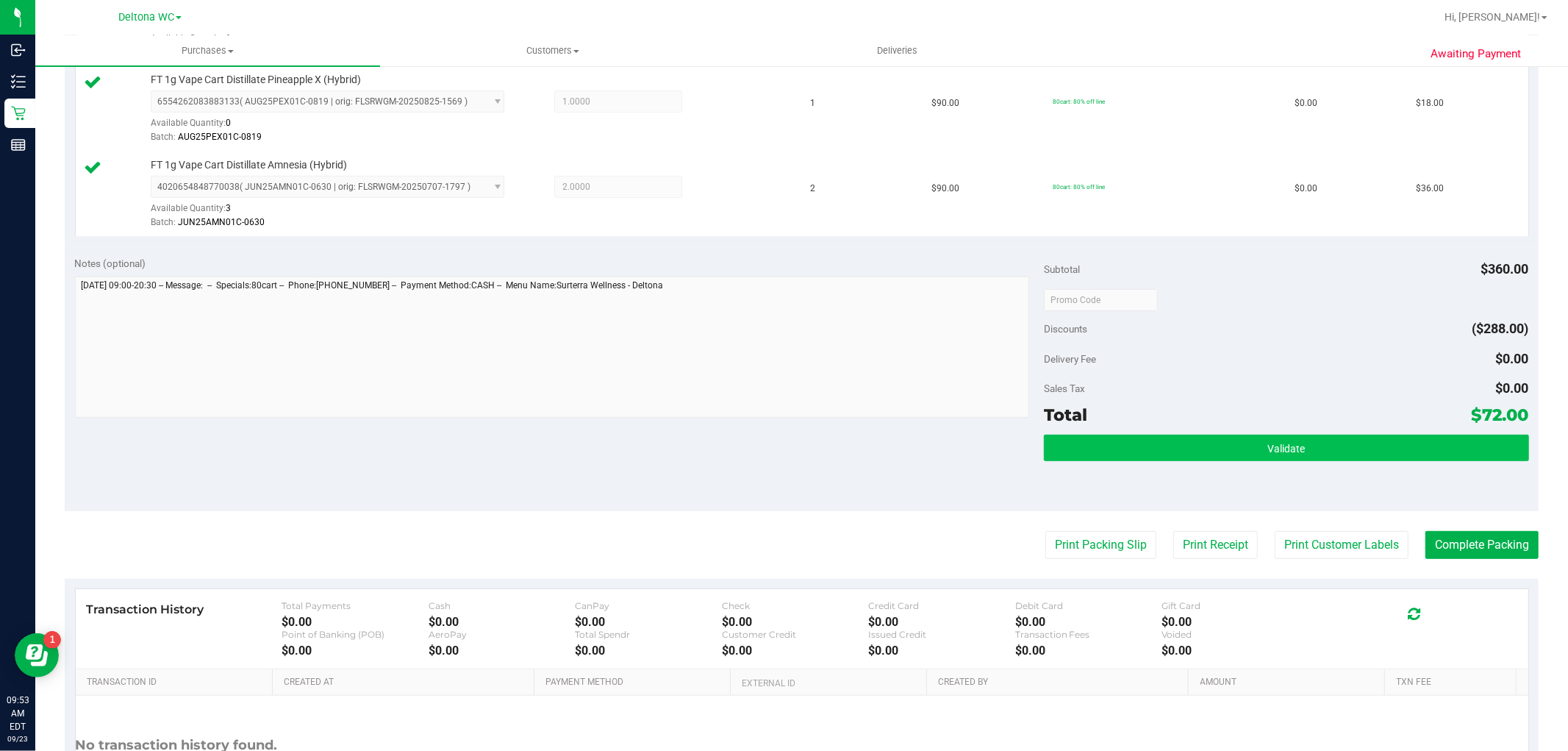
drag, startPoint x: 1153, startPoint y: 427, endPoint x: 1156, endPoint y: 445, distance: 18.2
click at [1153, 427] on div "Total $72.00" at bounding box center [1286, 415] width 484 height 27
click at [1156, 448] on button "Validate" at bounding box center [1286, 448] width 484 height 27
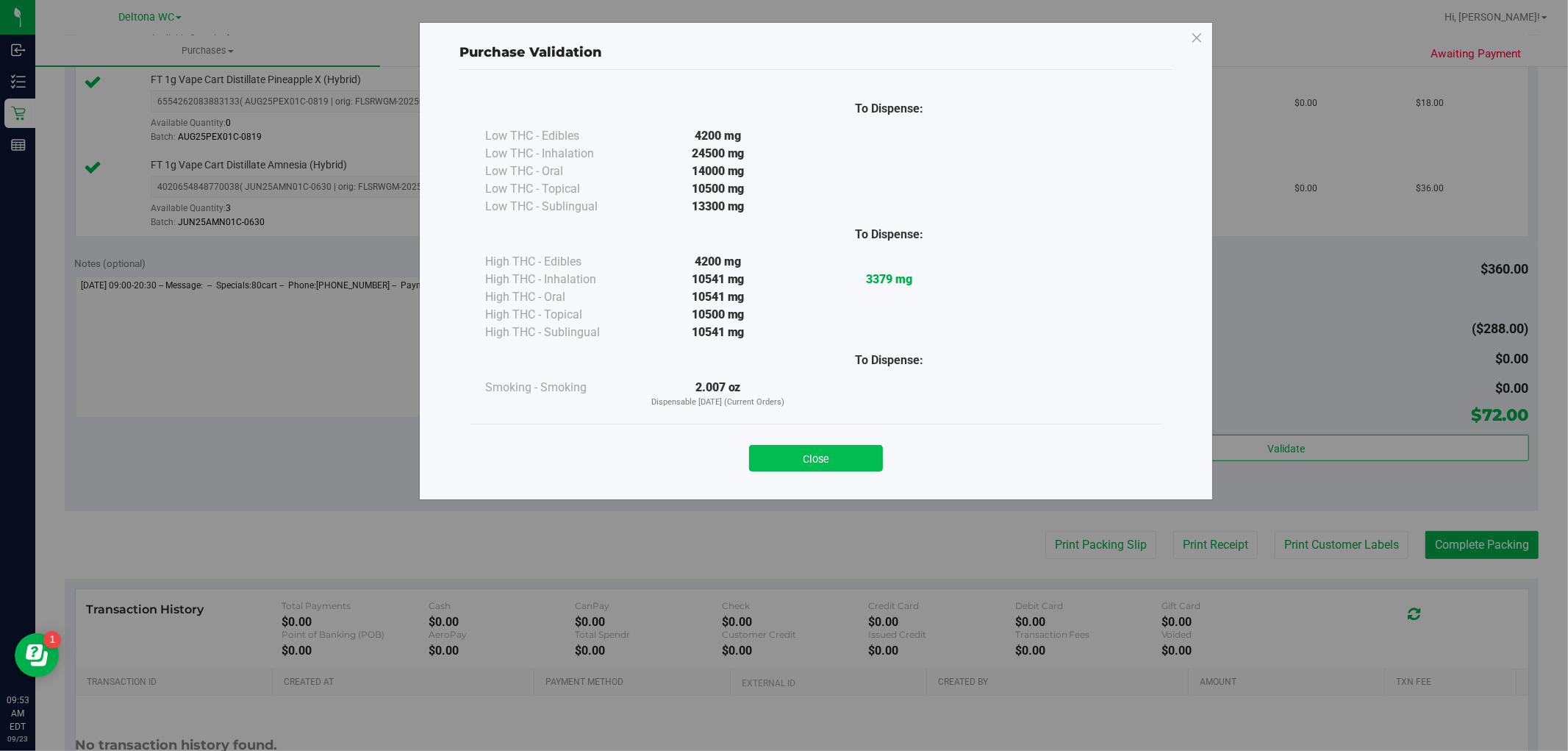
click at [821, 465] on button "Close" at bounding box center [816, 458] width 134 height 27
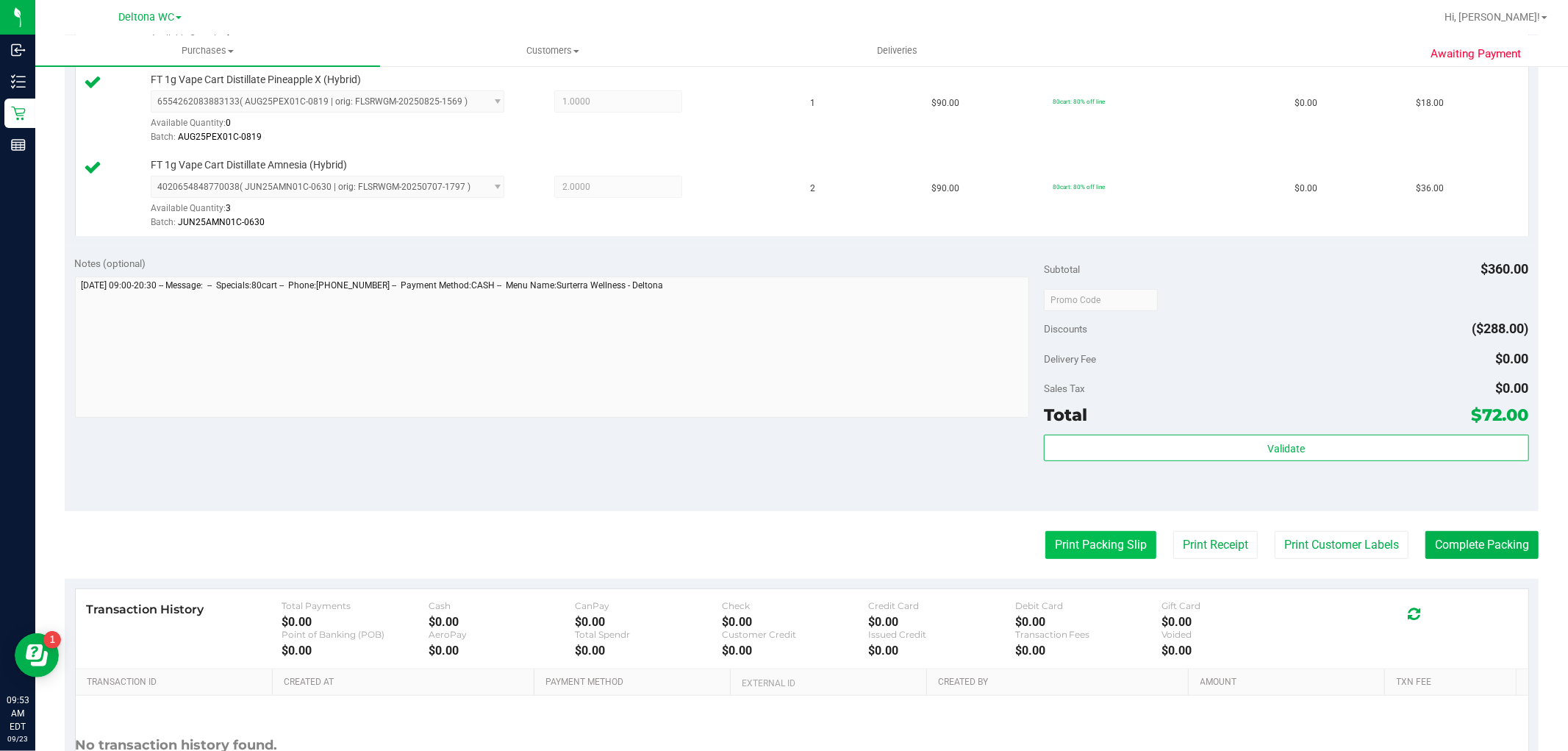
click at [1085, 539] on button "Print Packing Slip" at bounding box center [1101, 545] width 111 height 28
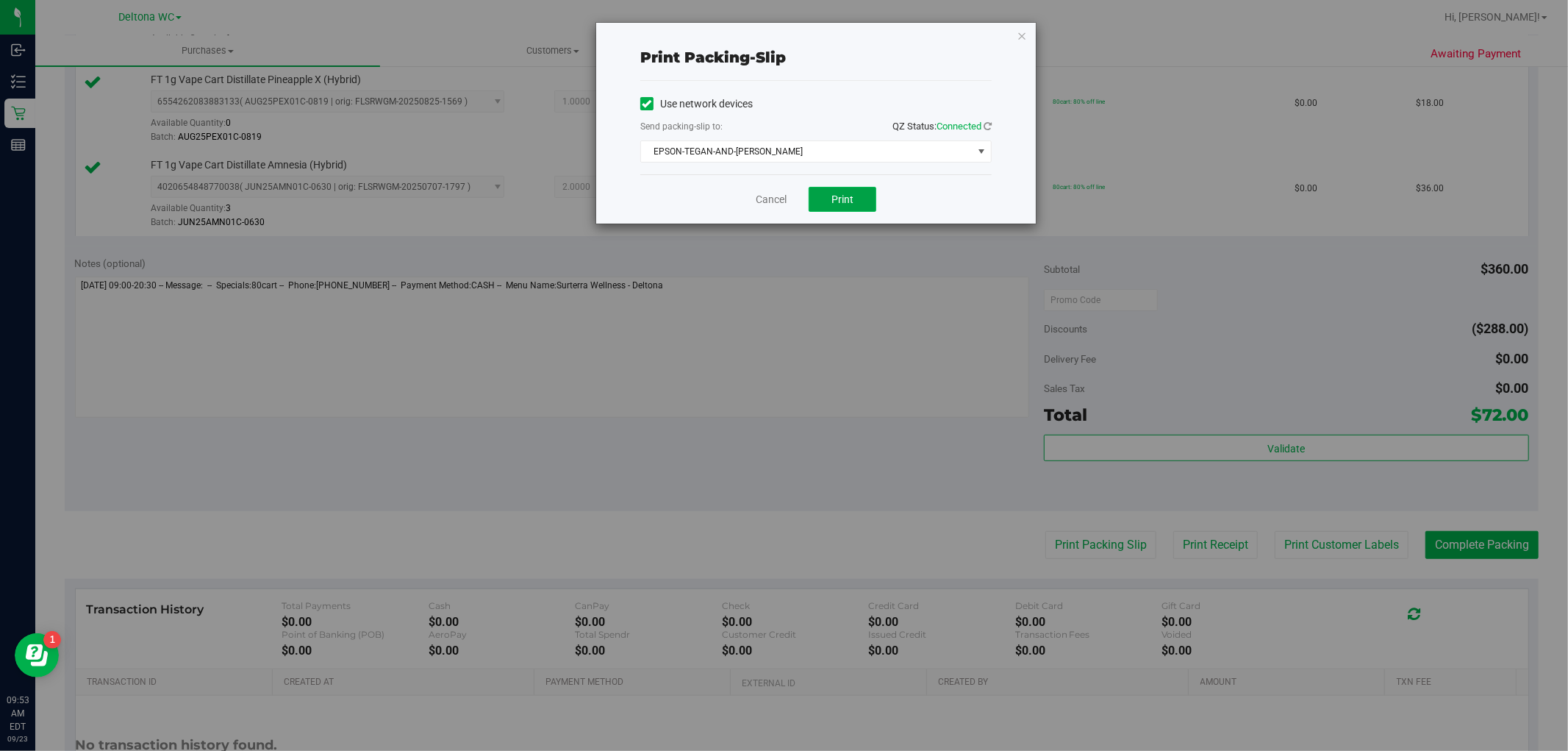
click at [842, 193] on span "Print" at bounding box center [842, 199] width 22 height 11
click at [1019, 34] on icon "button" at bounding box center [1021, 35] width 10 height 18
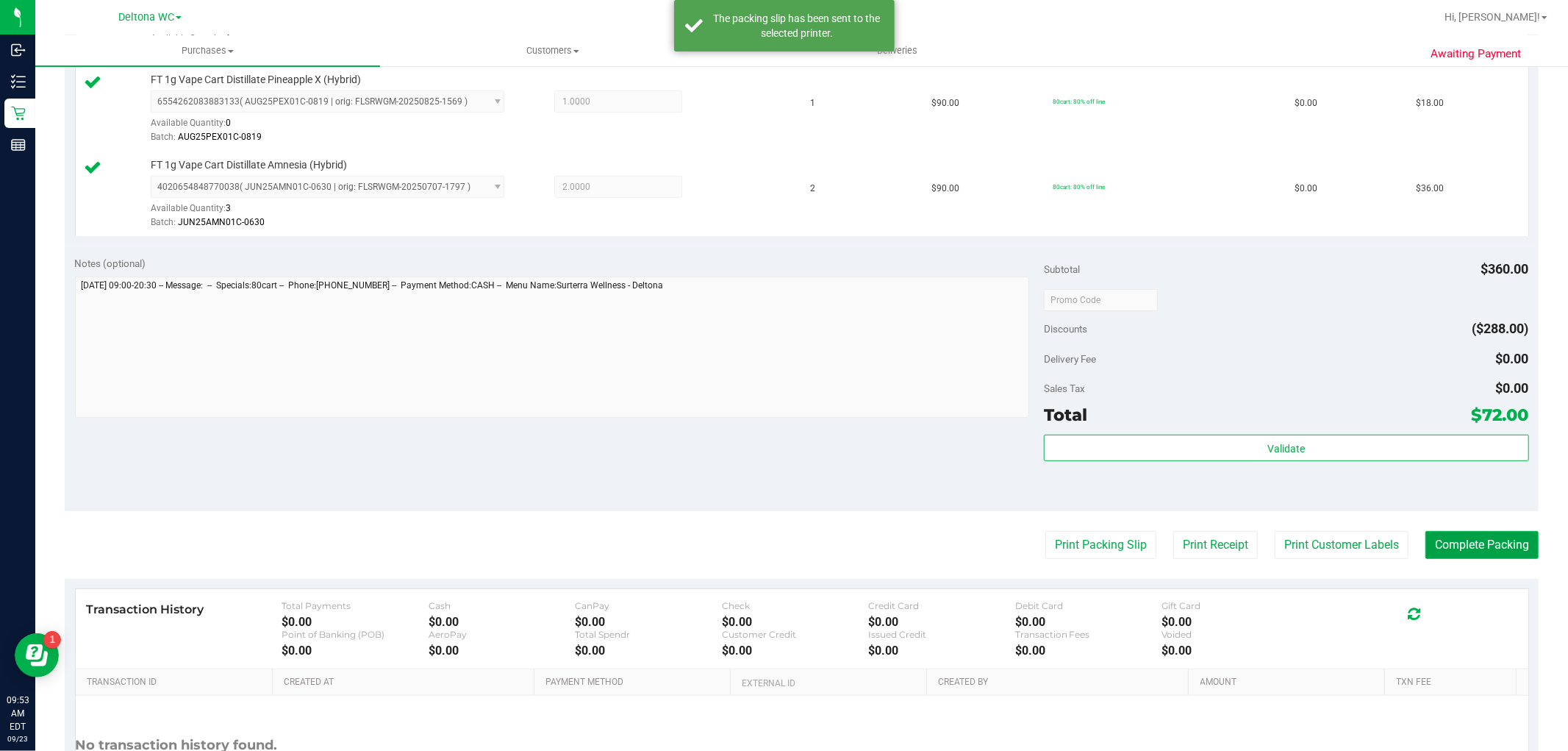
click at [1440, 539] on button "Complete Packing" at bounding box center [1482, 545] width 113 height 28
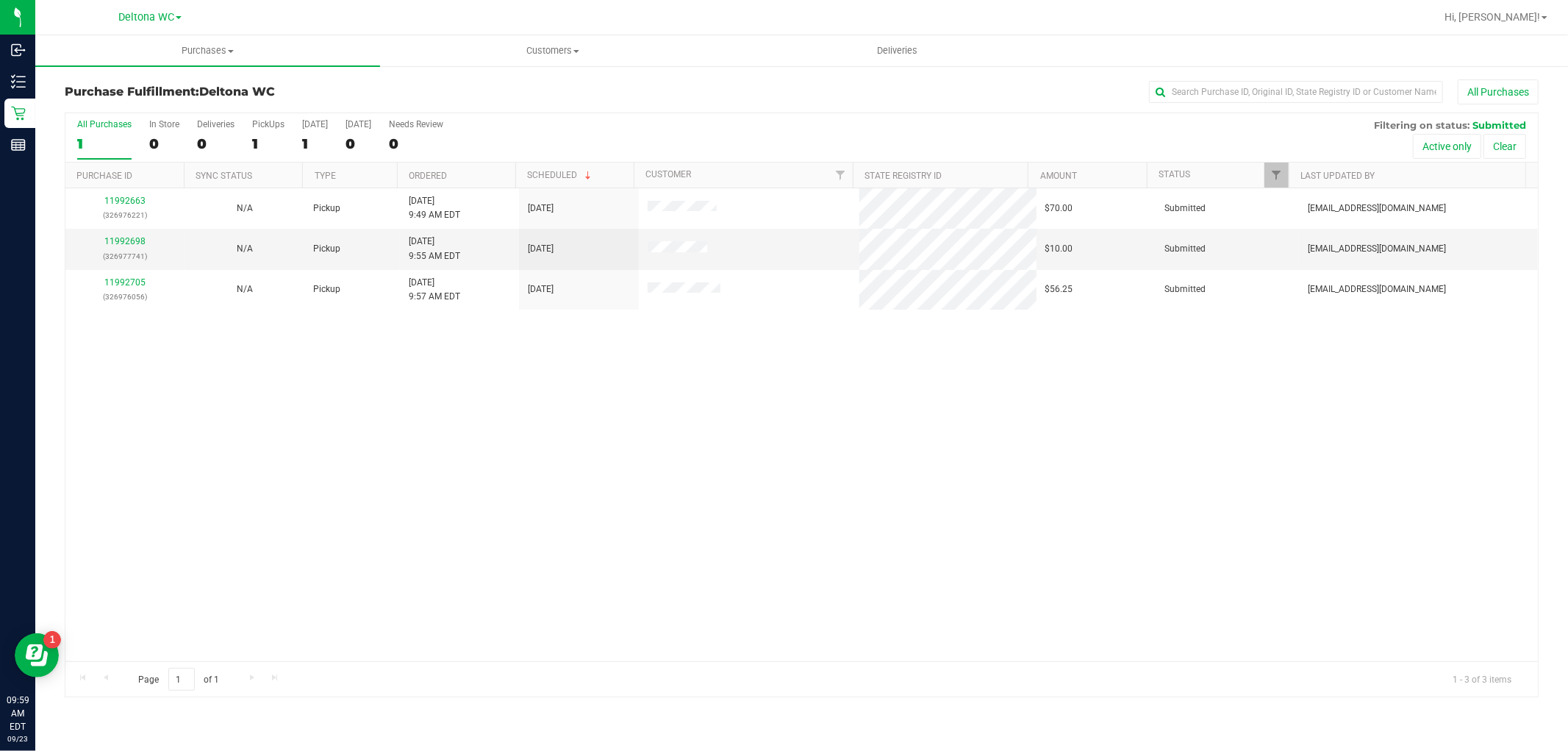
click at [483, 173] on th "Ordered" at bounding box center [456, 176] width 118 height 26
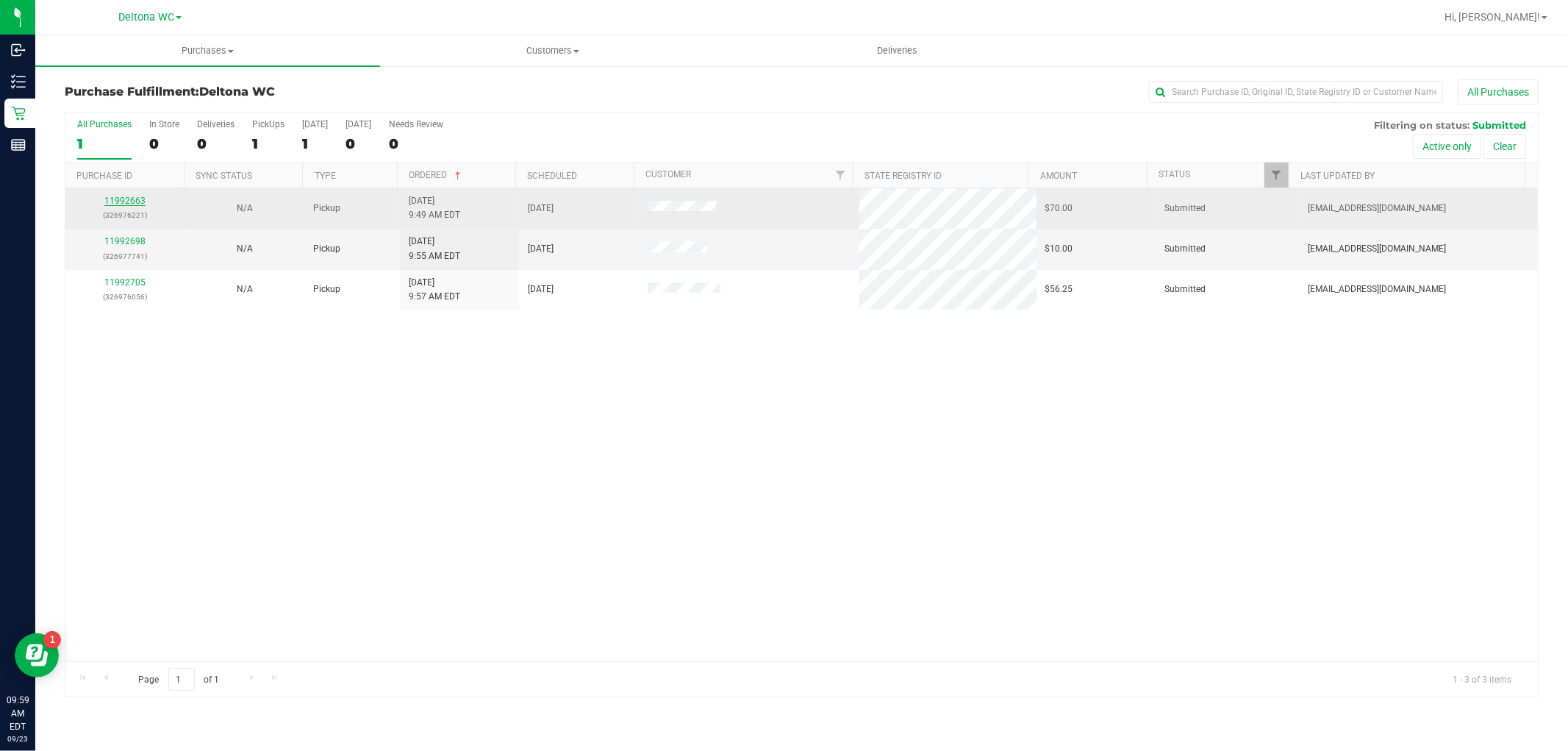
click at [132, 202] on link "11992663" at bounding box center [125, 200] width 41 height 10
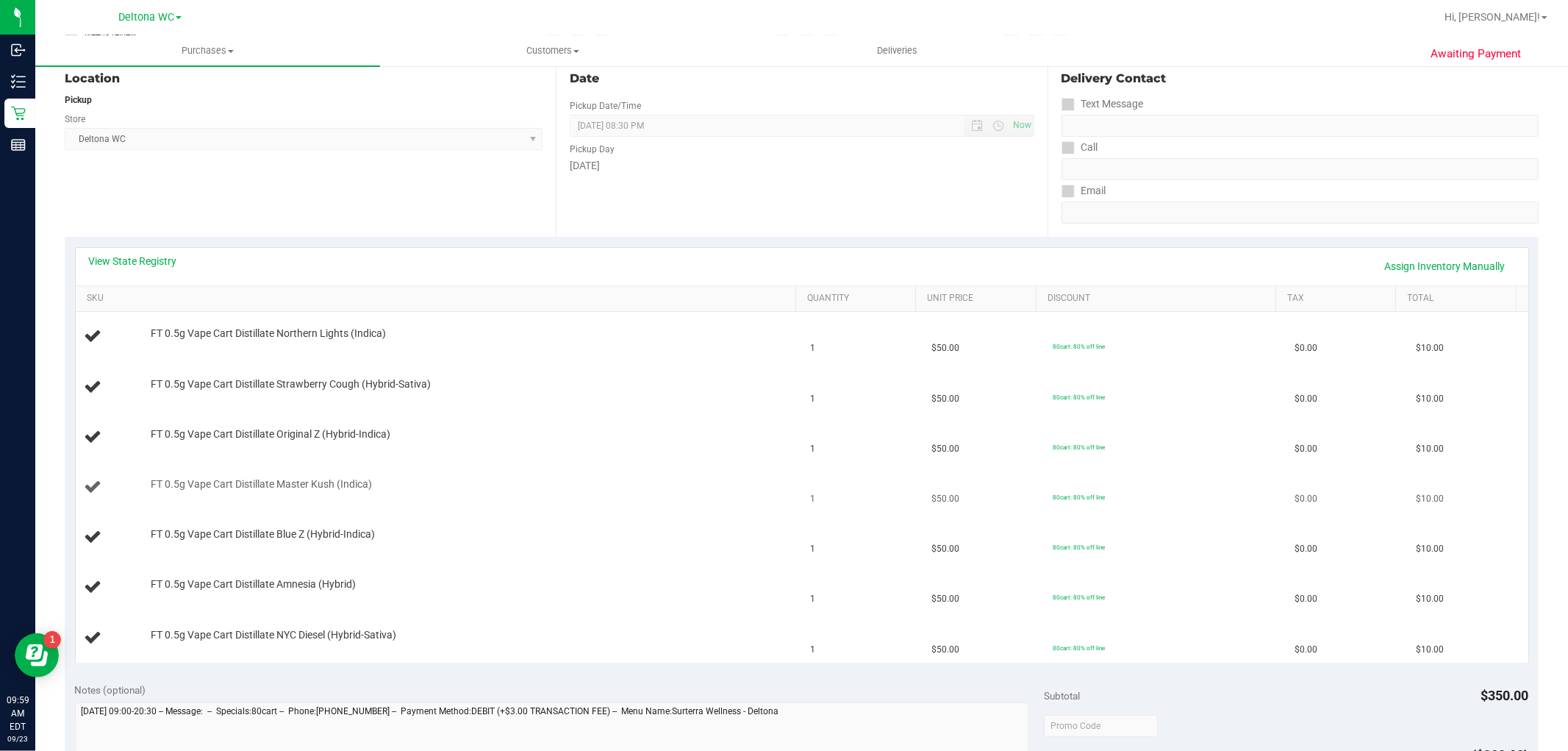
scroll to position [245, 0]
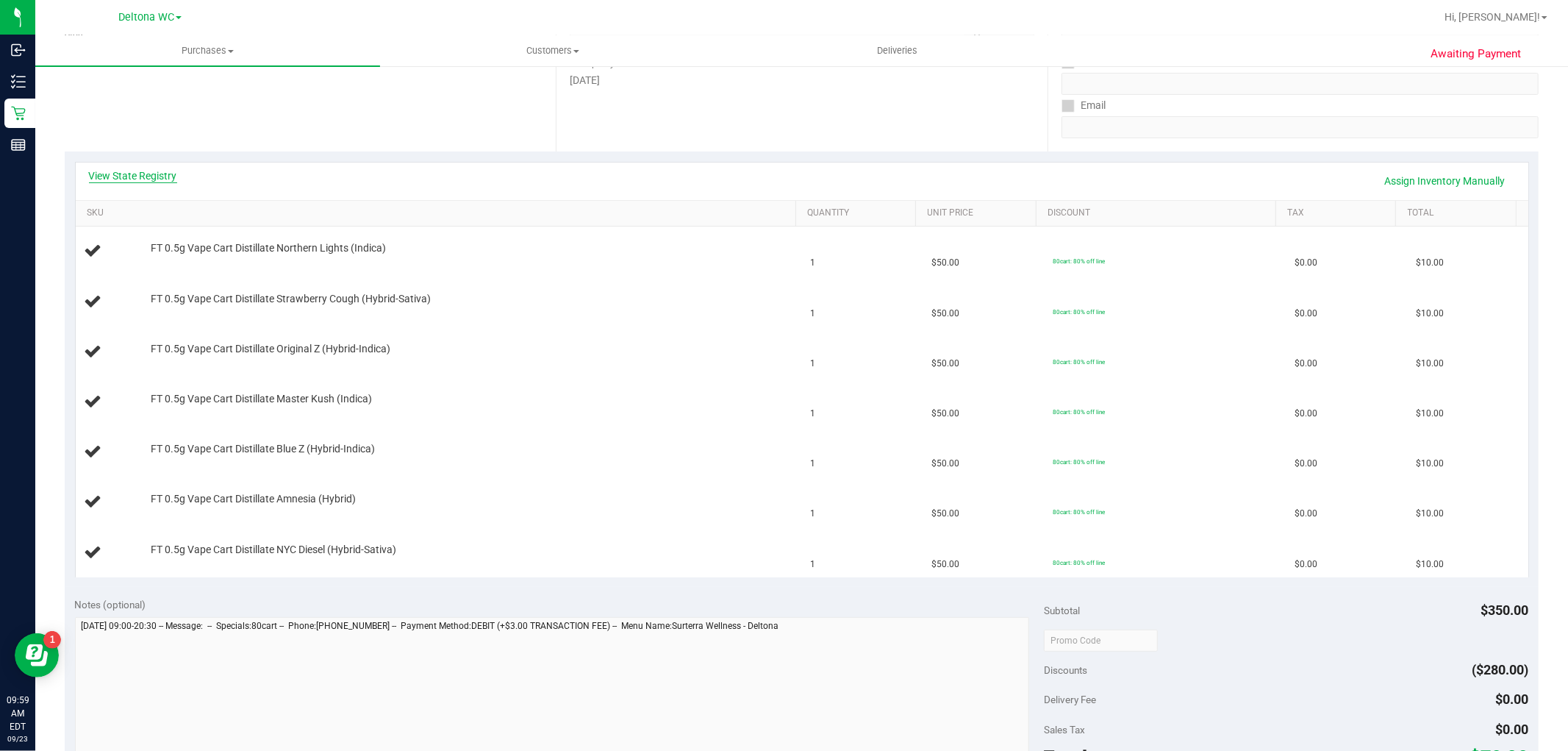
click at [145, 175] on link "View State Registry" at bounding box center [133, 175] width 89 height 15
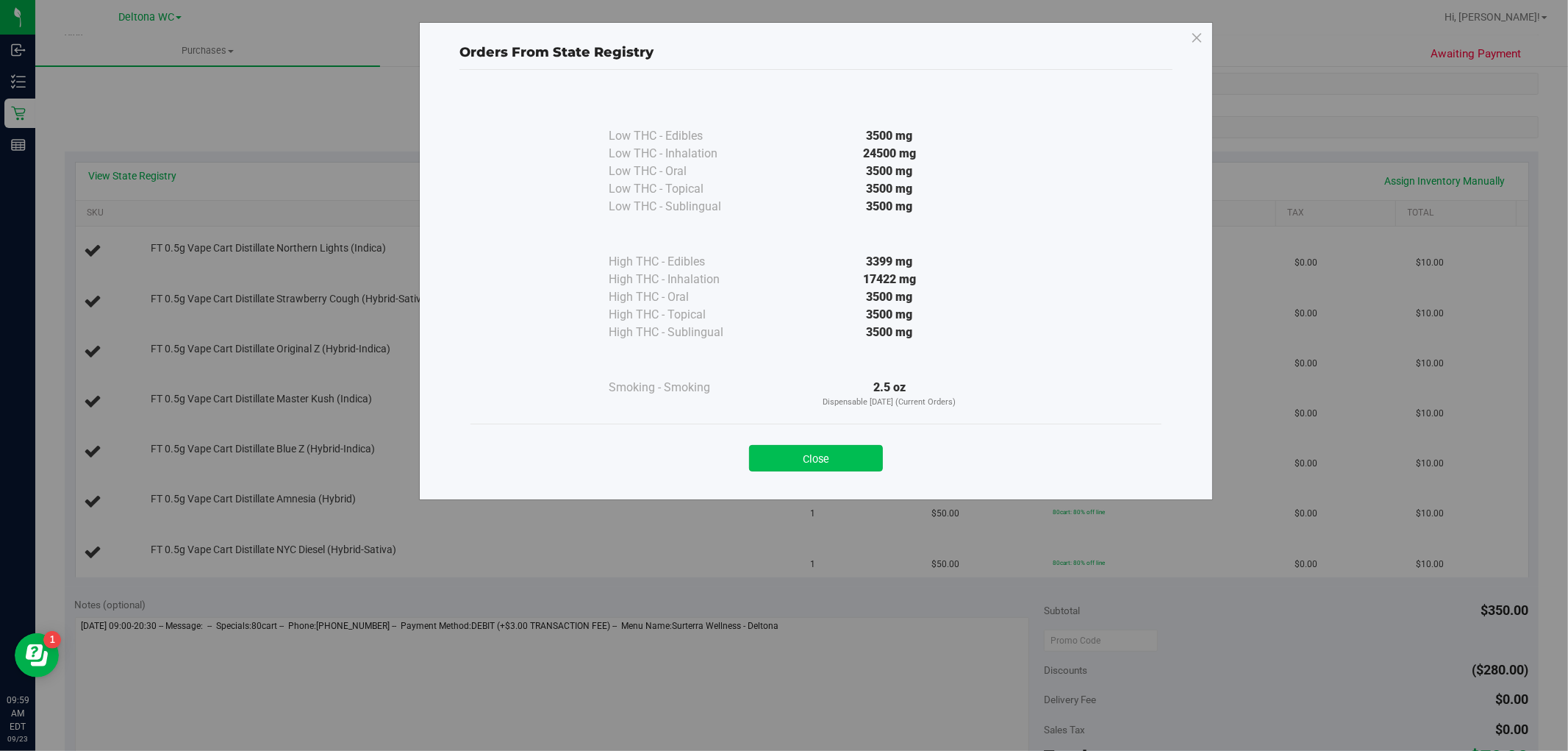
click at [816, 446] on button "Close" at bounding box center [816, 458] width 134 height 27
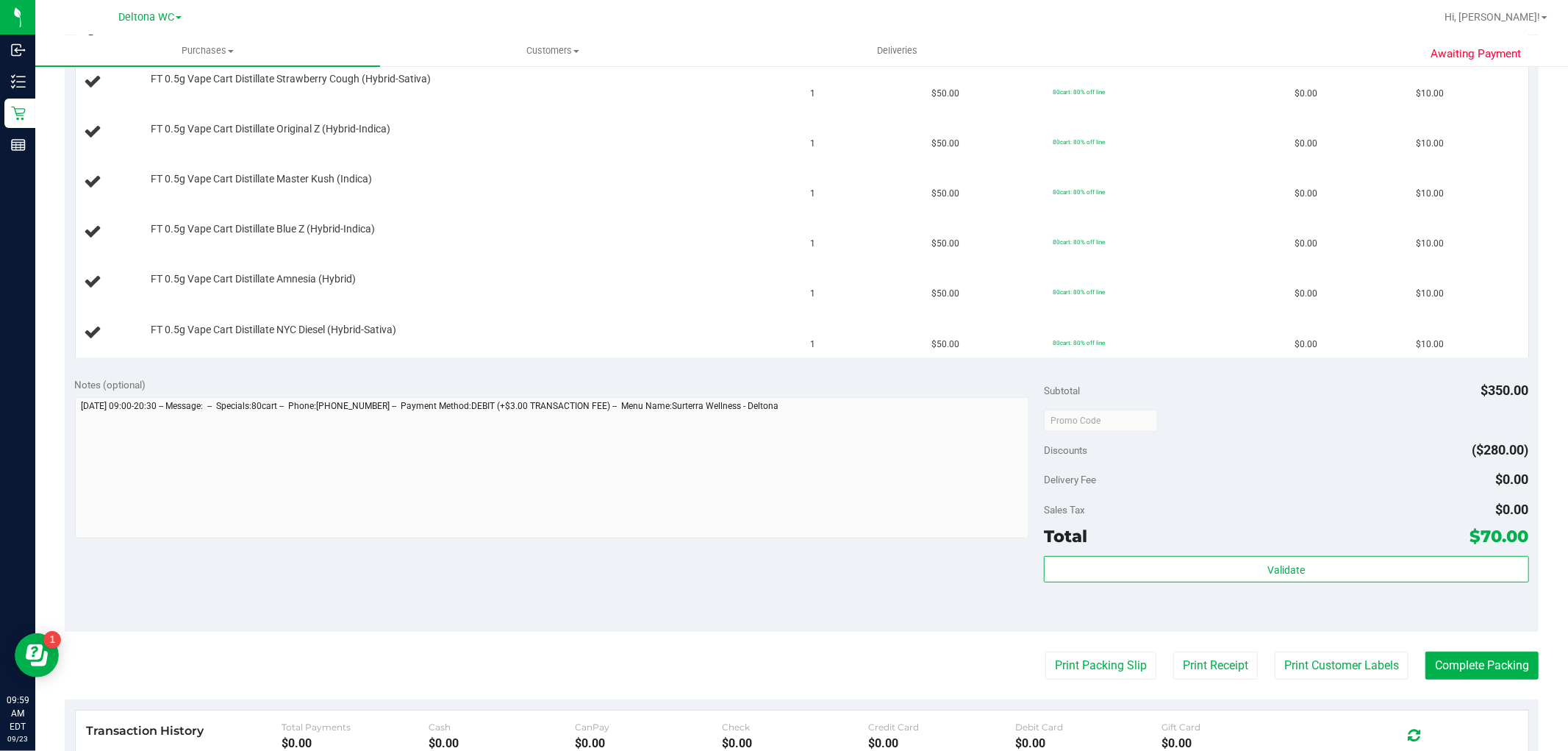
scroll to position [719, 0]
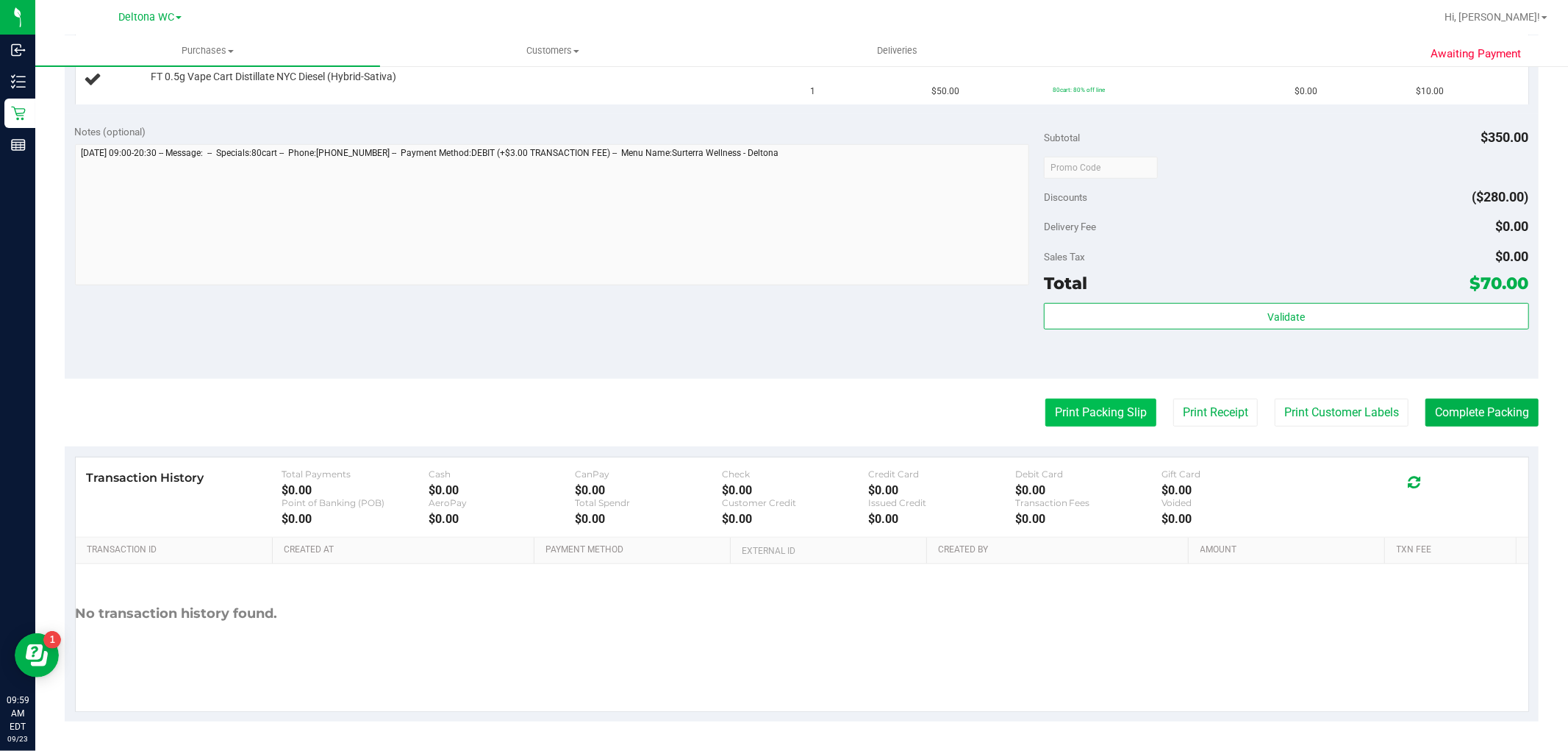
click at [1083, 406] on button "Print Packing Slip" at bounding box center [1101, 413] width 111 height 28
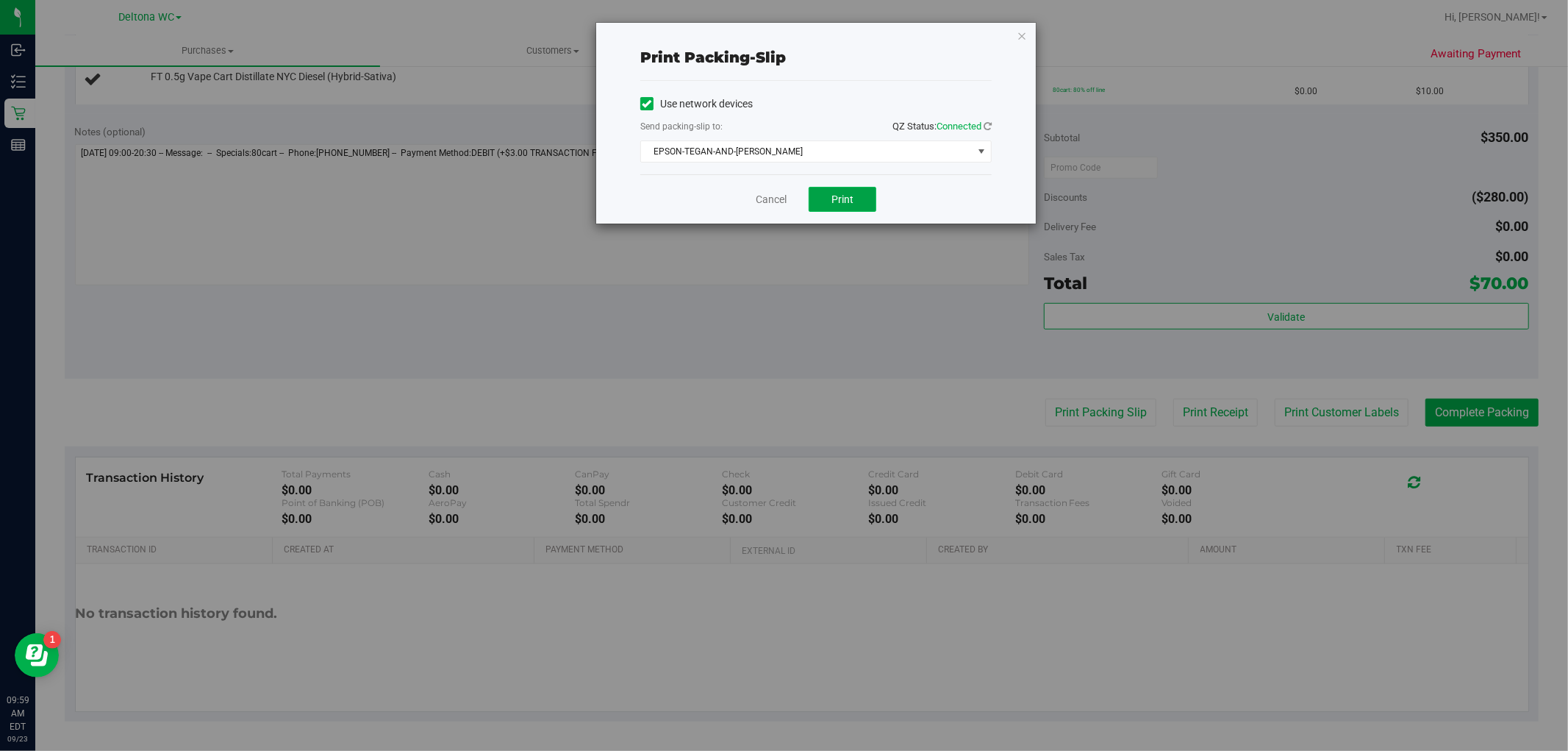
click at [832, 207] on button "Print" at bounding box center [842, 199] width 68 height 25
click at [756, 201] on link "Cancel" at bounding box center [771, 199] width 31 height 15
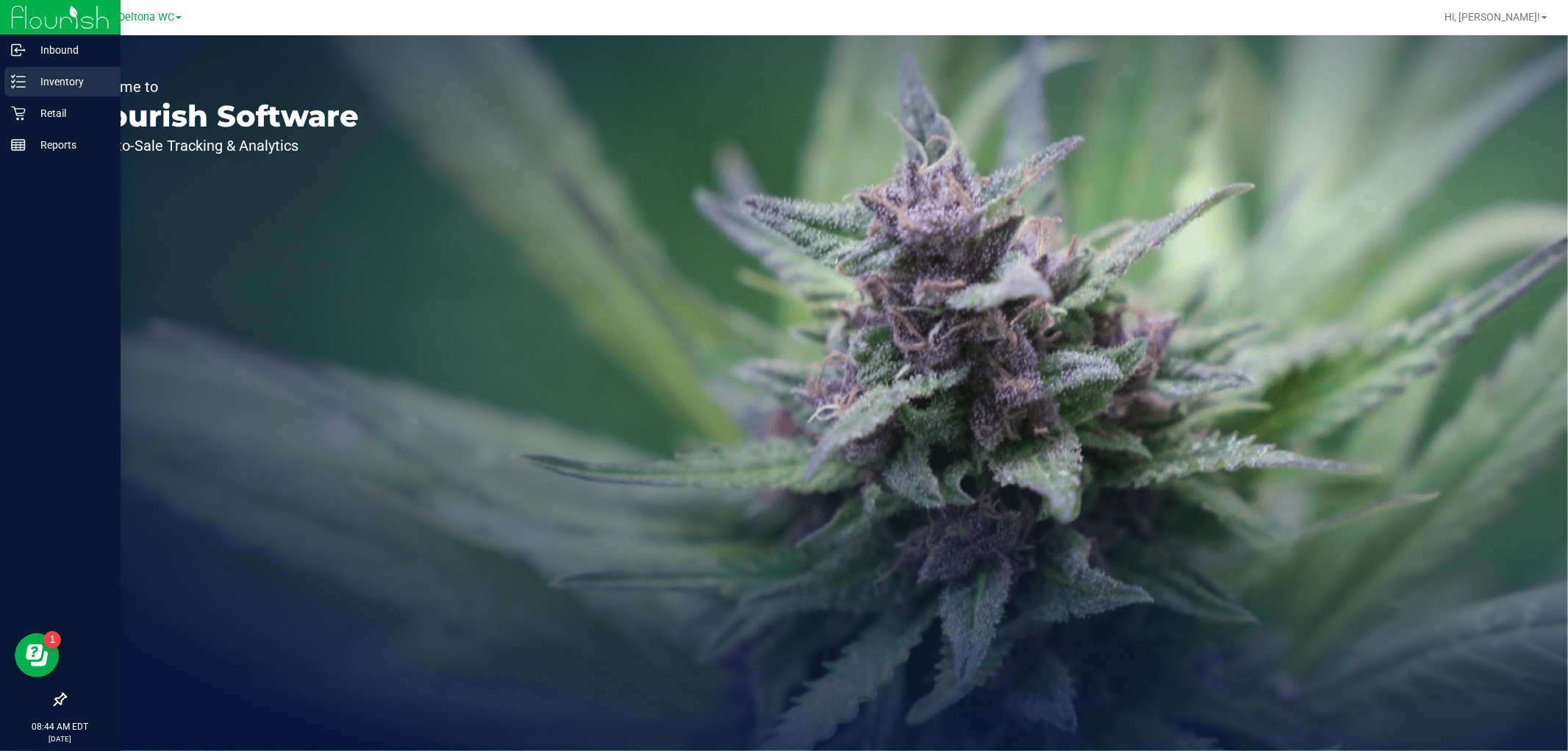
click at [21, 77] on icon at bounding box center [18, 81] width 15 height 15
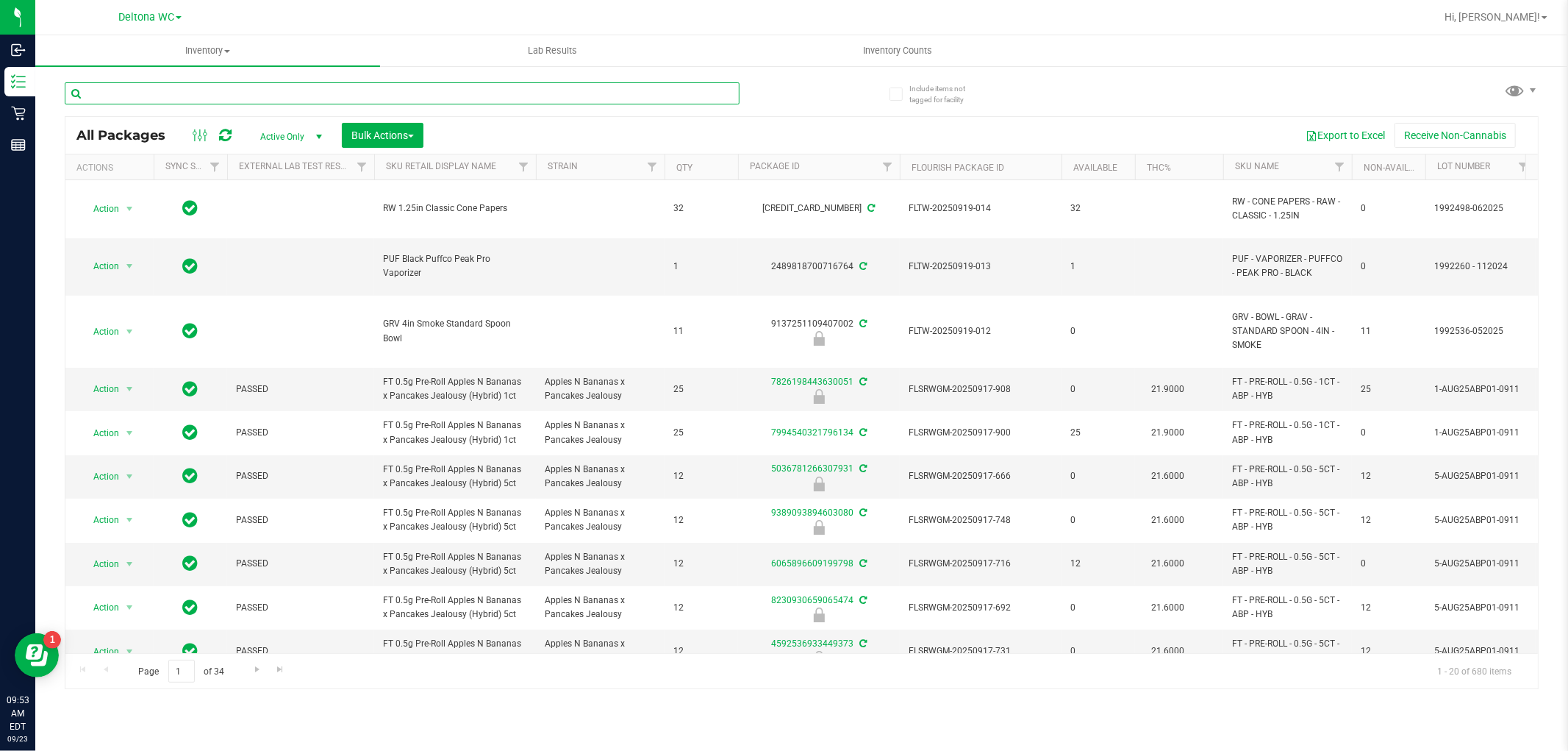
click at [339, 92] on input "text" at bounding box center [403, 93] width 675 height 22
click at [338, 92] on input "text" at bounding box center [403, 93] width 675 height 22
paste input "FT 1g Vape Cart Distillate Pineapple X (Hybrid)"
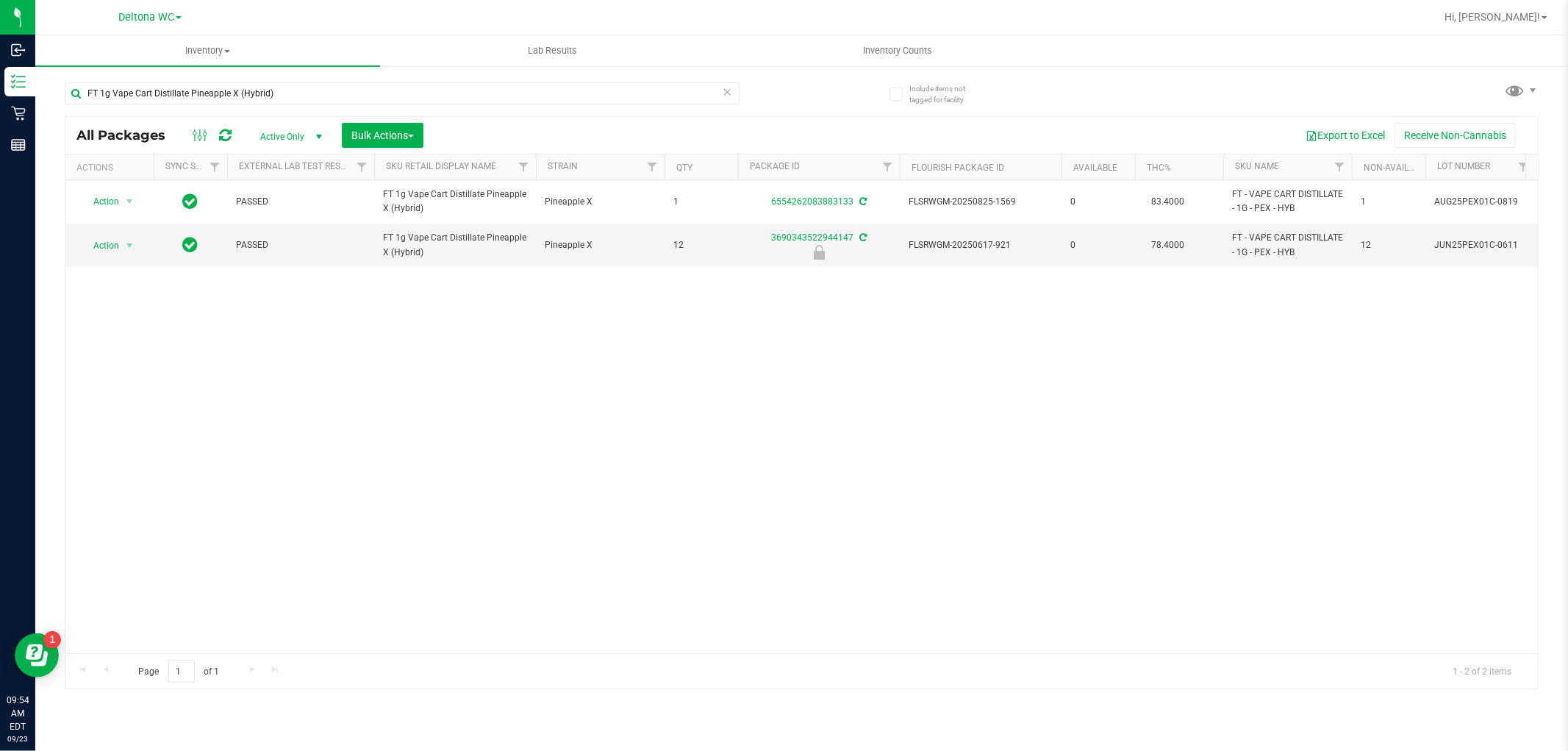
click at [686, 454] on div "Action Action Create package Edit attributes Global inventory Locate package Lo…" at bounding box center [802, 416] width 1473 height 473
drag, startPoint x: 275, startPoint y: 96, endPoint x: 75, endPoint y: 121, distance: 201.6
click at [75, 121] on div "FT 1g Vape Cart Distillate Pineapple X (Hybrid) All Packages Active Only Active…" at bounding box center [802, 379] width 1474 height 620
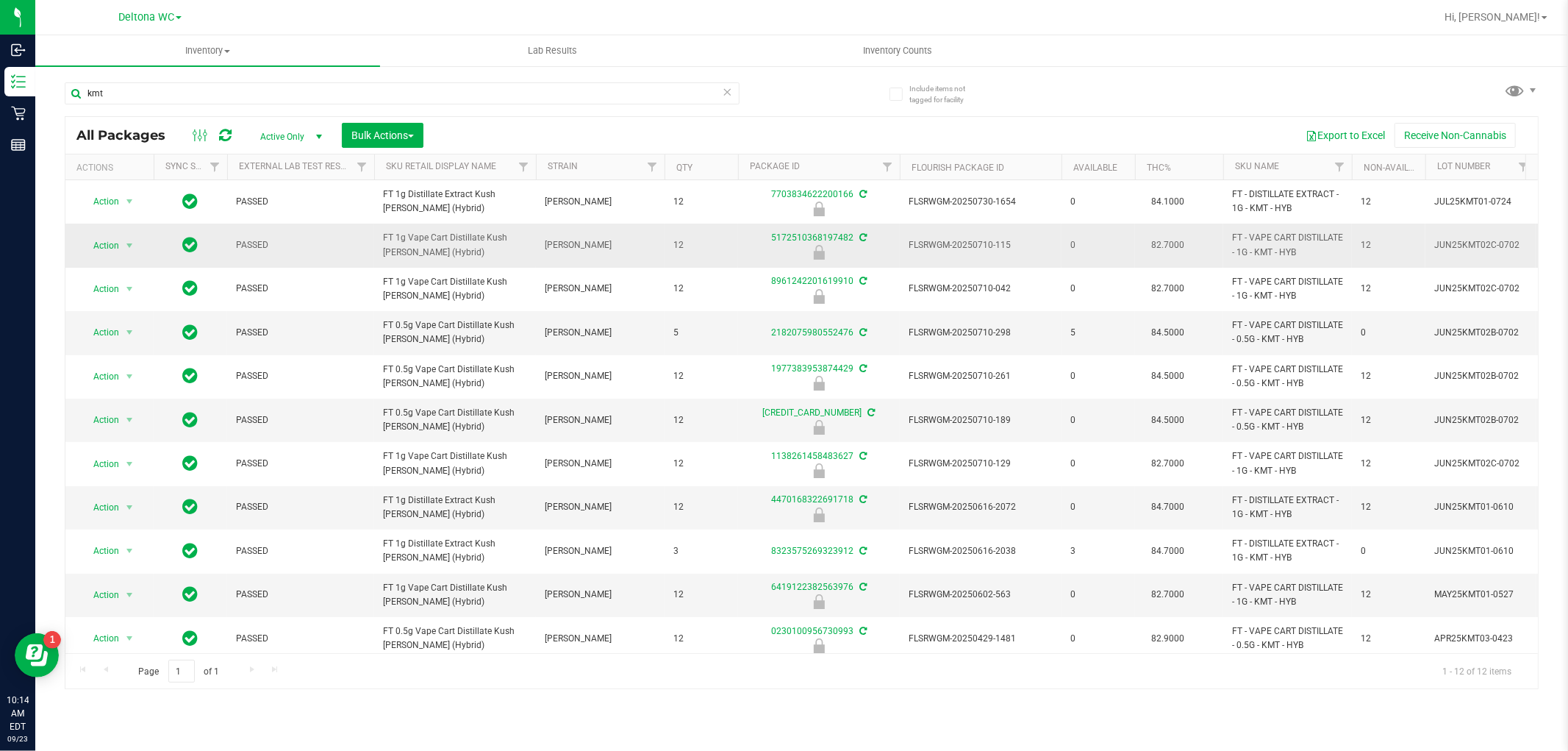
click at [422, 241] on span "FT 1g Vape Cart Distillate Kush Mintz (Hybrid)" at bounding box center [455, 244] width 144 height 28
click at [422, 240] on span "FT 1g Vape Cart Distillate Kush Mintz (Hybrid)" at bounding box center [455, 244] width 144 height 28
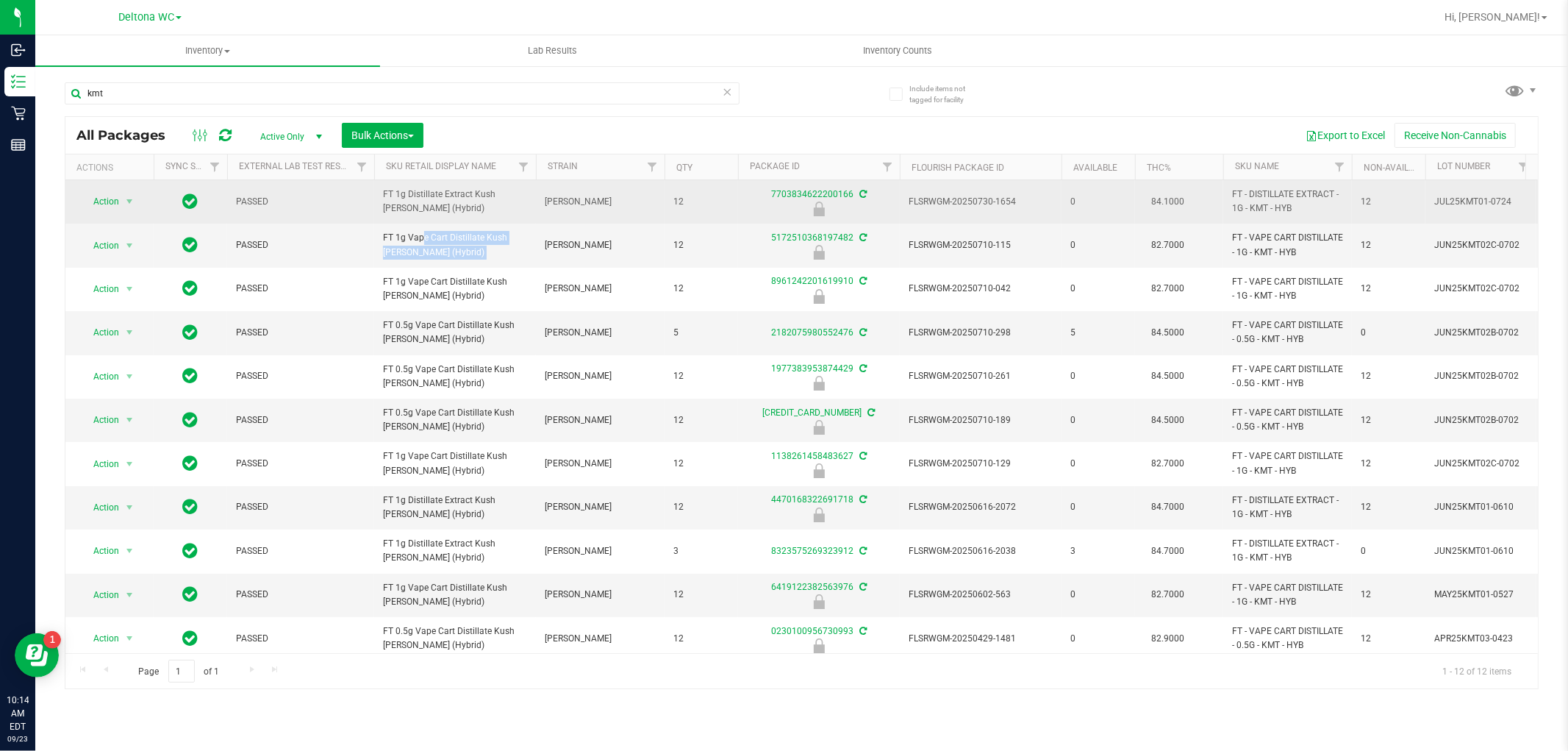
copy tr "FT 1g Vape Cart Distillate Kush Mintz (Hybrid)"
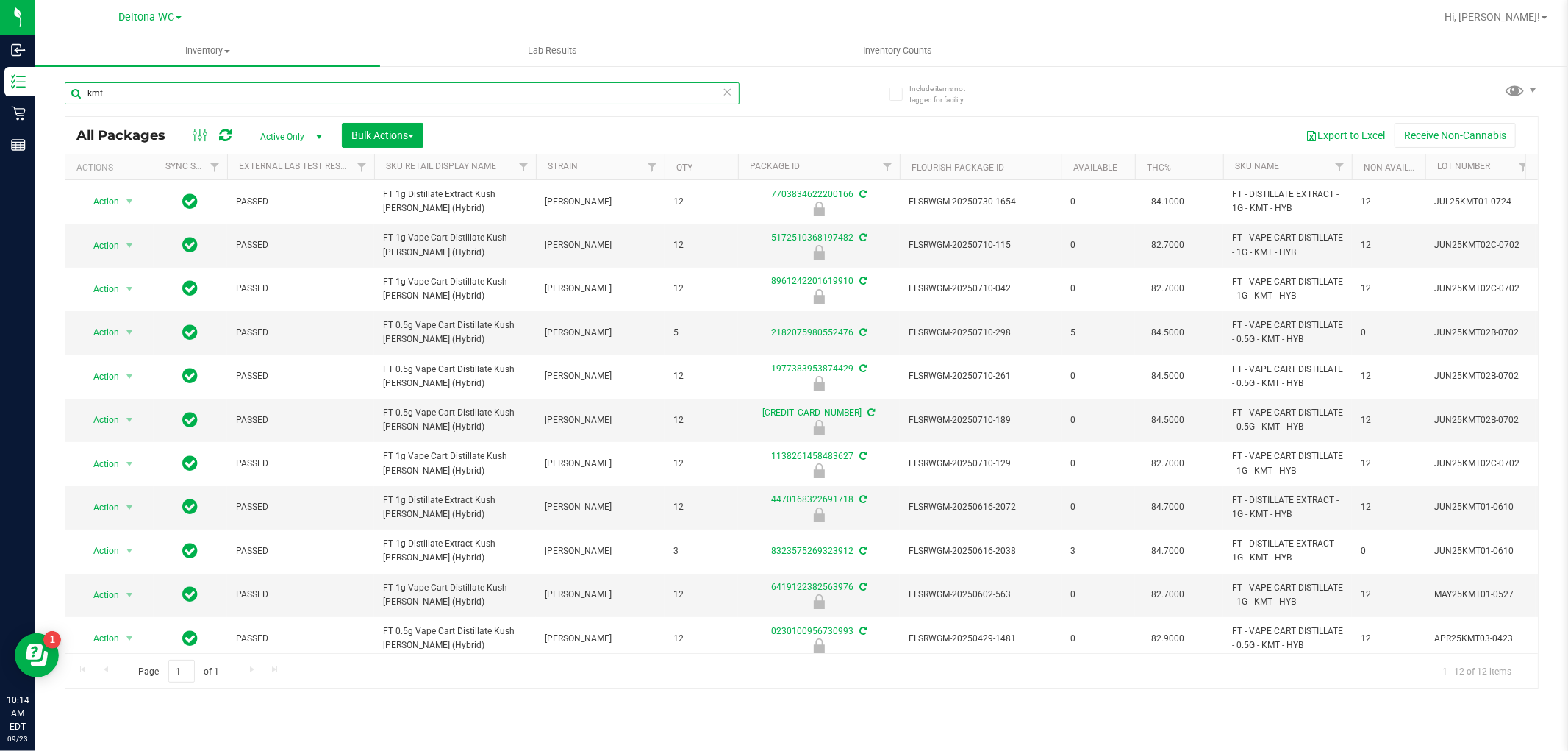
click at [219, 84] on input "kmt" at bounding box center [403, 93] width 675 height 22
paste input "FT 1g Vape Cart Distillate Kush Mintz (Hybrid)"
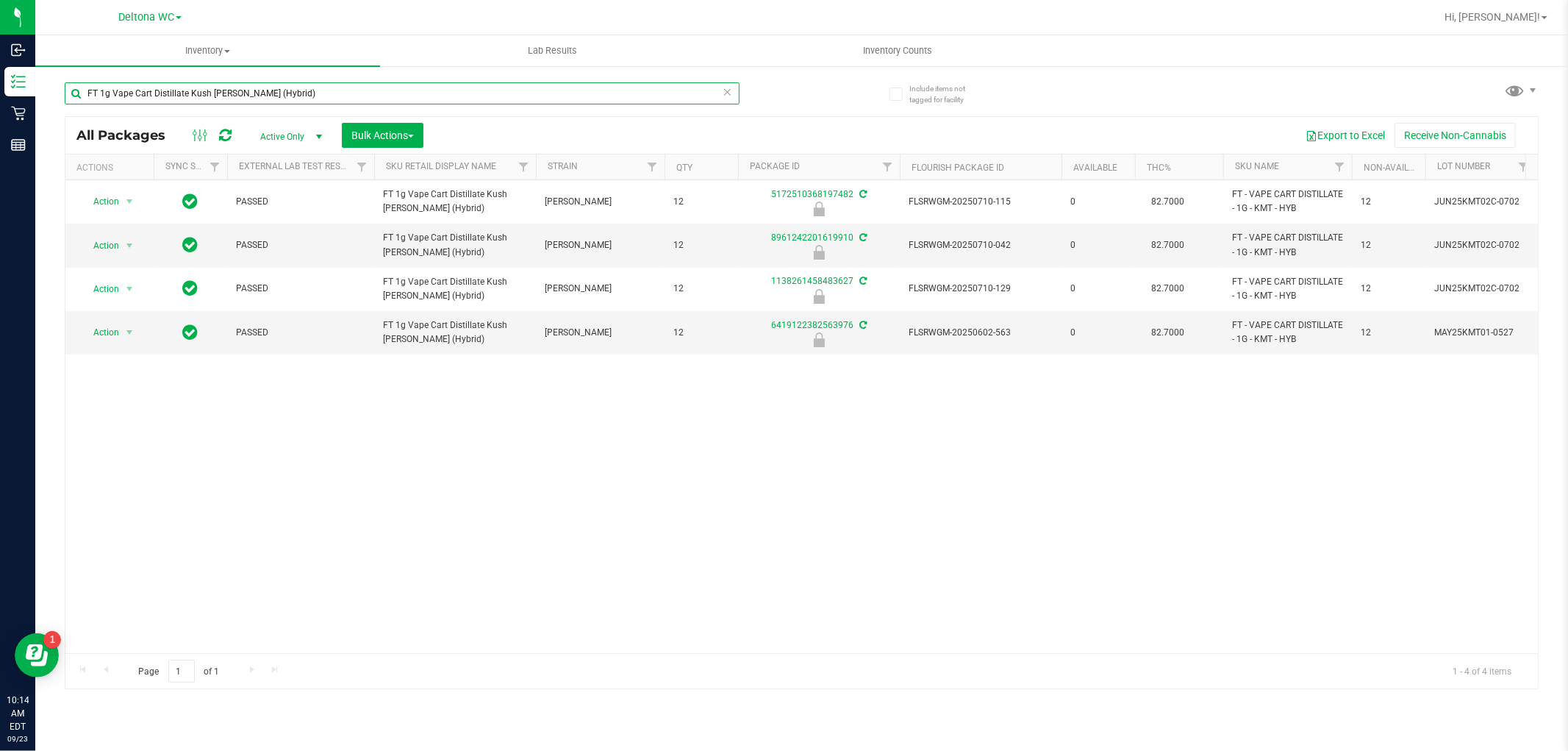
type input "FT 1g Vape Cart Distillate Kush Mintz (Hybrid)"
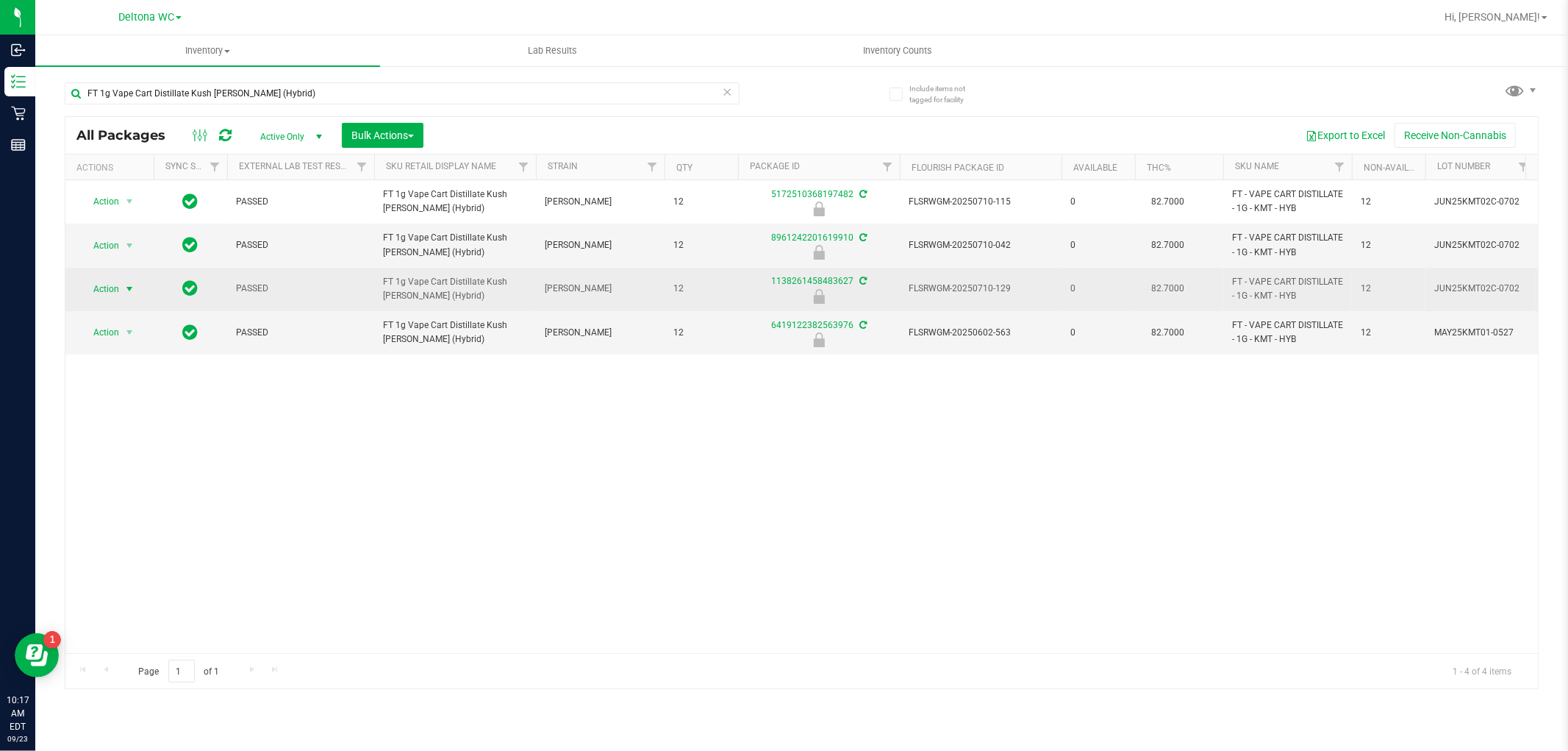
click at [108, 285] on span "Action" at bounding box center [100, 289] width 40 height 21
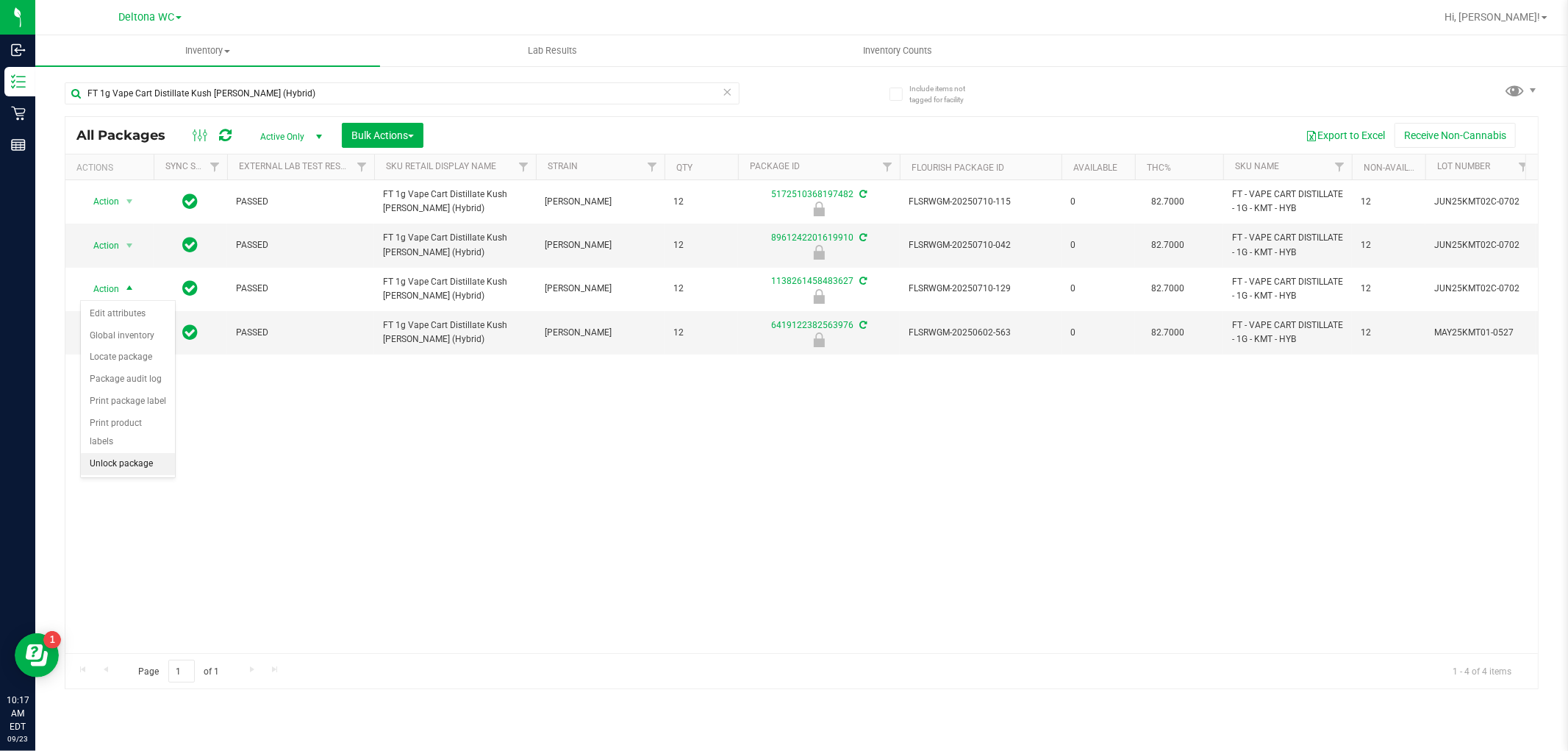
click at [111, 468] on li "Unlock package" at bounding box center [128, 464] width 94 height 22
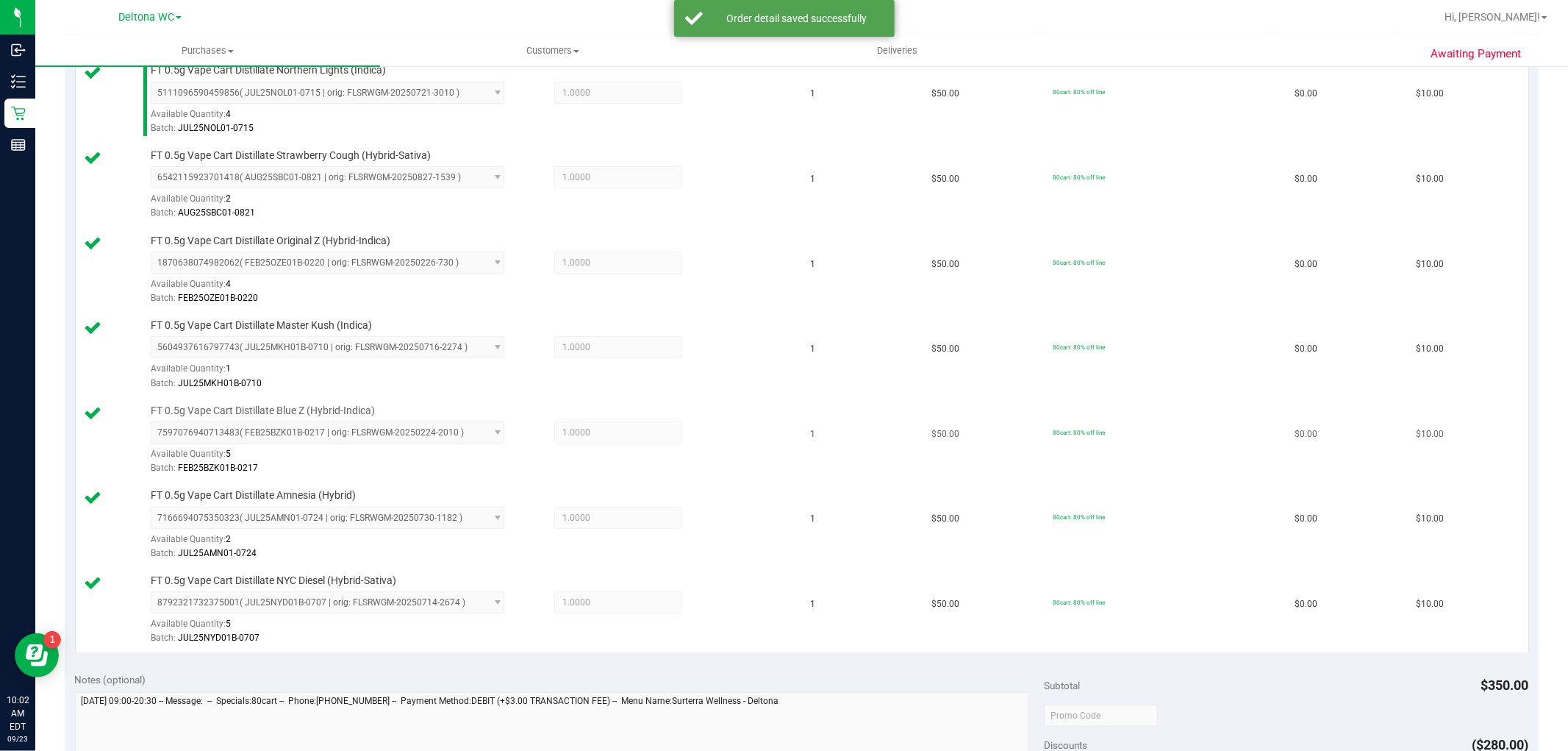
scroll to position [653, 0]
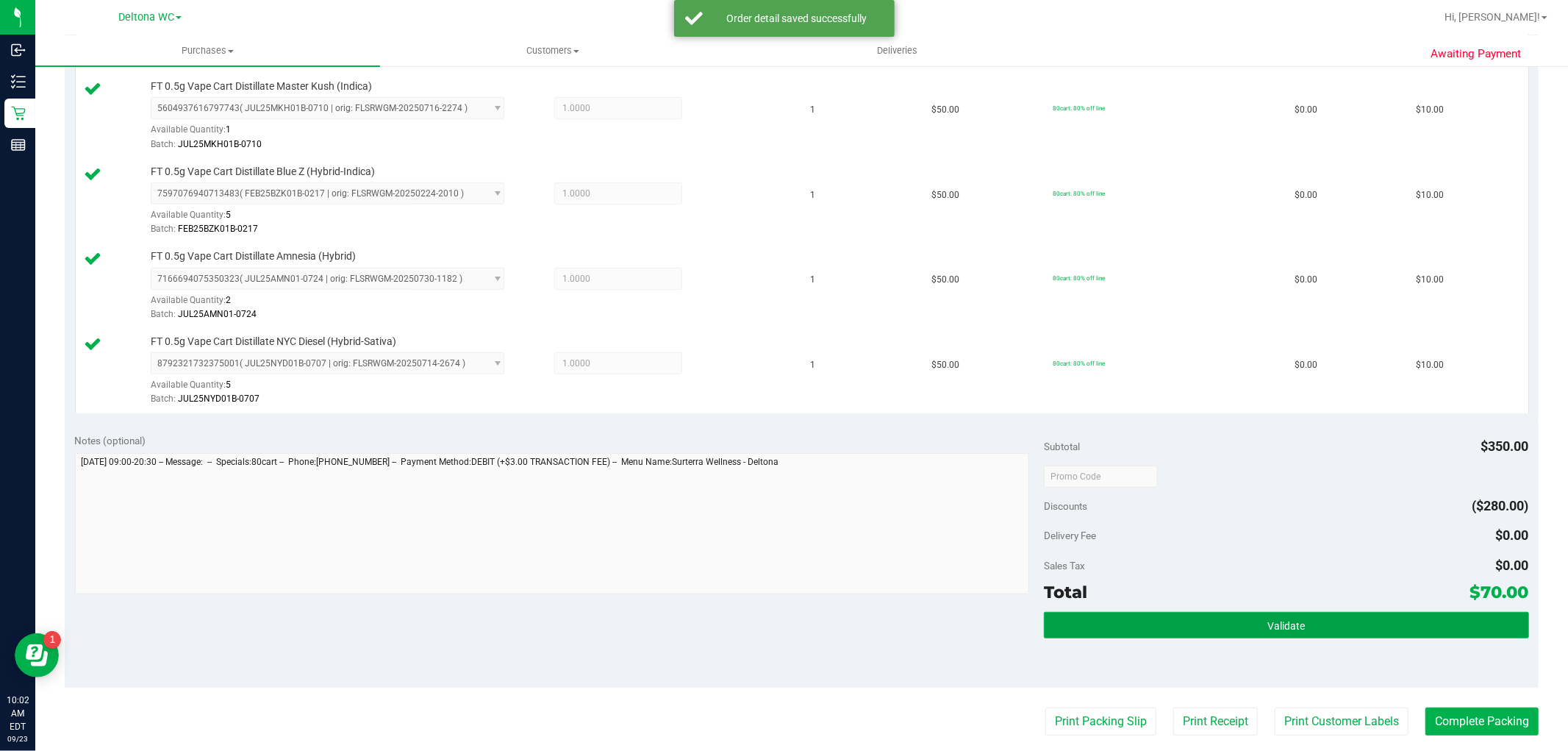
click at [1239, 623] on button "Validate" at bounding box center [1286, 625] width 484 height 27
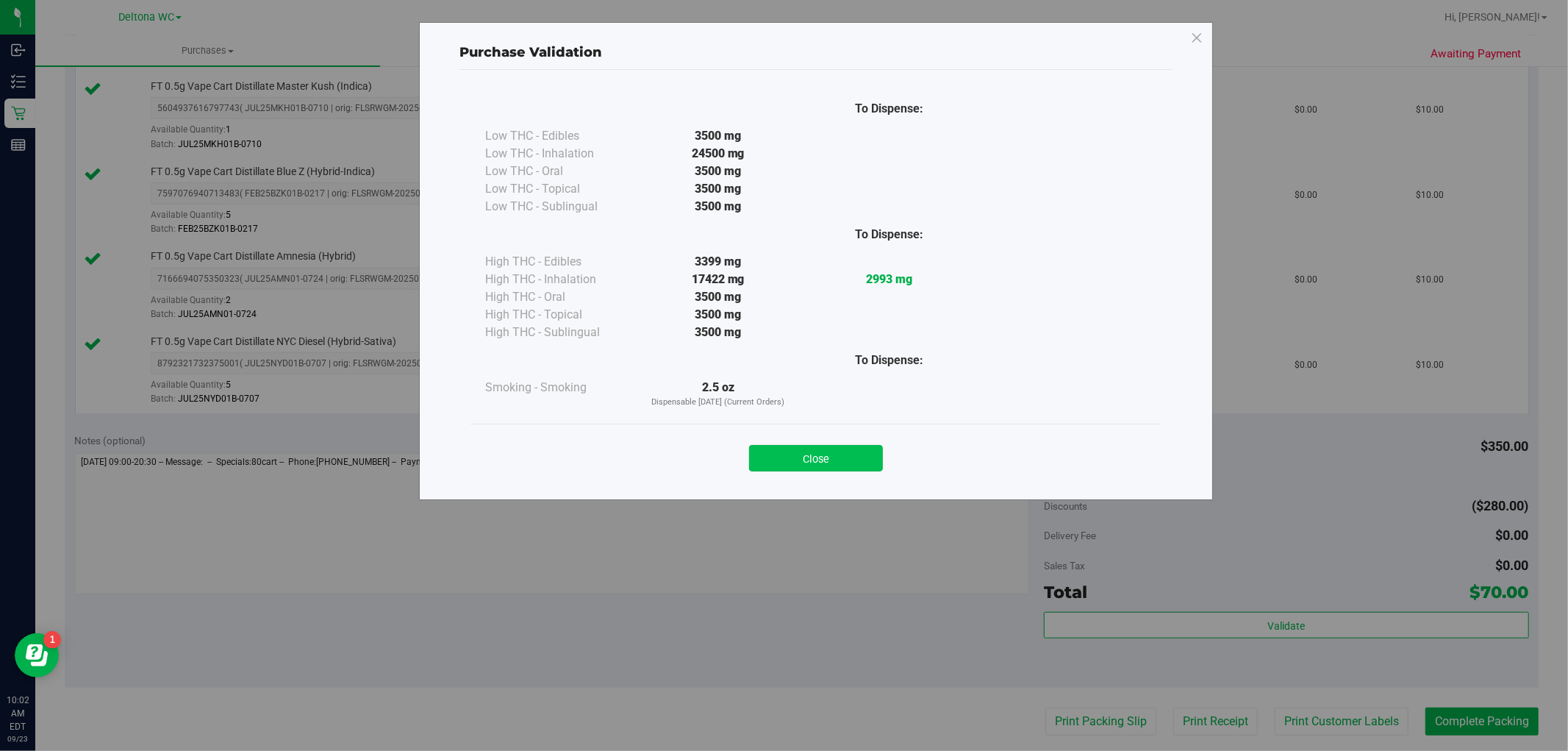
click at [855, 466] on button "Close" at bounding box center [816, 458] width 134 height 27
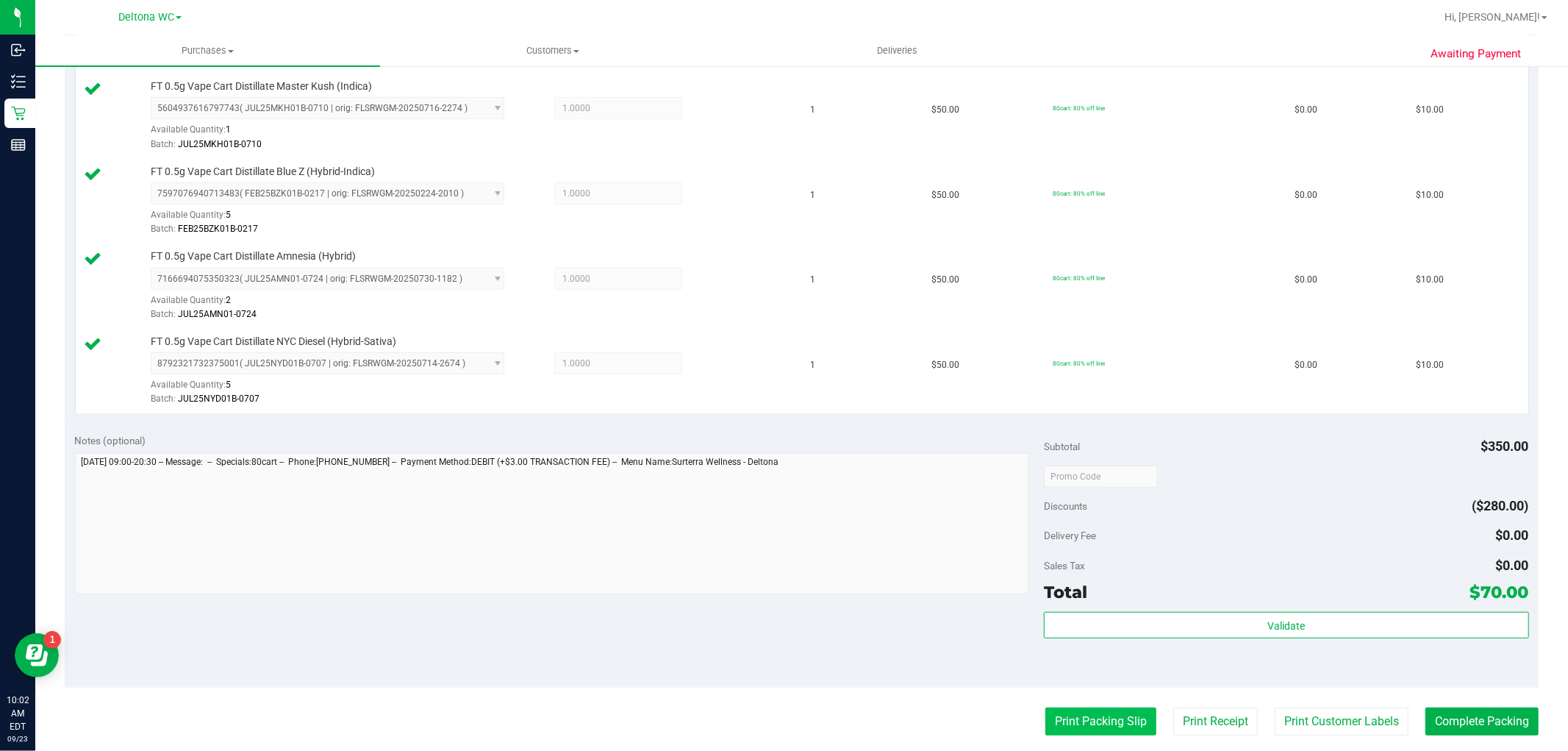
click at [1090, 708] on button "Print Packing Slip" at bounding box center [1101, 721] width 111 height 28
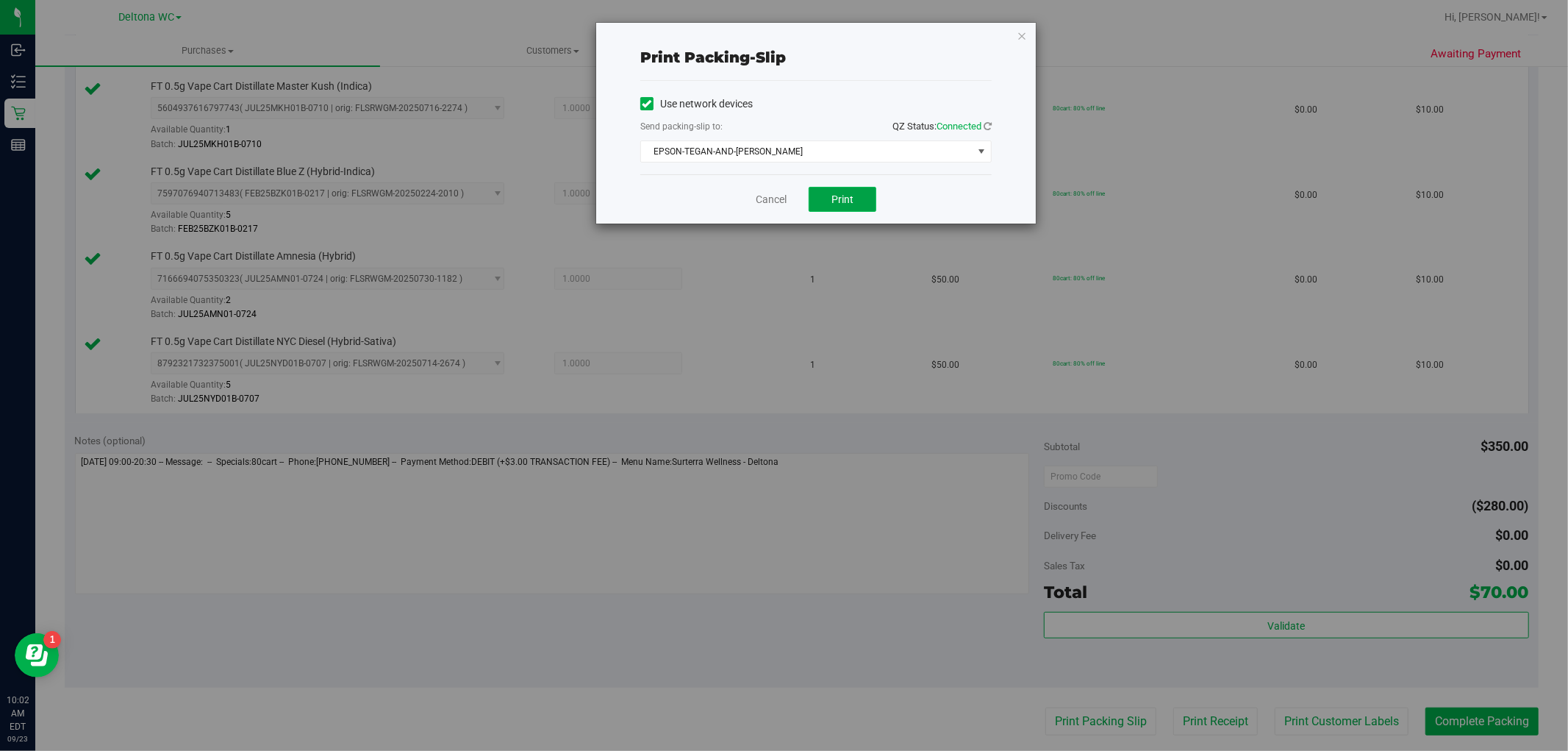
click at [851, 204] on span "Print" at bounding box center [842, 199] width 22 height 11
click at [762, 197] on link "Cancel" at bounding box center [771, 199] width 31 height 15
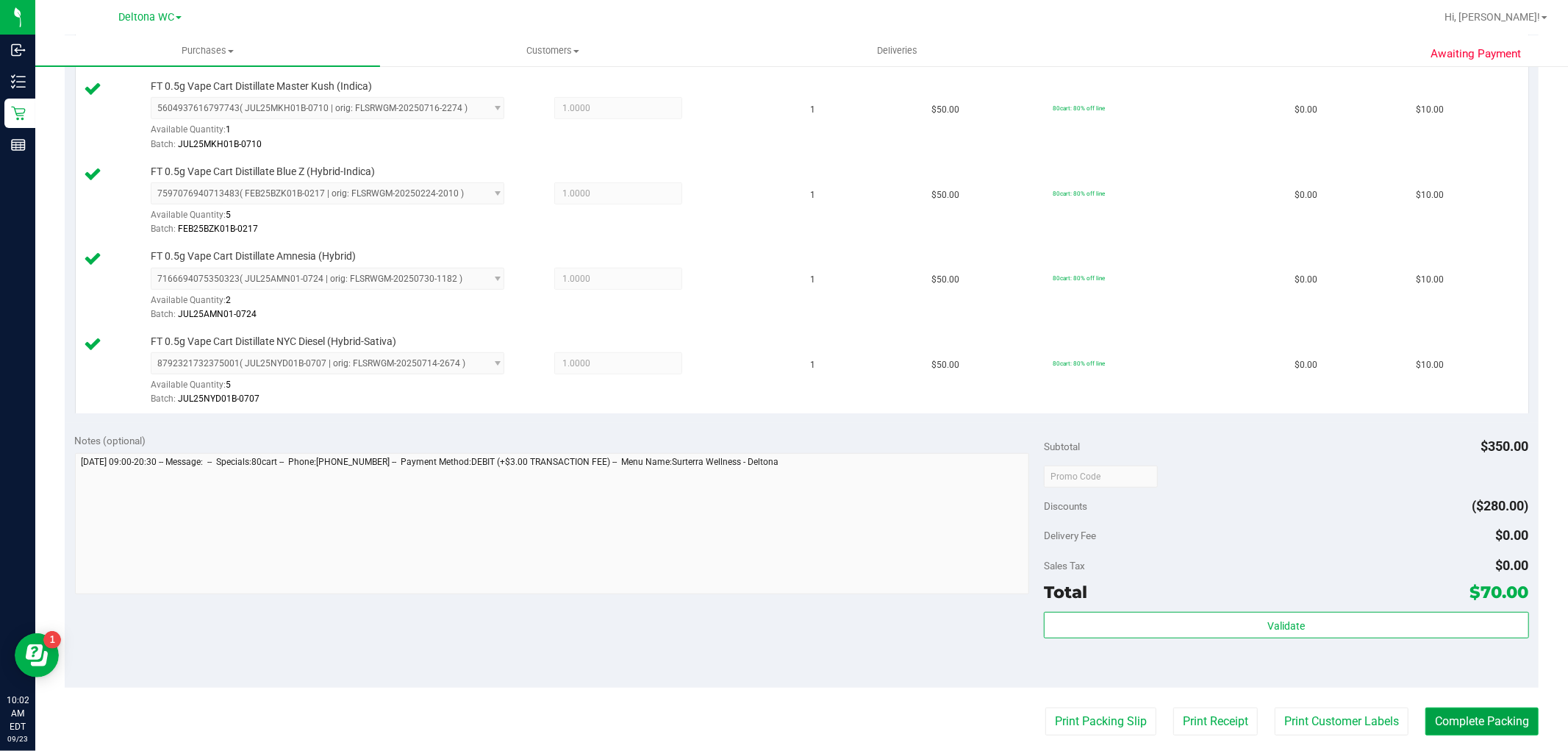
drag, startPoint x: 1475, startPoint y: 721, endPoint x: 1463, endPoint y: 722, distance: 12.0
click at [1472, 719] on button "Complete Packing" at bounding box center [1482, 721] width 113 height 28
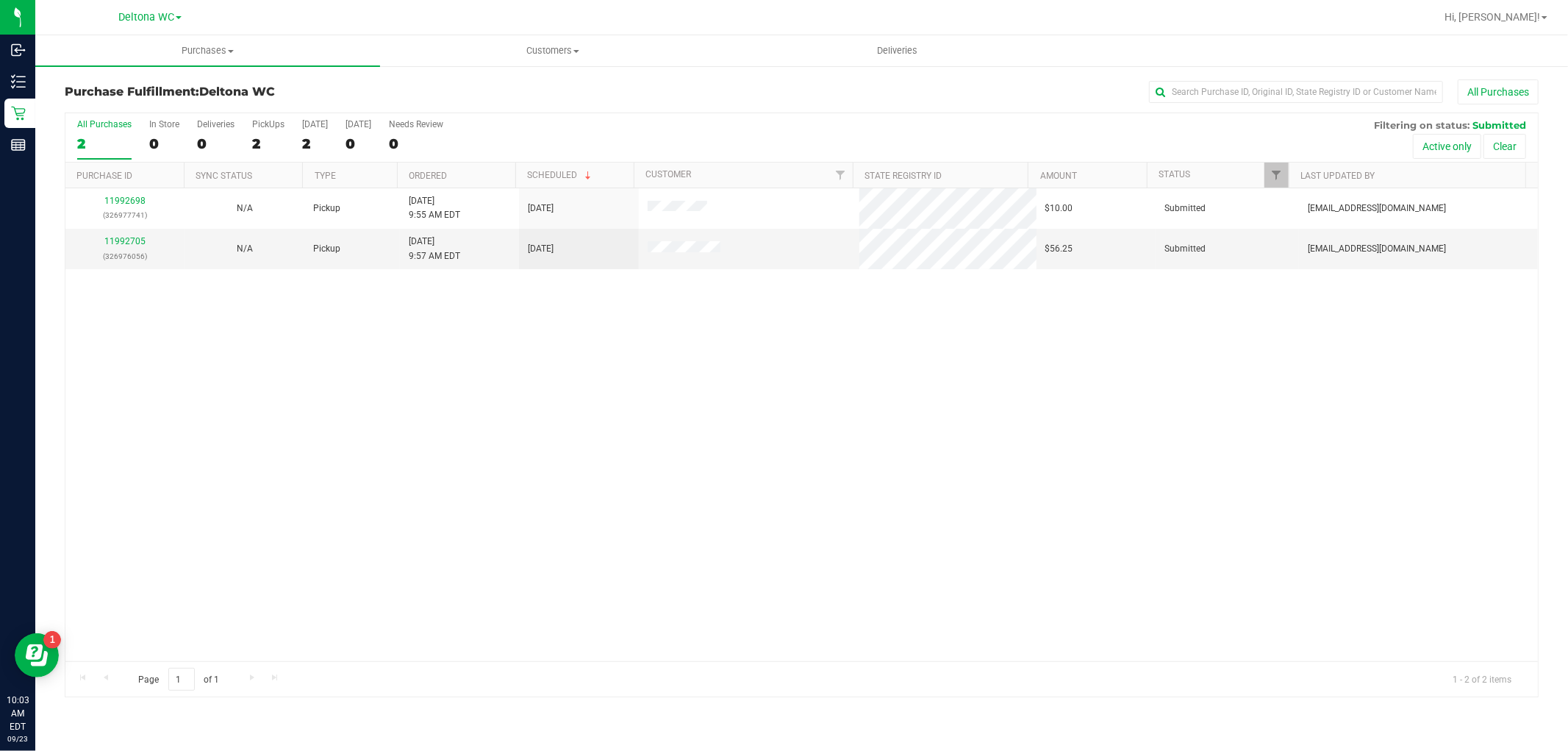
click at [480, 173] on th "Ordered" at bounding box center [456, 176] width 118 height 26
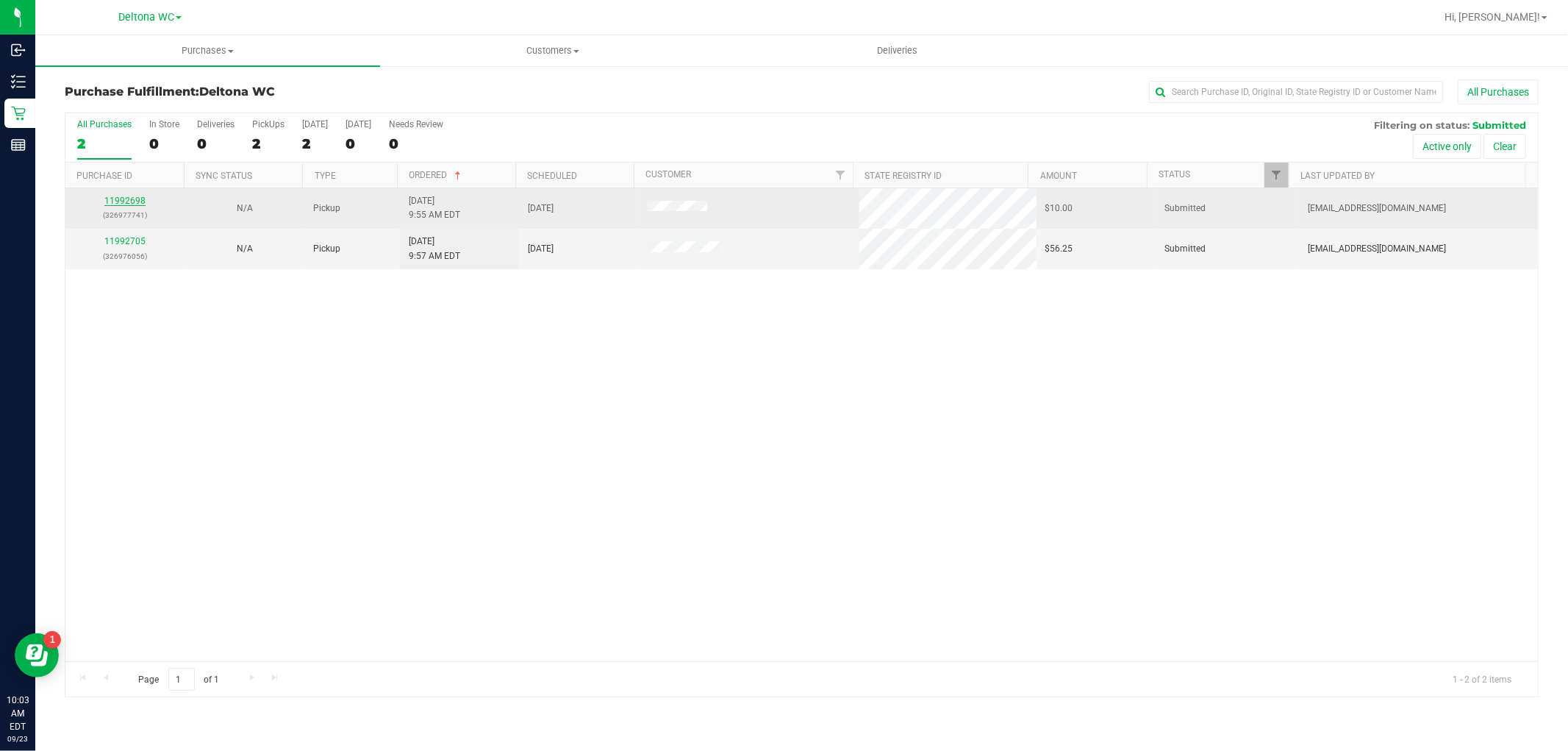
click at [136, 201] on link "11992698" at bounding box center [125, 200] width 41 height 10
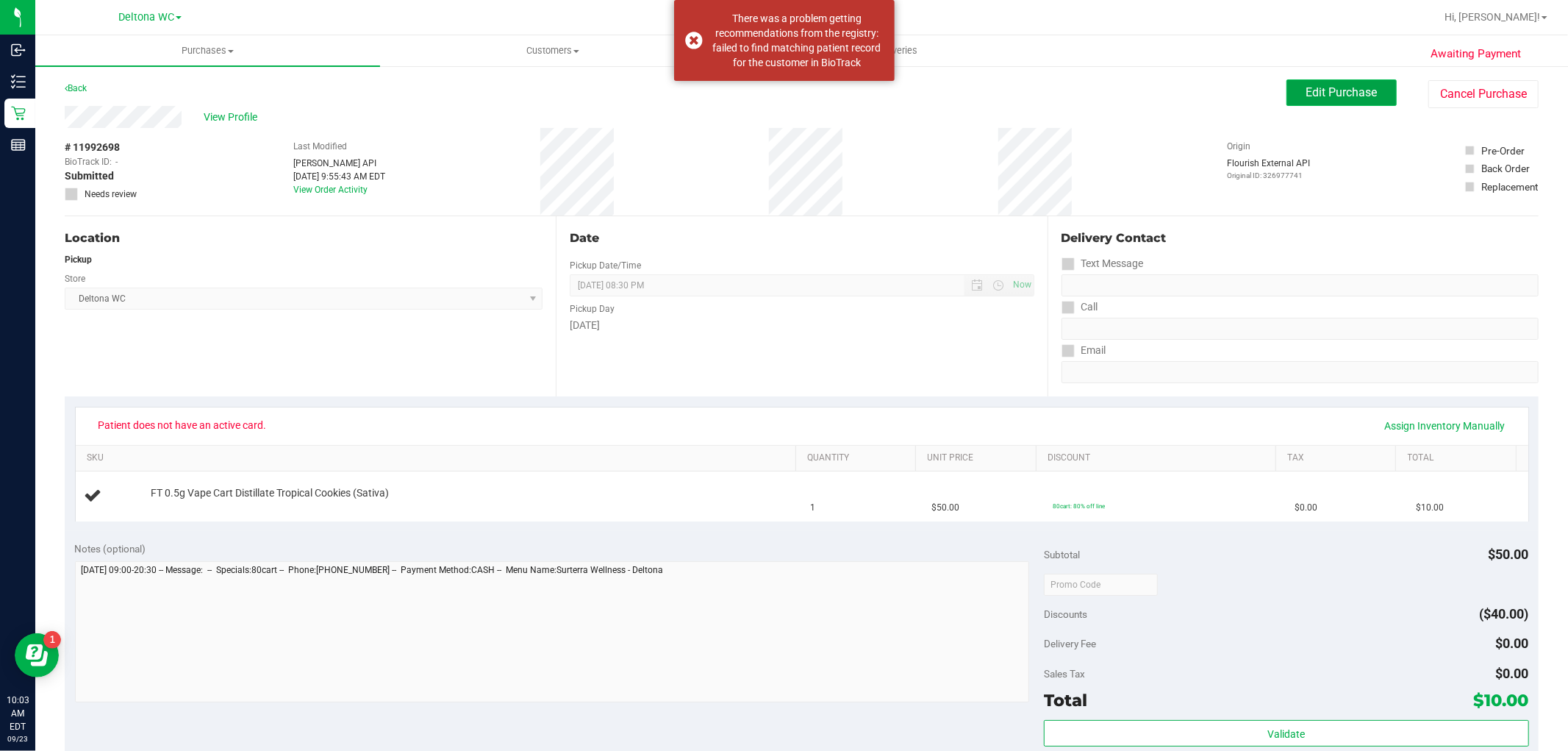
click at [1287, 100] on button "Edit Purchase" at bounding box center [1342, 92] width 110 height 27
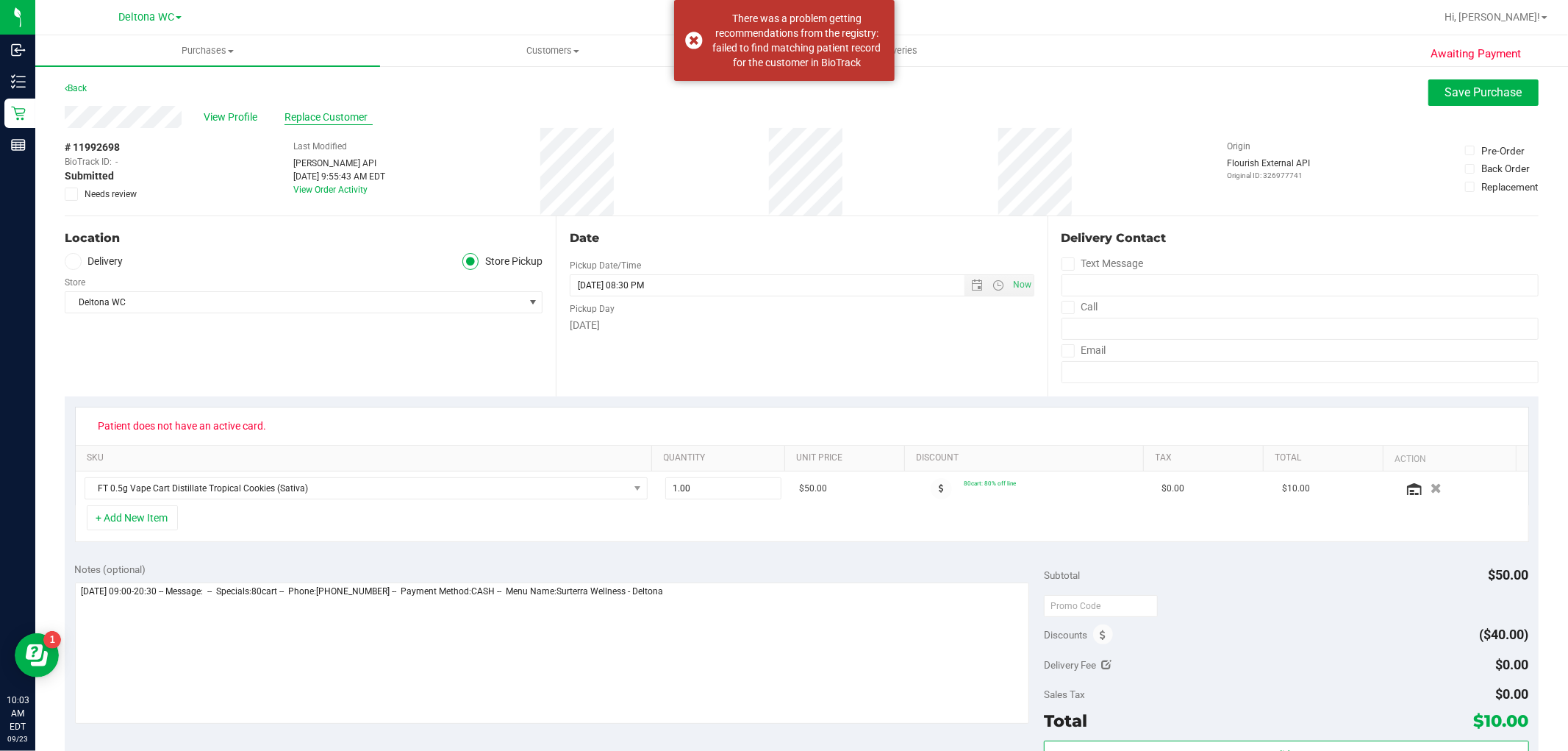
click at [325, 118] on span "Replace Customer" at bounding box center [329, 117] width 89 height 15
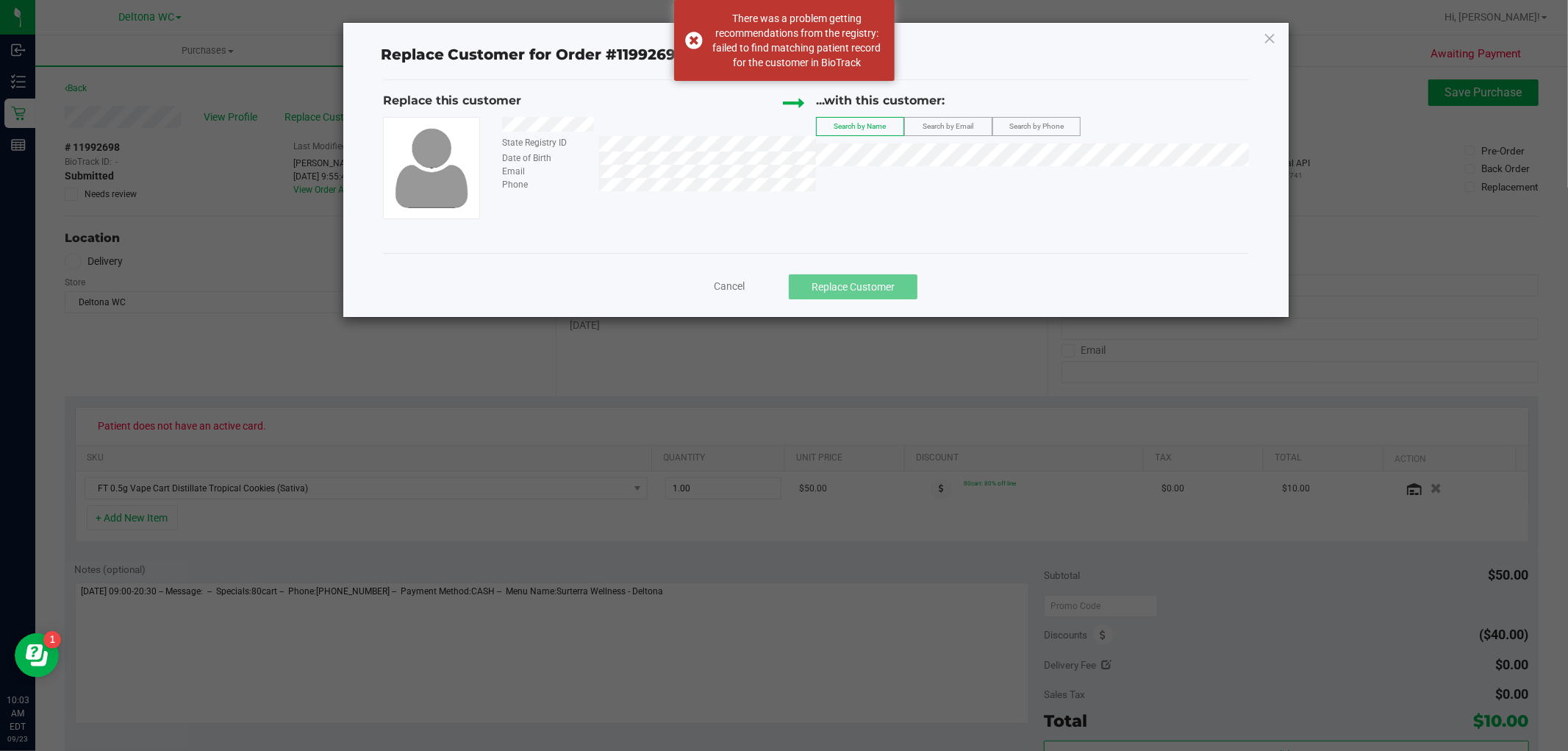
click at [590, 129] on div at bounding box center [653, 126] width 325 height 19
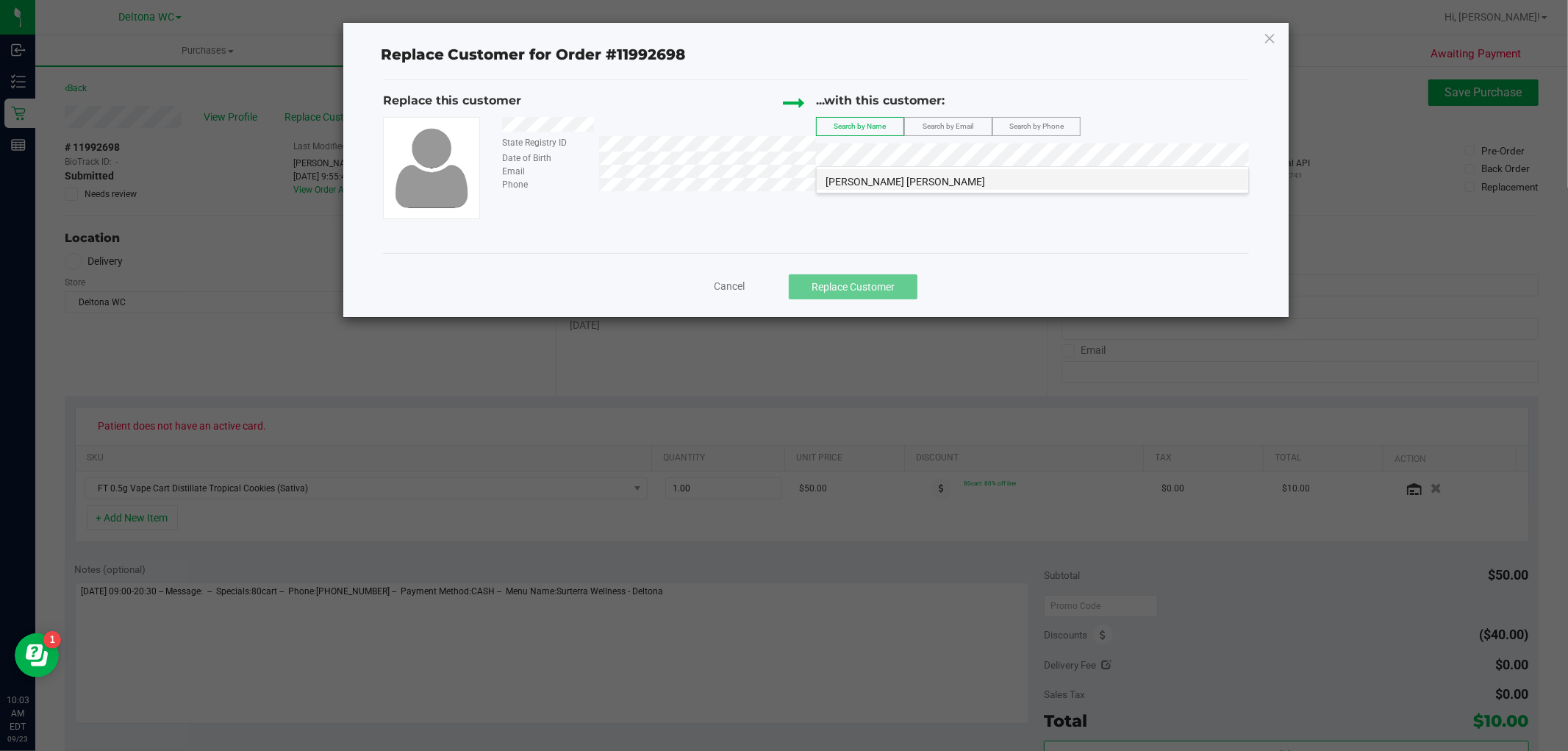
click at [937, 174] on li "Rebecca Jason" at bounding box center [1033, 179] width 432 height 21
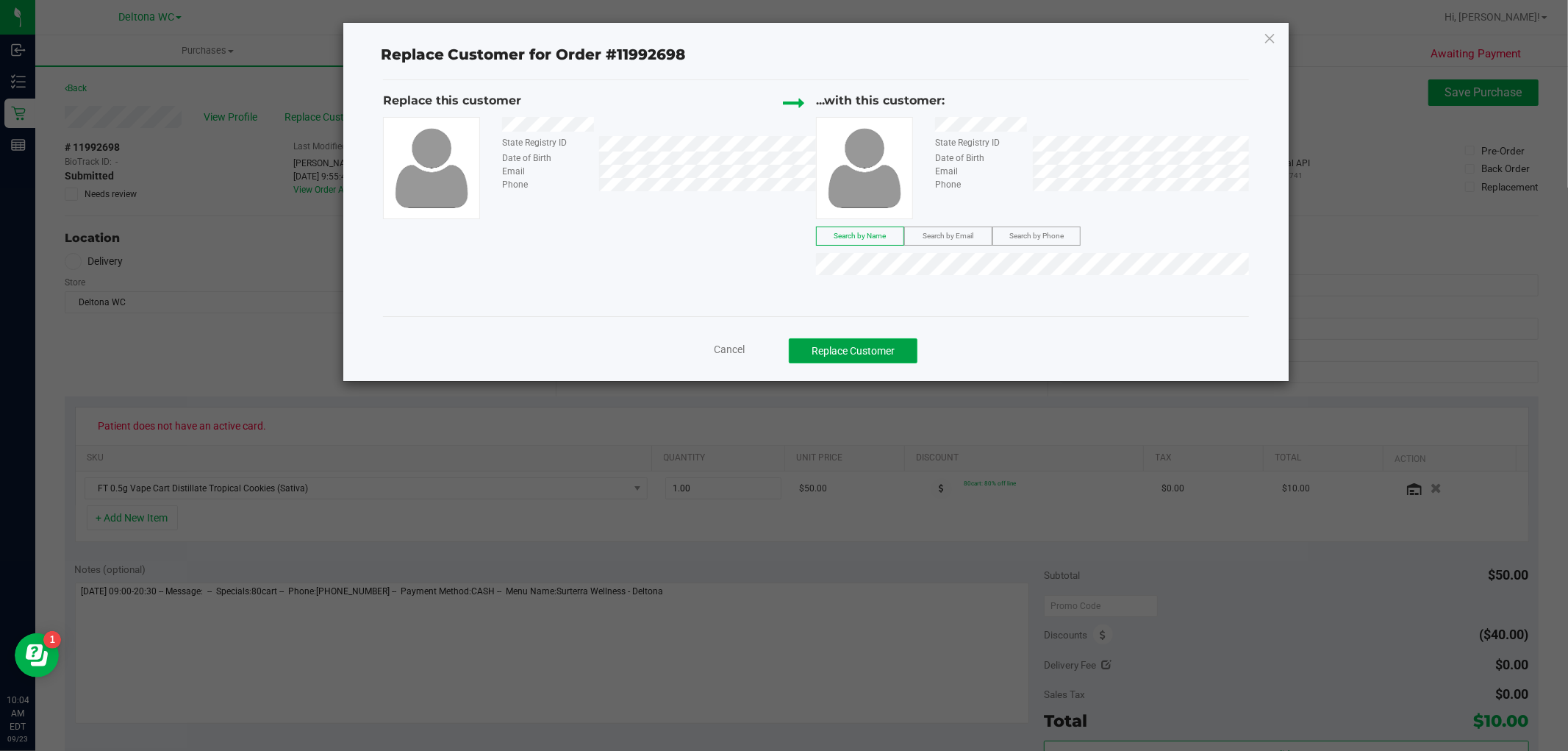
click at [873, 349] on button "Replace Customer" at bounding box center [853, 351] width 128 height 25
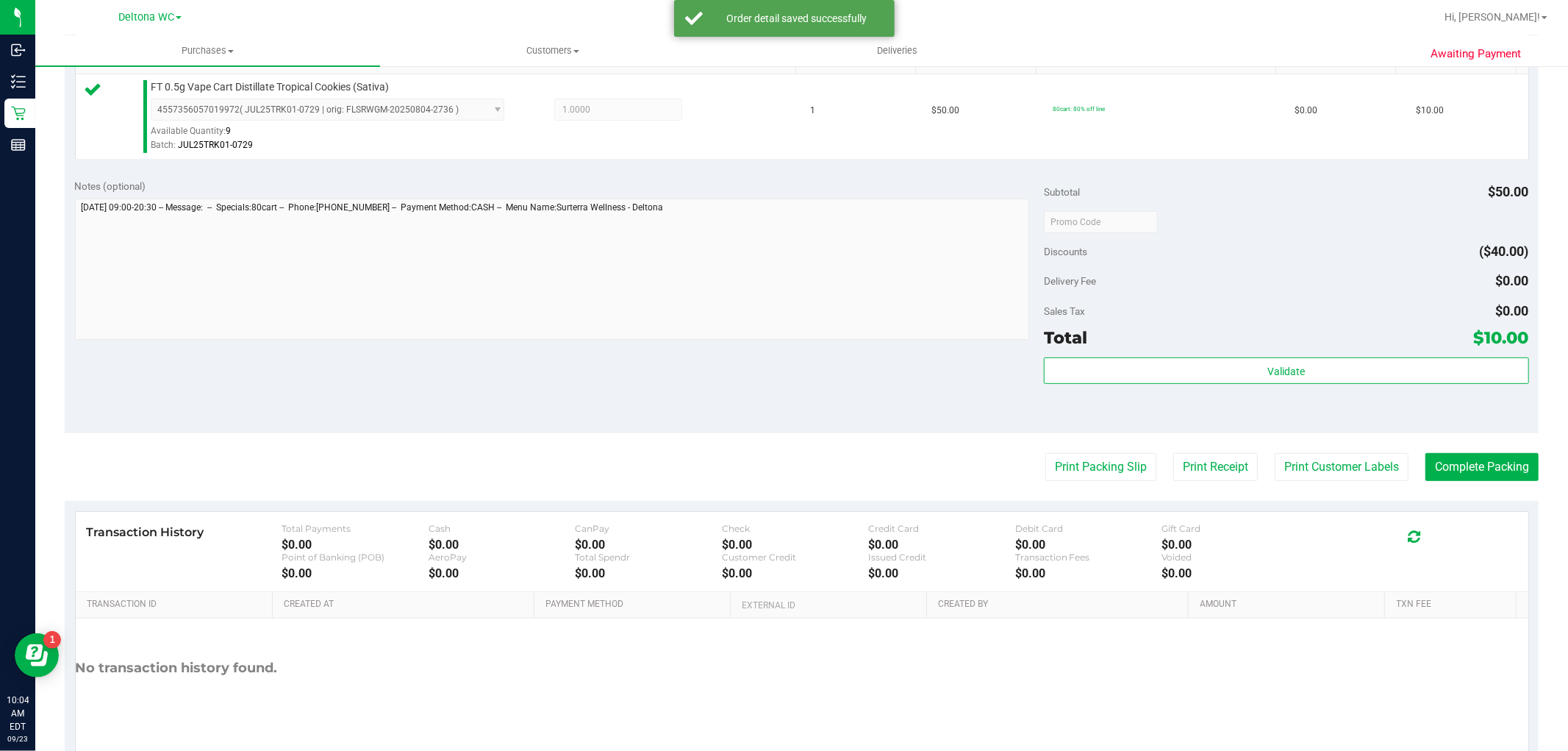
scroll to position [408, 0]
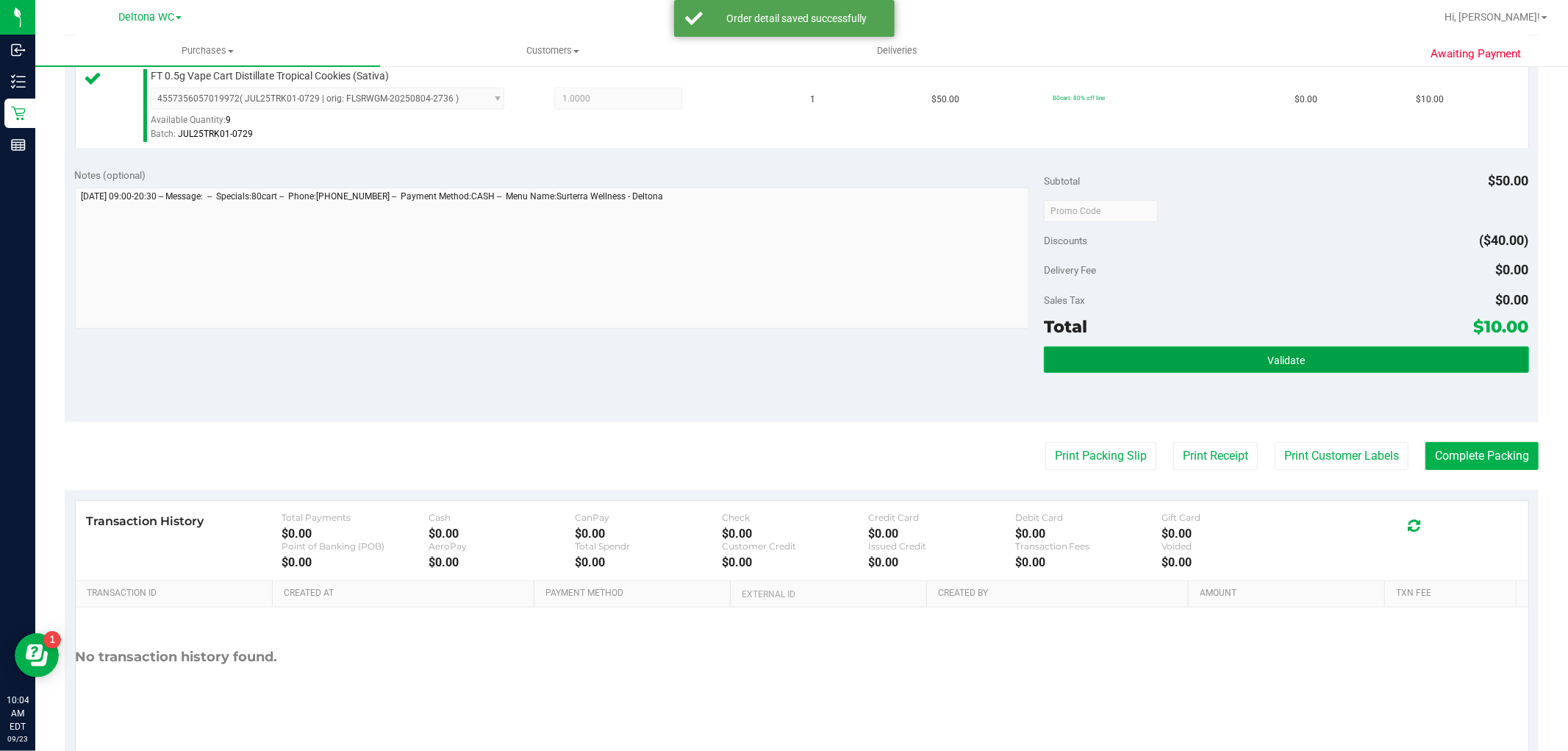
click at [1233, 365] on button "Validate" at bounding box center [1286, 359] width 484 height 27
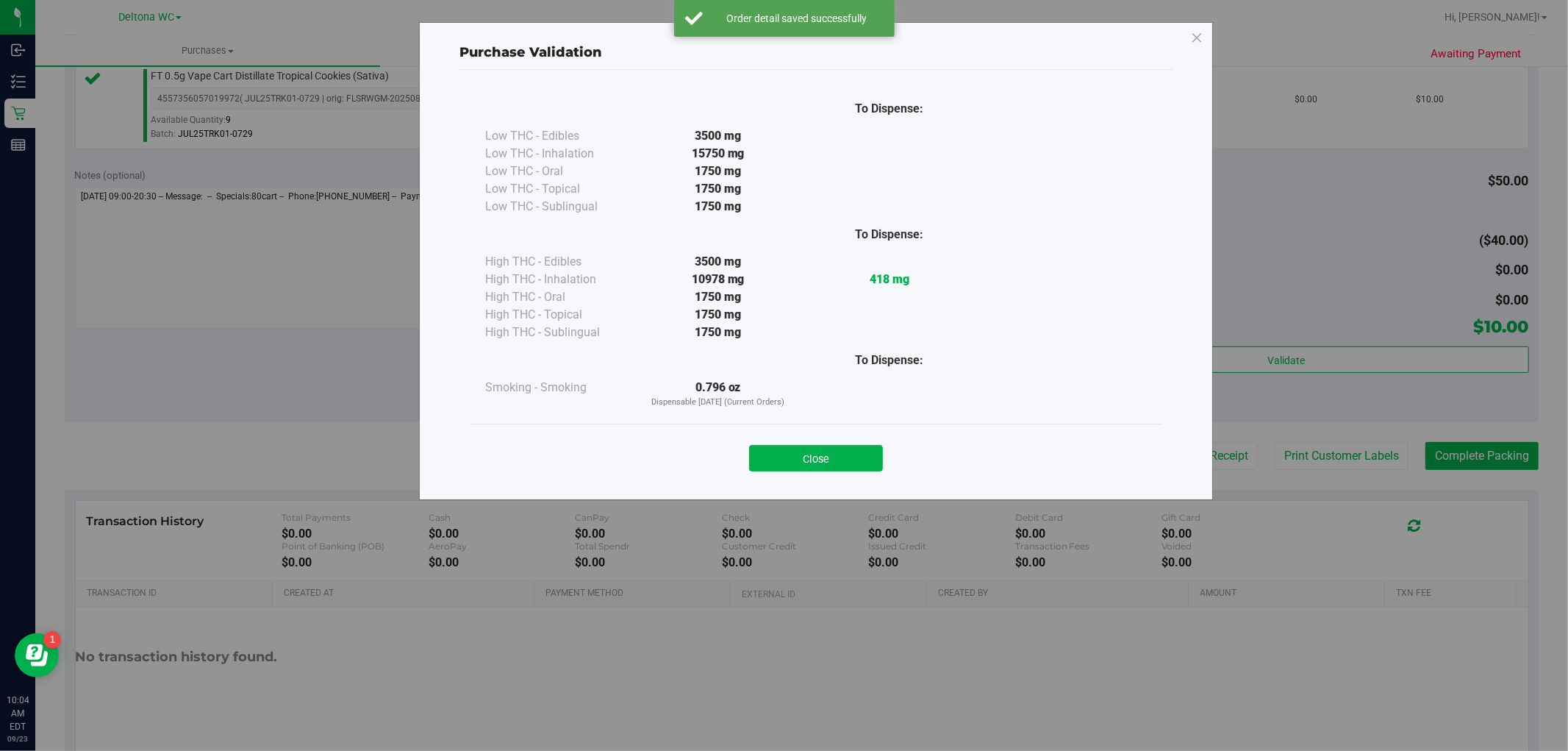
click at [856, 454] on button "Close" at bounding box center [816, 458] width 134 height 27
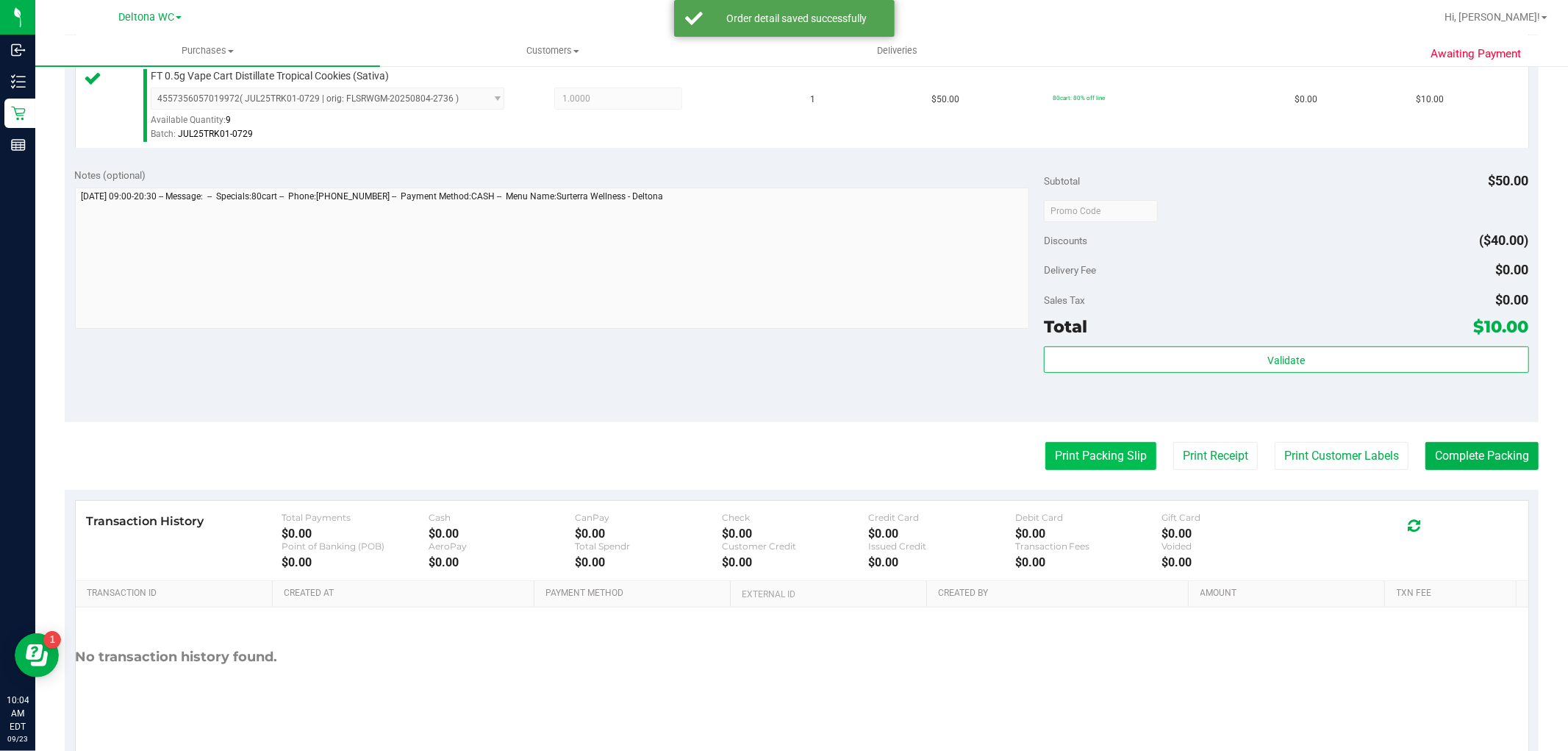
click at [1082, 452] on button "Print Packing Slip" at bounding box center [1101, 456] width 111 height 28
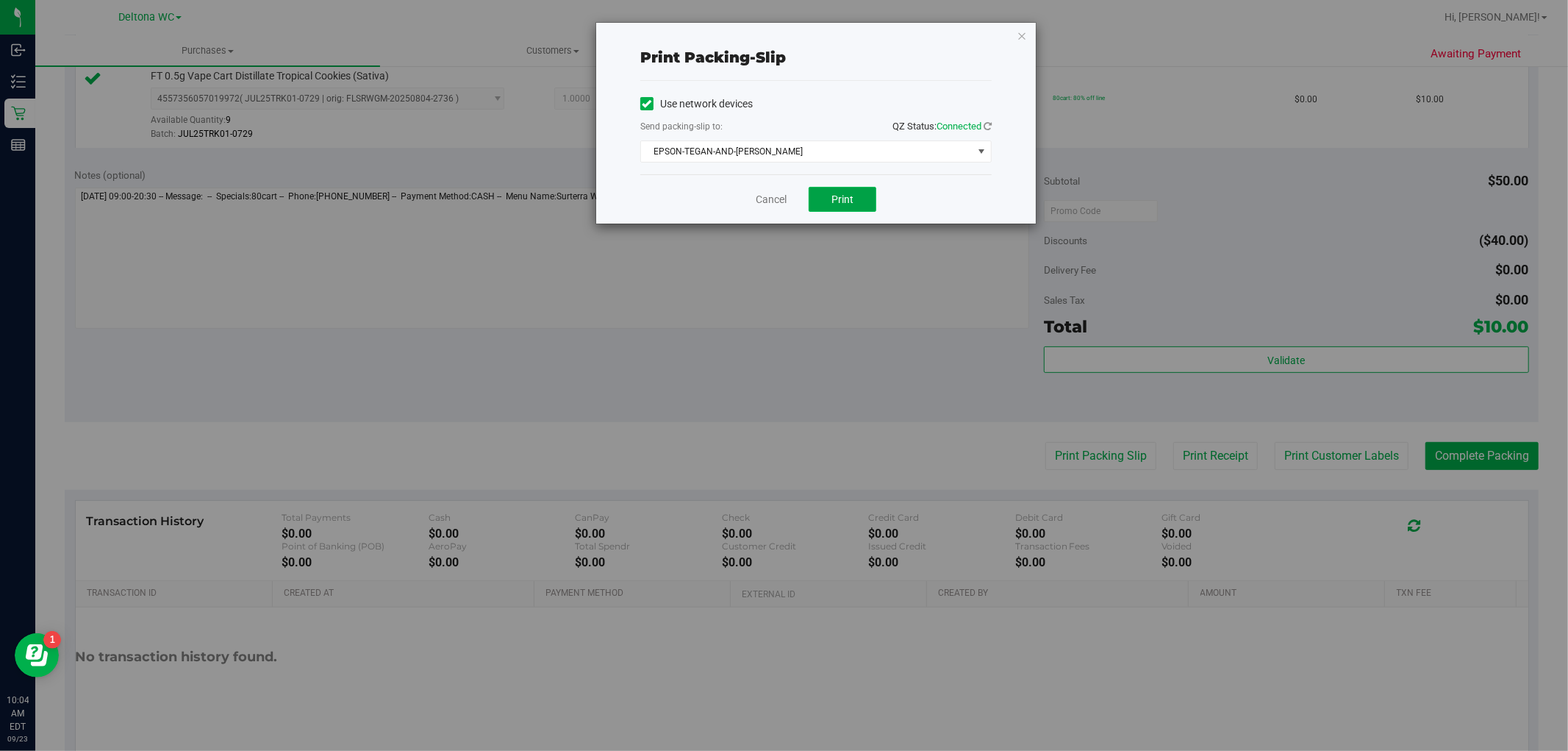
click at [850, 202] on span "Print" at bounding box center [842, 199] width 22 height 11
click at [1020, 35] on icon "button" at bounding box center [1021, 35] width 10 height 18
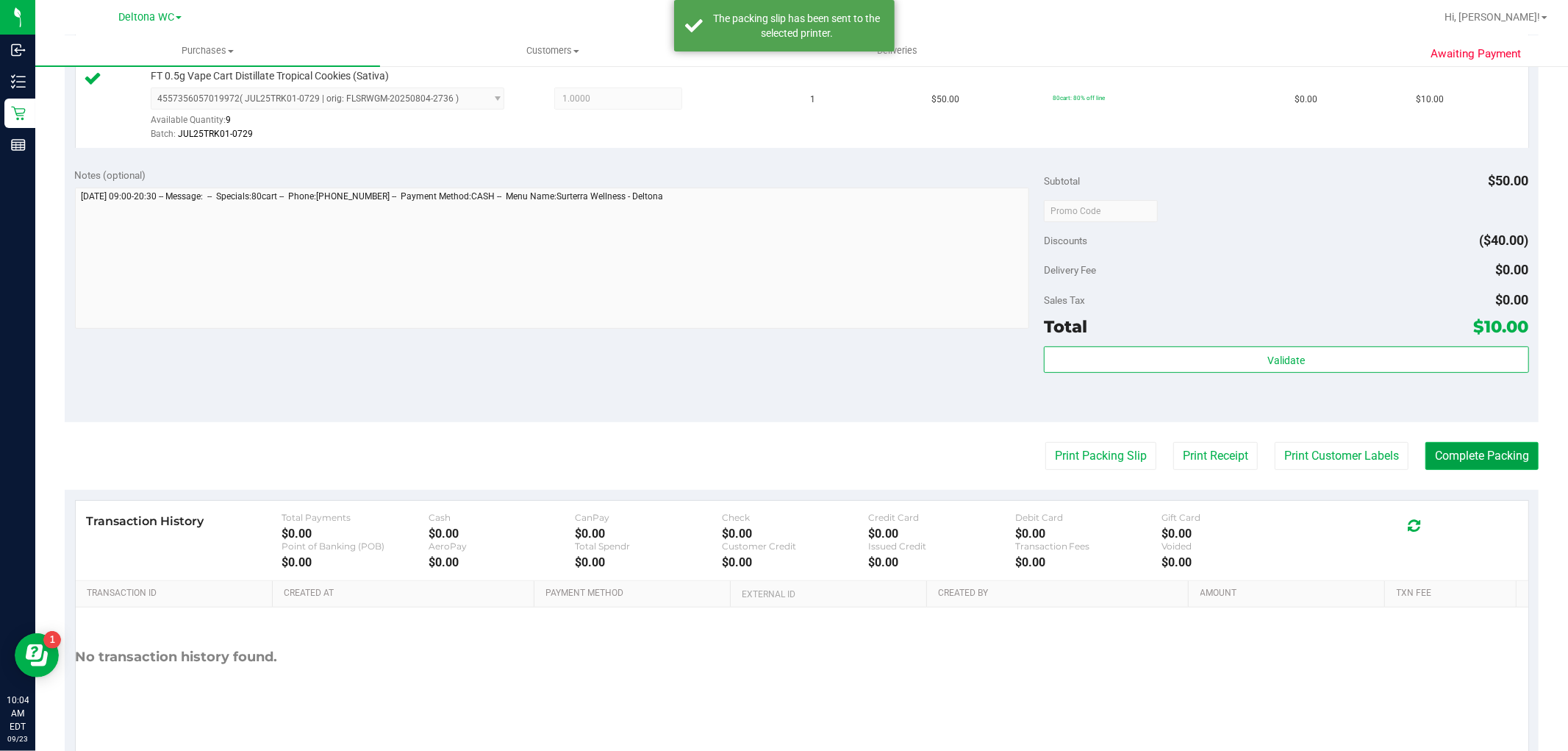
click at [1460, 446] on button "Complete Packing" at bounding box center [1482, 456] width 113 height 28
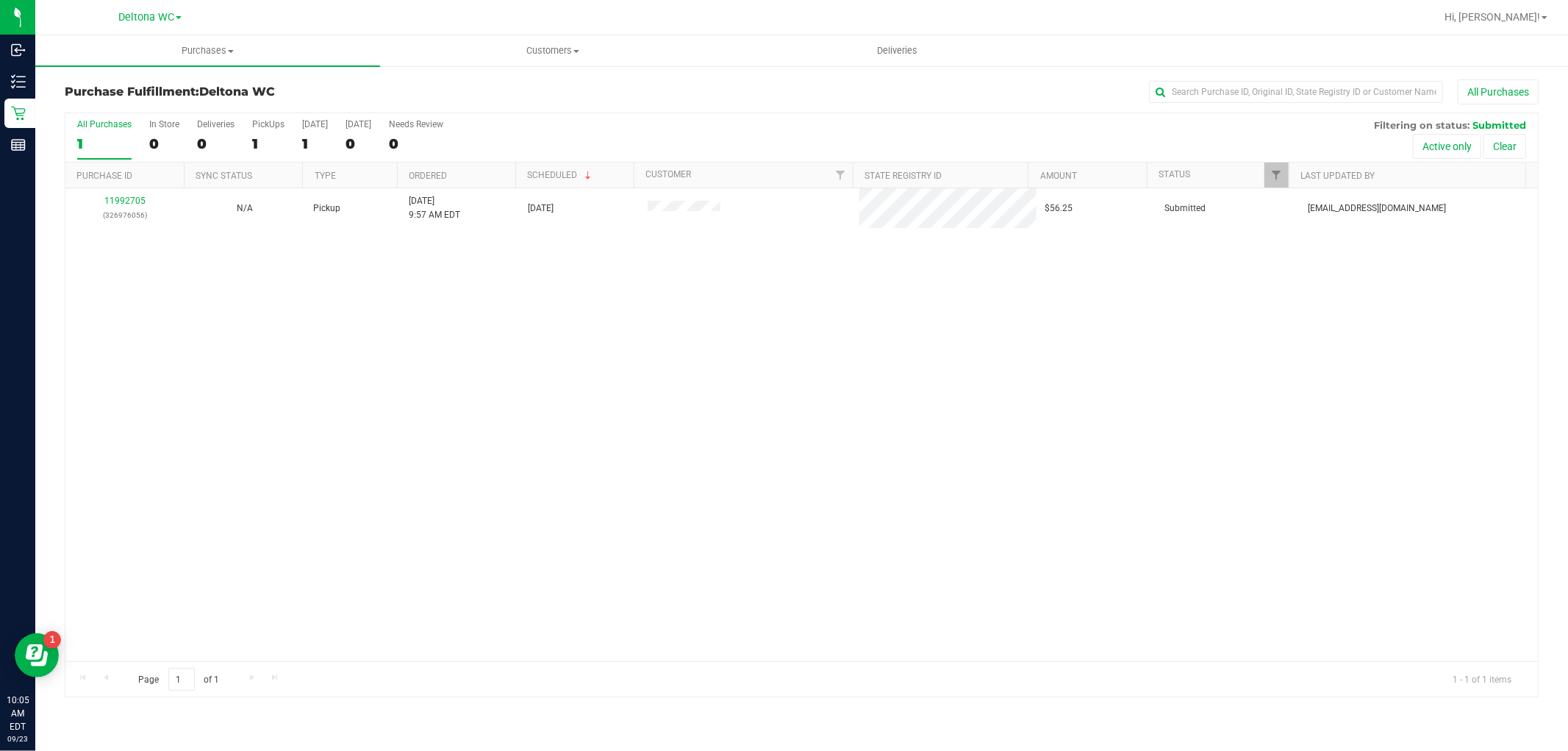
click at [479, 172] on th "Ordered" at bounding box center [456, 176] width 118 height 26
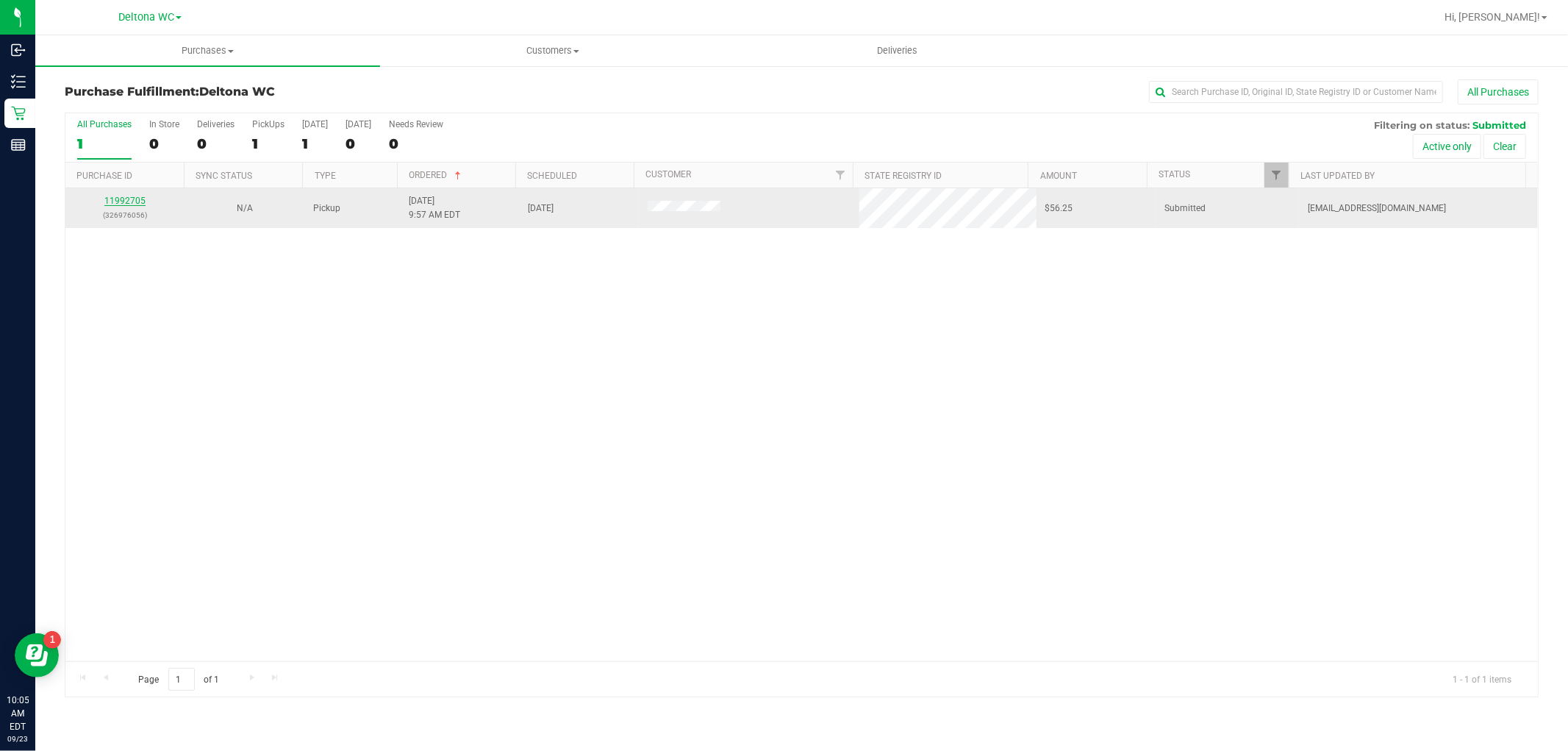
click at [134, 201] on link "11992705" at bounding box center [125, 200] width 41 height 10
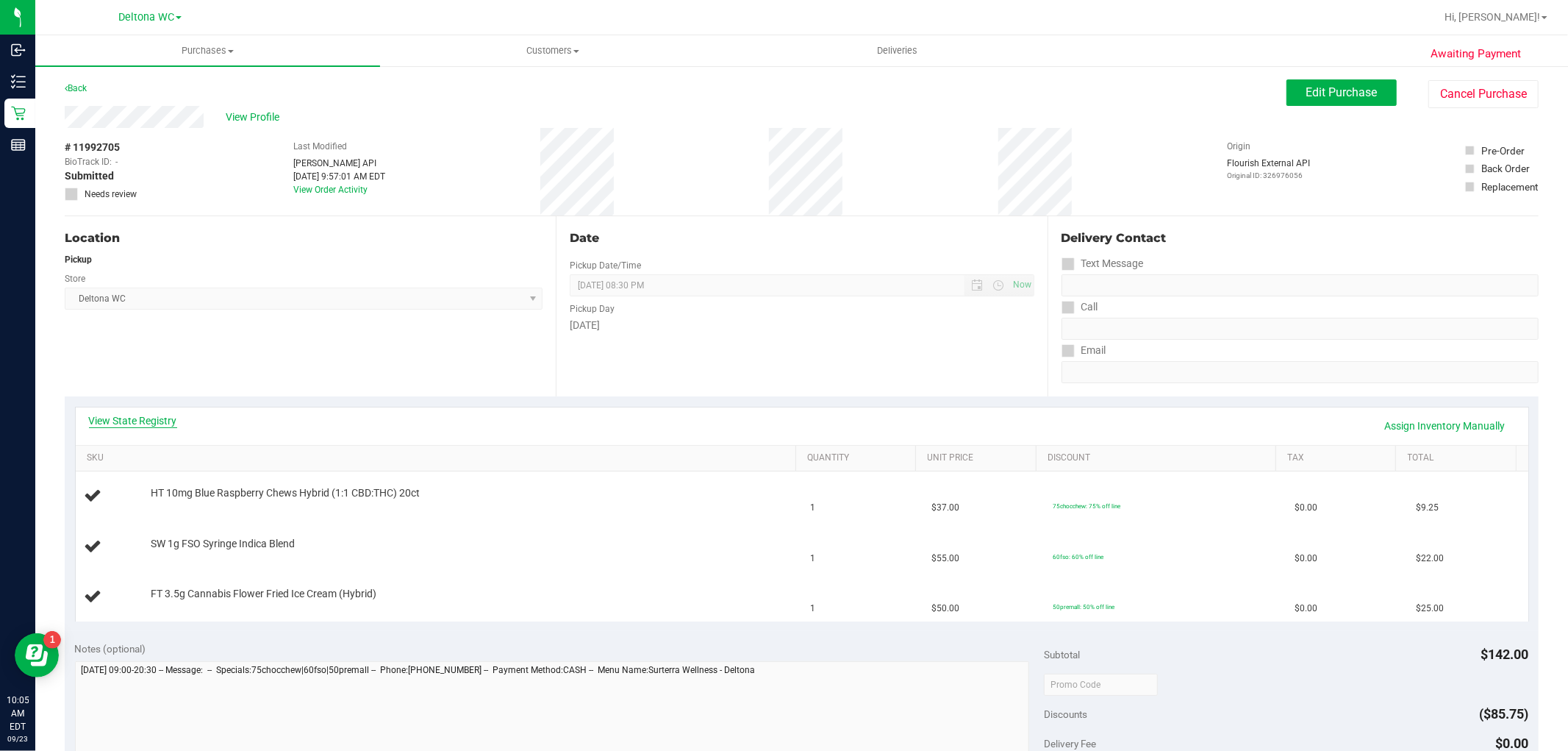
click at [132, 423] on link "View State Registry" at bounding box center [133, 420] width 89 height 15
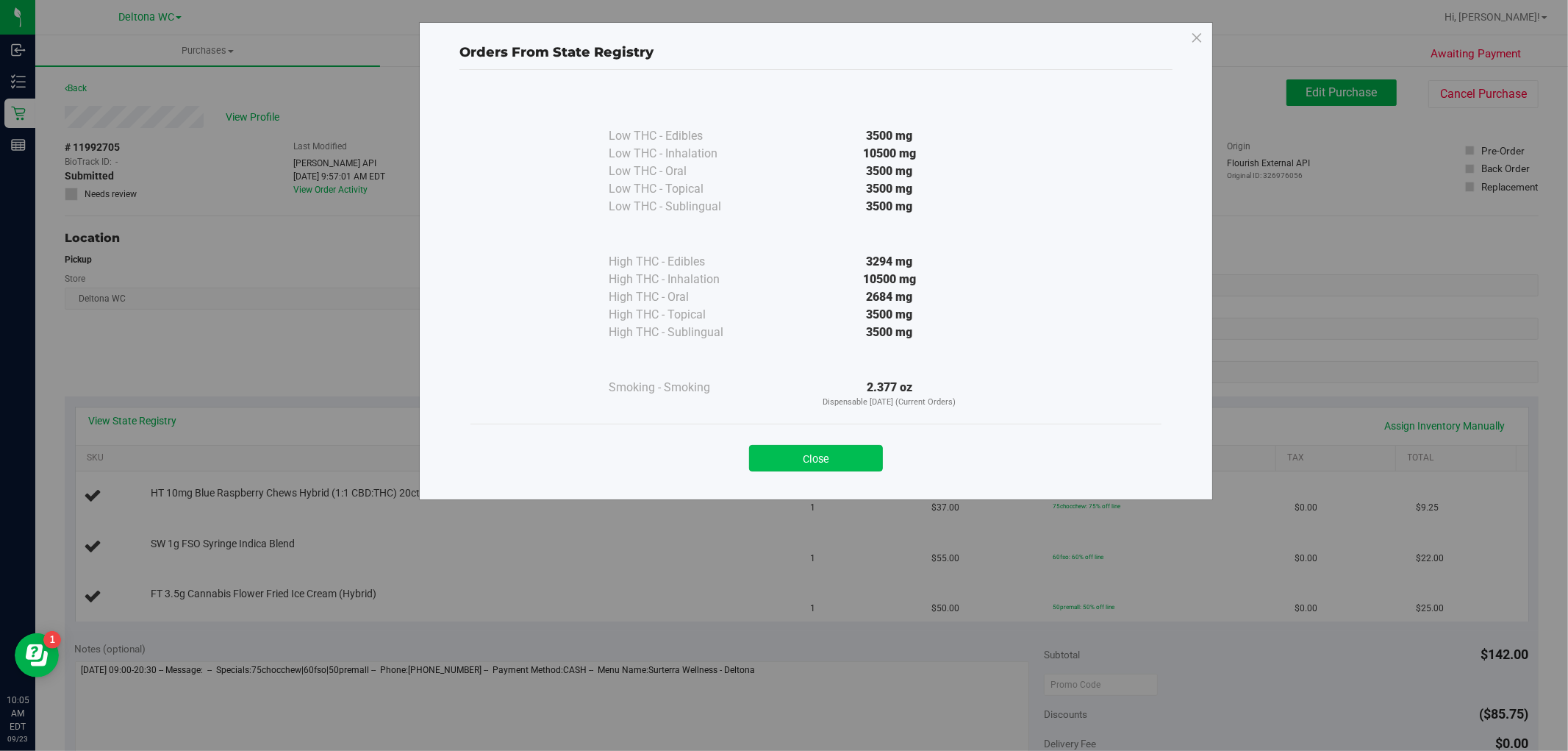
click at [815, 464] on button "Close" at bounding box center [816, 458] width 134 height 27
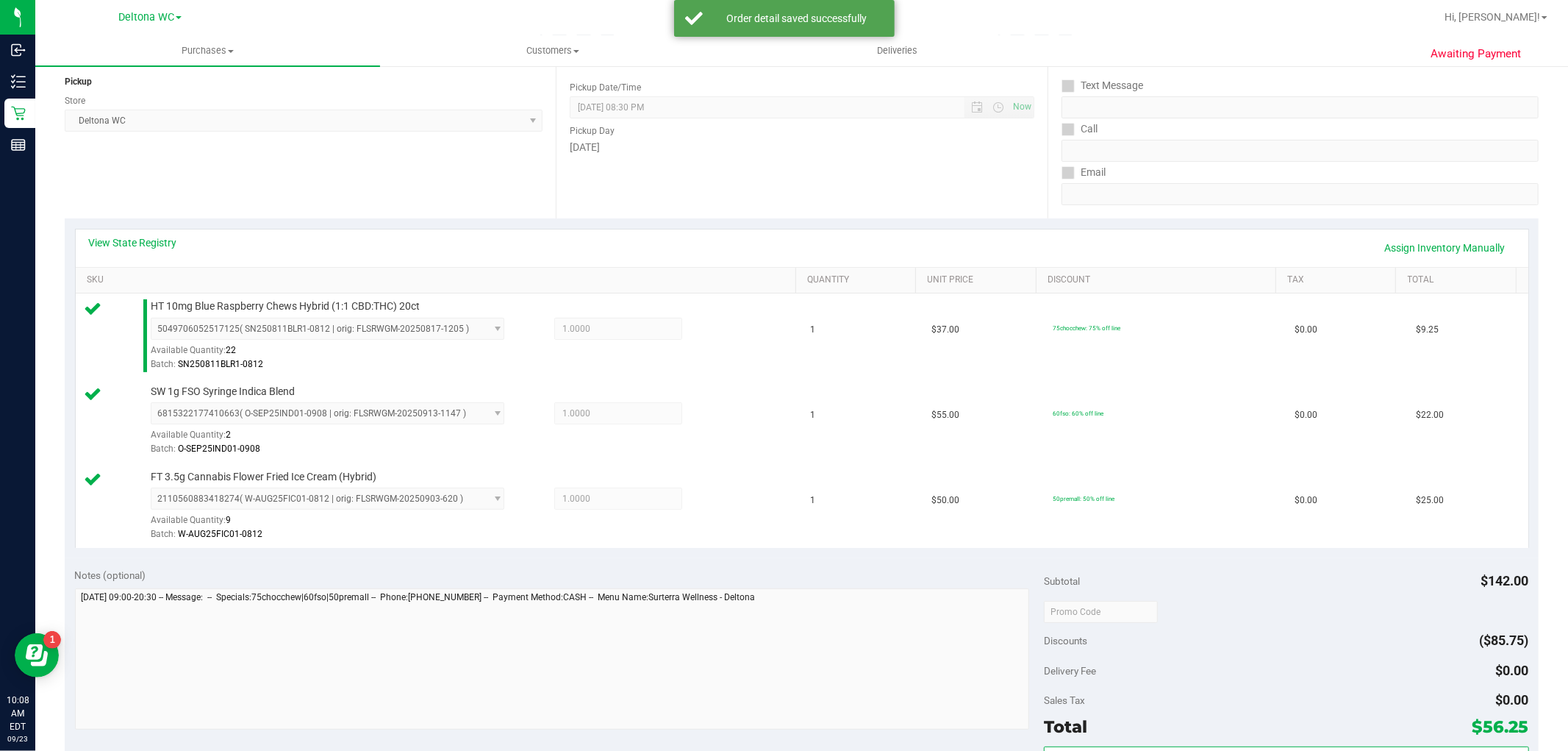
scroll to position [490, 0]
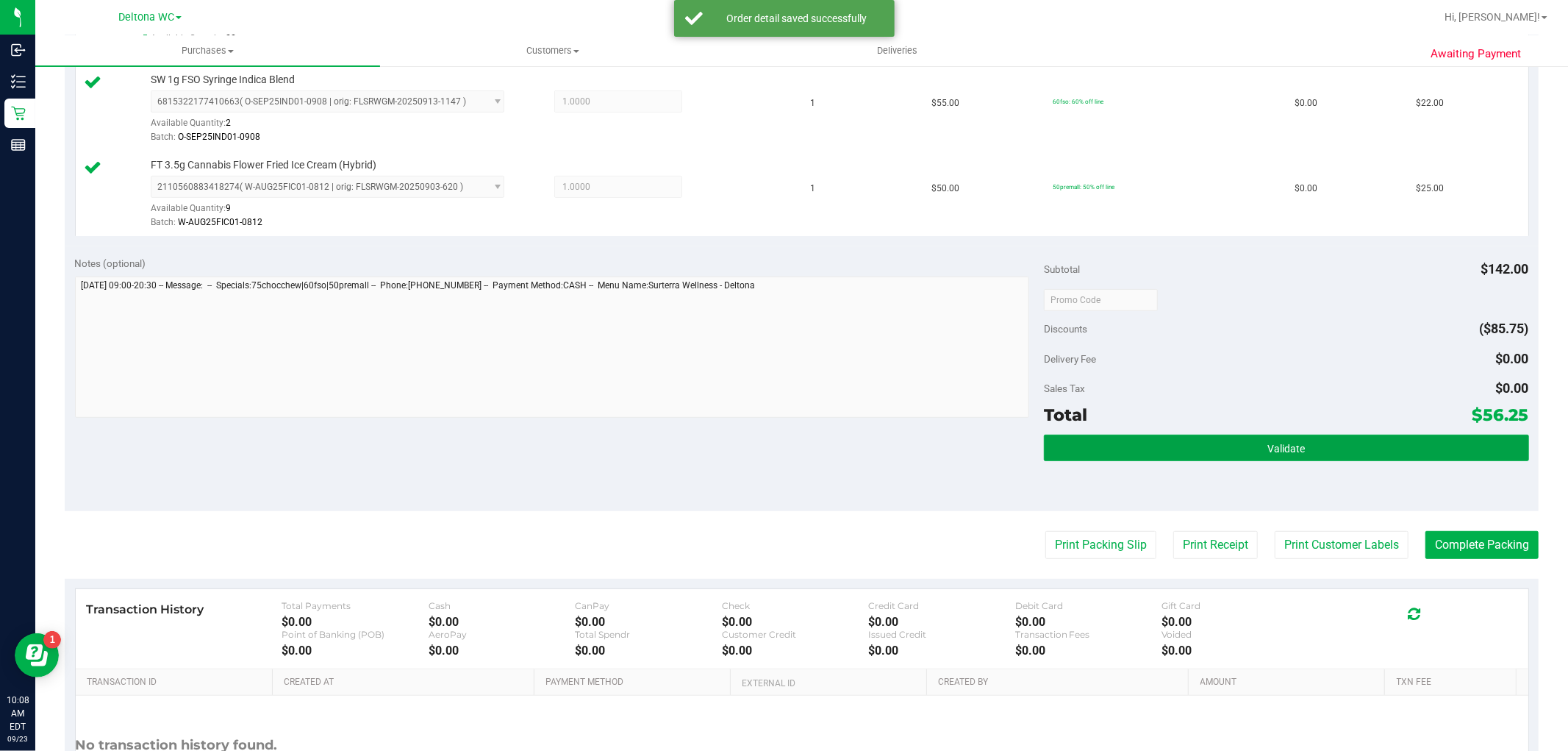
drag, startPoint x: 1292, startPoint y: 449, endPoint x: 1235, endPoint y: 425, distance: 61.8
click at [1291, 449] on span "Validate" at bounding box center [1286, 448] width 37 height 11
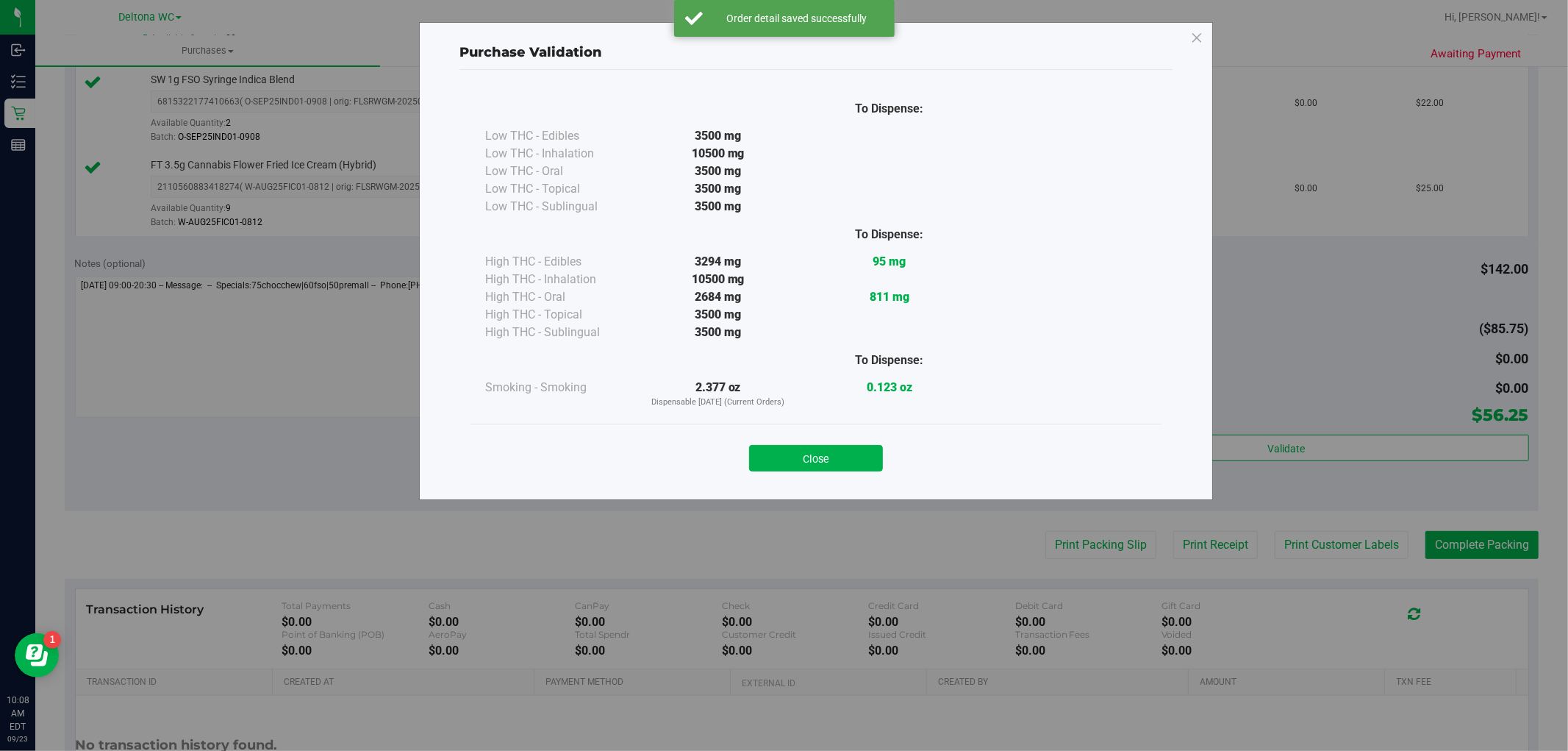
drag, startPoint x: 829, startPoint y: 460, endPoint x: 1136, endPoint y: 560, distance: 322.9
click at [829, 461] on button "Close" at bounding box center [816, 458] width 134 height 27
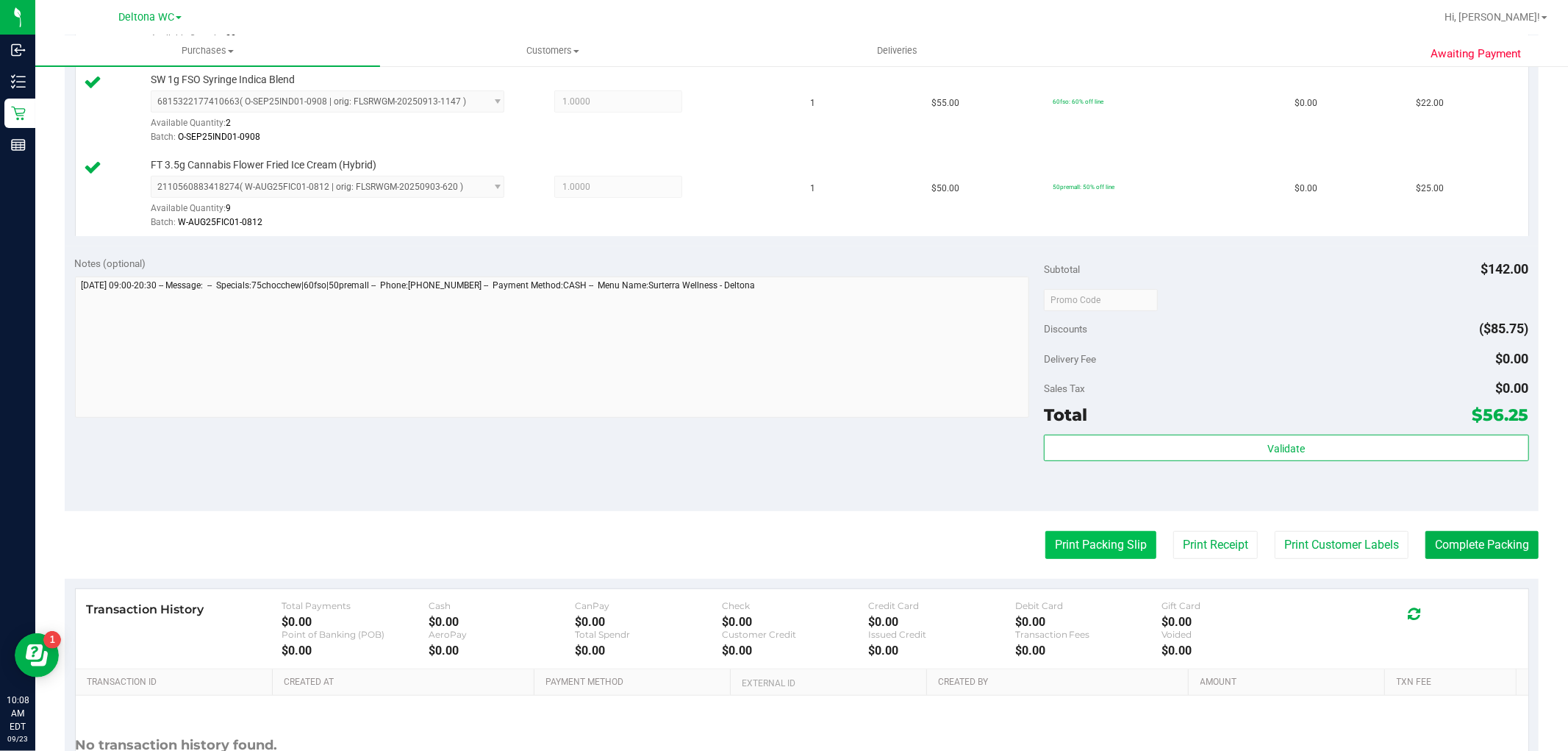
click at [1087, 547] on button "Print Packing Slip" at bounding box center [1101, 545] width 111 height 28
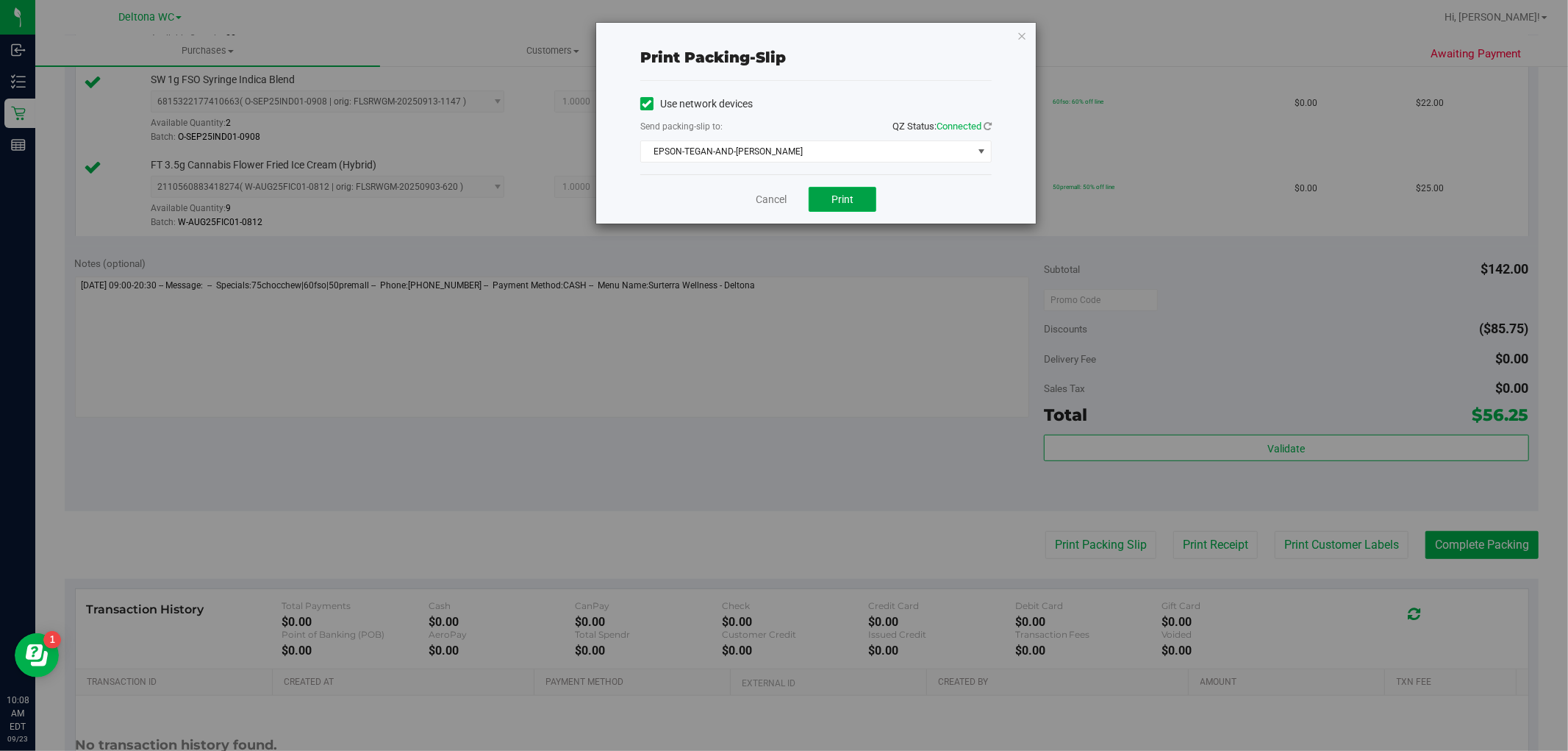
click at [817, 193] on button "Print" at bounding box center [842, 199] width 68 height 25
click at [761, 194] on link "Cancel" at bounding box center [771, 199] width 31 height 15
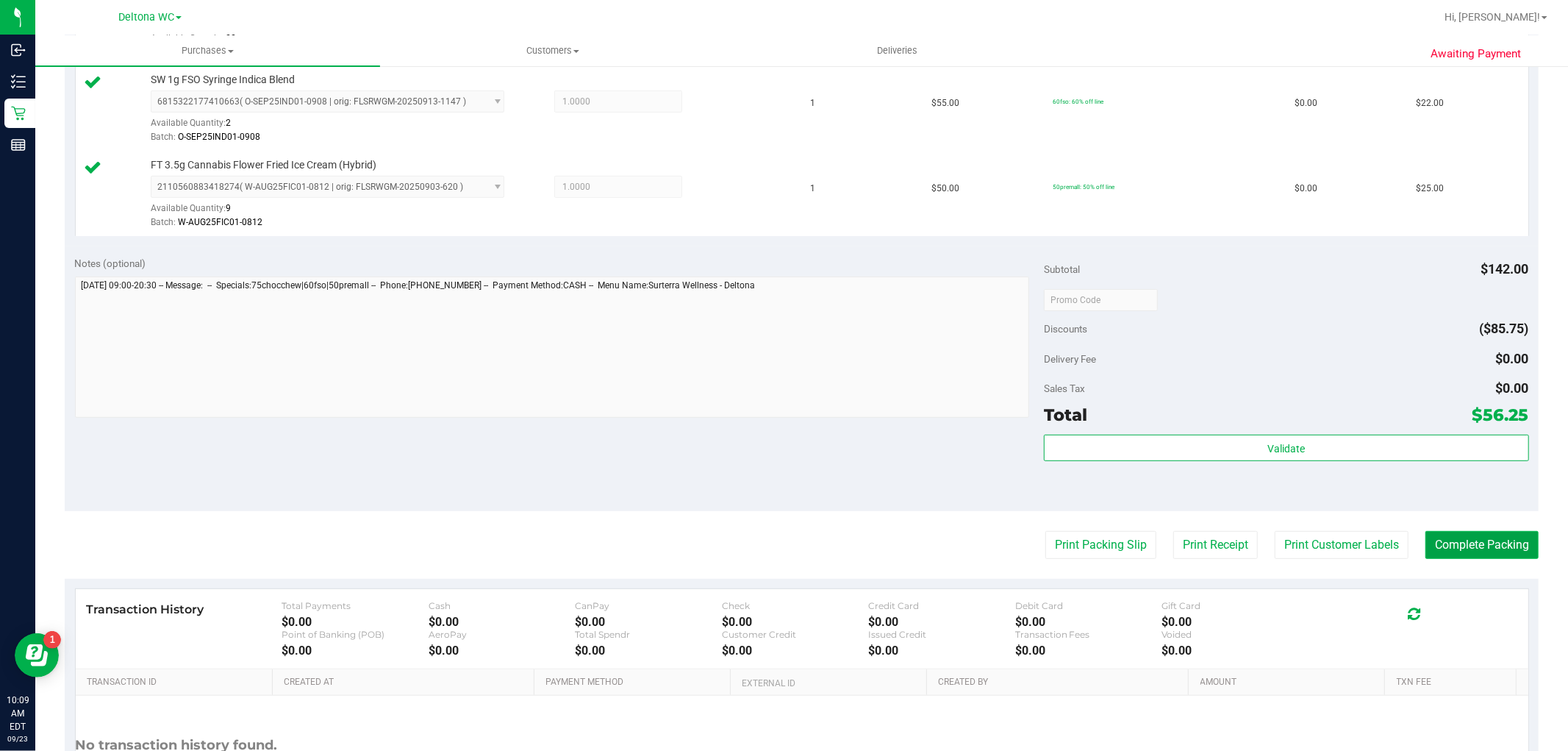
click at [1496, 542] on button "Complete Packing" at bounding box center [1482, 545] width 113 height 28
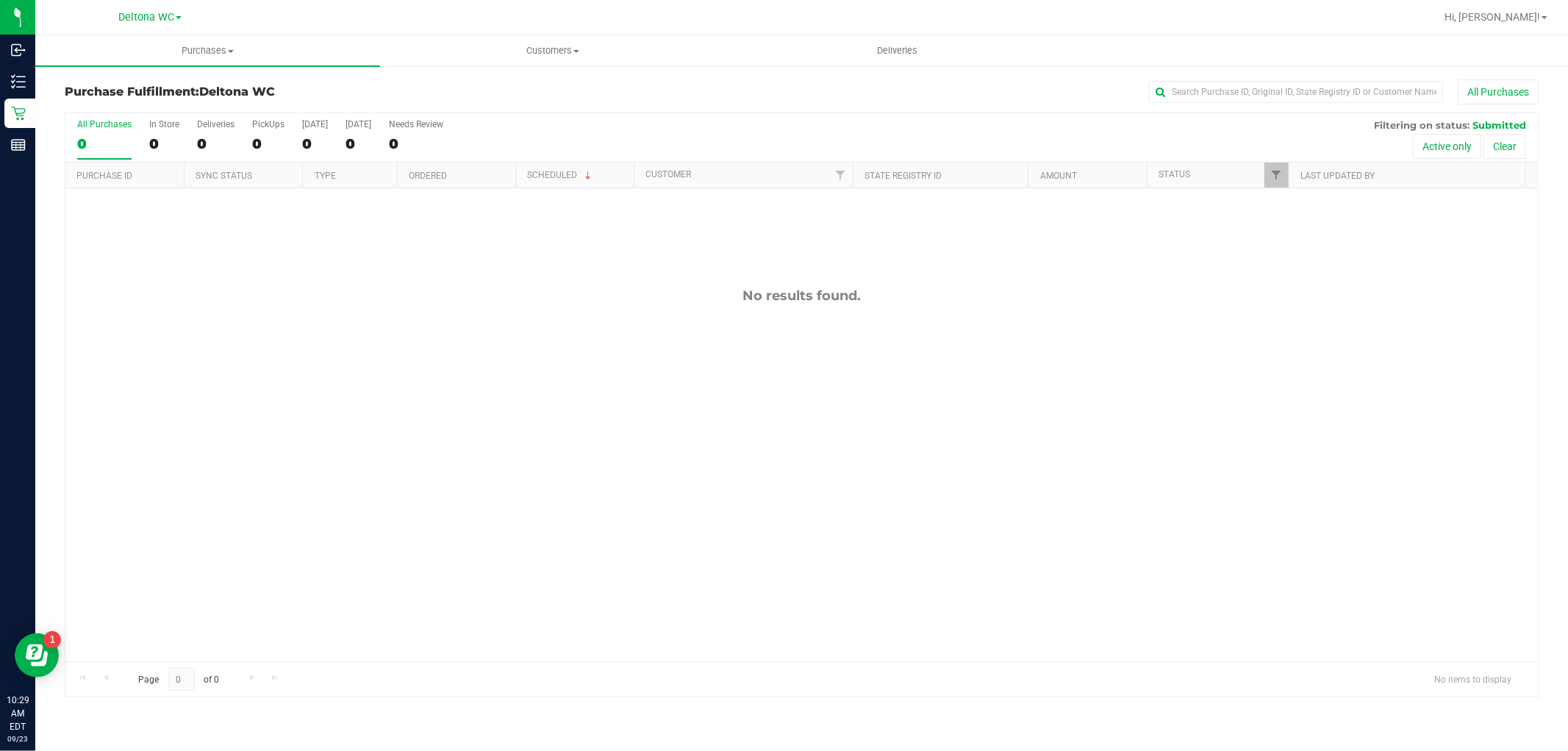
click at [835, 121] on div "All Purchases 0 In Store 0 Deliveries 0 PickUps 0 Today 0 Tomorrow 0 Needs Revi…" at bounding box center [802, 118] width 1473 height 11
click at [712, 128] on div "All Purchases 0 In Store 0 Deliveries 0 PickUps 0 Today 0 Tomorrow 0 Needs Revi…" at bounding box center [802, 138] width 1473 height 49
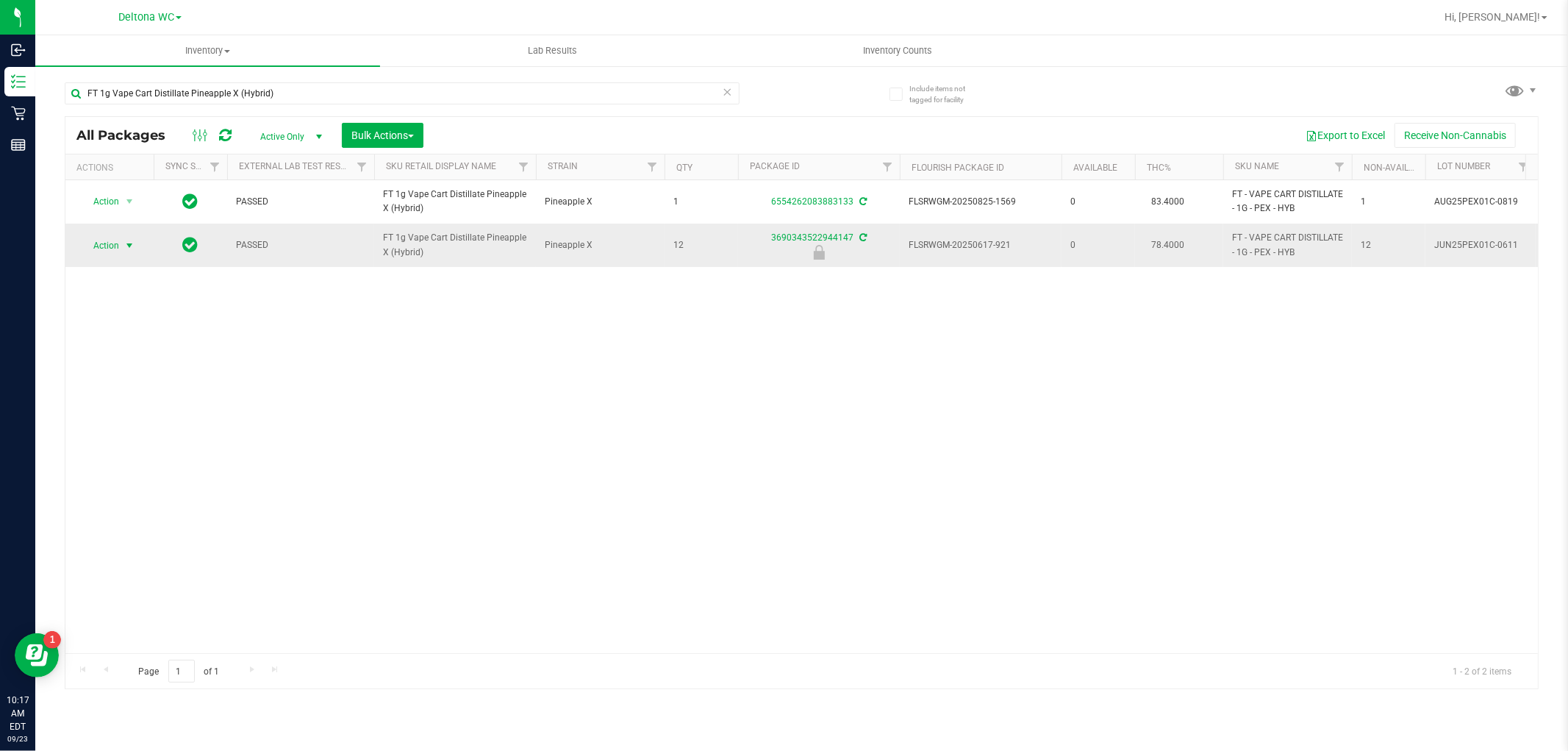
click at [97, 244] on span "Action" at bounding box center [100, 245] width 40 height 21
click at [125, 416] on li "Unlock package" at bounding box center [128, 420] width 94 height 22
